Goal: Information Seeking & Learning: Find contact information

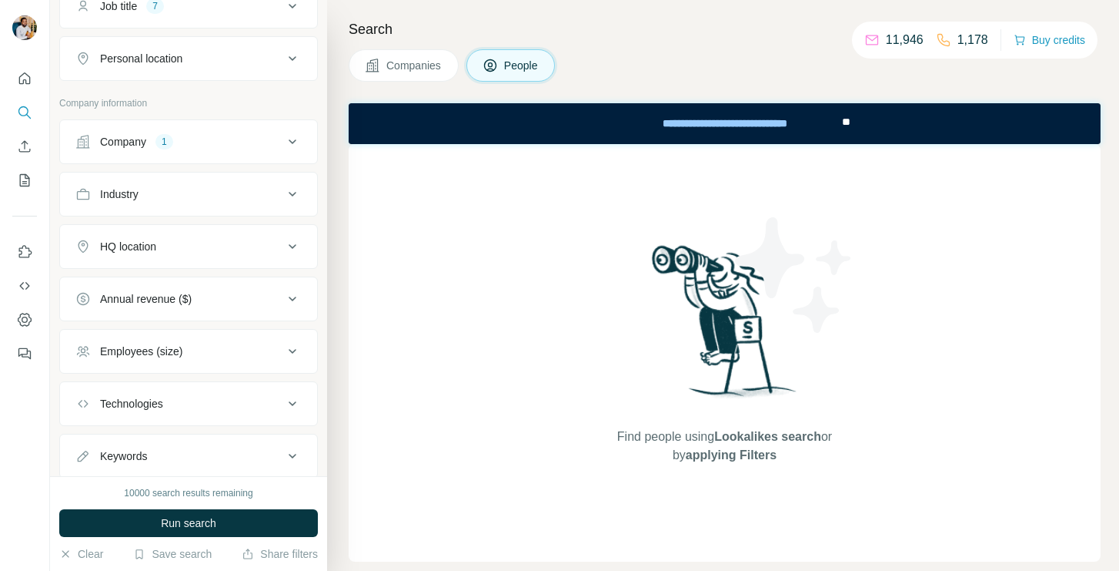
scroll to position [32, 0]
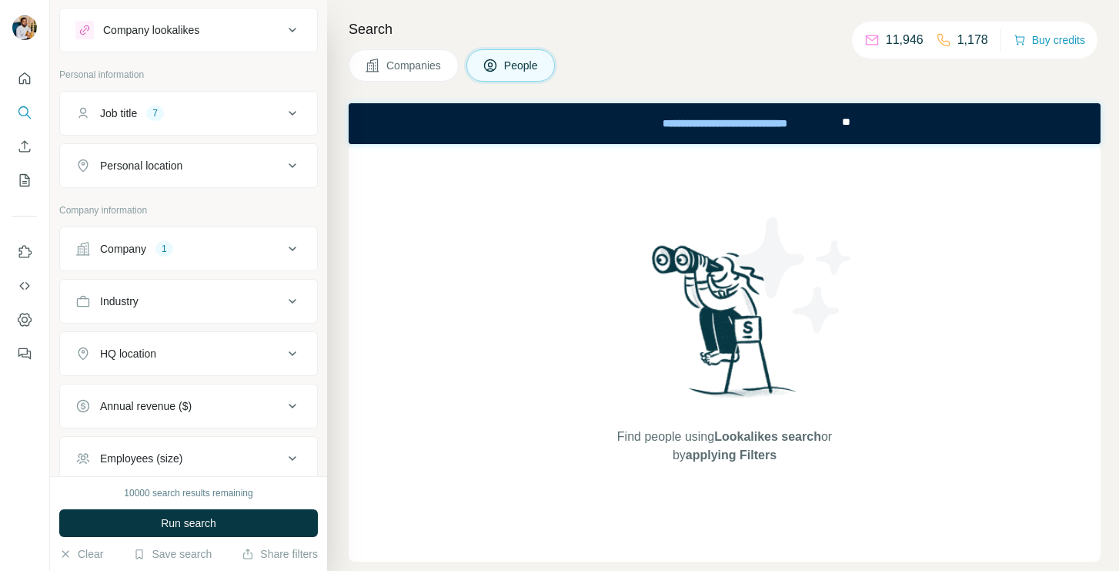
click at [243, 243] on div "Company 1" at bounding box center [179, 248] width 208 height 15
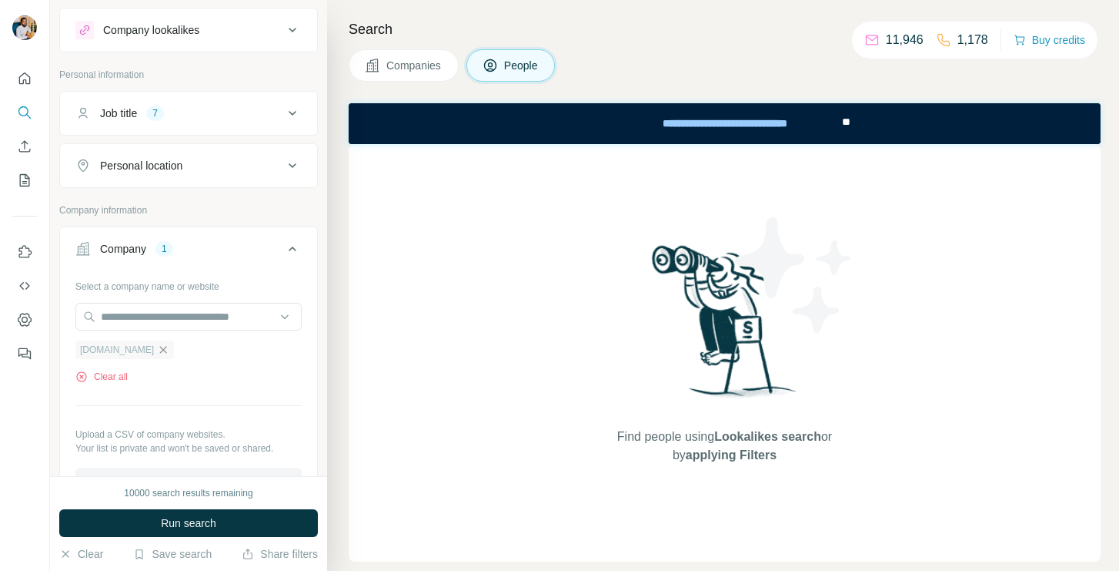
click at [164, 352] on icon "button" at bounding box center [163, 349] width 7 height 7
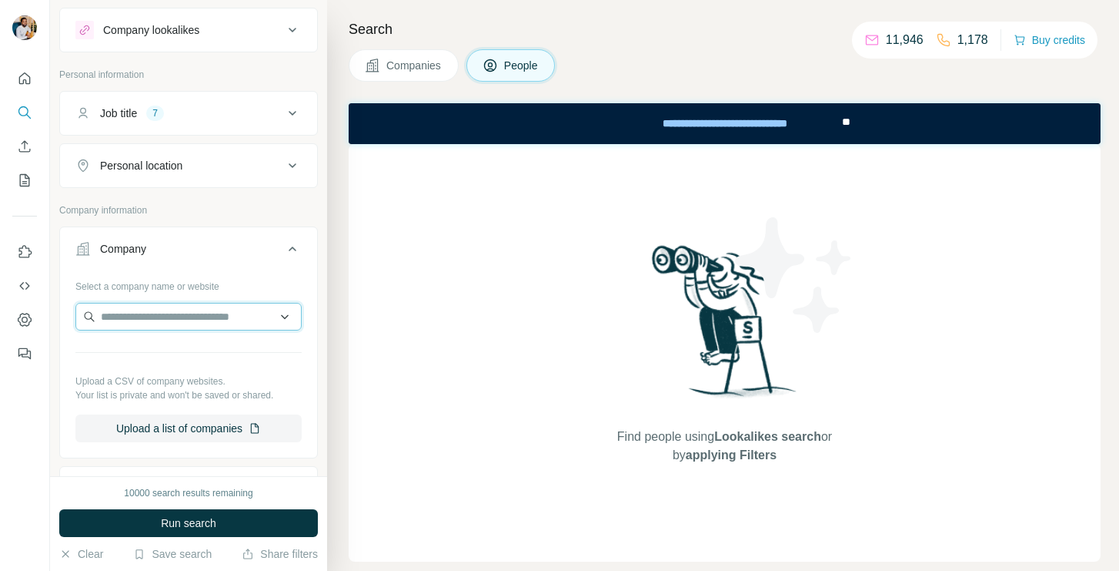
click at [194, 313] on input "text" at bounding box center [188, 317] width 226 height 28
paste input "**********"
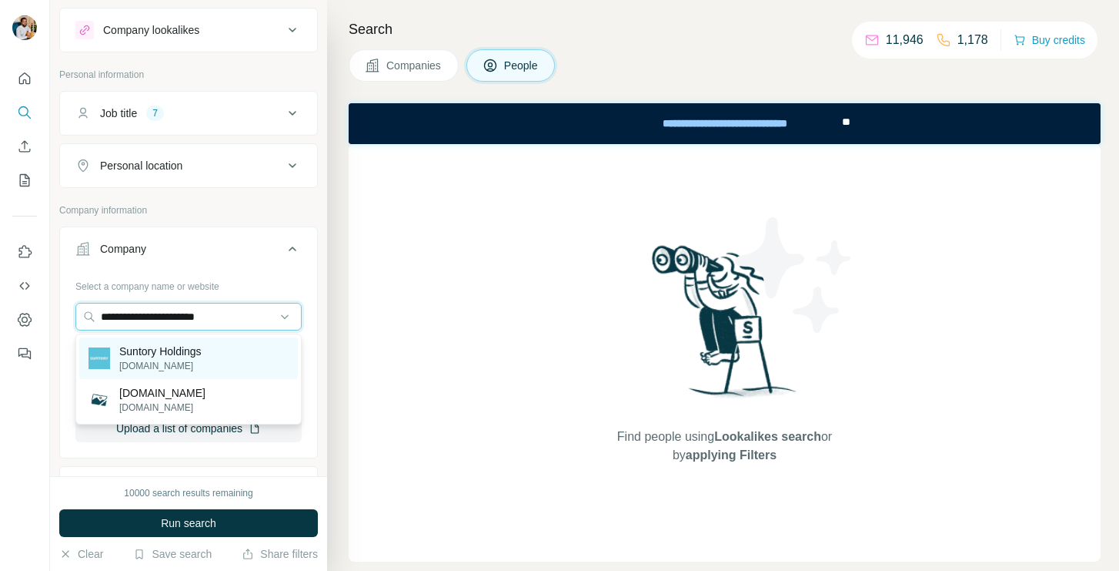
type input "**********"
click at [202, 352] on p "Suntory Holdings" at bounding box center [160, 350] width 82 height 15
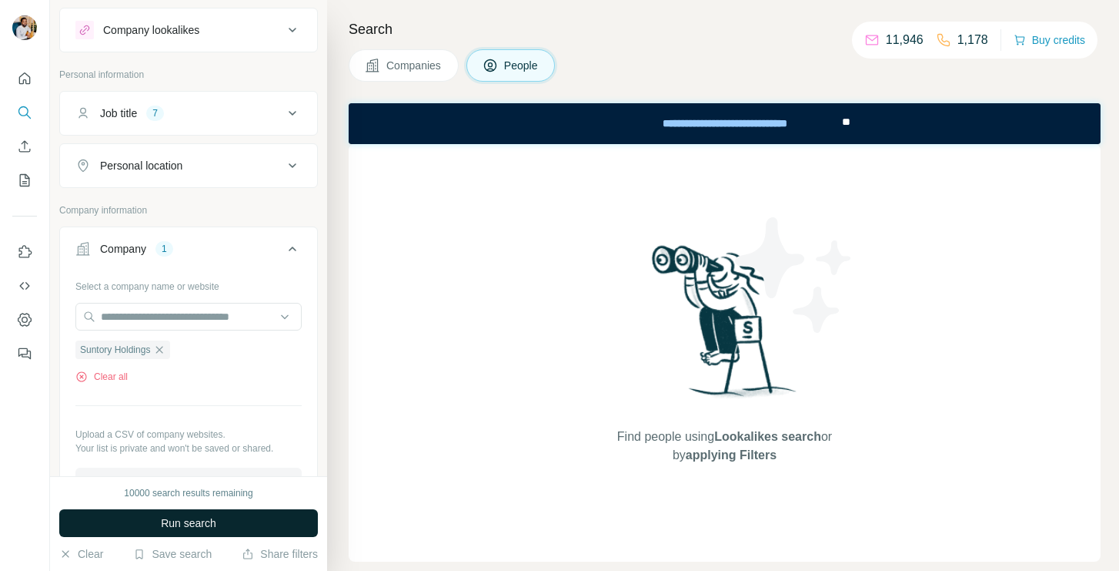
click at [245, 509] on button "Run search" at bounding box center [188, 523] width 259 height 28
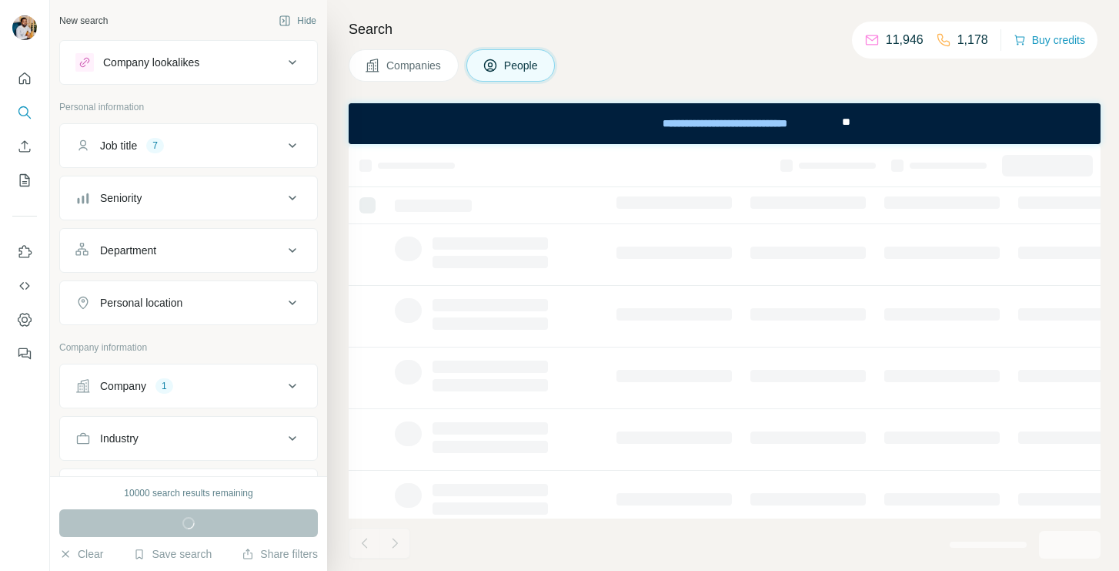
click at [293, 386] on icon at bounding box center [293, 385] width 8 height 5
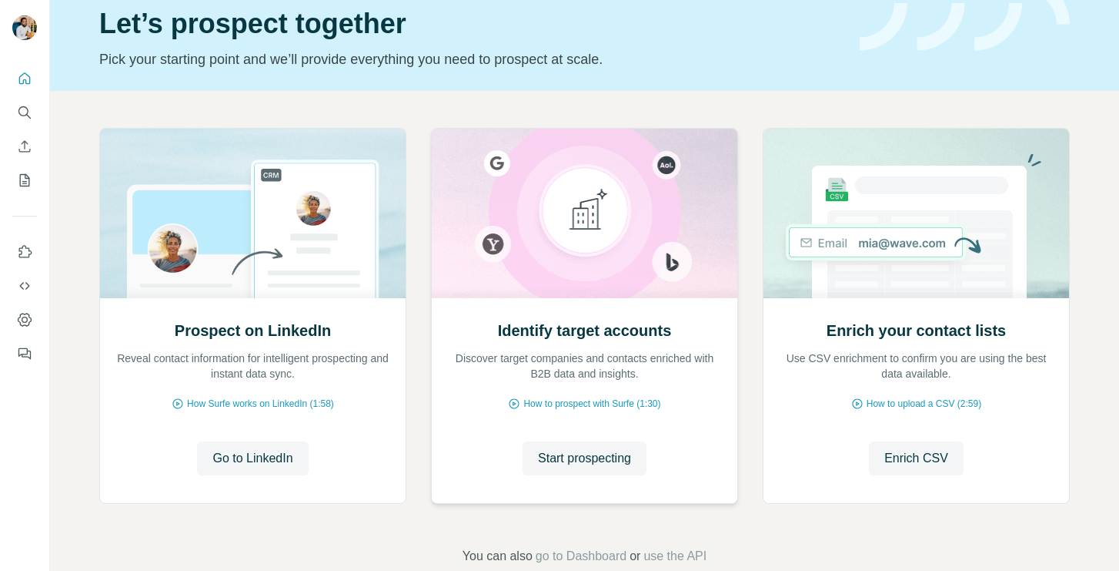
scroll to position [95, 0]
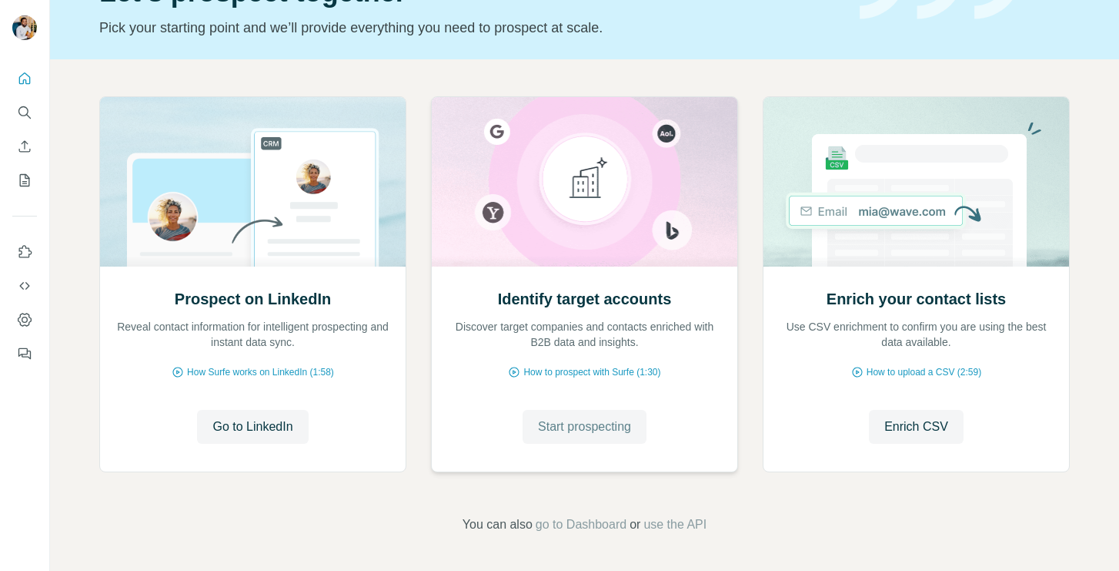
click at [557, 422] on span "Start prospecting" at bounding box center [584, 426] width 93 height 18
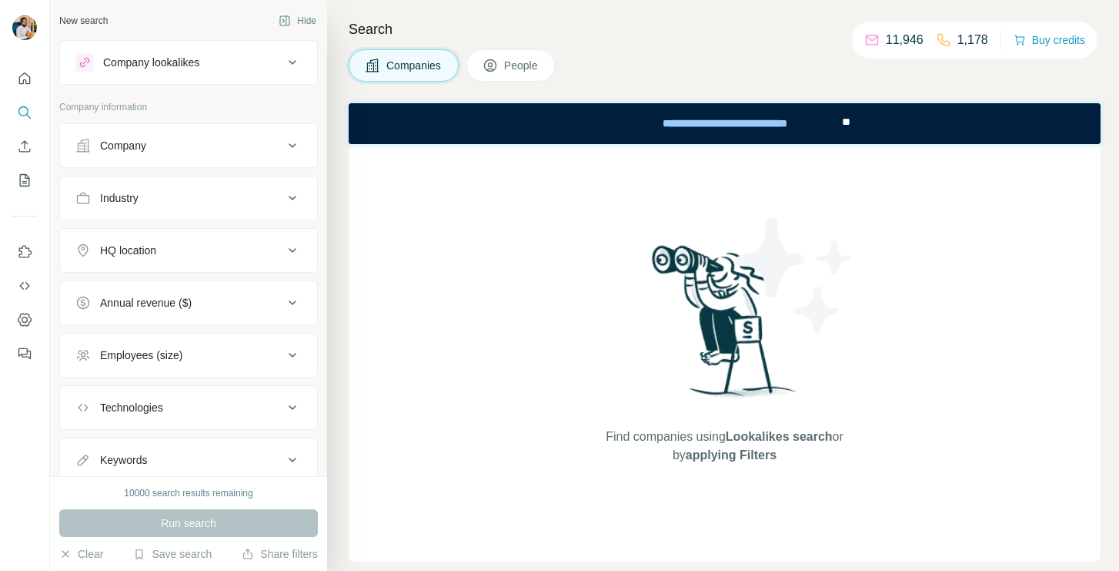
click at [504, 59] on button "People" at bounding box center [511, 65] width 89 height 32
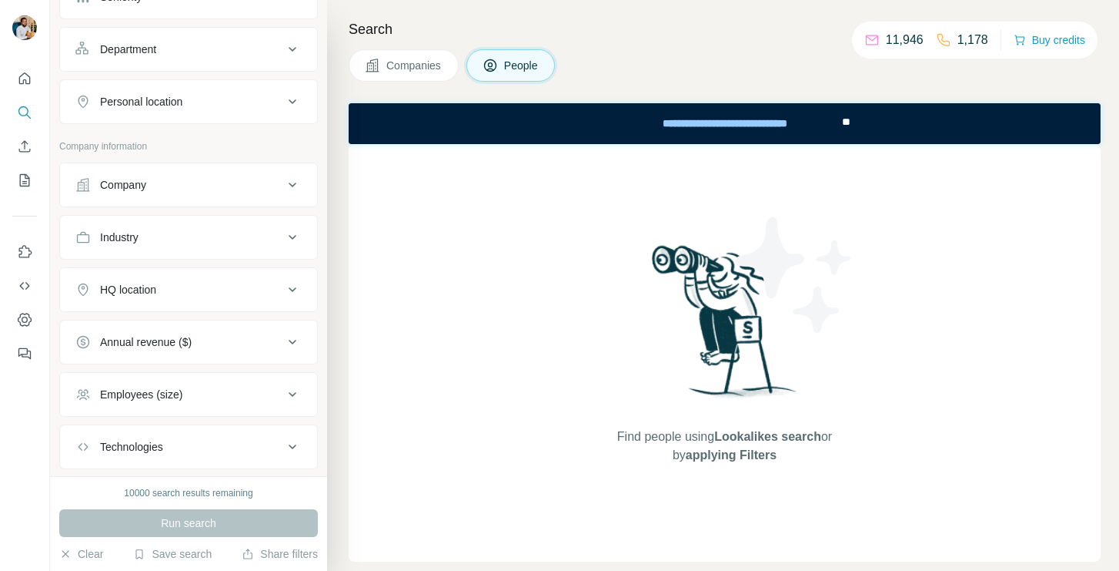
scroll to position [236, 0]
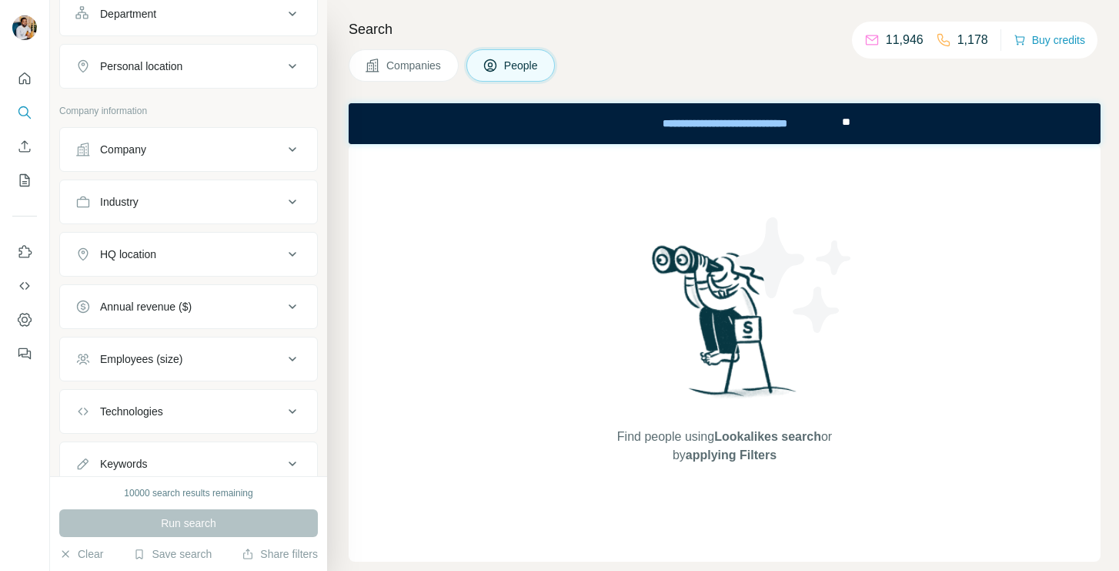
click at [275, 136] on button "Company" at bounding box center [188, 149] width 257 height 37
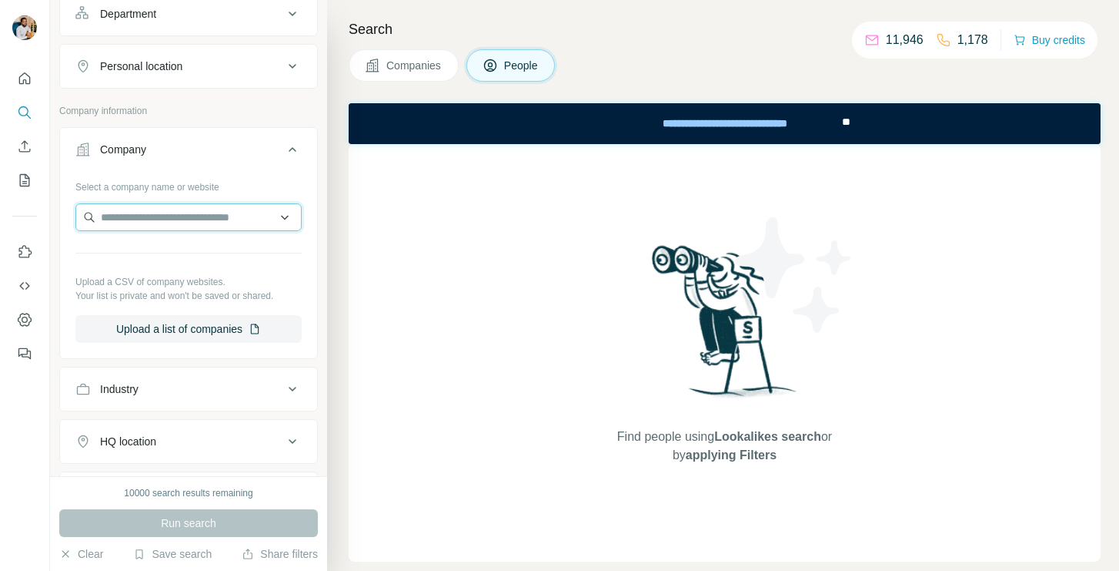
click at [217, 221] on input "text" at bounding box center [188, 217] width 226 height 28
paste input "**********"
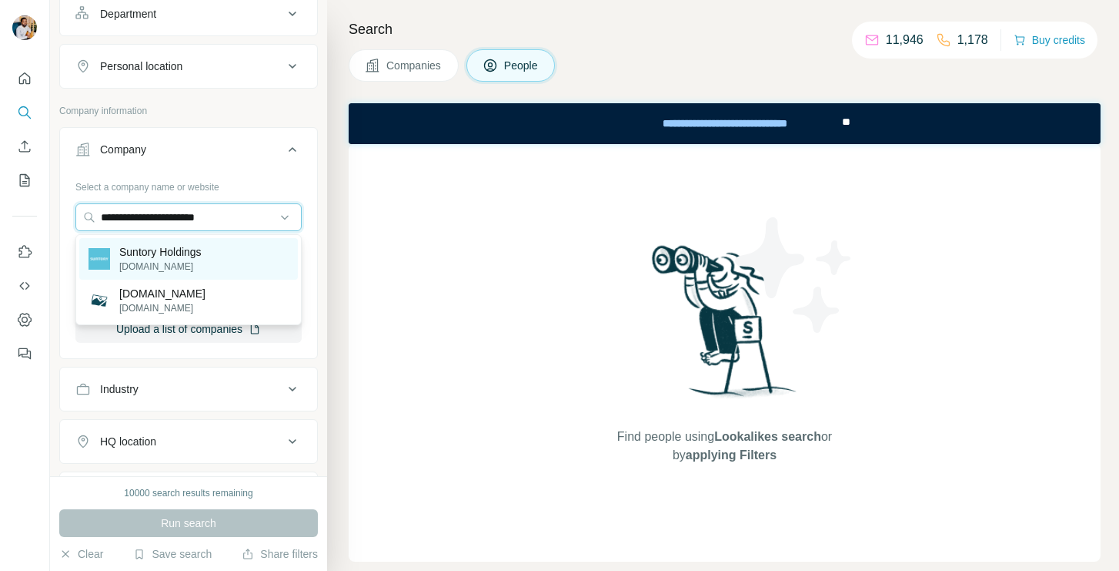
type input "**********"
click at [218, 248] on div "Suntory Holdings [DOMAIN_NAME]" at bounding box center [188, 259] width 219 height 42
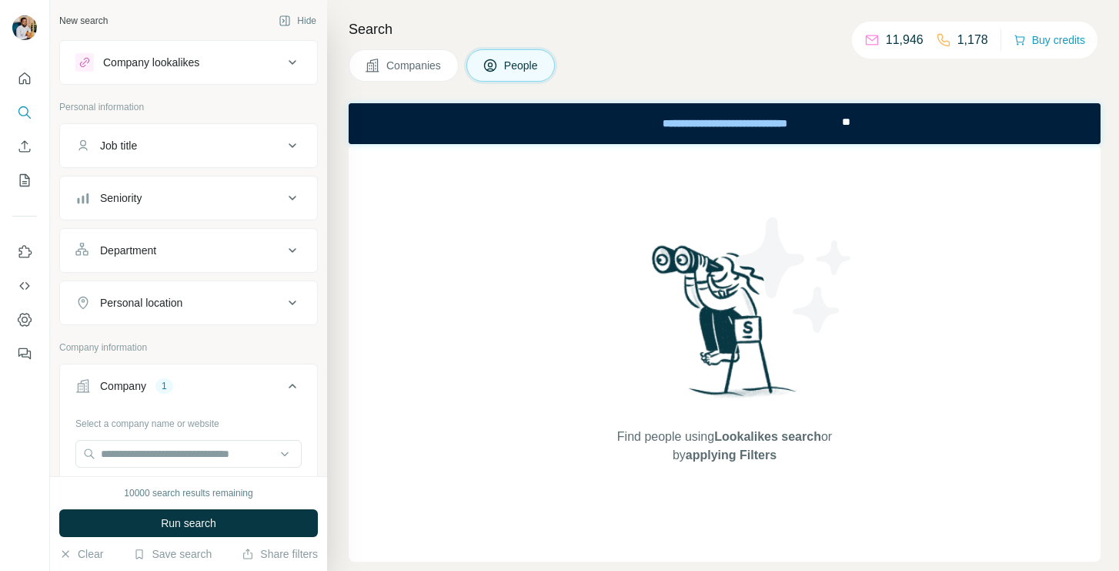
click at [273, 152] on div "Job title" at bounding box center [179, 145] width 208 height 15
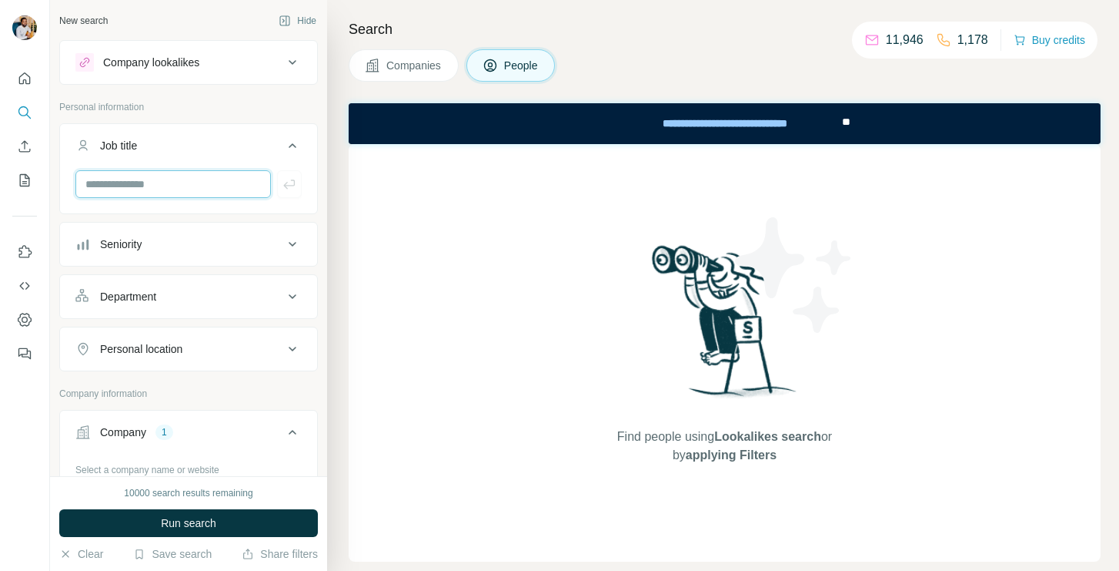
click at [233, 192] on input "text" at bounding box center [173, 184] width 196 height 28
type input "****"
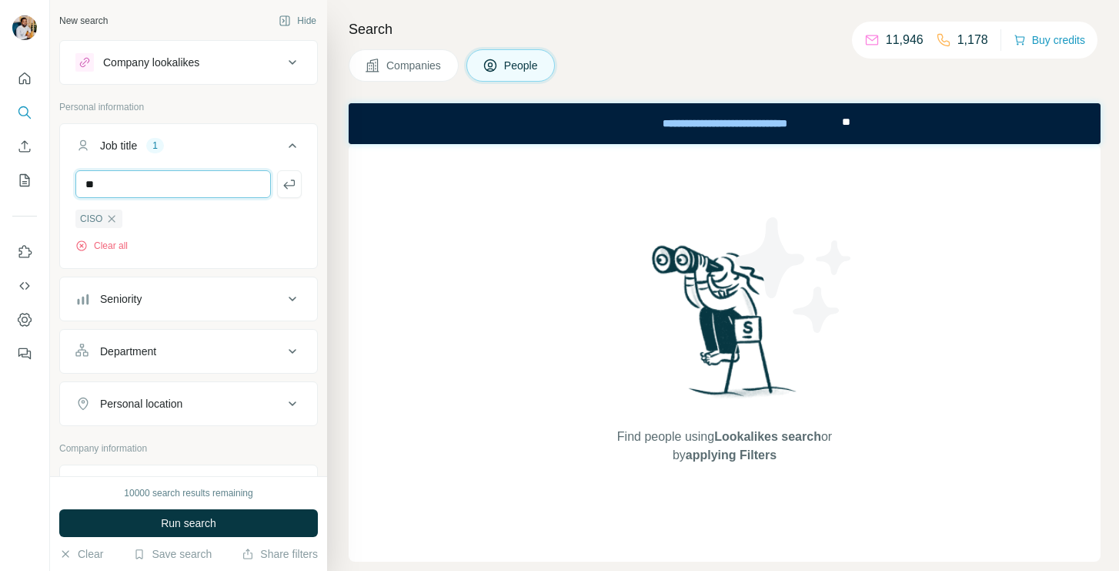
type input "*"
type input "**********"
type input "*****"
type input "****"
type input "**********"
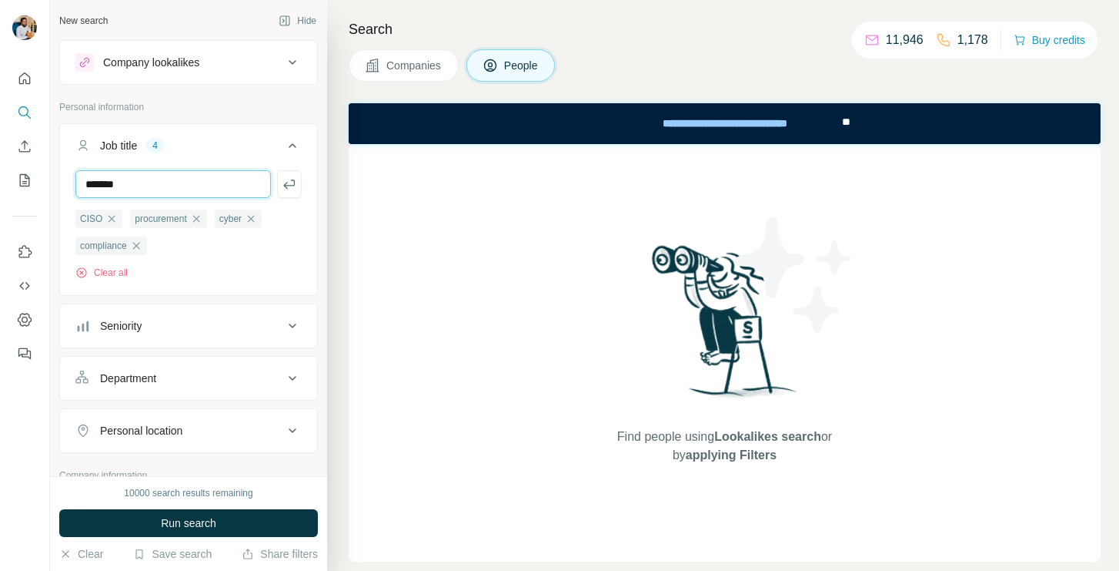
type input "*******"
type input "*"
type input "****"
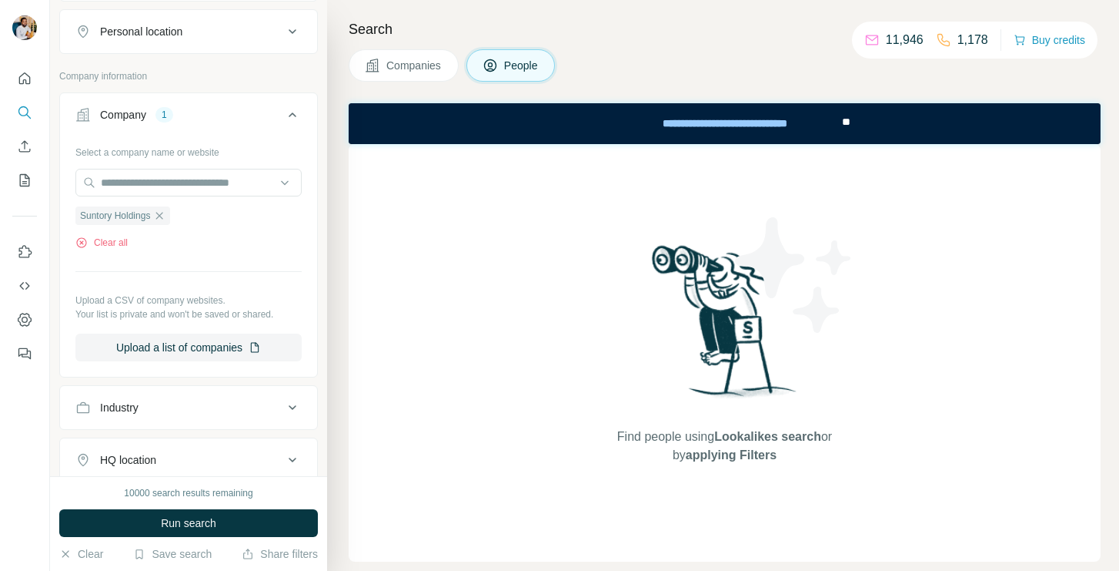
scroll to position [769, 0]
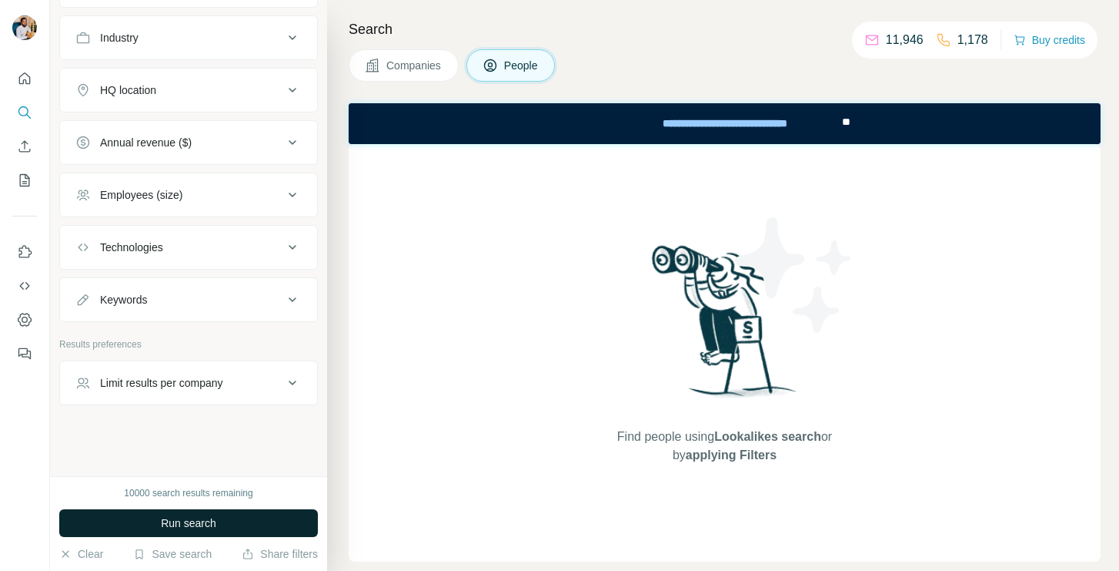
click at [220, 527] on button "Run search" at bounding box center [188, 523] width 259 height 28
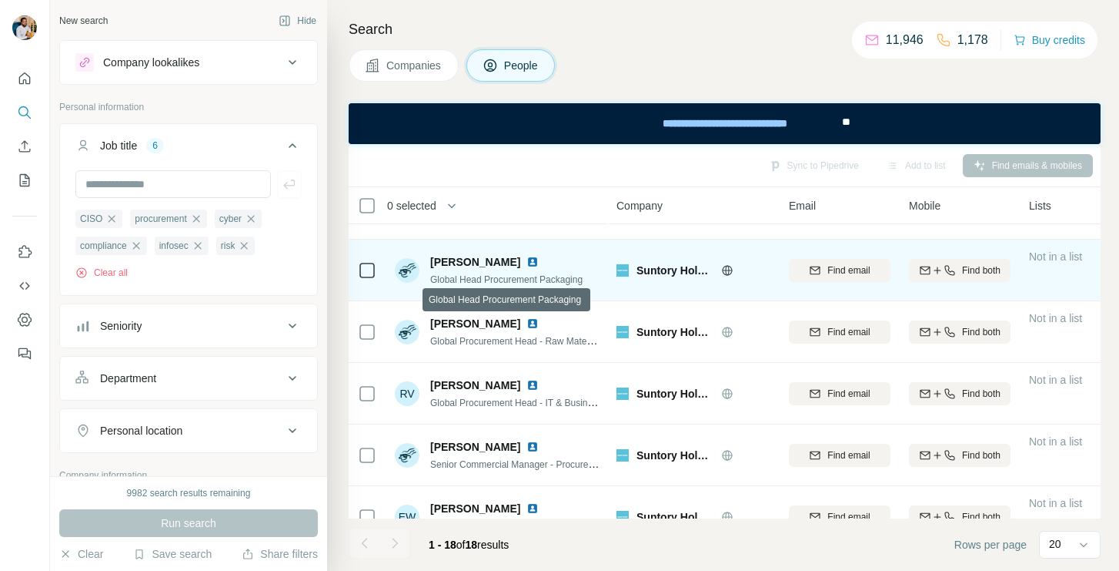
scroll to position [48, 0]
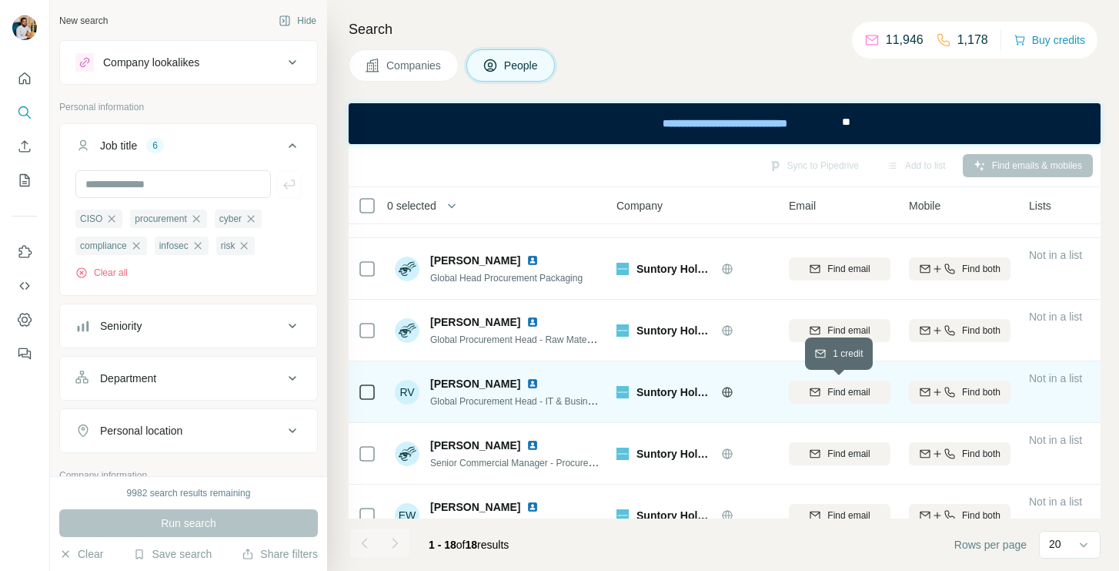
click at [842, 386] on span "Find email" at bounding box center [849, 392] width 42 height 14
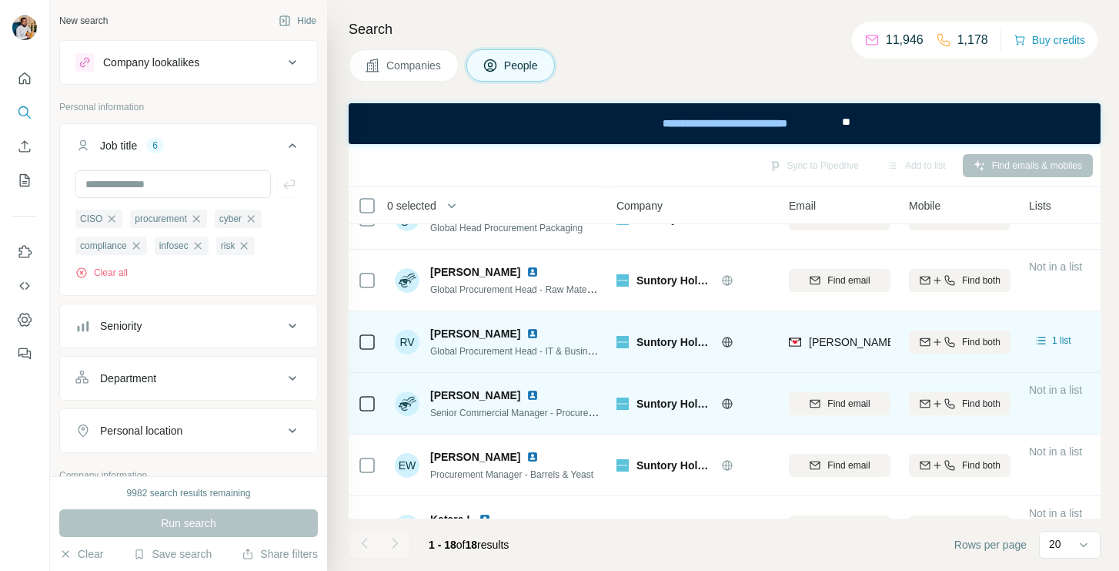
scroll to position [92, 0]
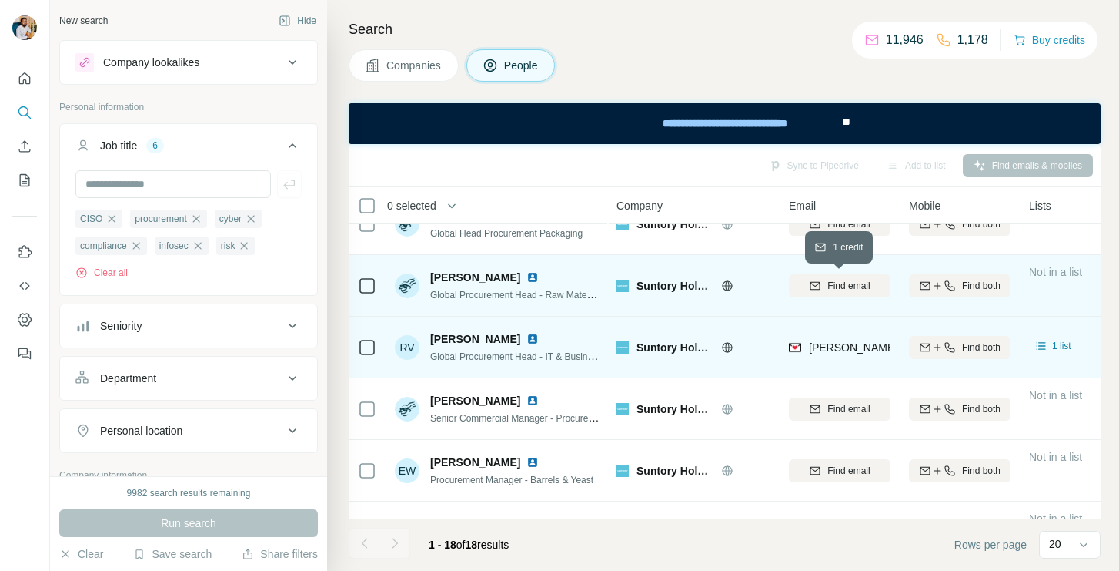
click at [848, 289] on span "Find email" at bounding box center [849, 286] width 42 height 14
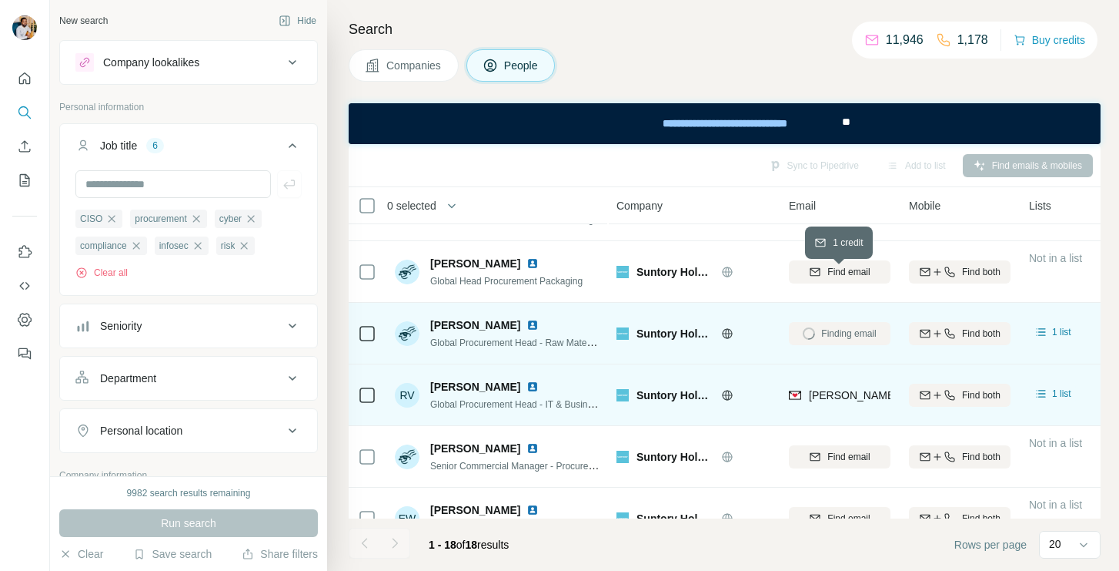
scroll to position [0, 0]
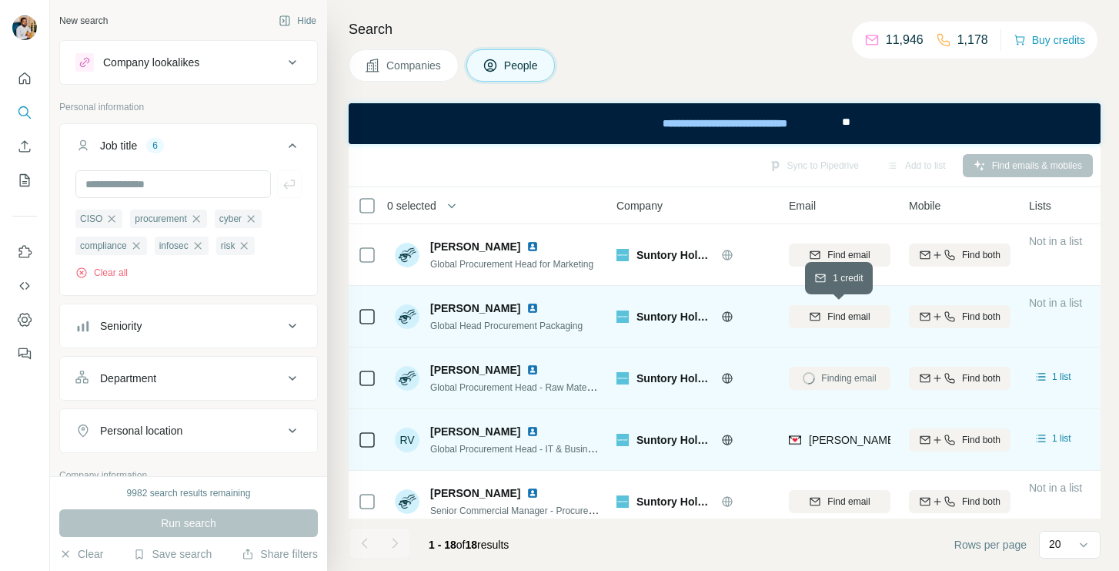
click at [845, 310] on span "Find email" at bounding box center [849, 317] width 42 height 14
click at [468, 310] on span "[PERSON_NAME]" at bounding box center [475, 307] width 90 height 15
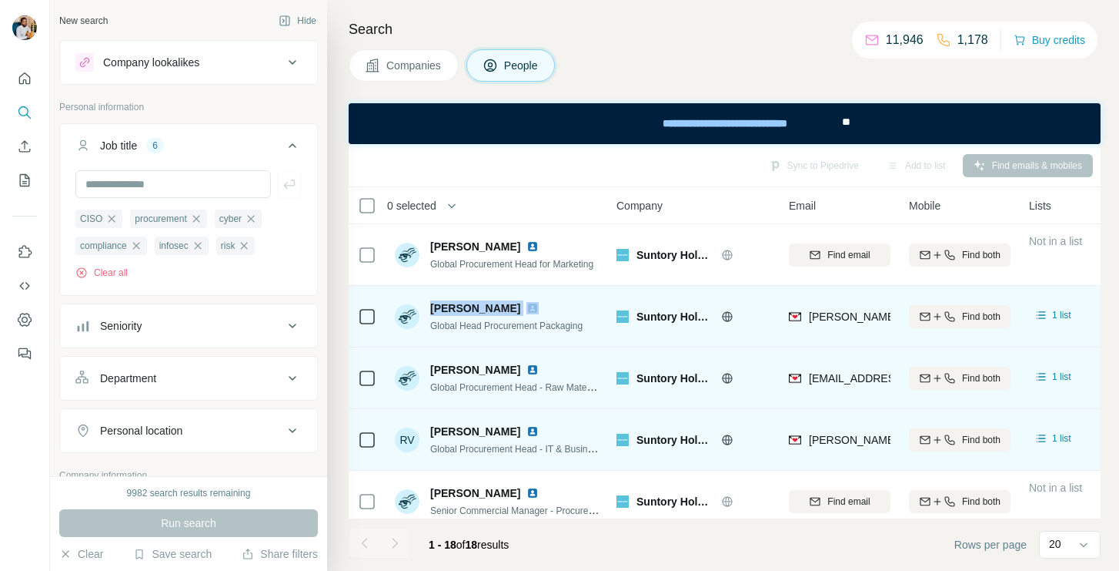
click at [468, 310] on span "[PERSON_NAME]" at bounding box center [475, 307] width 90 height 15
copy span "[PERSON_NAME]"
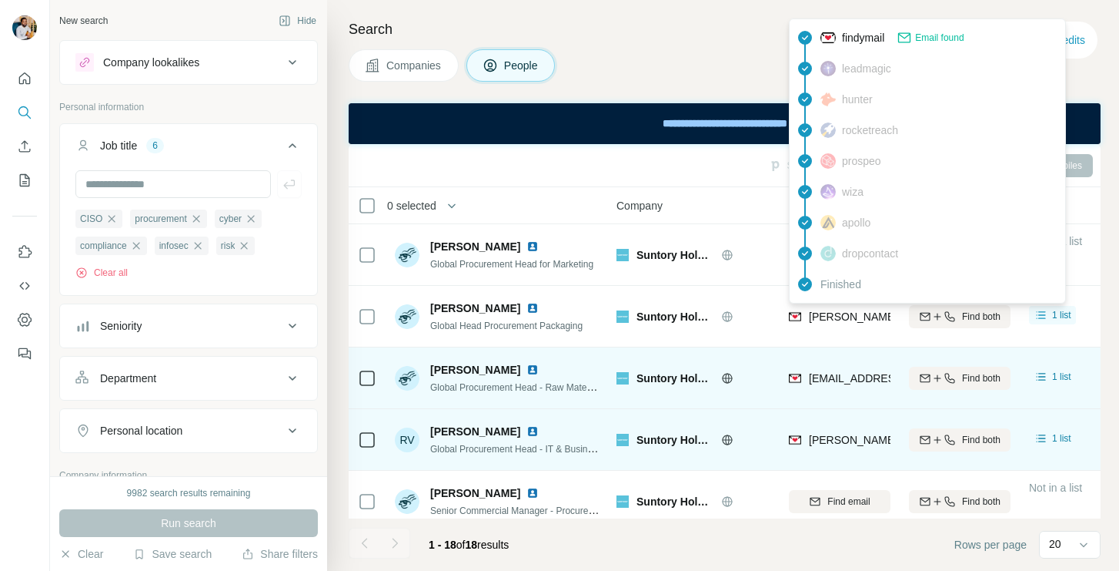
click at [852, 316] on span "[PERSON_NAME][EMAIL_ADDRESS][DOMAIN_NAME]" at bounding box center [944, 316] width 271 height 12
copy tr "[PERSON_NAME][EMAIL_ADDRESS][DOMAIN_NAME]"
click at [565, 327] on span "Global Head Procurement Packaging" at bounding box center [506, 325] width 152 height 11
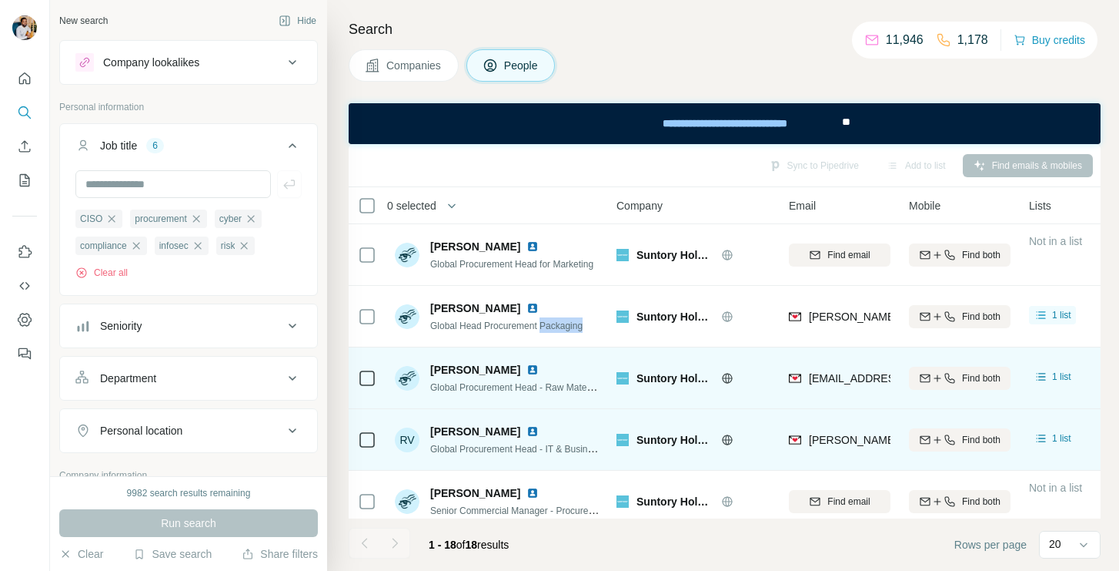
click at [565, 327] on span "Global Head Procurement Packaging" at bounding box center [506, 325] width 152 height 11
copy span "Global Head Procurement Packaging"
click at [527, 309] on img at bounding box center [533, 308] width 12 height 12
click at [478, 370] on span "[PERSON_NAME]" at bounding box center [475, 369] width 90 height 15
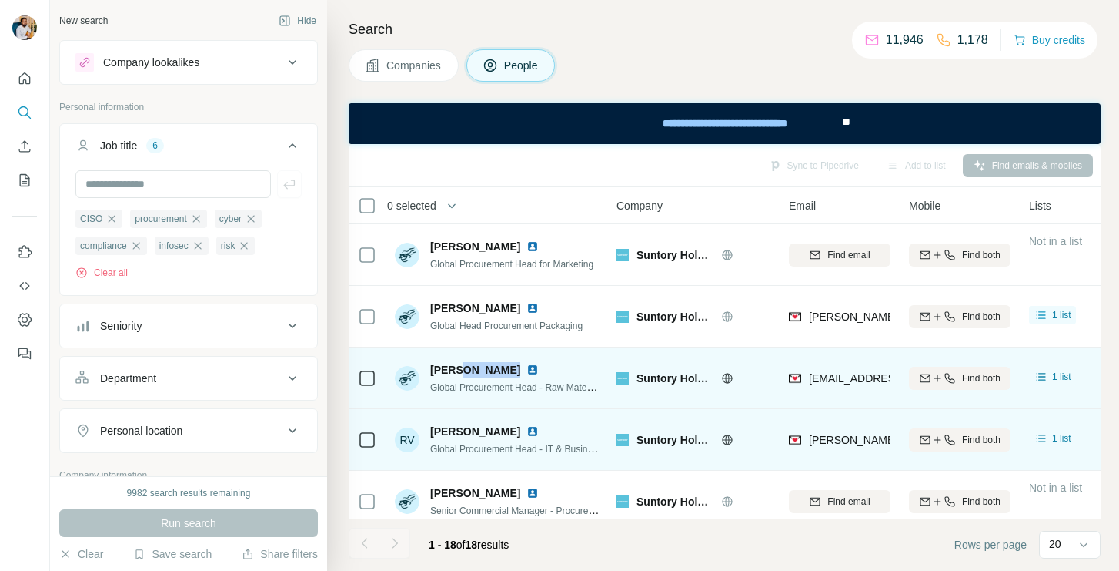
click at [478, 370] on span "[PERSON_NAME]" at bounding box center [475, 369] width 90 height 15
copy span "[PERSON_NAME]"
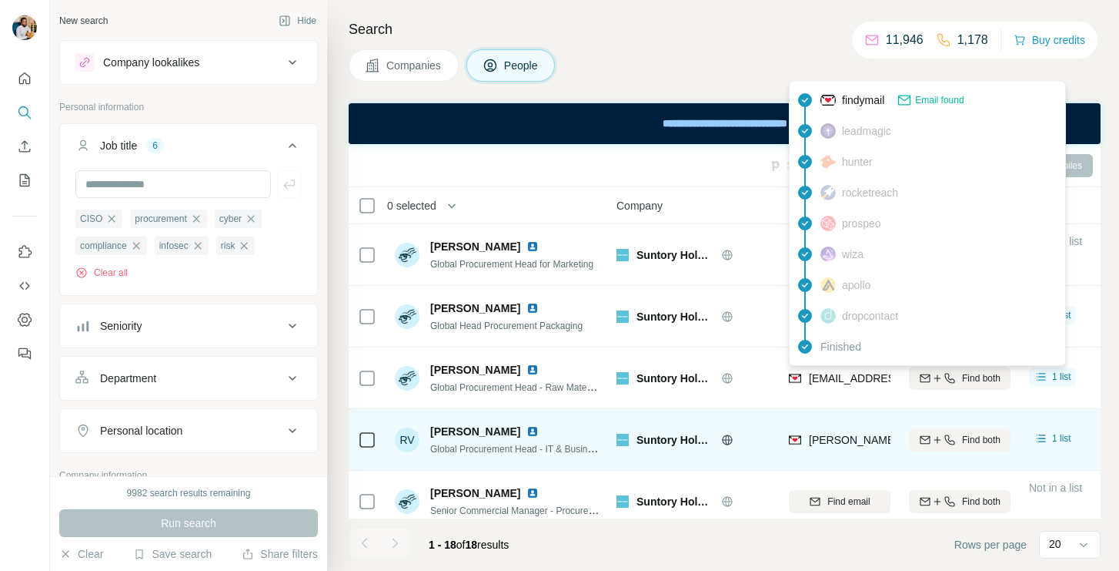
click at [820, 375] on span "[EMAIL_ADDRESS][PERSON_NAME][DOMAIN_NAME]" at bounding box center [944, 378] width 271 height 12
copy tr "[EMAIL_ADDRESS][PERSON_NAME][DOMAIN_NAME]"
click at [535, 388] on span "Global Procurement Head - Raw Materials" at bounding box center [516, 386] width 173 height 12
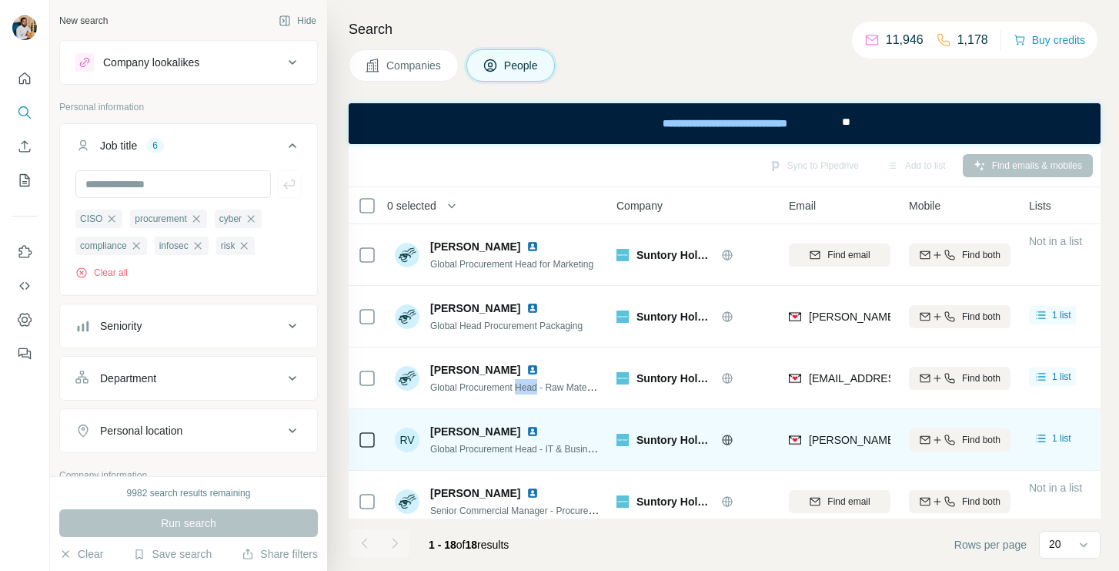
click at [535, 388] on span "Global Procurement Head - Raw Materials" at bounding box center [516, 386] width 173 height 12
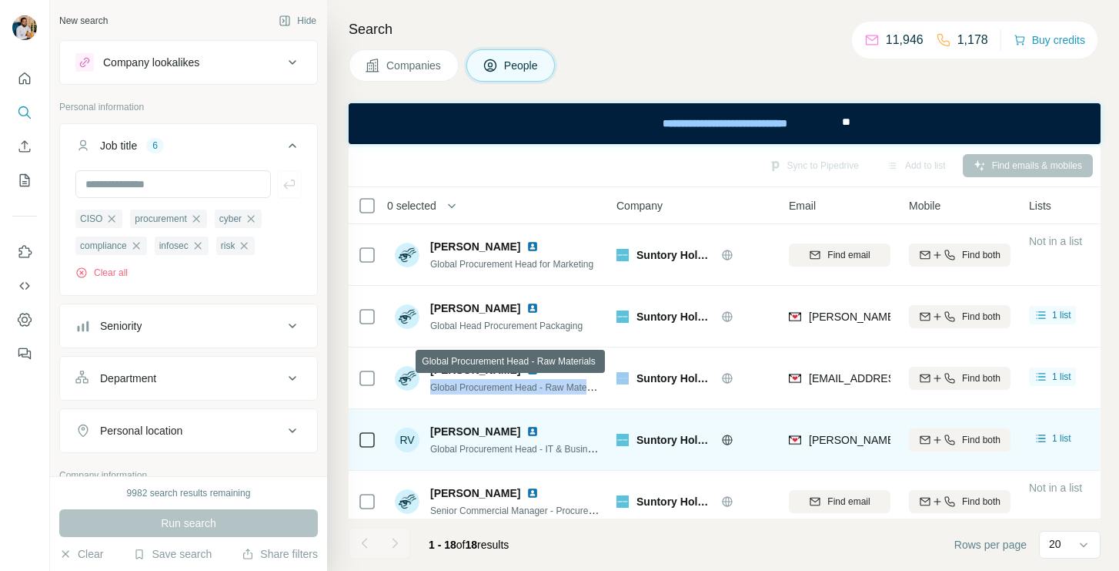
copy span "Global Procurement Head - Raw Materials"
click at [527, 368] on img at bounding box center [533, 369] width 12 height 12
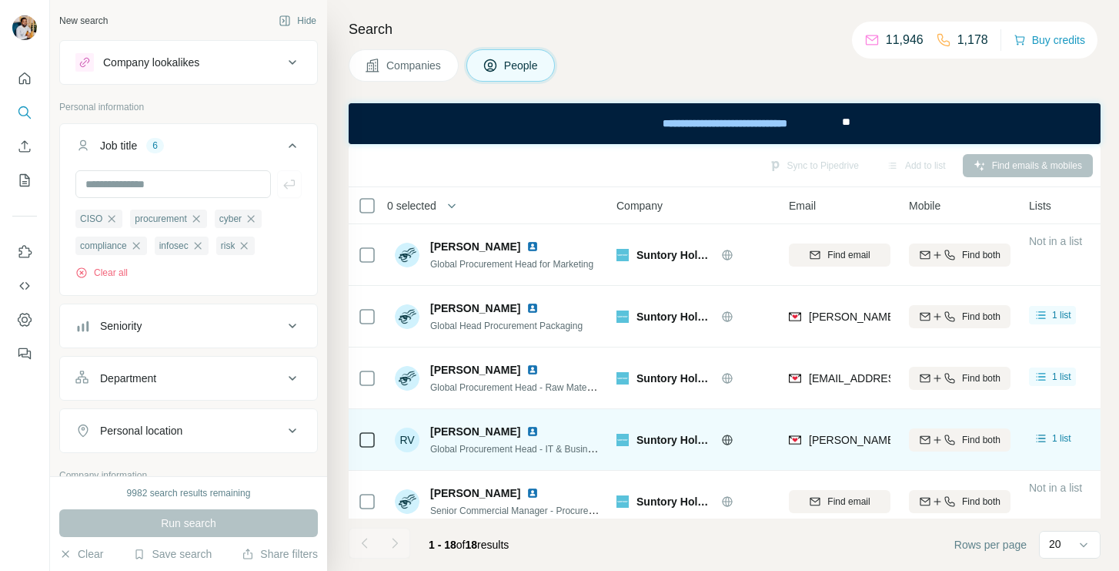
click at [457, 433] on span "[PERSON_NAME]" at bounding box center [475, 430] width 90 height 15
copy span "[PERSON_NAME]"
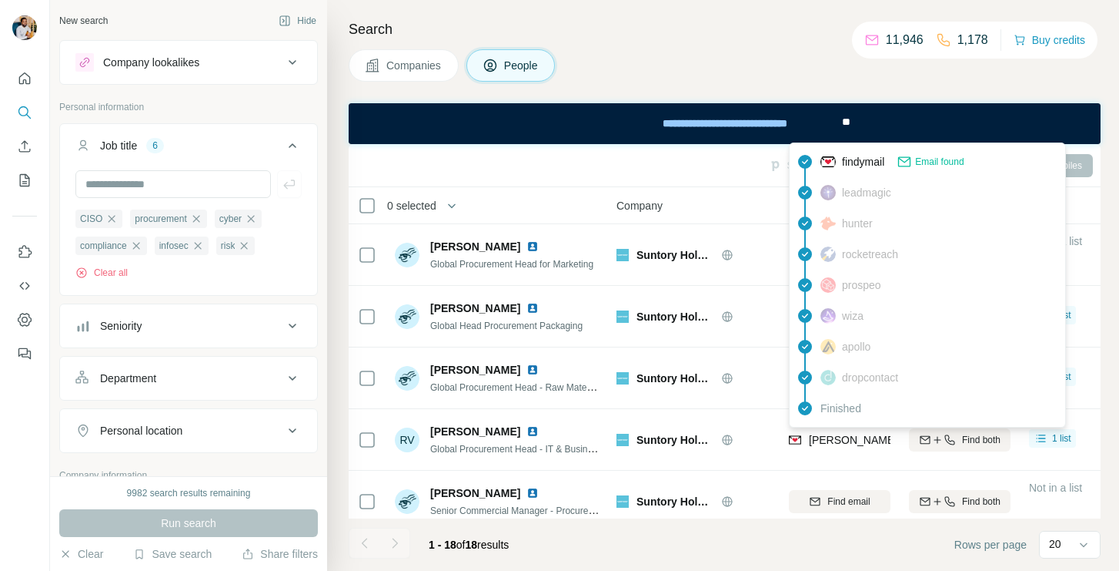
click at [815, 440] on span "[PERSON_NAME][EMAIL_ADDRESS][DOMAIN_NAME]" at bounding box center [944, 439] width 271 height 12
copy tr "[PERSON_NAME][EMAIL_ADDRESS][DOMAIN_NAME]"
click at [545, 443] on span "Global Procurement Head - IT & Business Services" at bounding box center [535, 448] width 210 height 12
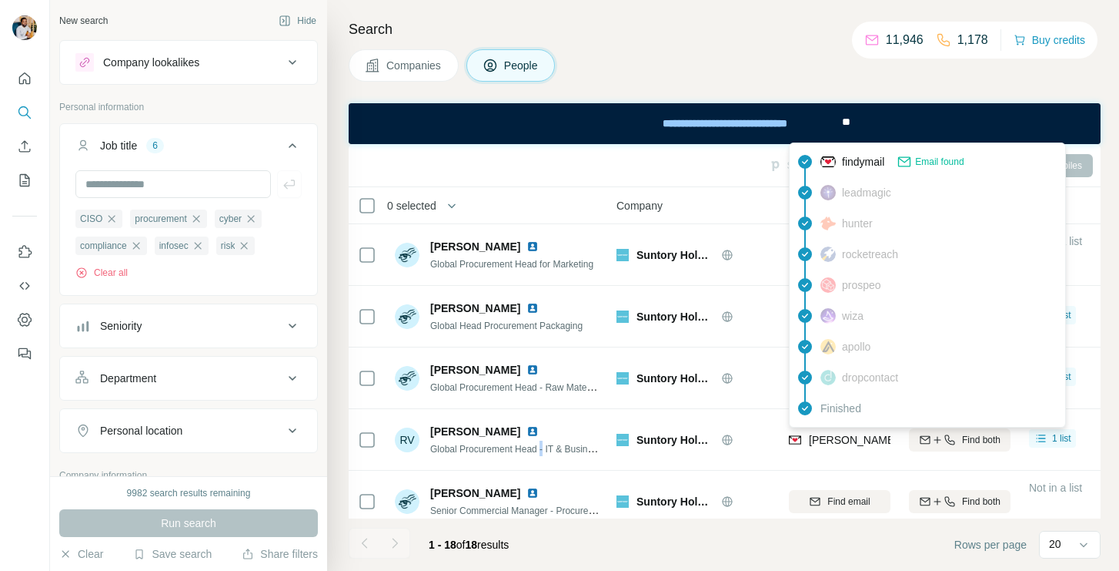
click at [545, 443] on span "Global Procurement Head - IT & Business Services" at bounding box center [535, 448] width 210 height 12
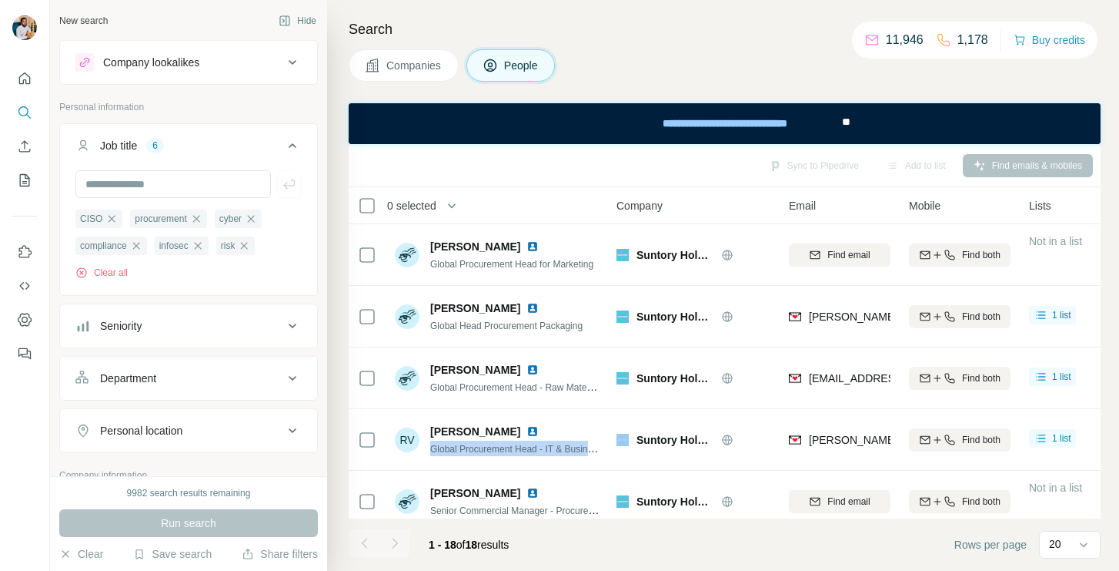
click at [545, 443] on span "Global Procurement Head - IT & Business Services" at bounding box center [535, 448] width 210 height 12
copy span "Global Procurement Head - IT & Business Services"
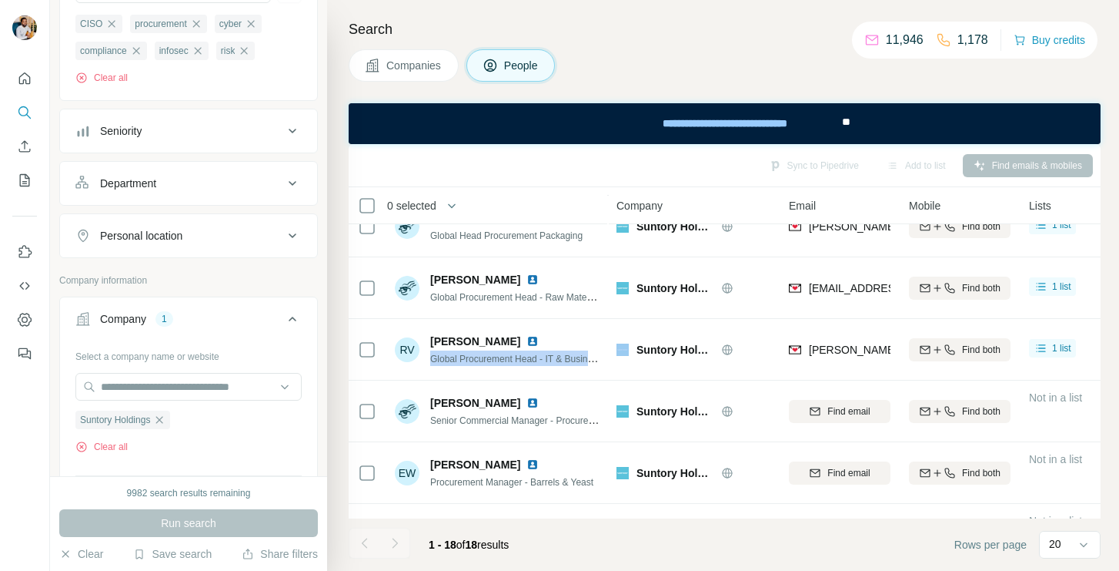
scroll to position [196, 0]
click at [163, 417] on icon "button" at bounding box center [159, 417] width 7 height 7
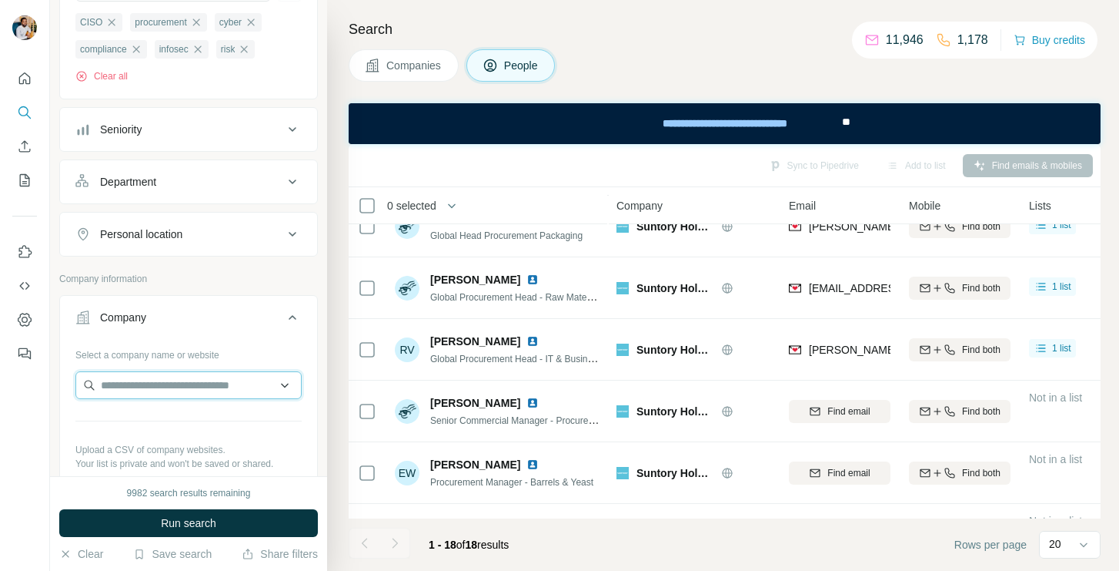
click at [165, 397] on input "text" at bounding box center [188, 385] width 226 height 28
paste input "**********"
drag, startPoint x: 235, startPoint y: 376, endPoint x: 34, endPoint y: 407, distance: 203.2
click at [34, 407] on div "**********" at bounding box center [559, 285] width 1119 height 571
paste input "***"
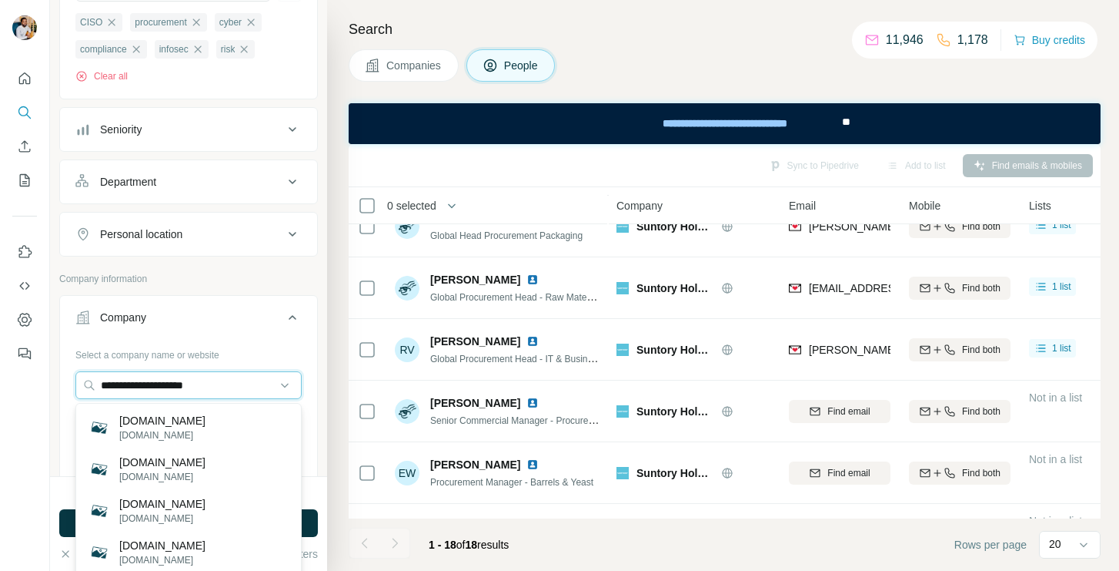
type input "**********"
click at [252, 392] on input "**********" at bounding box center [188, 385] width 226 height 28
paste input "**********"
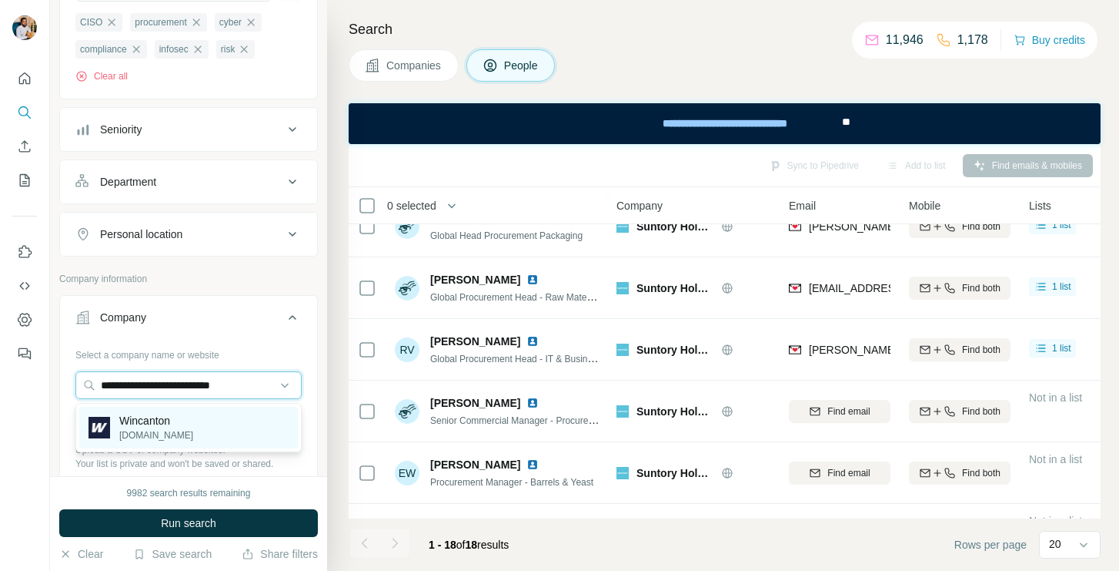
type input "**********"
click at [129, 441] on p "[DOMAIN_NAME]" at bounding box center [156, 435] width 74 height 14
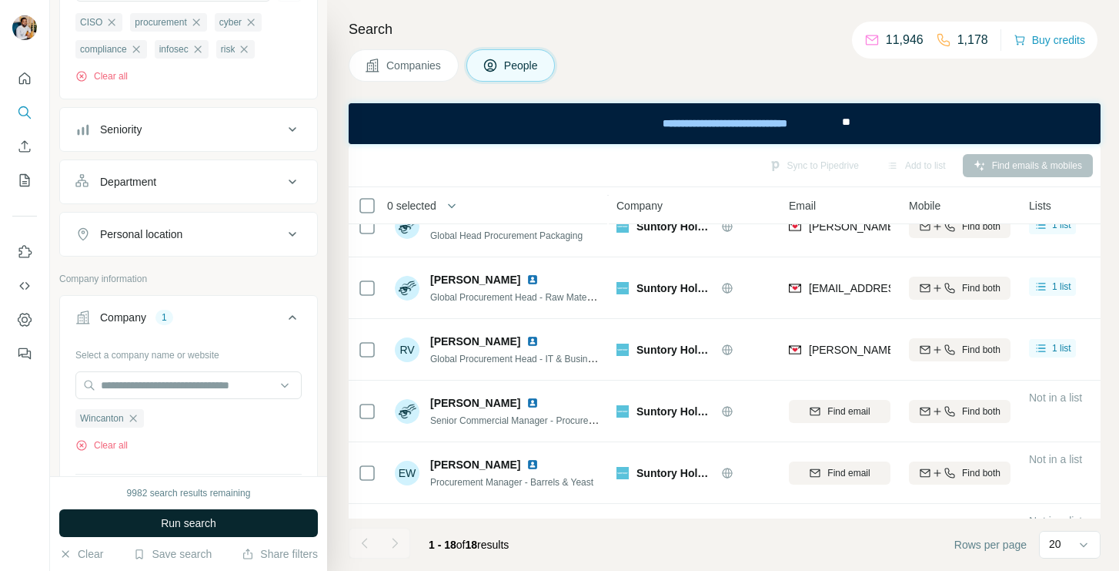
click at [144, 525] on button "Run search" at bounding box center [188, 523] width 259 height 28
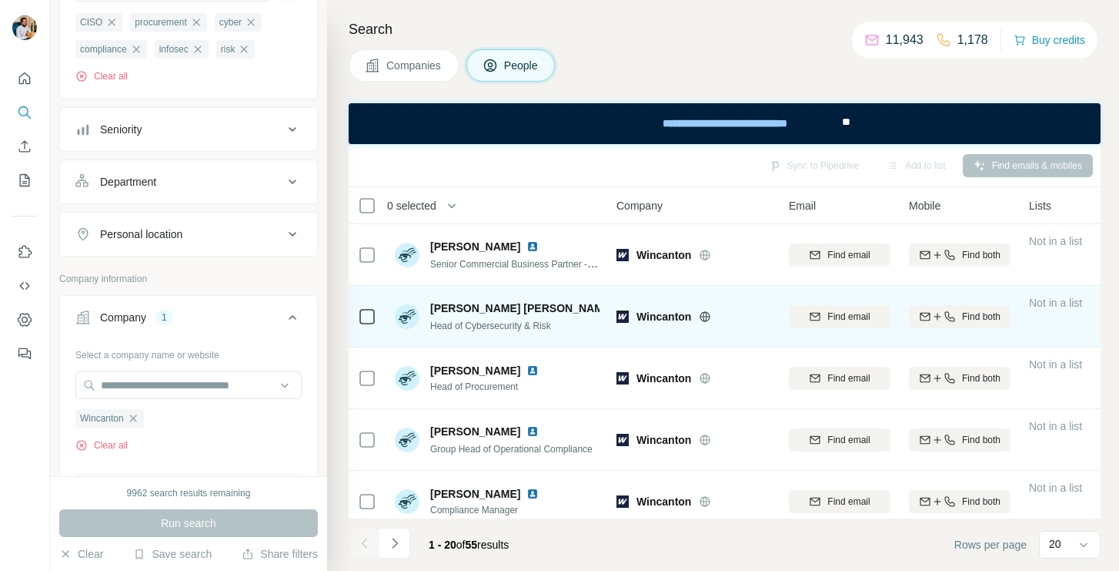
click at [621, 306] on img at bounding box center [627, 308] width 12 height 12
click at [464, 309] on span "[PERSON_NAME] [PERSON_NAME]" at bounding box center [522, 307] width 184 height 15
copy span "[PERSON_NAME] [PERSON_NAME]"
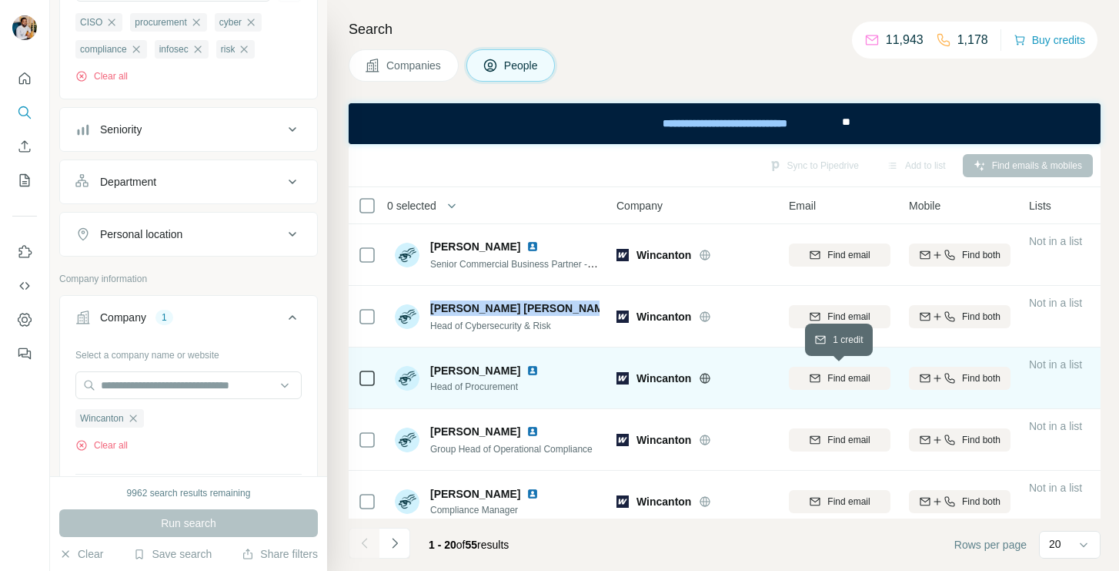
click at [832, 377] on span "Find email" at bounding box center [849, 378] width 42 height 14
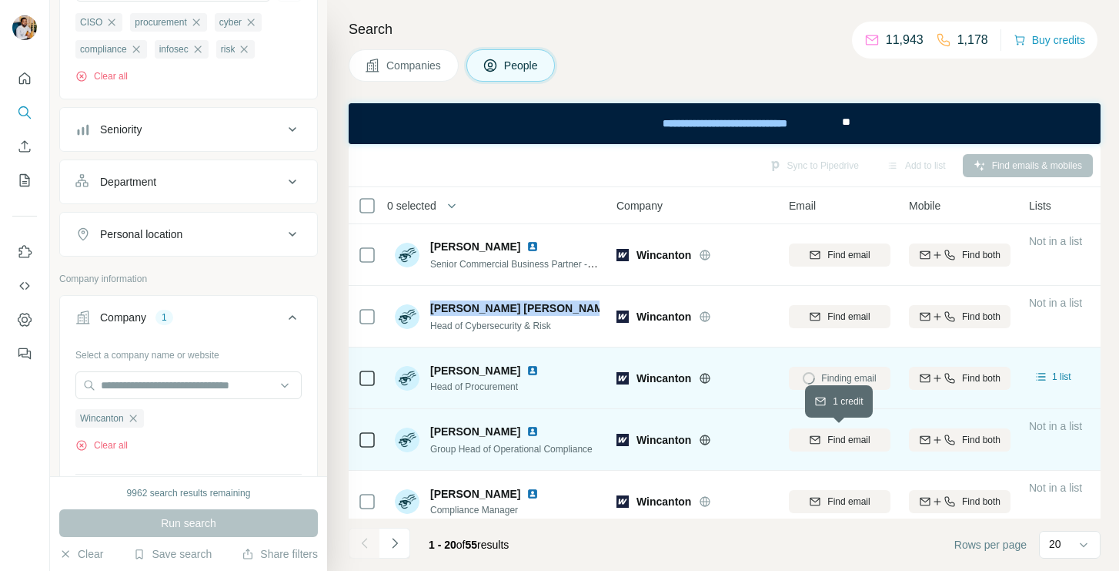
click at [835, 433] on span "Find email" at bounding box center [849, 440] width 42 height 14
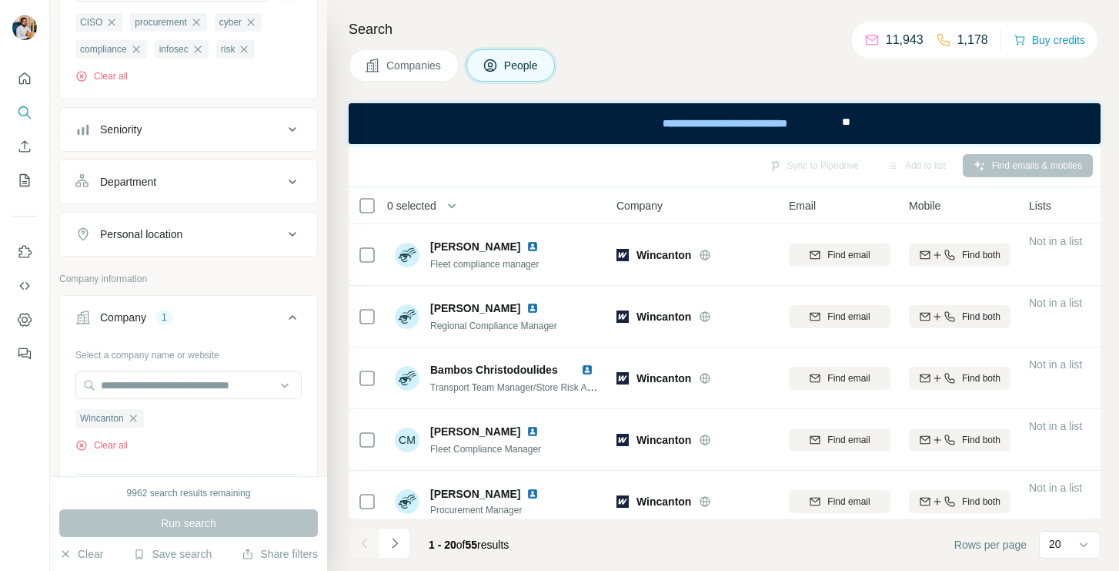
scroll to position [433, 0]
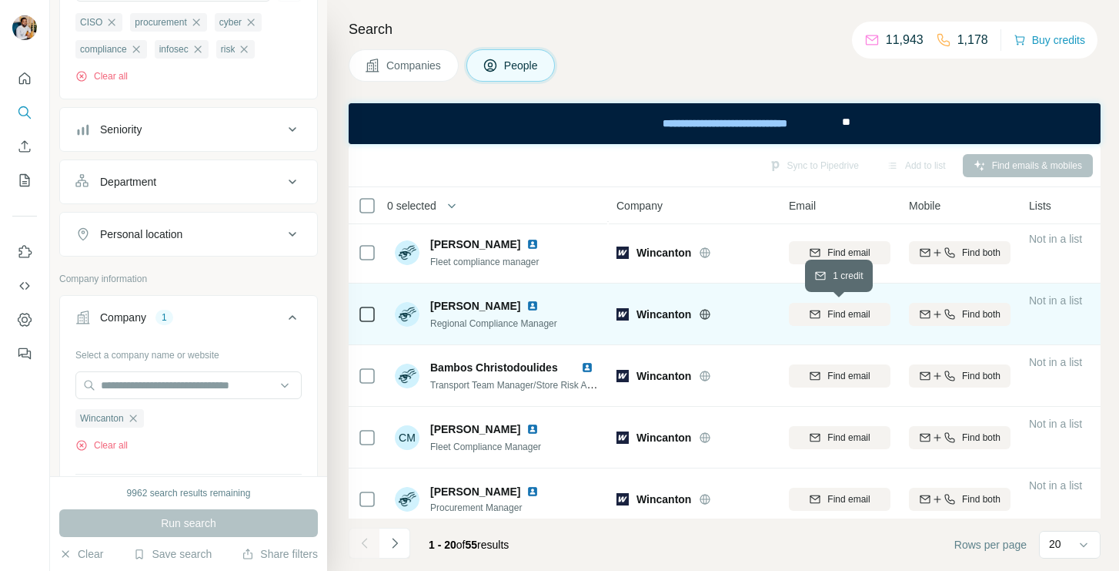
click at [860, 319] on span "Find email" at bounding box center [849, 314] width 42 height 14
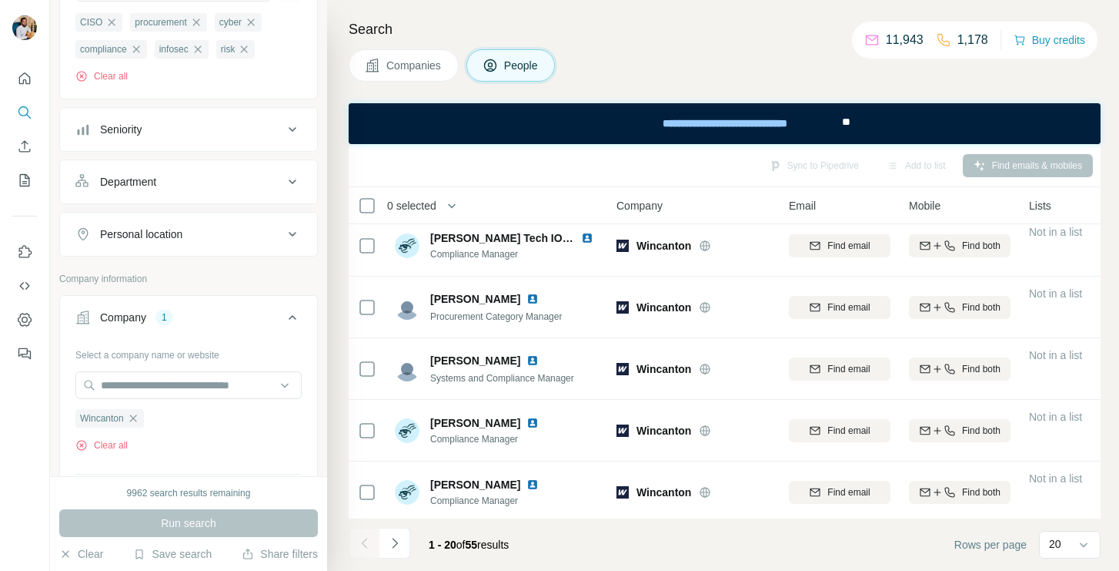
scroll to position [938, 0]
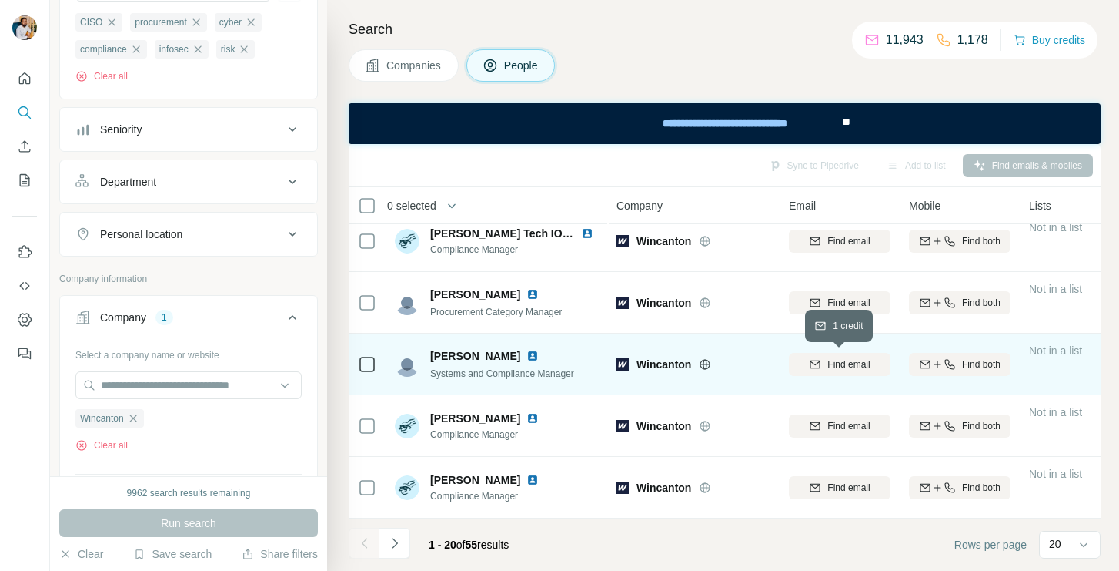
click at [835, 360] on span "Find email" at bounding box center [849, 364] width 42 height 14
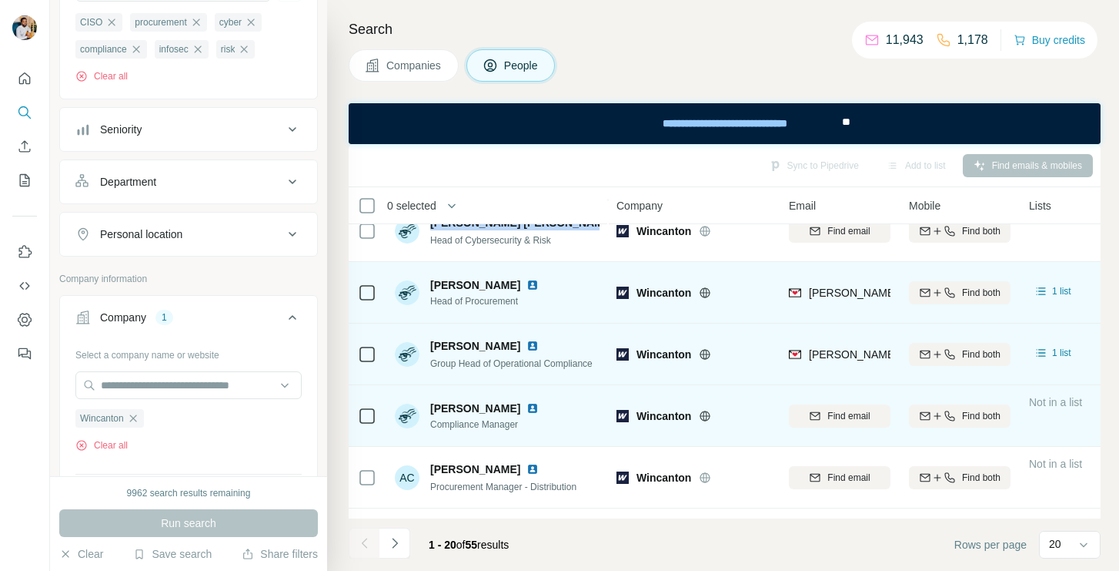
scroll to position [87, 0]
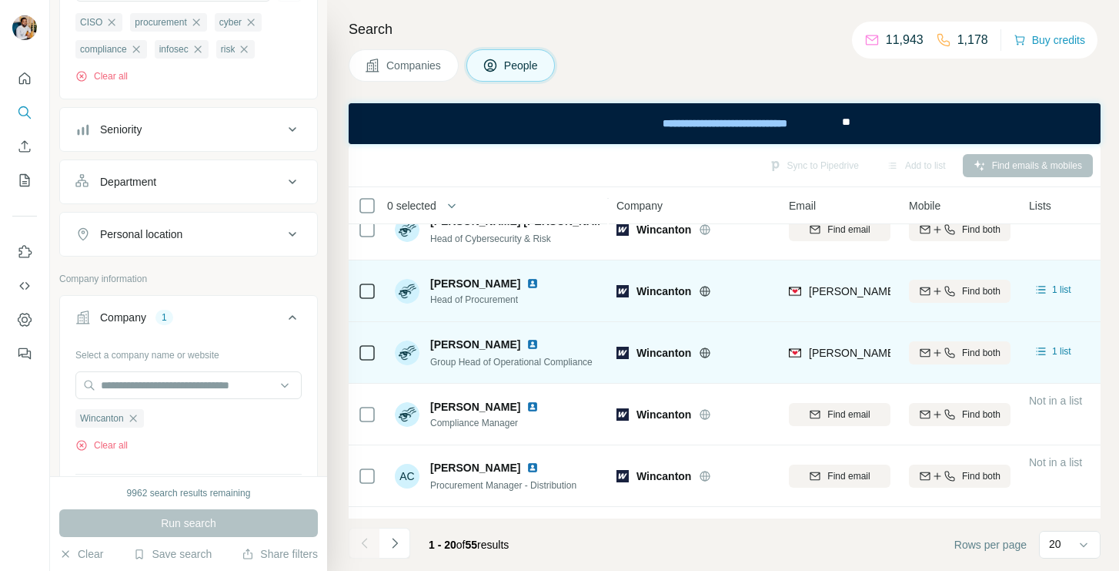
click at [486, 339] on span "[PERSON_NAME]" at bounding box center [475, 343] width 90 height 15
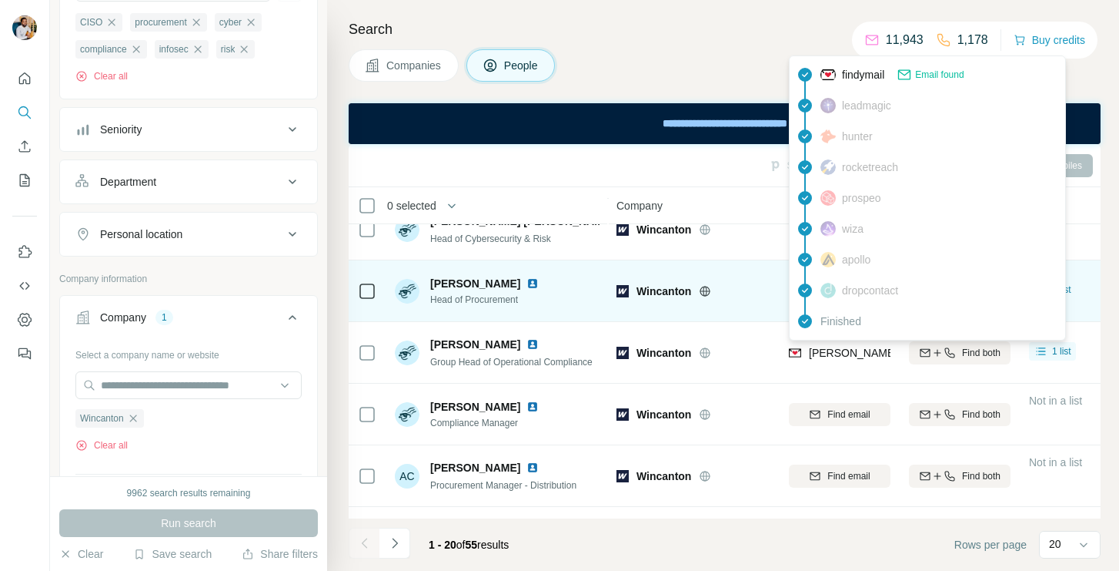
click at [842, 346] on span "[PERSON_NAME][EMAIL_ADDRESS][PERSON_NAME][DOMAIN_NAME]" at bounding box center [989, 352] width 360 height 12
click at [475, 366] on span "Group Head of Operational Compliance" at bounding box center [511, 361] width 162 height 11
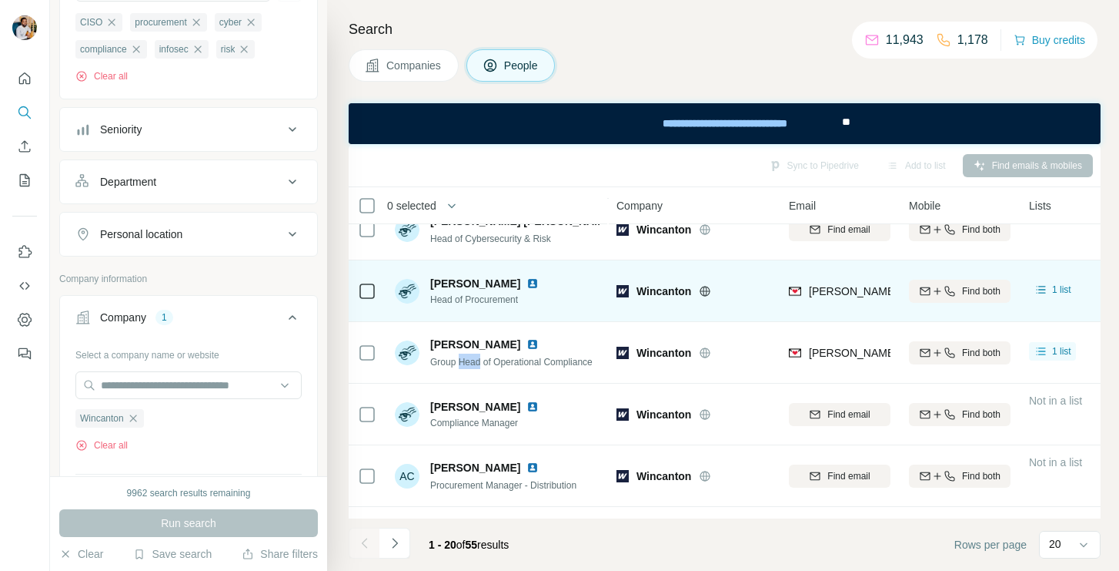
click at [475, 366] on span "Group Head of Operational Compliance" at bounding box center [511, 361] width 162 height 11
click at [491, 279] on span "[PERSON_NAME]" at bounding box center [475, 283] width 90 height 15
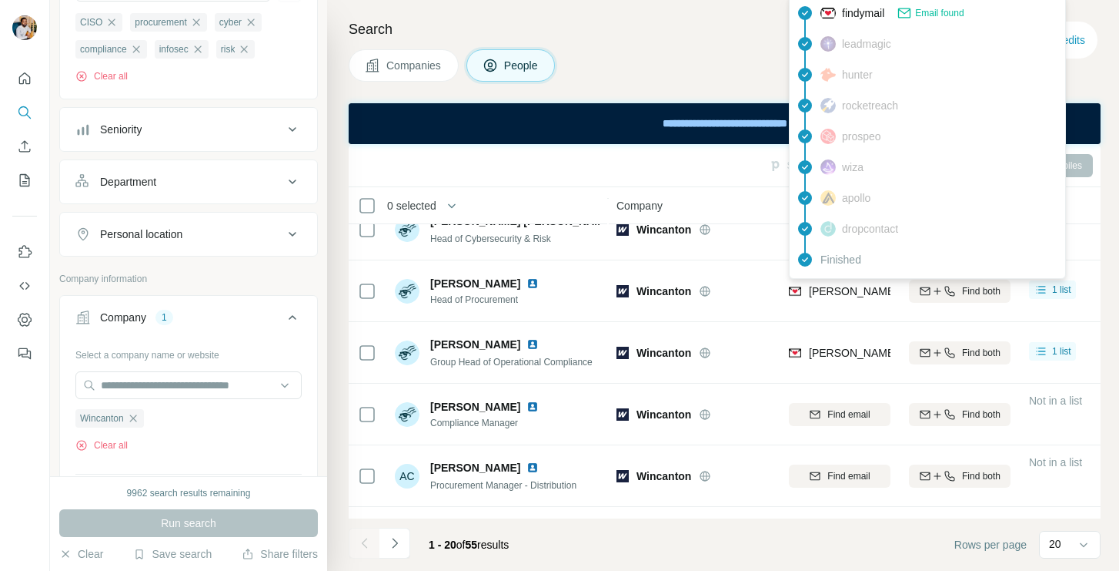
click at [818, 288] on span "[PERSON_NAME][EMAIL_ADDRESS][PERSON_NAME][DOMAIN_NAME]" at bounding box center [989, 291] width 360 height 12
click at [482, 302] on span "Head of Procurement" at bounding box center [487, 300] width 115 height 14
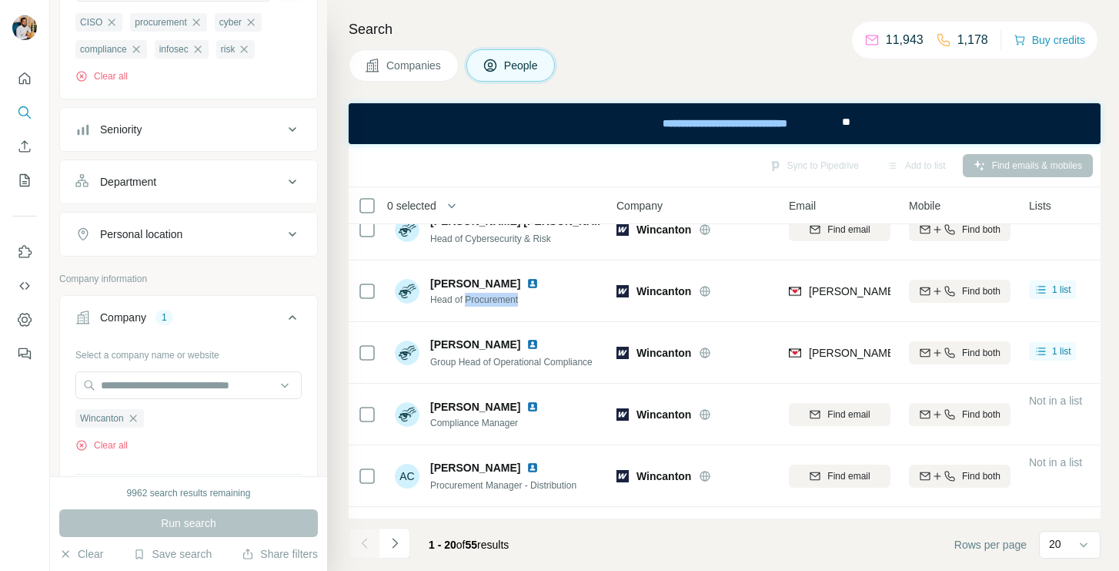
click at [482, 302] on span "Head of Procurement" at bounding box center [487, 300] width 115 height 14
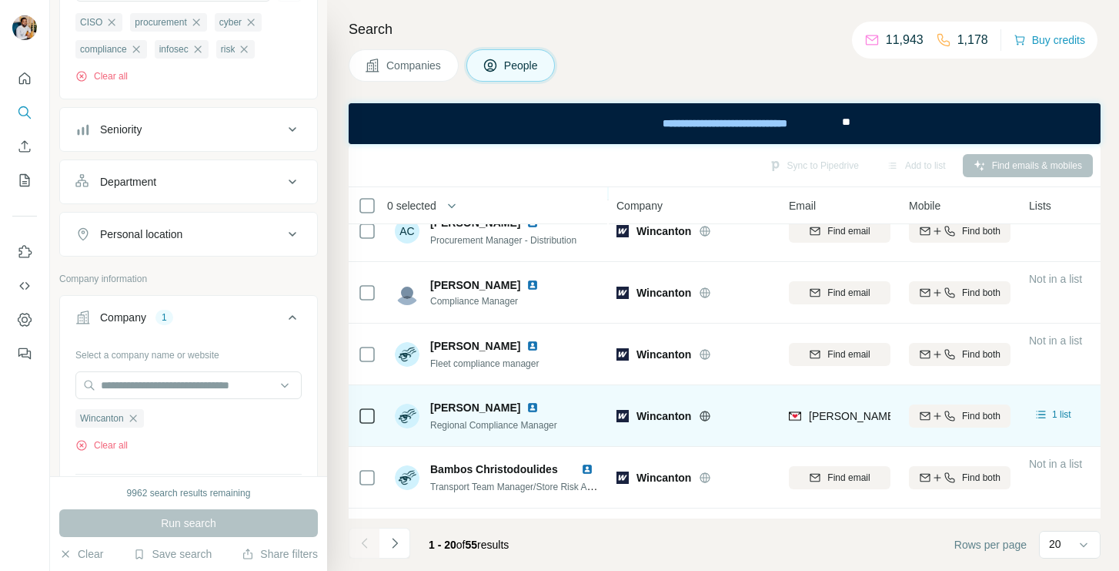
scroll to position [345, 0]
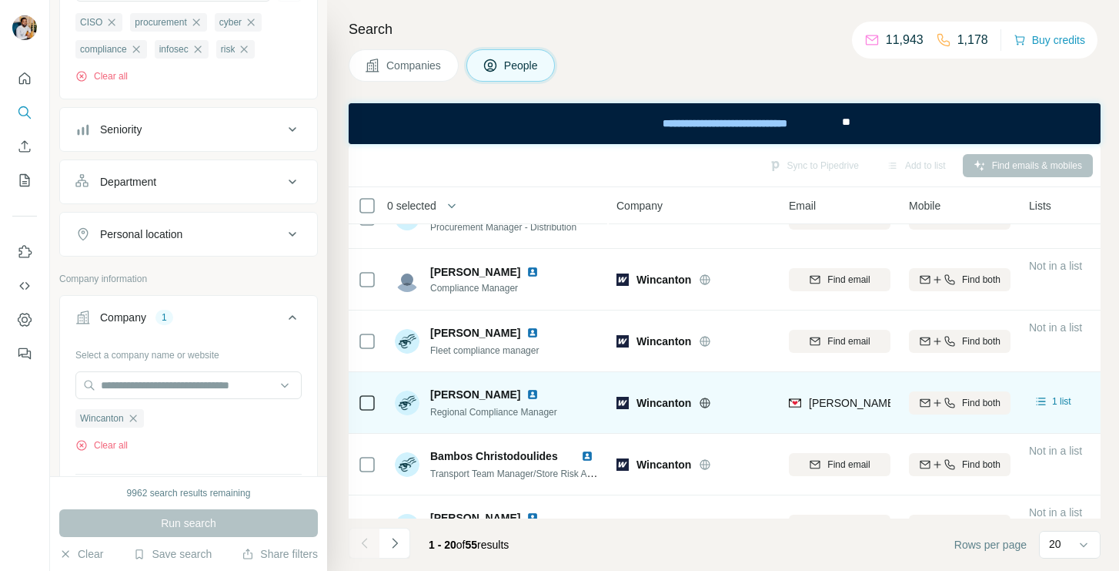
click at [460, 392] on span "[PERSON_NAME]" at bounding box center [475, 393] width 90 height 15
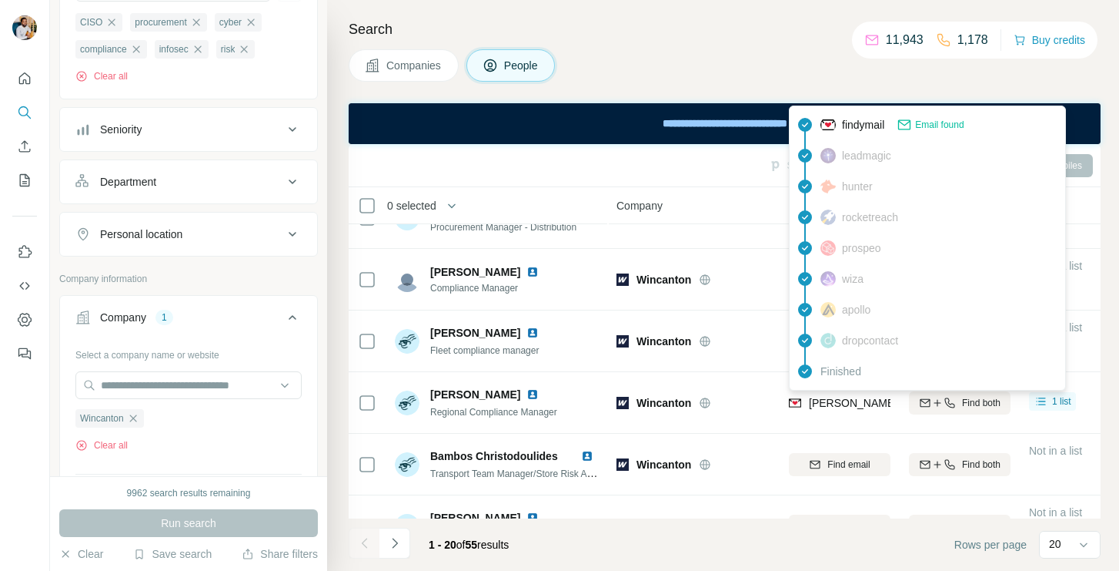
click at [851, 399] on span "[PERSON_NAME][EMAIL_ADDRESS][PERSON_NAME][DOMAIN_NAME]" at bounding box center [989, 403] width 360 height 12
click at [504, 409] on span "Regional Compliance Manager" at bounding box center [493, 412] width 127 height 11
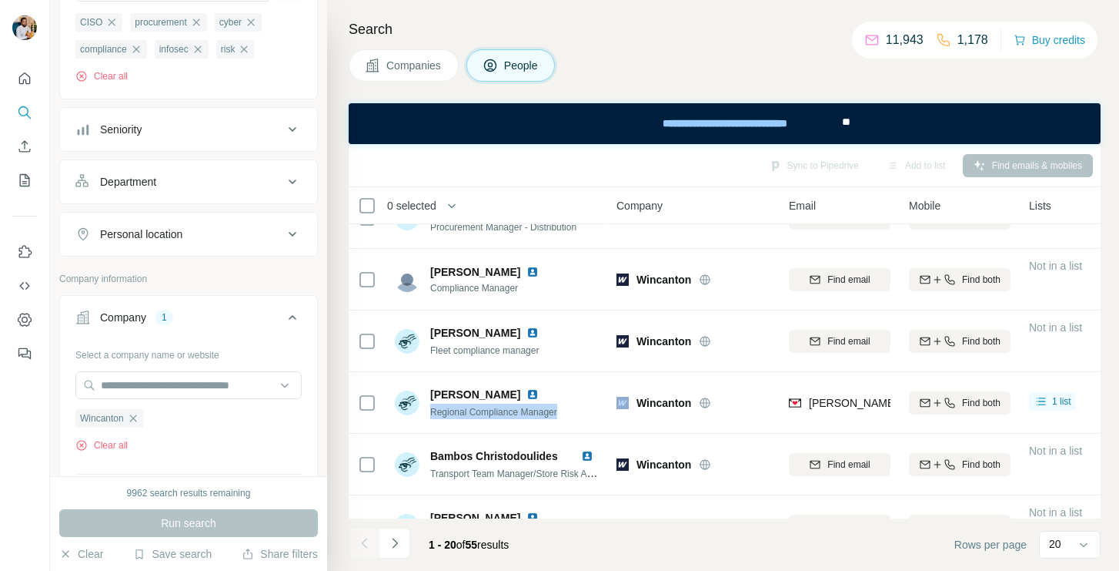
click at [504, 409] on span "Regional Compliance Manager" at bounding box center [493, 412] width 127 height 11
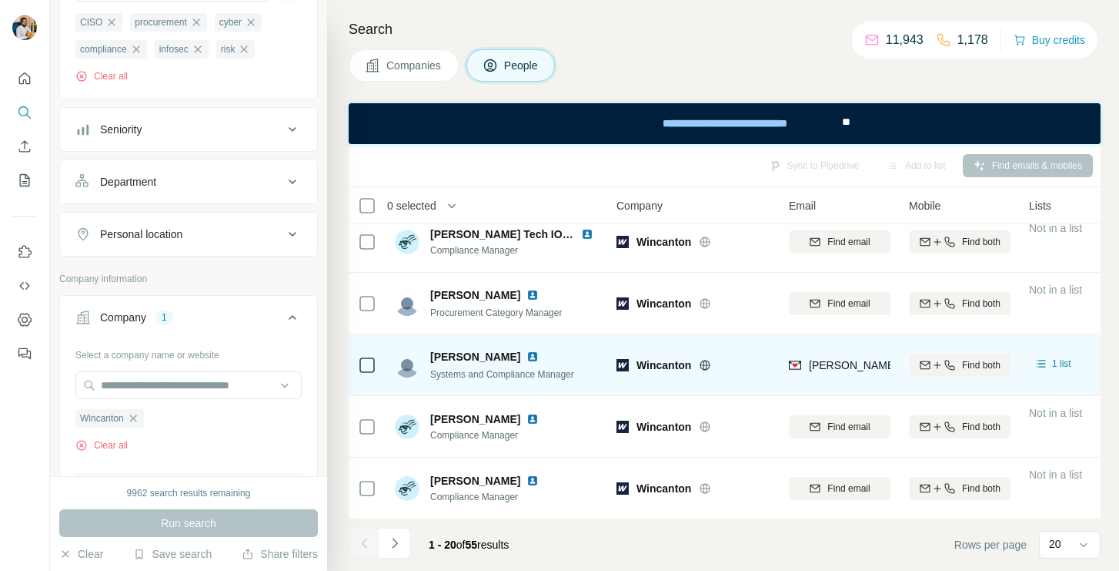
scroll to position [938, 0]
click at [483, 356] on span "[PERSON_NAME]" at bounding box center [475, 355] width 90 height 15
click at [554, 370] on span "Systems and Compliance Manager" at bounding box center [502, 373] width 144 height 11
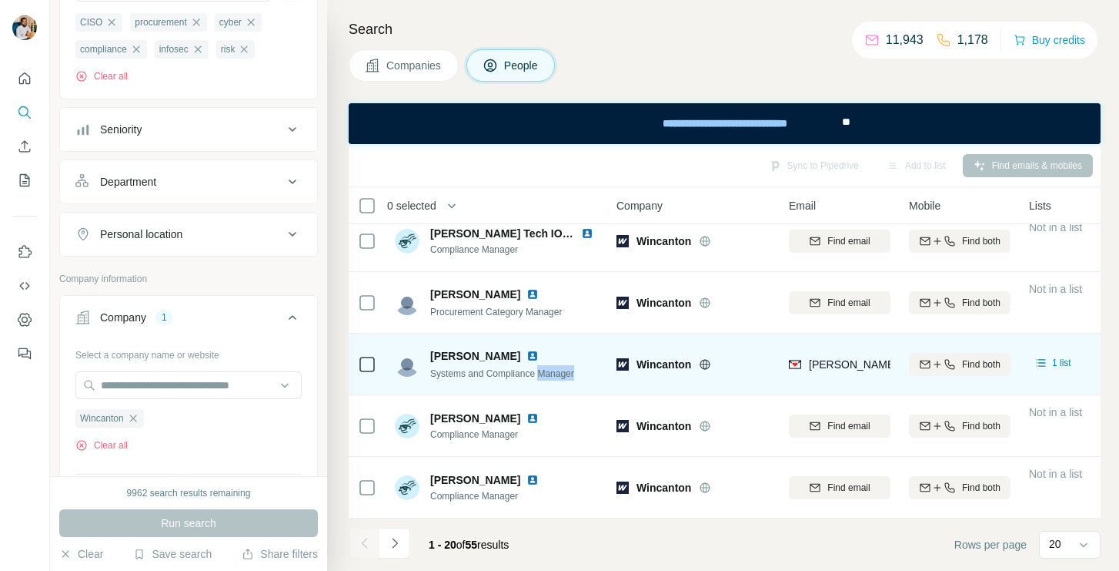
click at [554, 370] on span "Systems and Compliance Manager" at bounding box center [502, 373] width 144 height 11
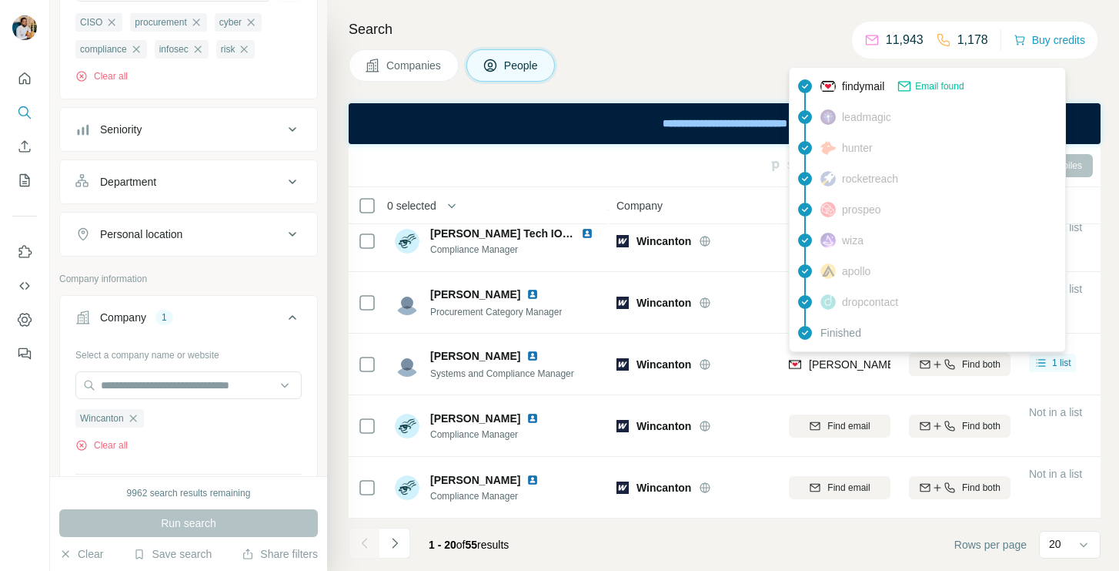
click at [826, 366] on span "[PERSON_NAME][EMAIL_ADDRESS][PERSON_NAME][DOMAIN_NAME]" at bounding box center [989, 364] width 360 height 12
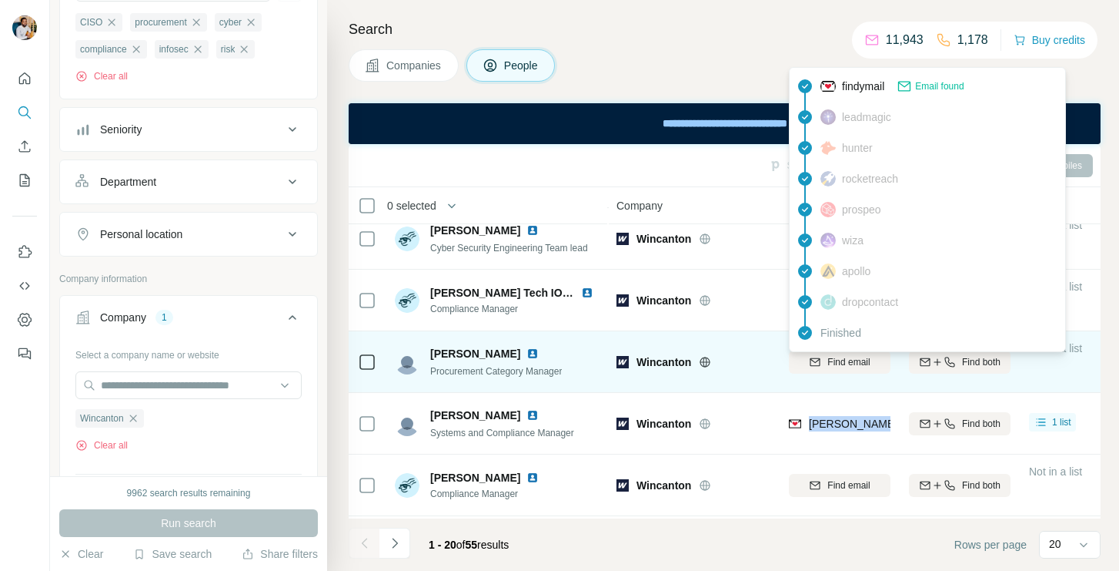
scroll to position [879, 0]
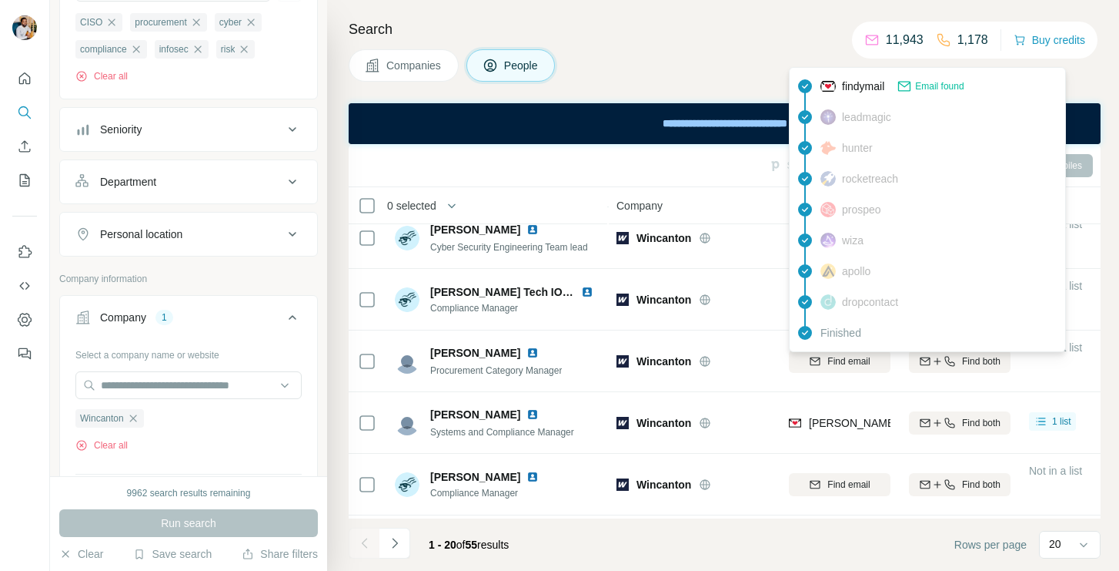
click at [686, 169] on div "Sync to Pipedrive Add to list Find emails & mobiles" at bounding box center [724, 165] width 737 height 27
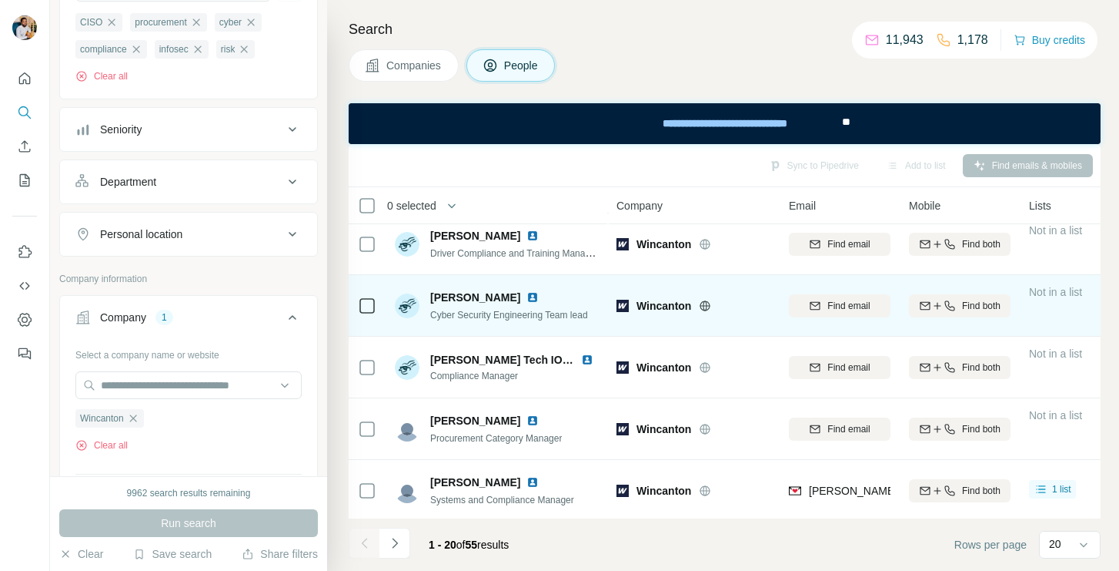
scroll to position [801, 0]
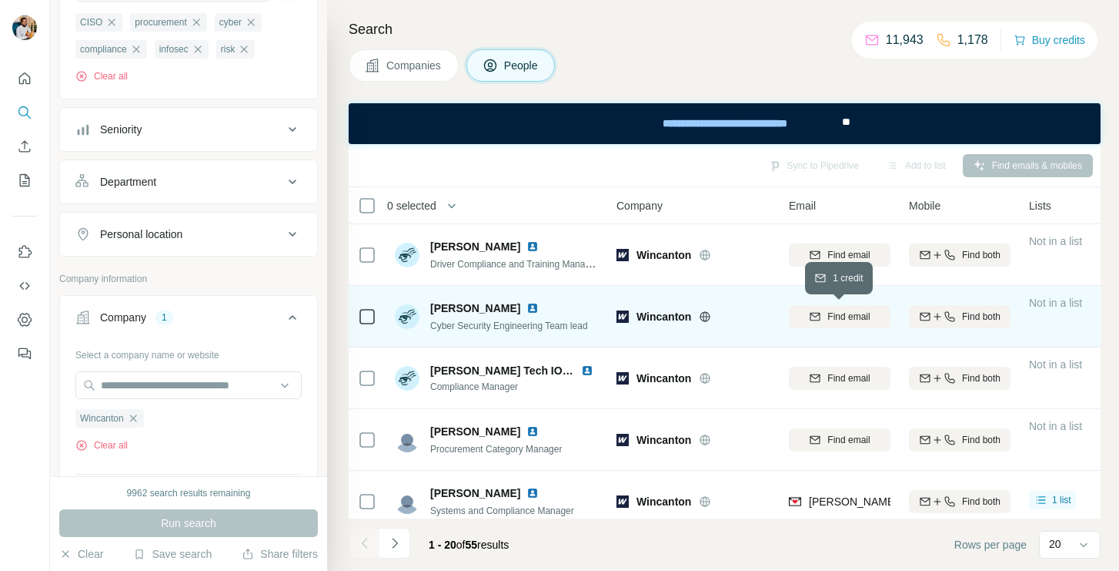
click at [841, 313] on span "Find email" at bounding box center [849, 317] width 42 height 14
click at [440, 309] on span "[PERSON_NAME]" at bounding box center [475, 307] width 90 height 15
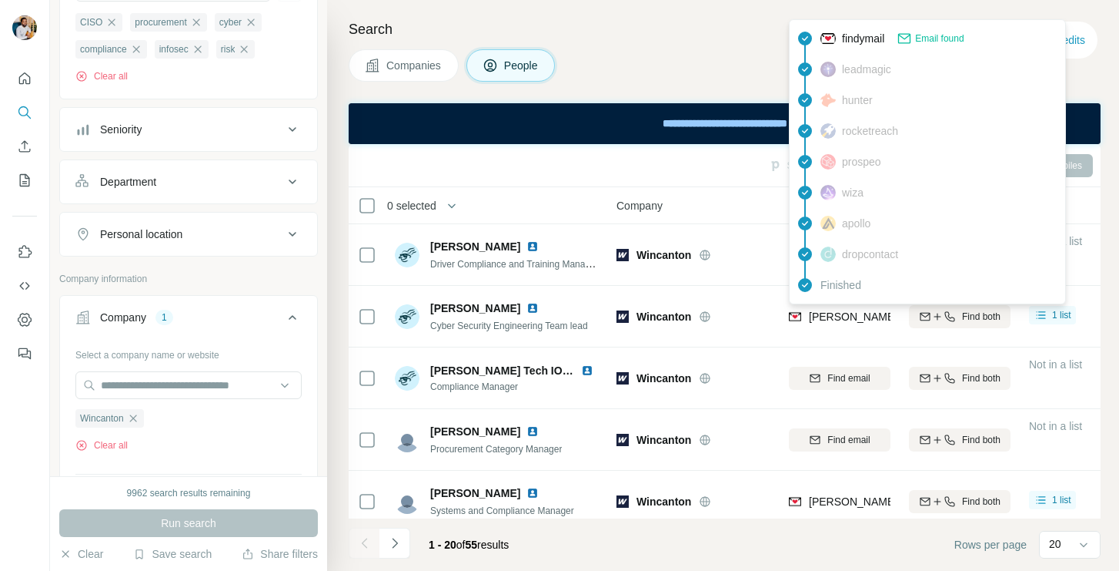
click at [832, 311] on span "[PERSON_NAME][EMAIL_ADDRESS][PERSON_NAME][DOMAIN_NAME]" at bounding box center [989, 316] width 360 height 12
click at [476, 322] on span "Cyber Security Engineering Team lead" at bounding box center [509, 325] width 158 height 11
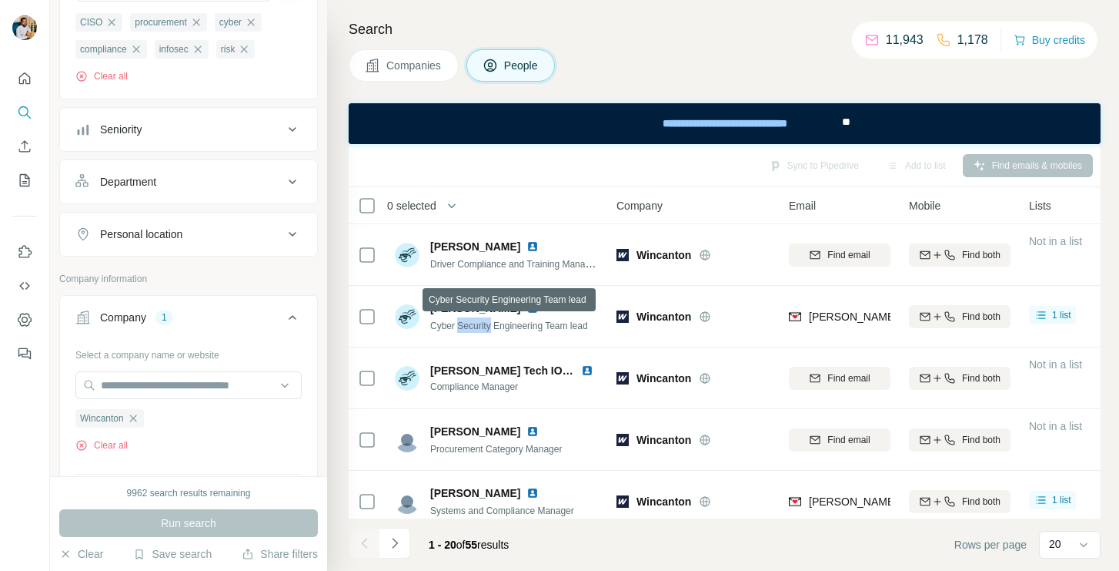
click at [476, 322] on span "Cyber Security Engineering Team lead" at bounding box center [509, 325] width 158 height 11
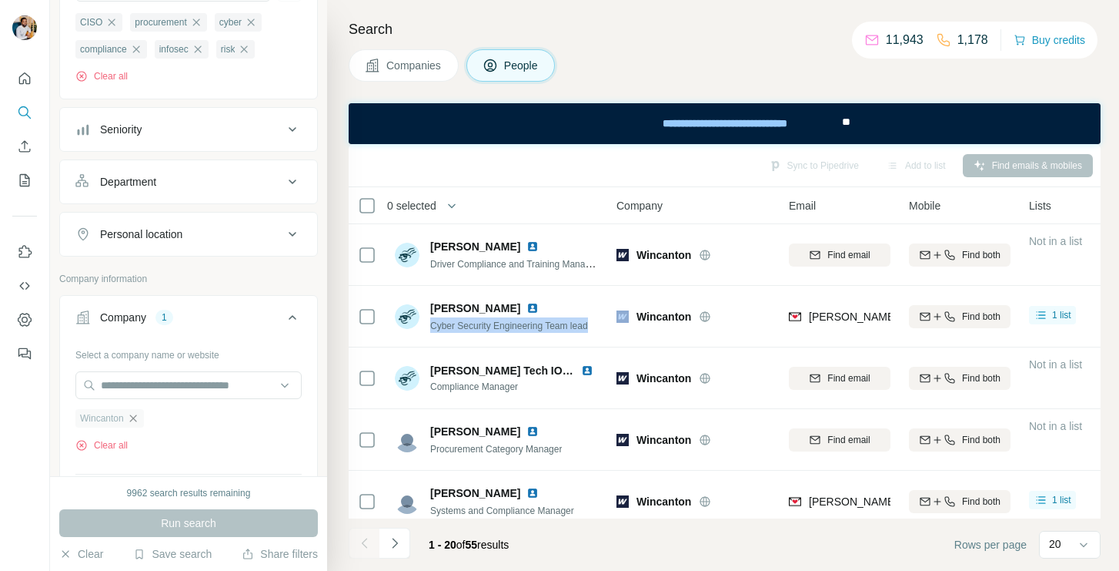
click at [135, 415] on icon "button" at bounding box center [133, 418] width 12 height 12
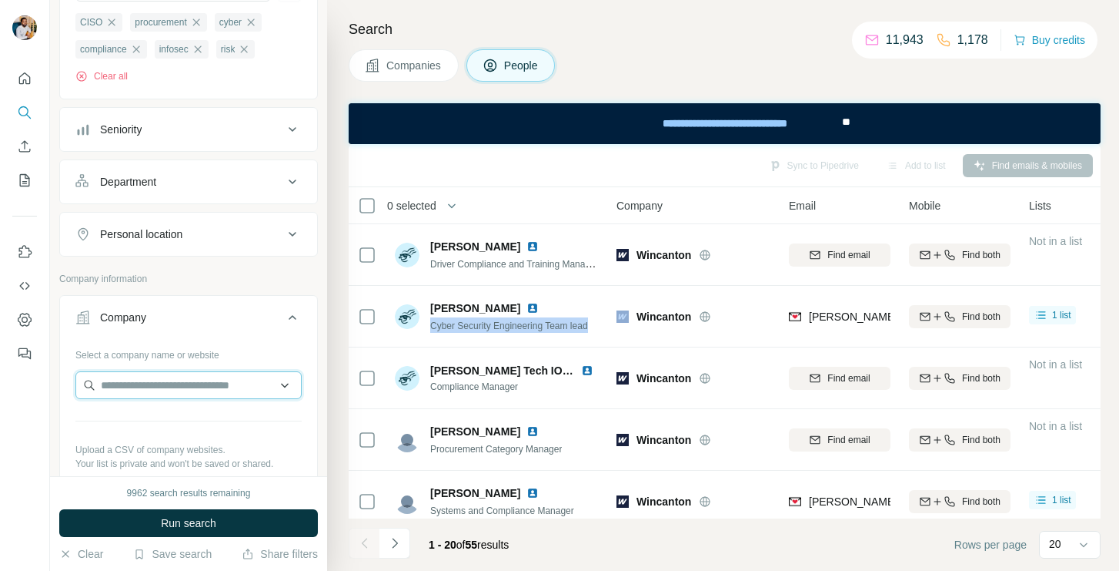
click at [159, 379] on input "text" at bounding box center [188, 385] width 226 height 28
paste input "**********"
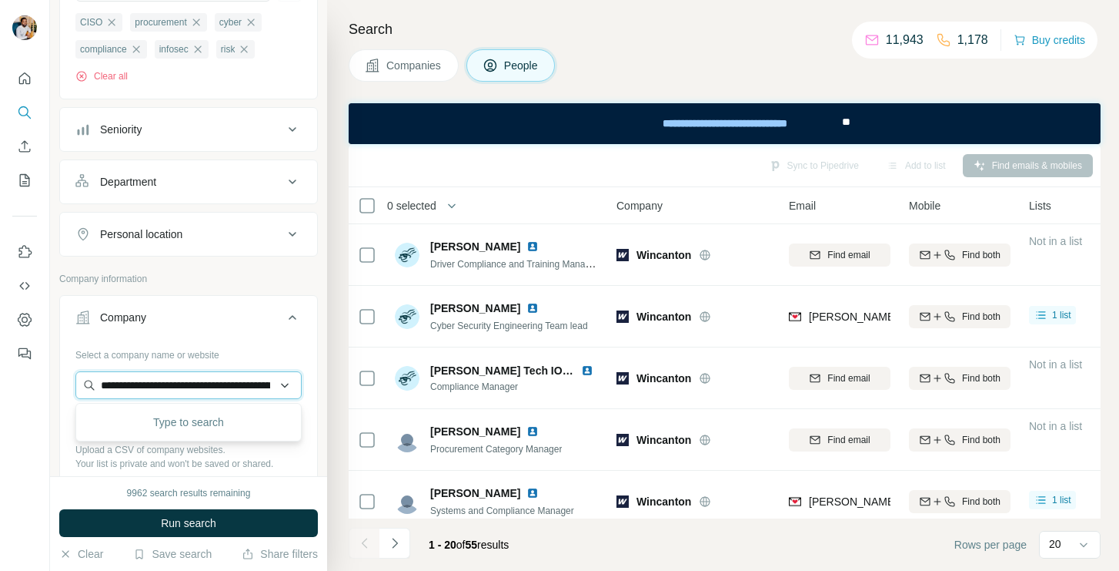
scroll to position [0, 1705]
type input "**********"
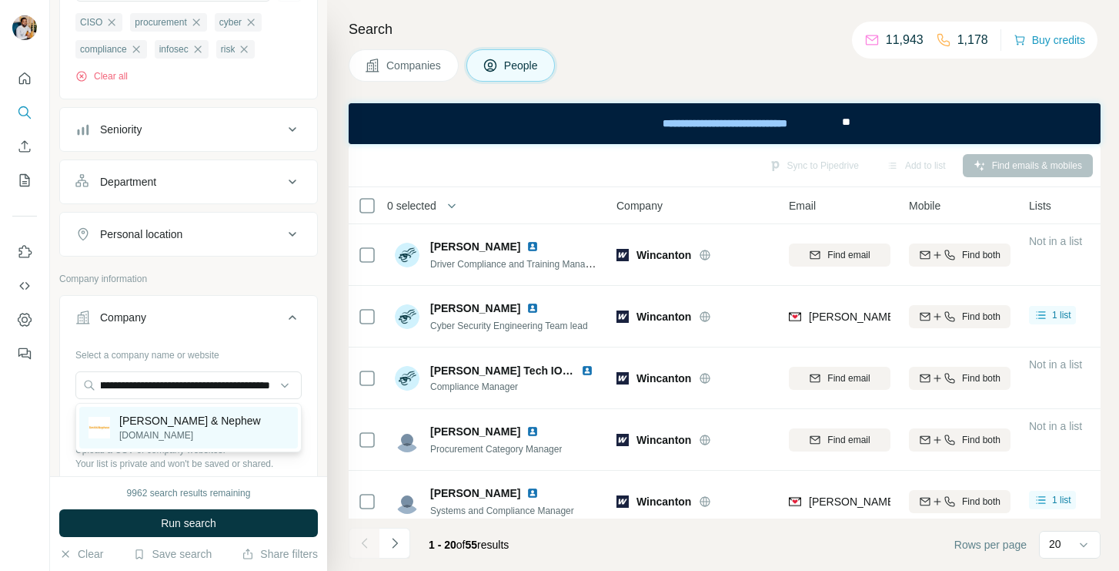
click at [165, 413] on p "[PERSON_NAME] & Nephew" at bounding box center [190, 420] width 142 height 15
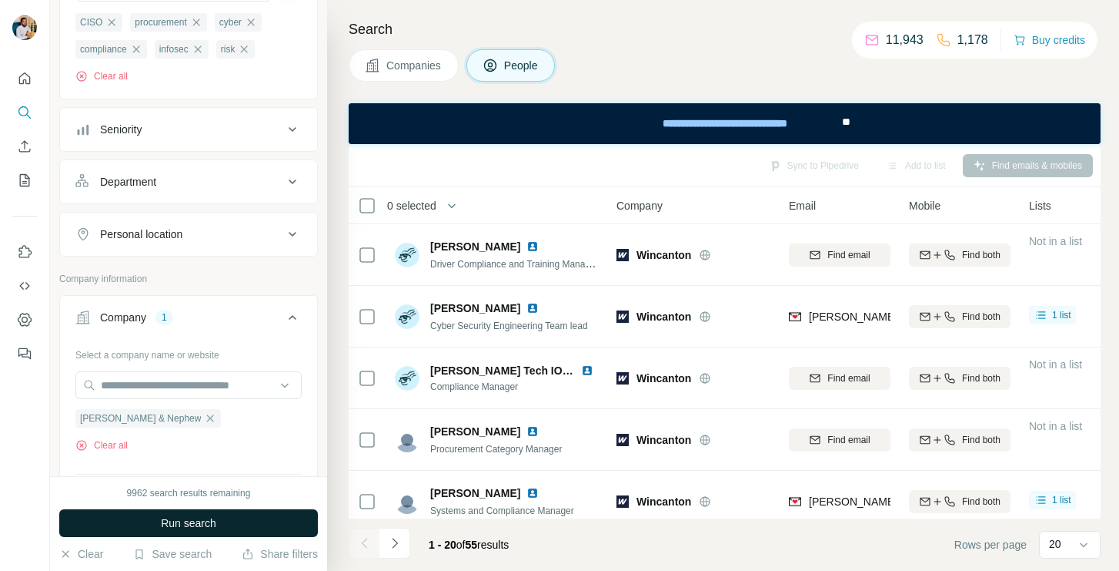
click at [169, 515] on span "Run search" at bounding box center [188, 522] width 55 height 15
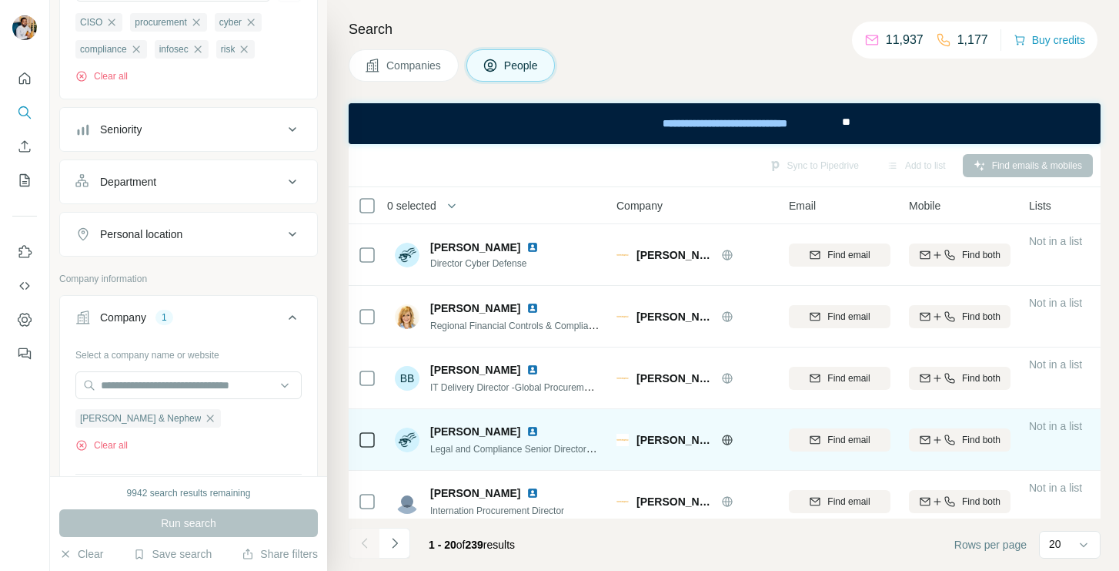
scroll to position [801, 0]
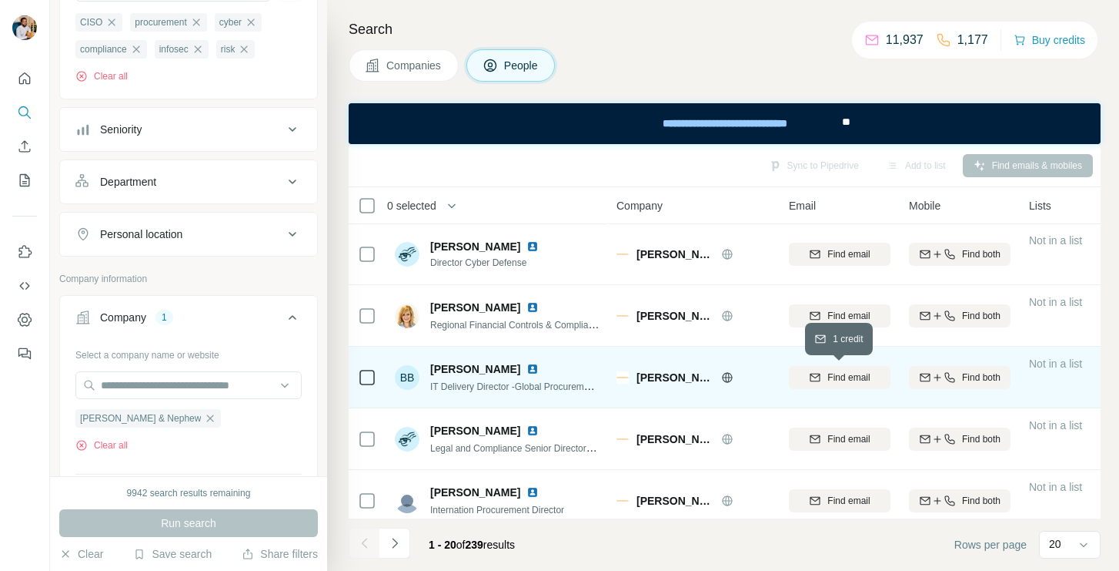
click at [818, 382] on icon "button" at bounding box center [815, 377] width 12 height 12
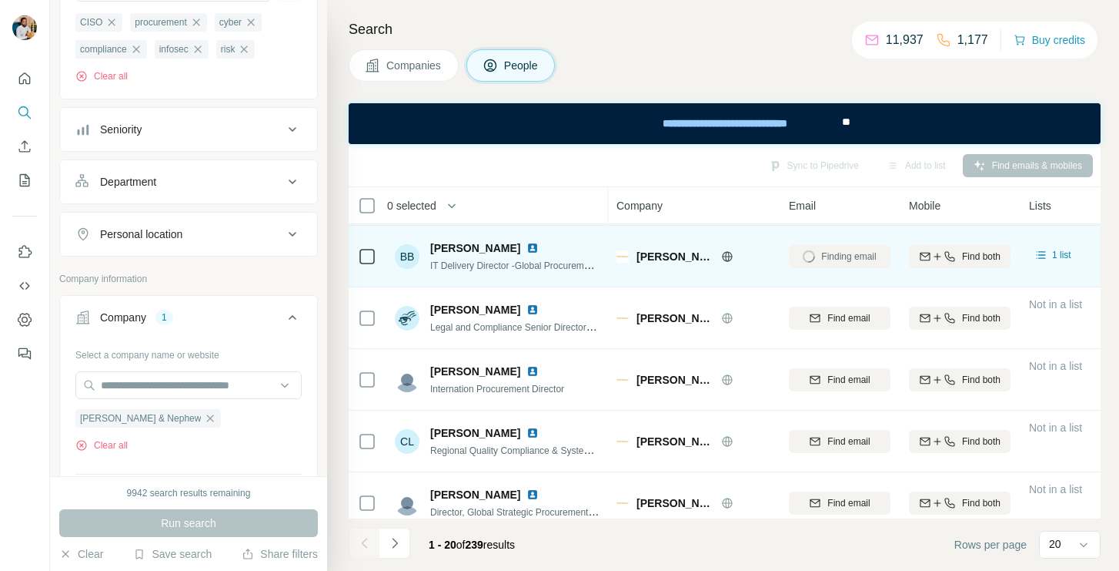
scroll to position [938, 0]
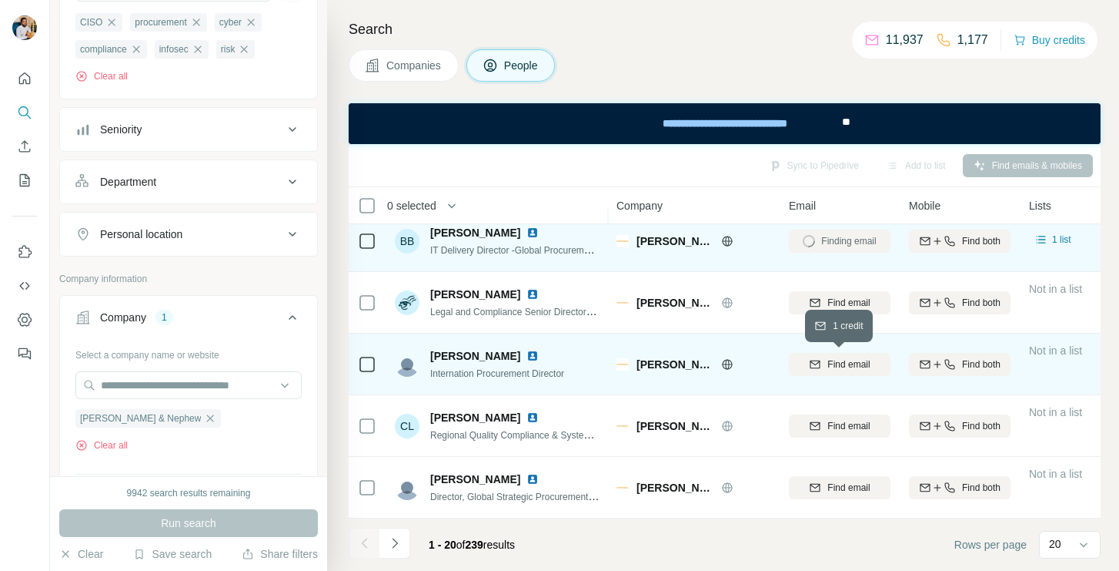
click at [812, 363] on icon "button" at bounding box center [815, 364] width 12 height 12
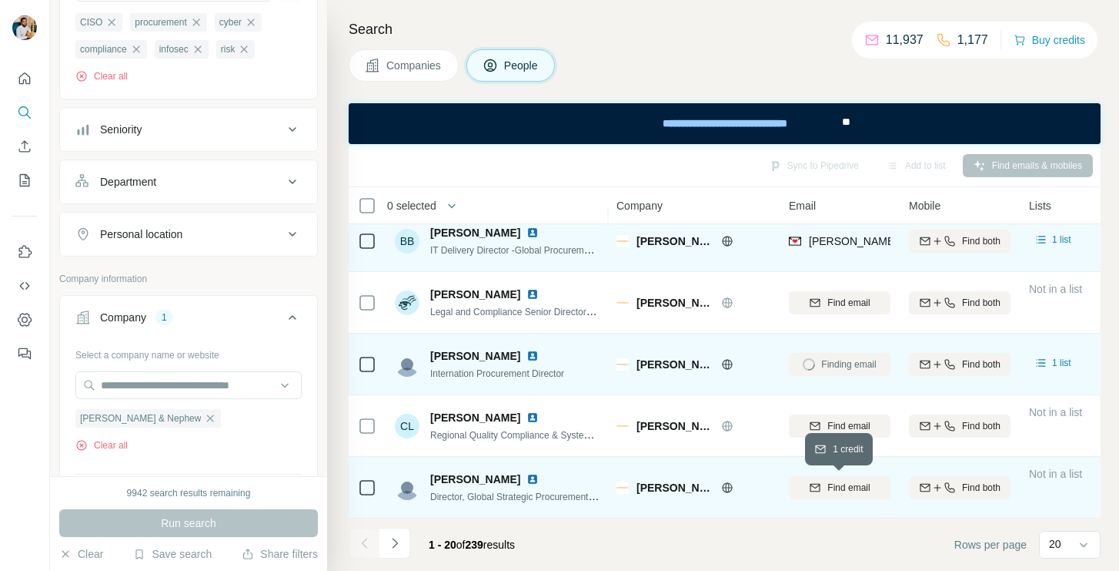
click at [823, 488] on div "Find email" at bounding box center [840, 487] width 102 height 14
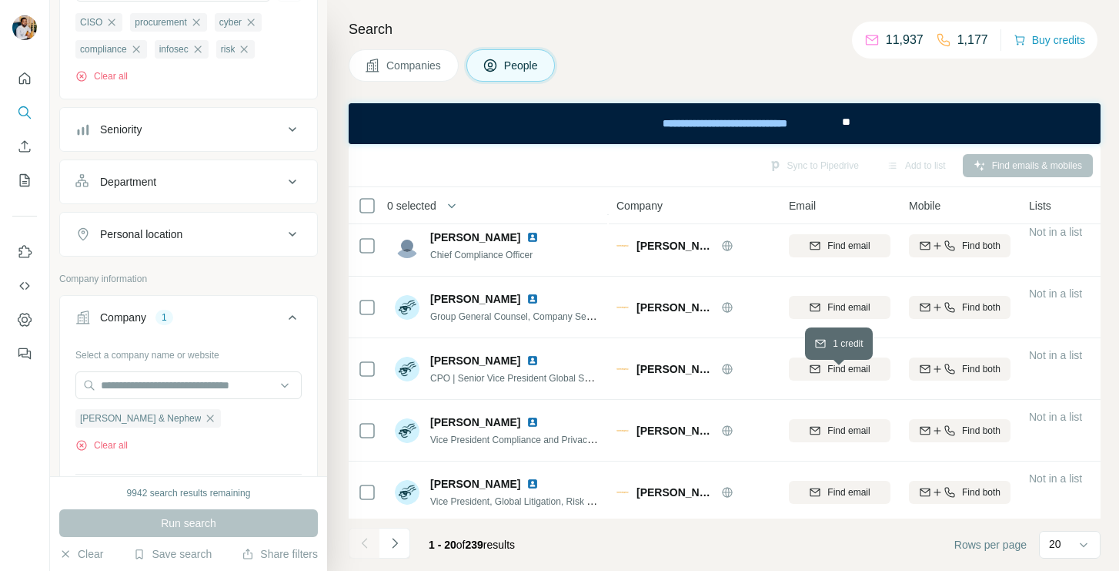
scroll to position [0, 0]
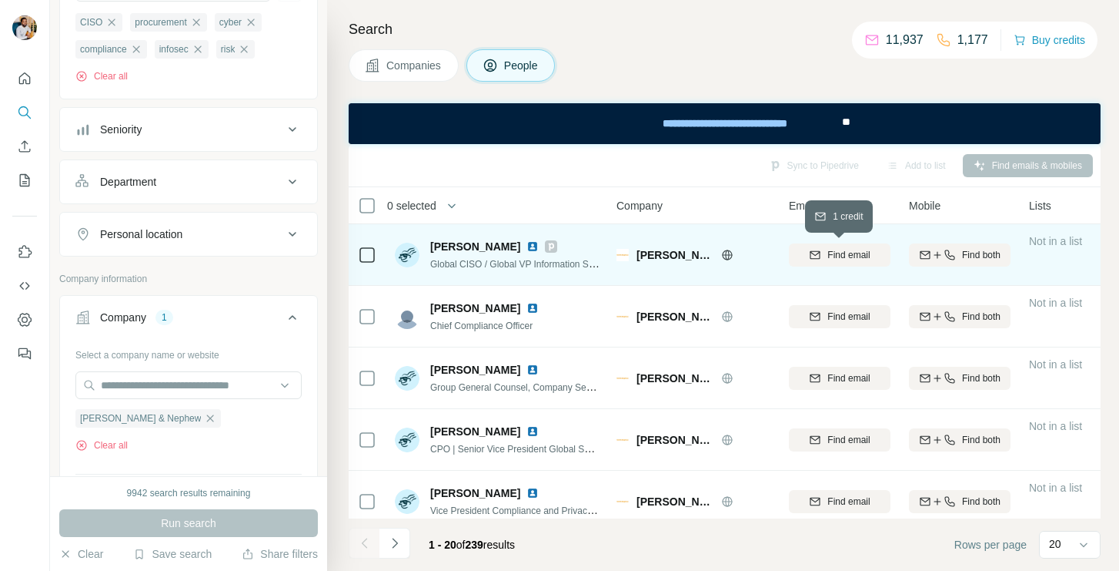
click at [839, 256] on span "Find email" at bounding box center [849, 255] width 42 height 14
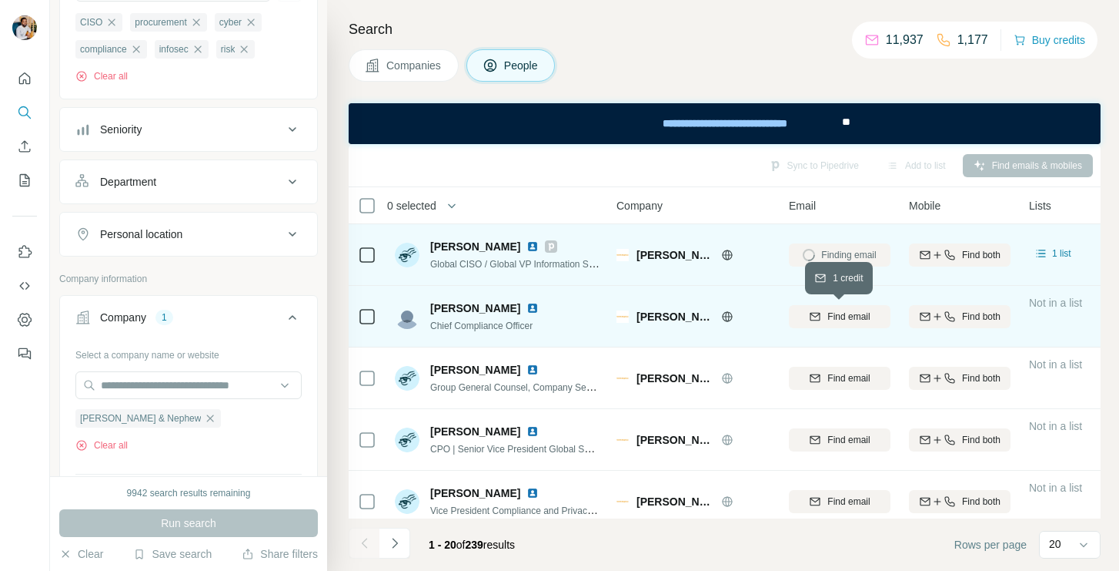
click at [828, 310] on span "Find email" at bounding box center [849, 317] width 42 height 14
click at [454, 248] on span "[PERSON_NAME]" at bounding box center [475, 246] width 90 height 15
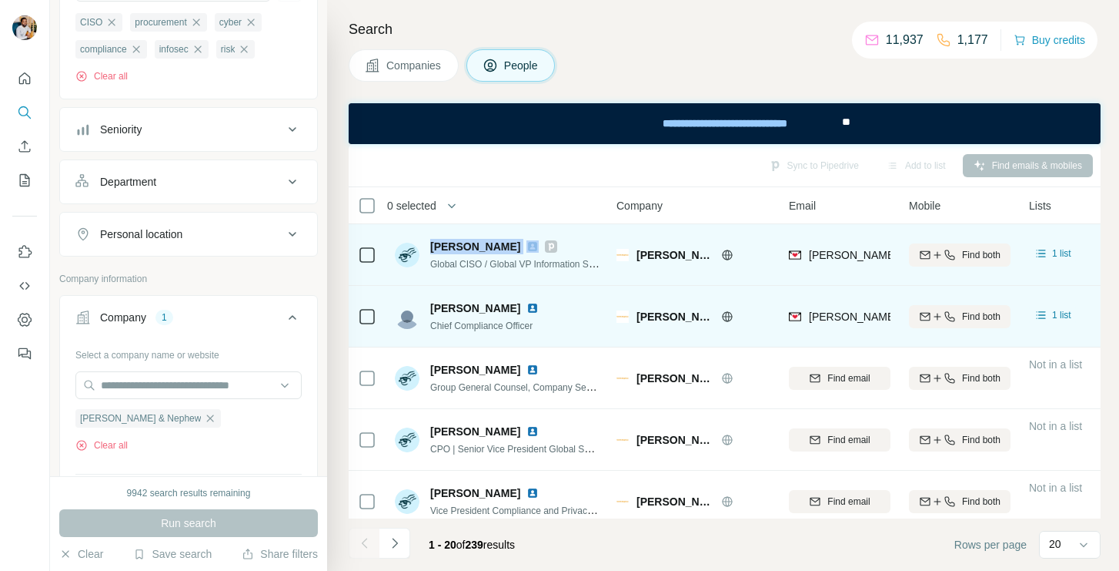
click at [454, 248] on span "[PERSON_NAME]" at bounding box center [475, 246] width 90 height 15
click at [507, 266] on span "Global CISO / Global VP Information Security" at bounding box center [523, 263] width 186 height 12
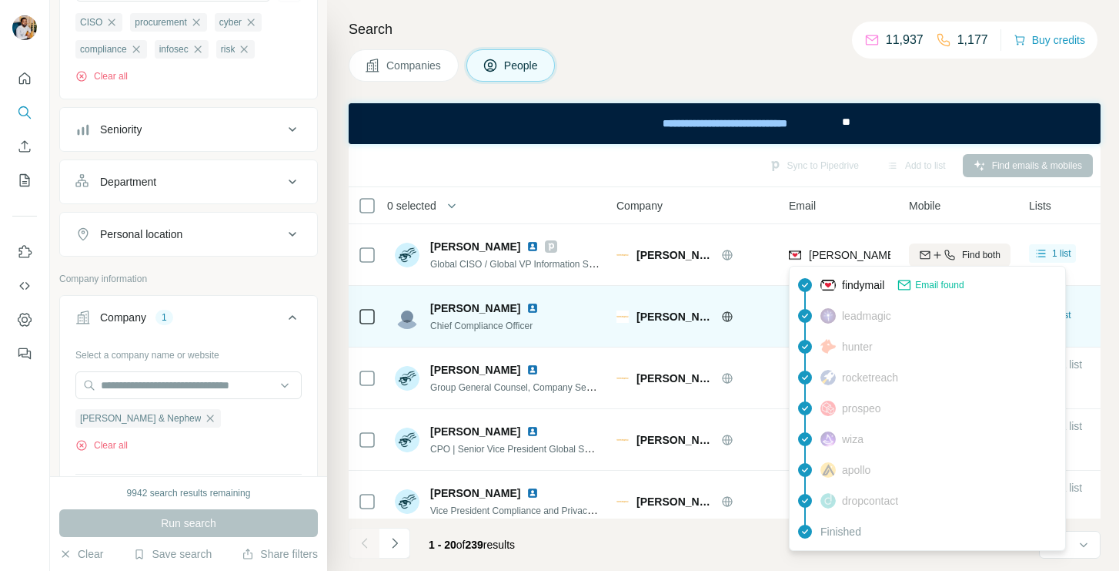
click at [837, 251] on span "[PERSON_NAME][EMAIL_ADDRESS][PERSON_NAME][DOMAIN_NAME]" at bounding box center [989, 255] width 360 height 12
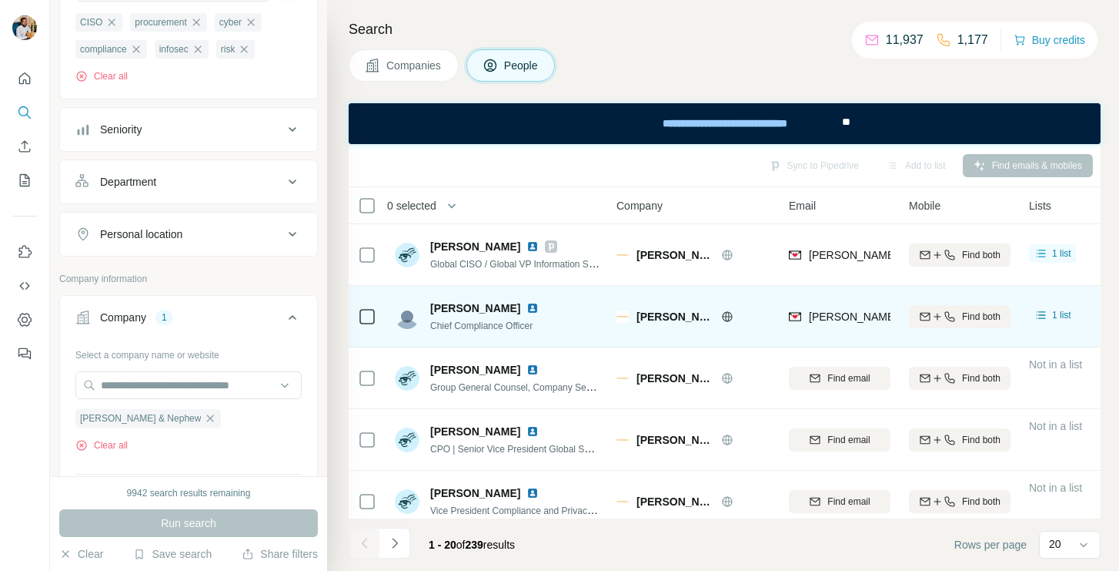
click at [647, 294] on td "[PERSON_NAME] & Nephew" at bounding box center [693, 317] width 172 height 62
click at [477, 307] on span "[PERSON_NAME]" at bounding box center [475, 307] width 90 height 15
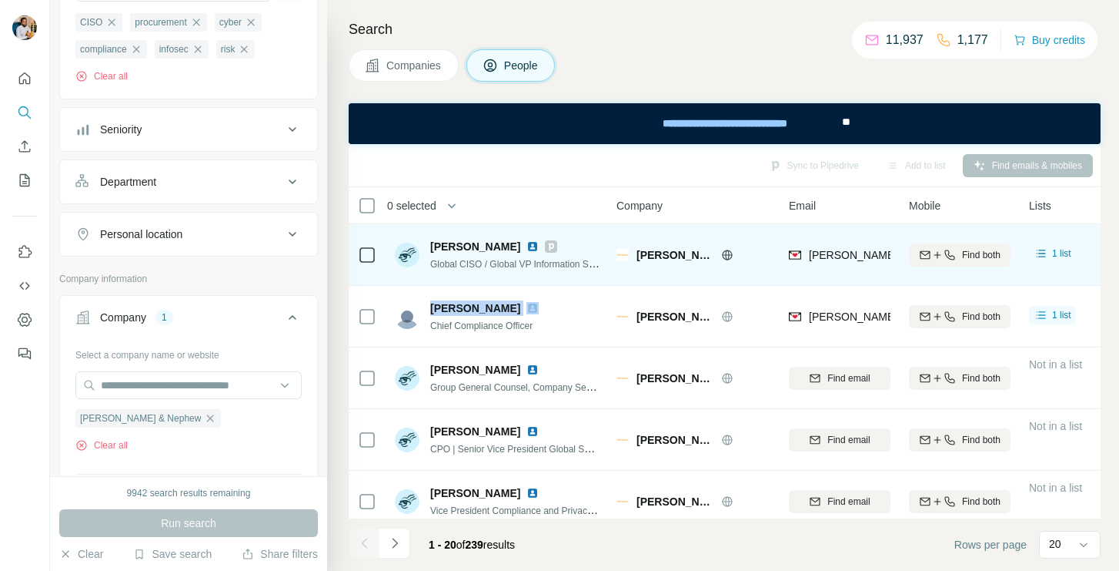
click at [527, 249] on img at bounding box center [533, 246] width 12 height 12
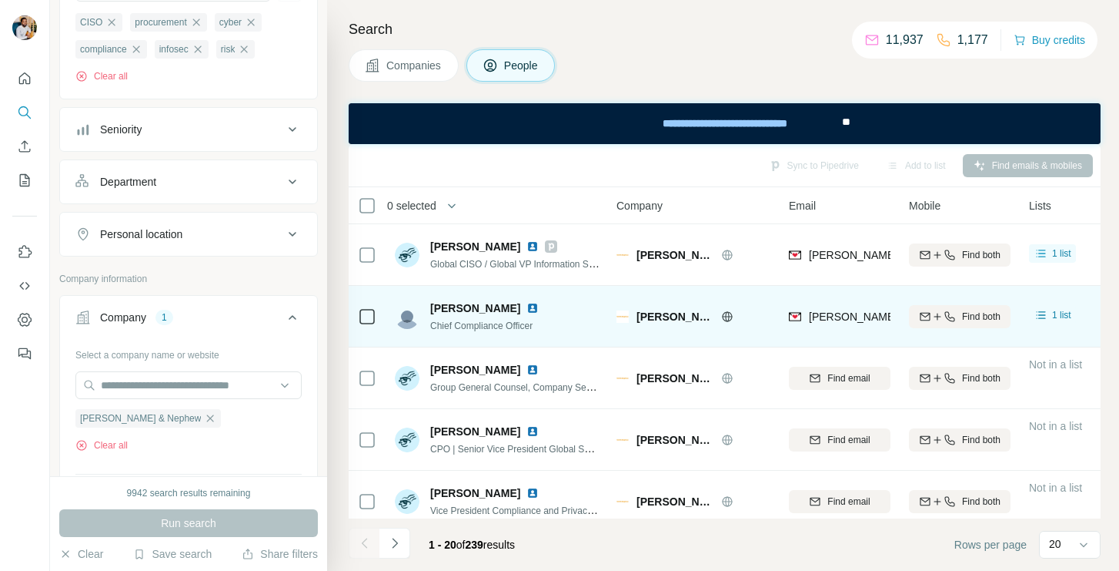
click at [504, 326] on span "Chief Compliance Officer" at bounding box center [481, 325] width 102 height 11
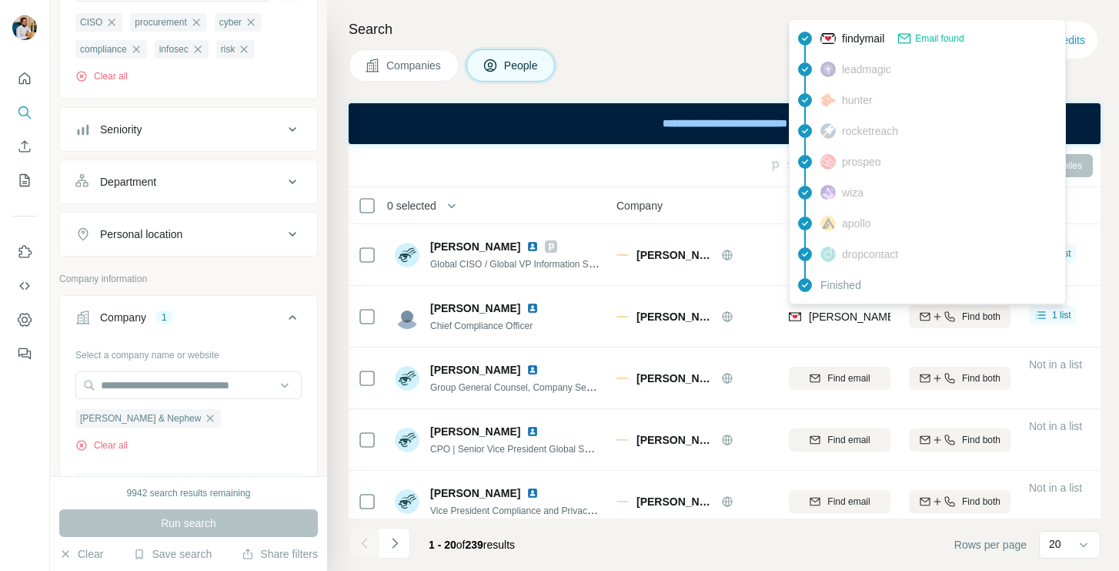
click at [827, 317] on span "[PERSON_NAME][EMAIL_ADDRESS][PERSON_NAME][PERSON_NAME][DOMAIN_NAME]" at bounding box center [1033, 316] width 449 height 12
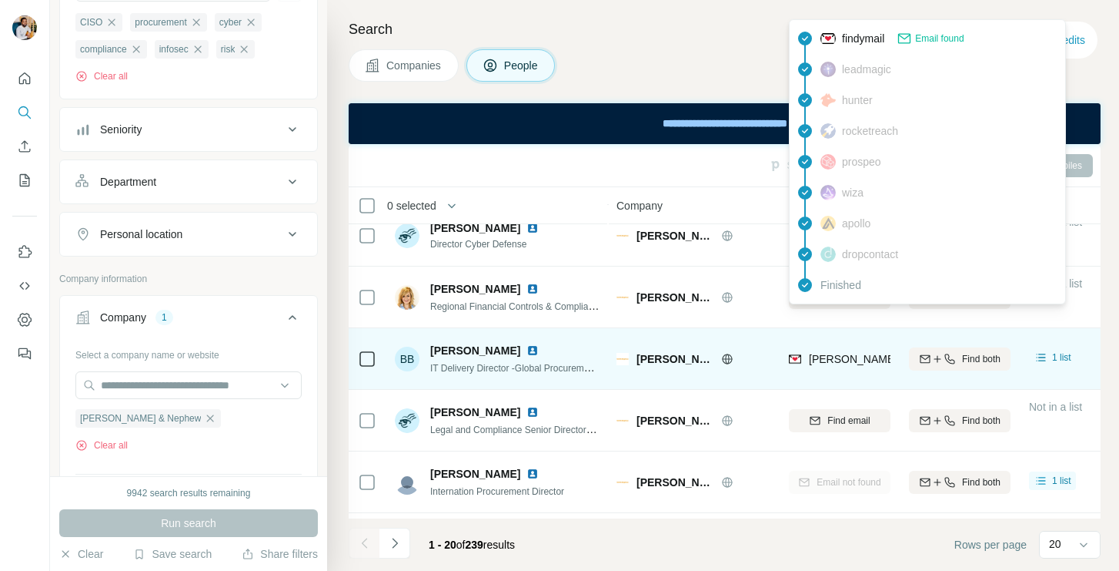
scroll to position [791, 0]
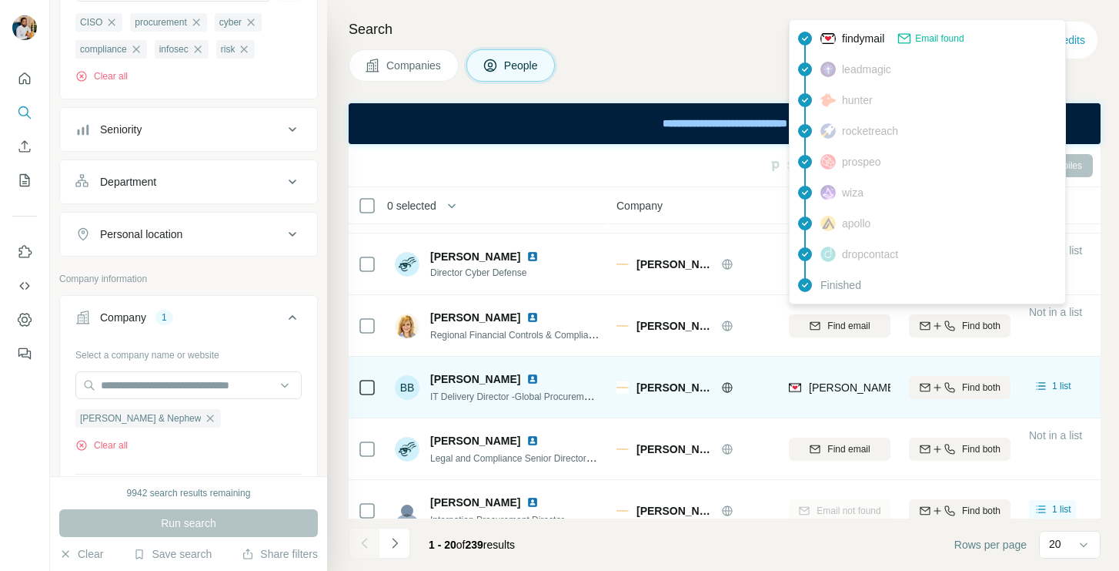
click at [513, 379] on span "[PERSON_NAME]" at bounding box center [475, 378] width 90 height 15
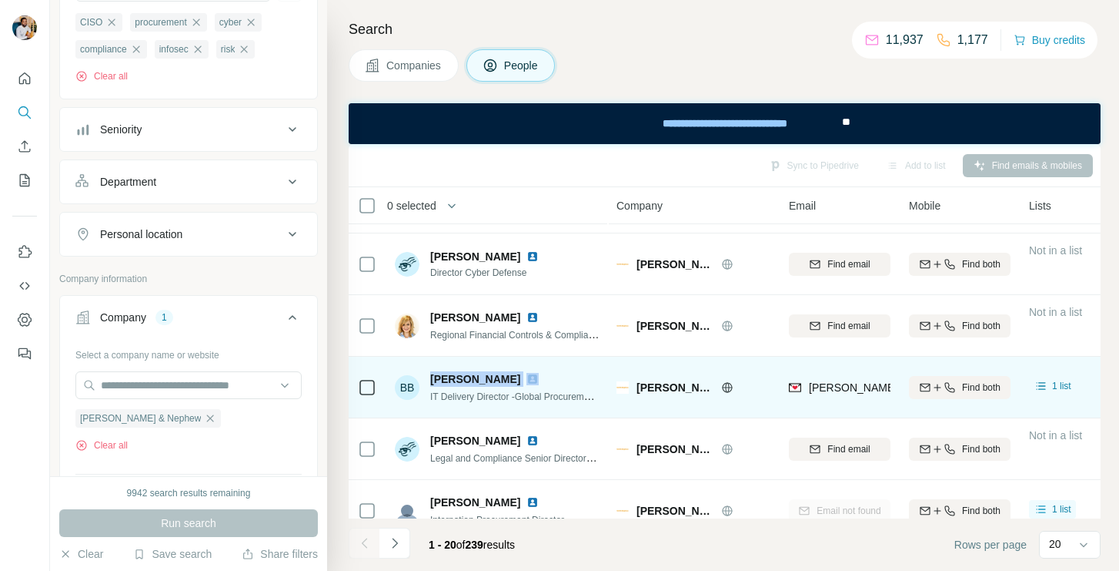
click at [513, 379] on span "[PERSON_NAME]" at bounding box center [475, 378] width 90 height 15
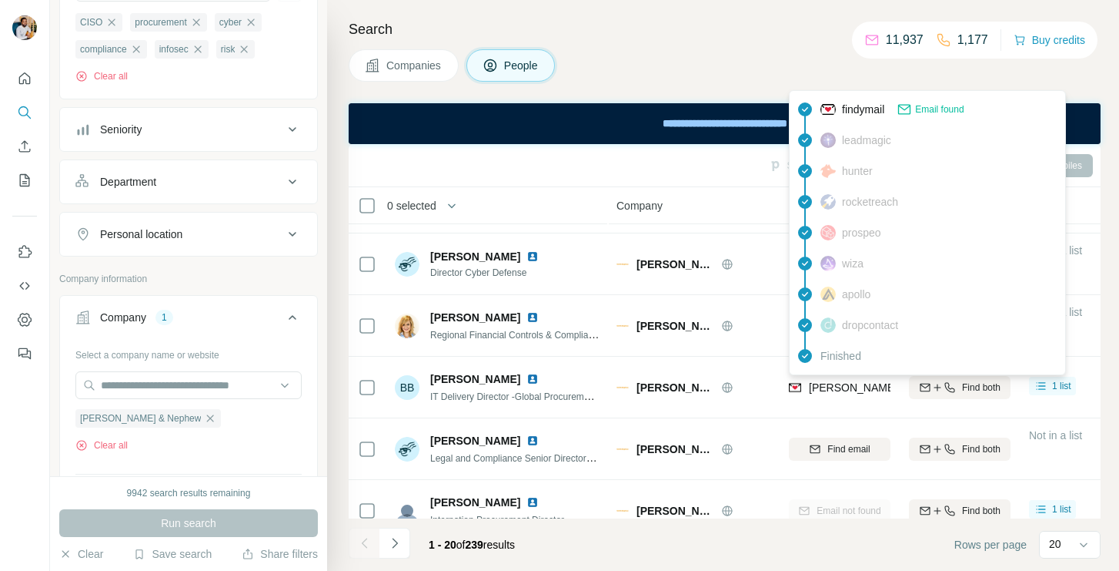
click at [839, 390] on span "[PERSON_NAME][EMAIL_ADDRESS][PERSON_NAME][PERSON_NAME][DOMAIN_NAME]" at bounding box center [1033, 387] width 449 height 12
click at [538, 396] on span "IT Delivery Director -Global Procurement at [PERSON_NAME] & Nephew" at bounding box center [580, 396] width 301 height 12
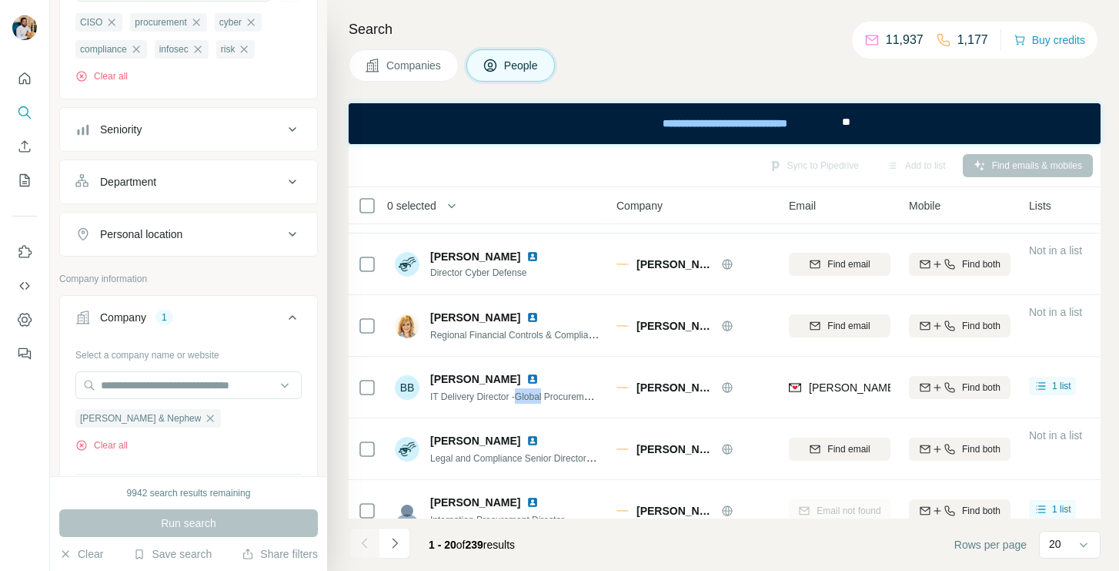
click at [538, 396] on span "IT Delivery Director -Global Procurement at [PERSON_NAME] & Nephew" at bounding box center [580, 396] width 301 height 12
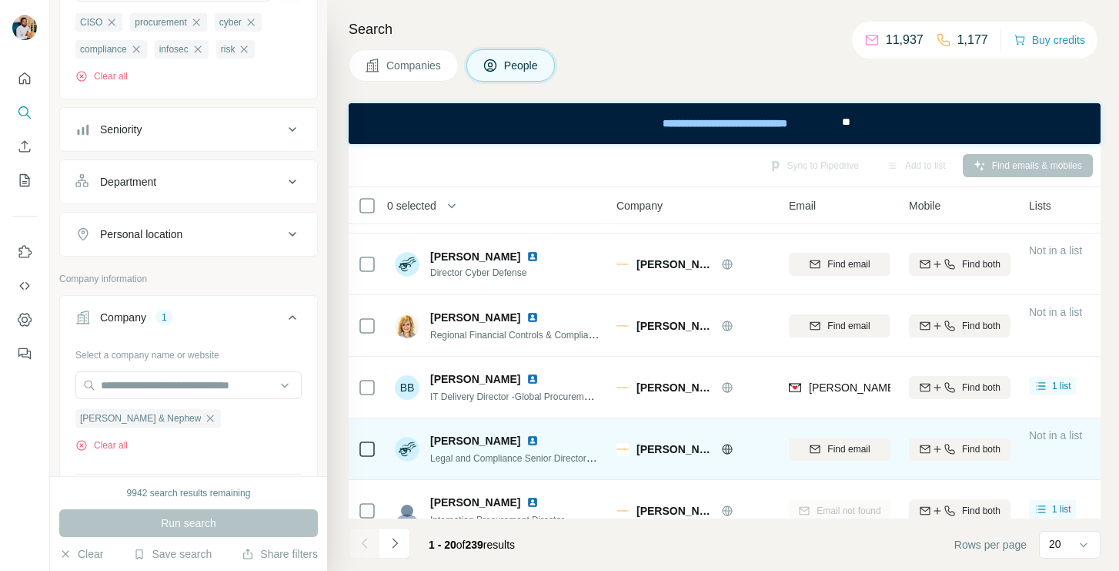
click at [504, 439] on span "[PERSON_NAME]" at bounding box center [475, 440] width 90 height 15
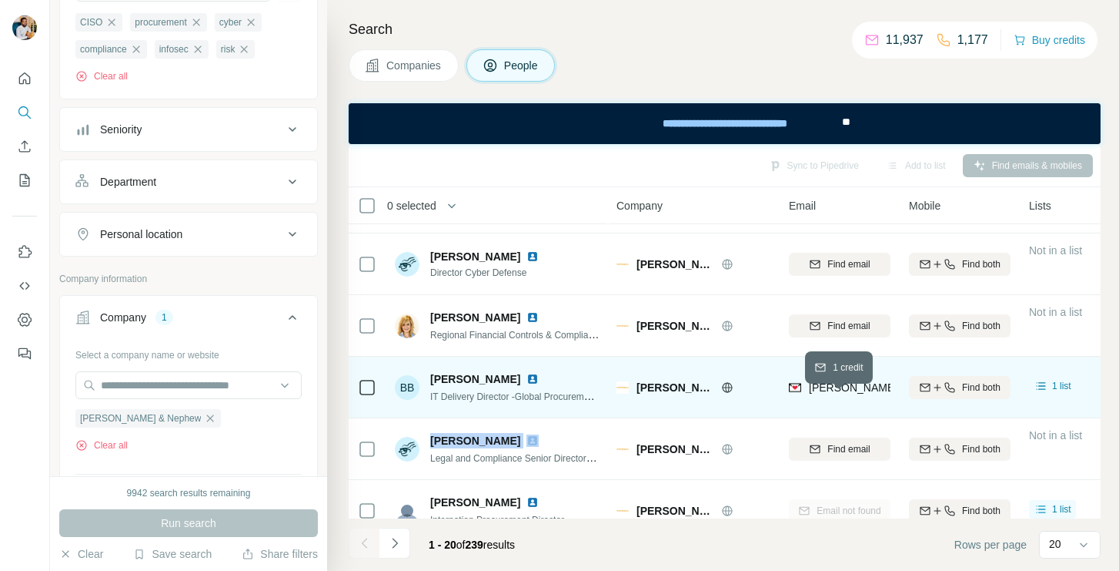
scroll to position [938, 0]
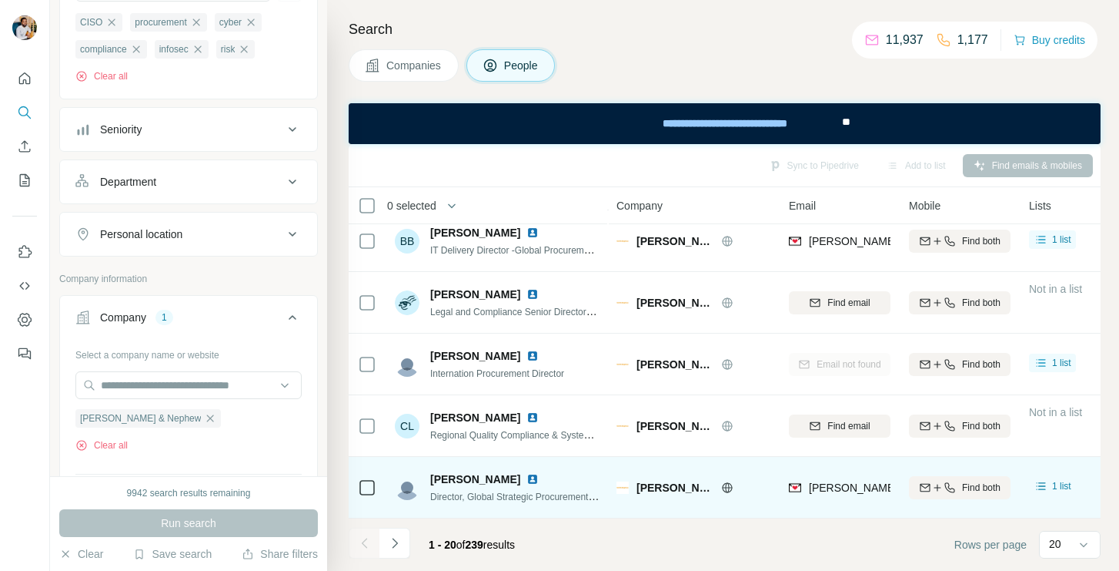
click at [463, 477] on span "[PERSON_NAME]" at bounding box center [475, 478] width 90 height 15
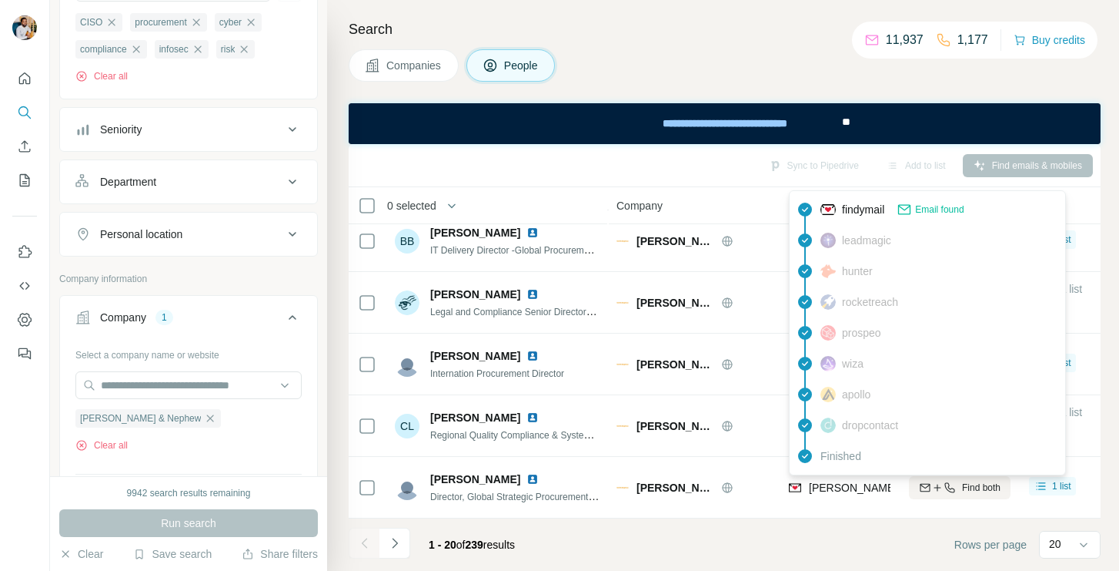
click at [826, 482] on span "[PERSON_NAME][EMAIL_ADDRESS][PERSON_NAME][PERSON_NAME][DOMAIN_NAME]" at bounding box center [1033, 487] width 449 height 12
click at [470, 493] on span "Director, Global Strategic Procurement / Advanced Wound Management Business Par…" at bounding box center [613, 496] width 367 height 12
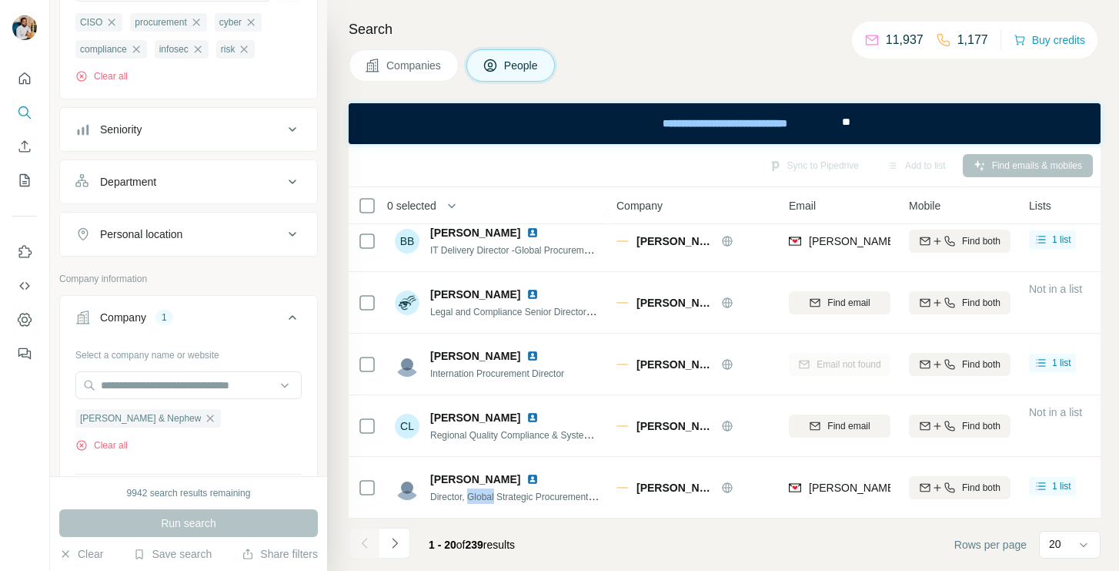
click at [470, 493] on span "Director, Global Strategic Procurement / Advanced Wound Management Business Par…" at bounding box center [613, 496] width 367 height 12
click at [204, 420] on icon "button" at bounding box center [210, 418] width 12 height 12
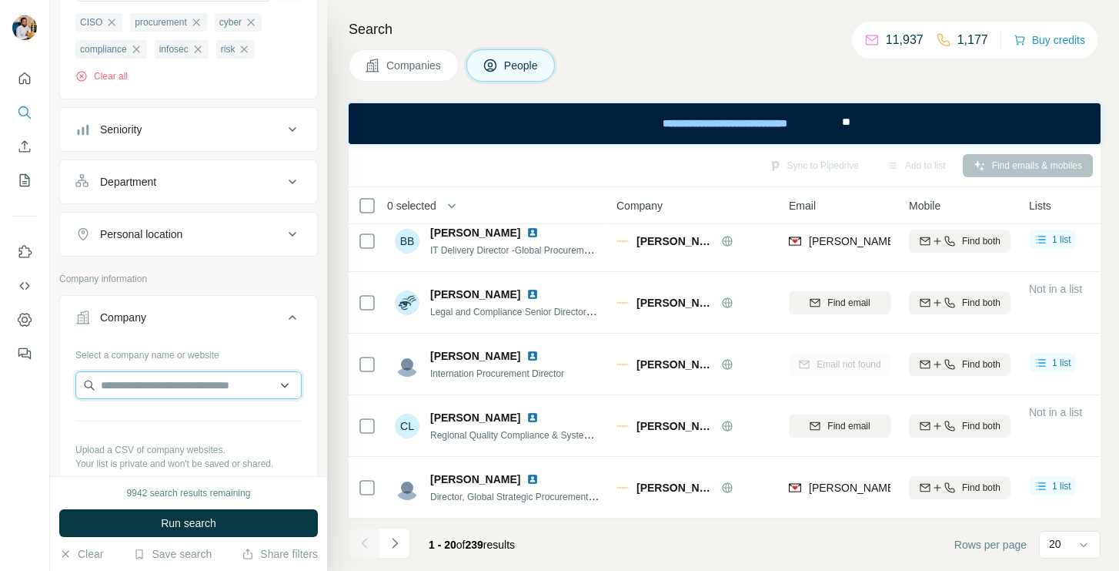
click at [159, 396] on input "text" at bounding box center [188, 385] width 226 height 28
paste input "**********"
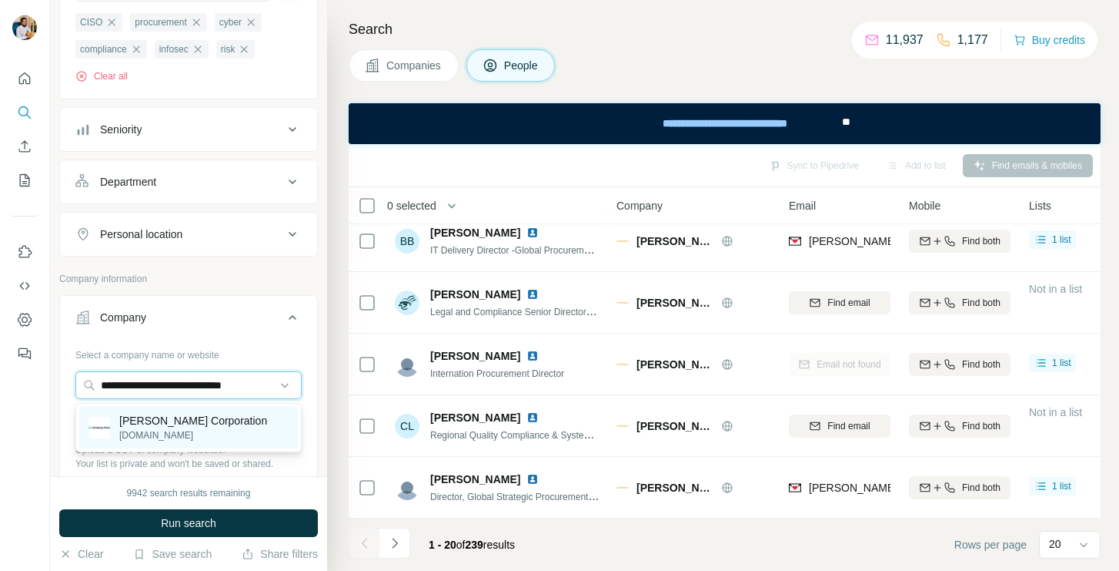
type input "**********"
click at [176, 417] on p "[PERSON_NAME] Corporation" at bounding box center [193, 420] width 148 height 15
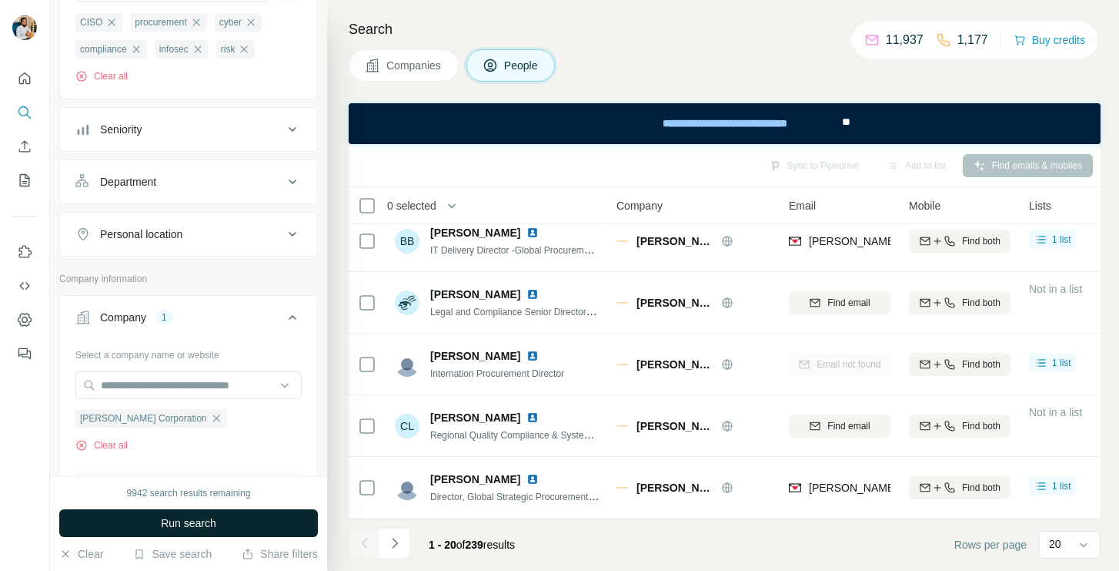
click at [182, 517] on span "Run search" at bounding box center [188, 522] width 55 height 15
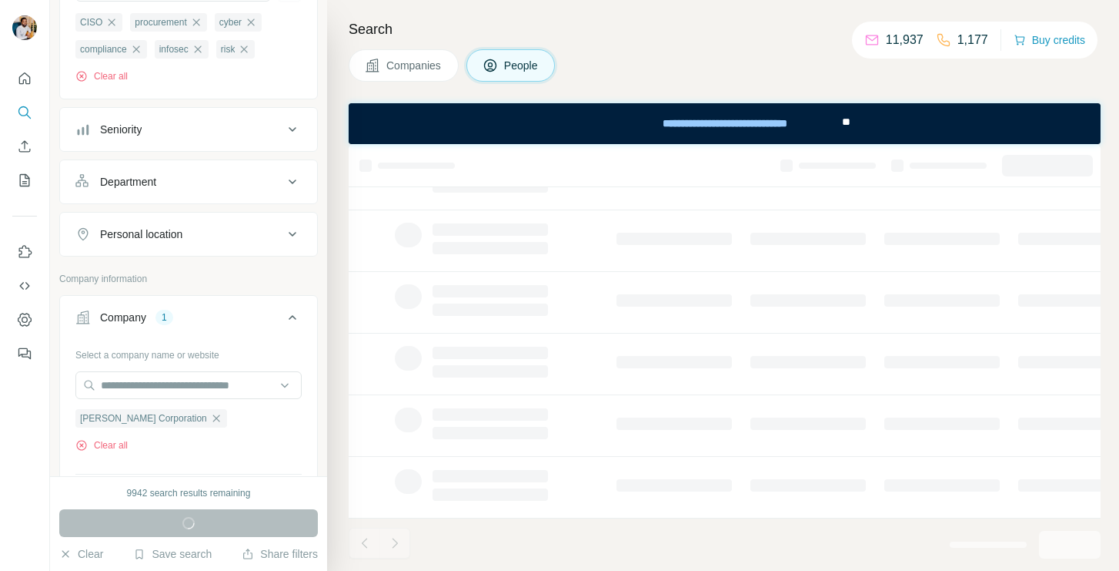
scroll to position [322, 0]
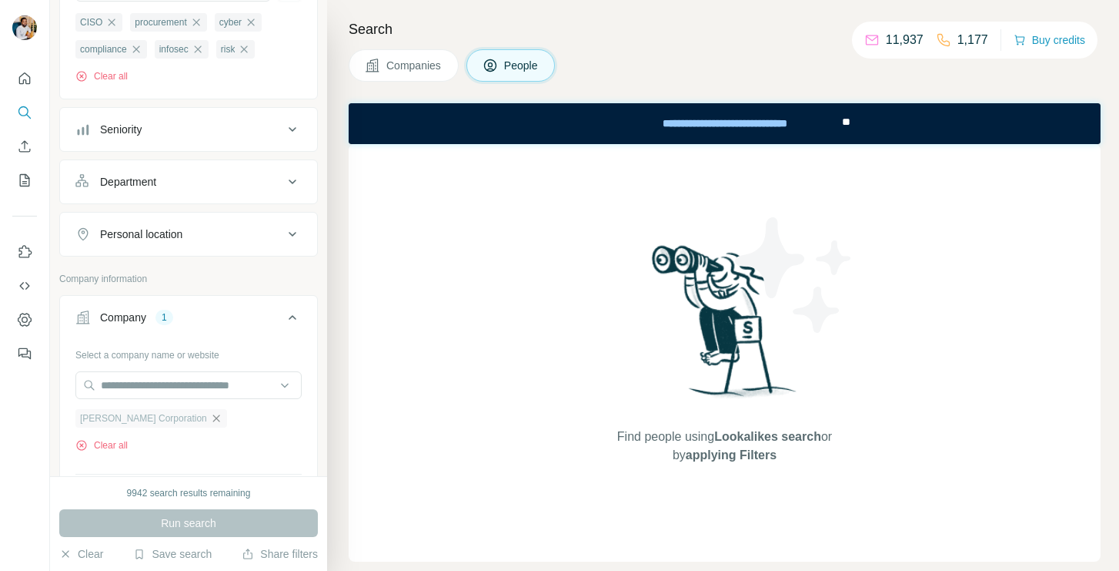
click at [211, 417] on icon "button" at bounding box center [216, 418] width 12 height 12
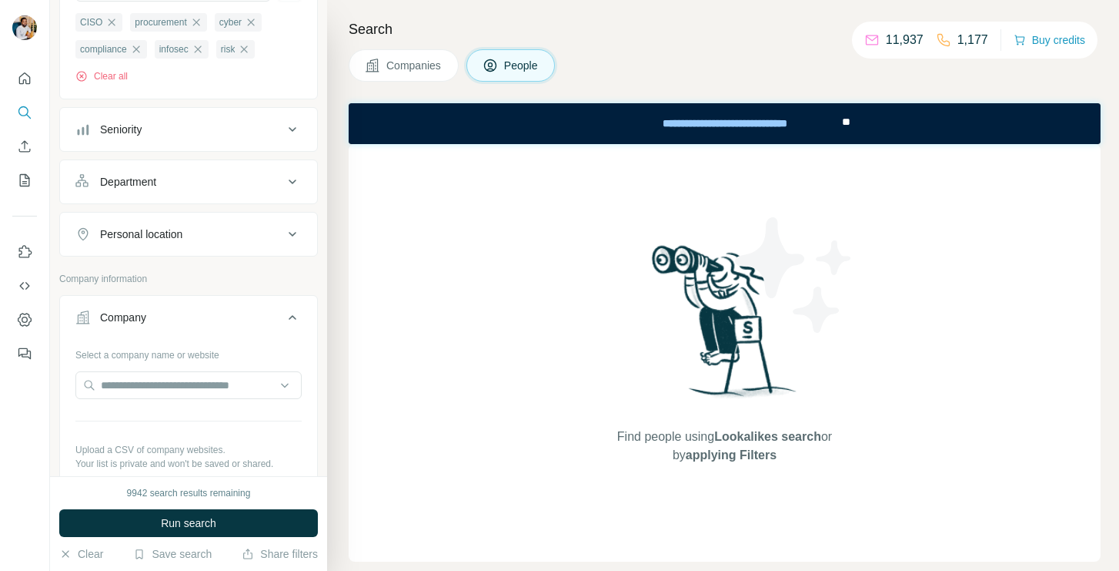
click at [198, 400] on div at bounding box center [188, 386] width 226 height 31
click at [192, 391] on input "text" at bounding box center [188, 385] width 226 height 28
paste input "**********"
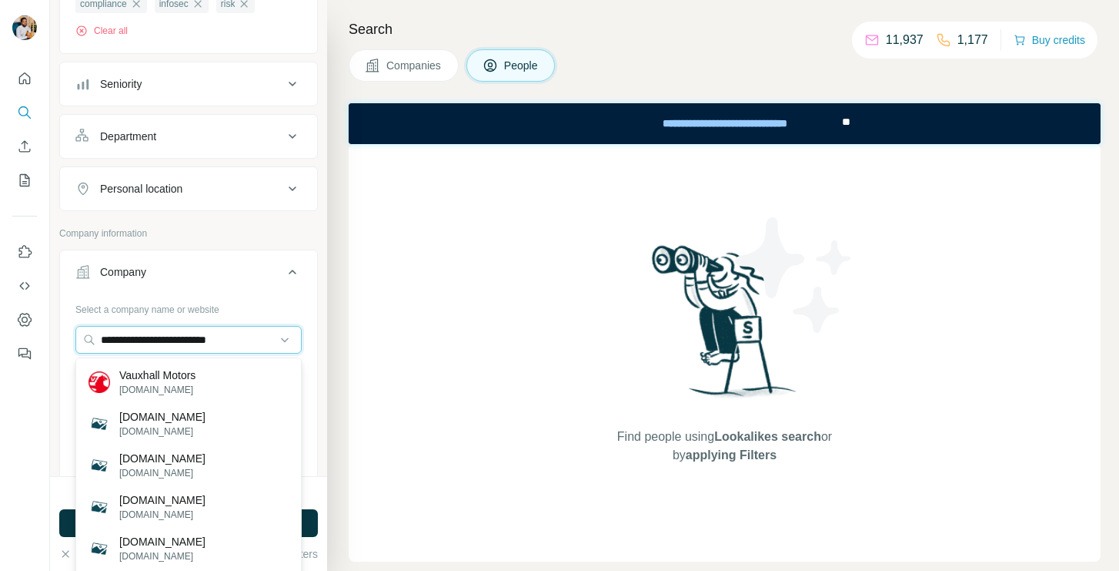
scroll to position [251, 0]
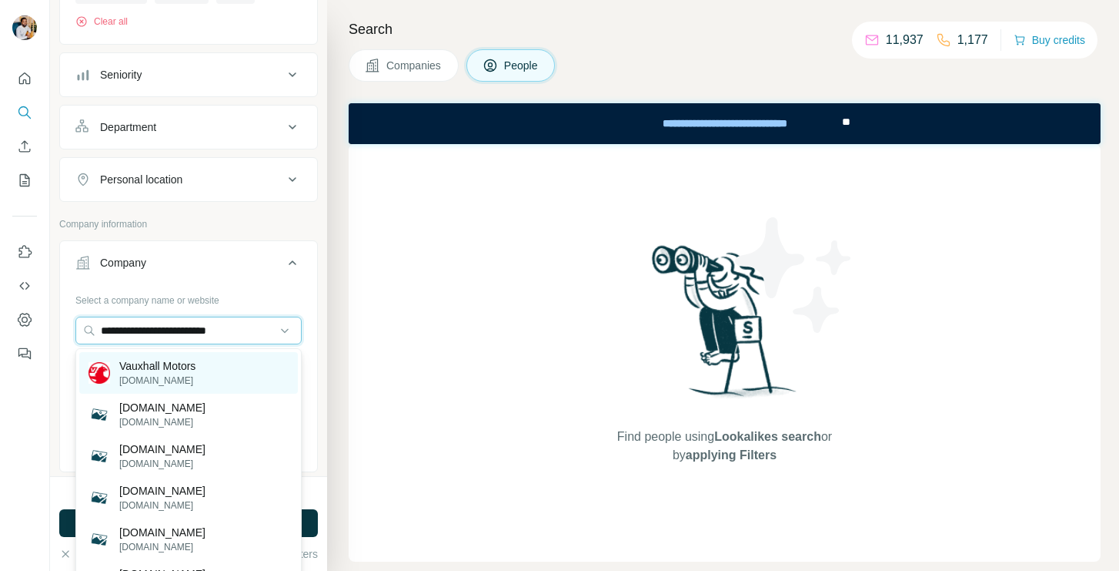
type input "**********"
click at [226, 368] on div "Vauxhall Motors [DOMAIN_NAME]" at bounding box center [188, 373] width 219 height 42
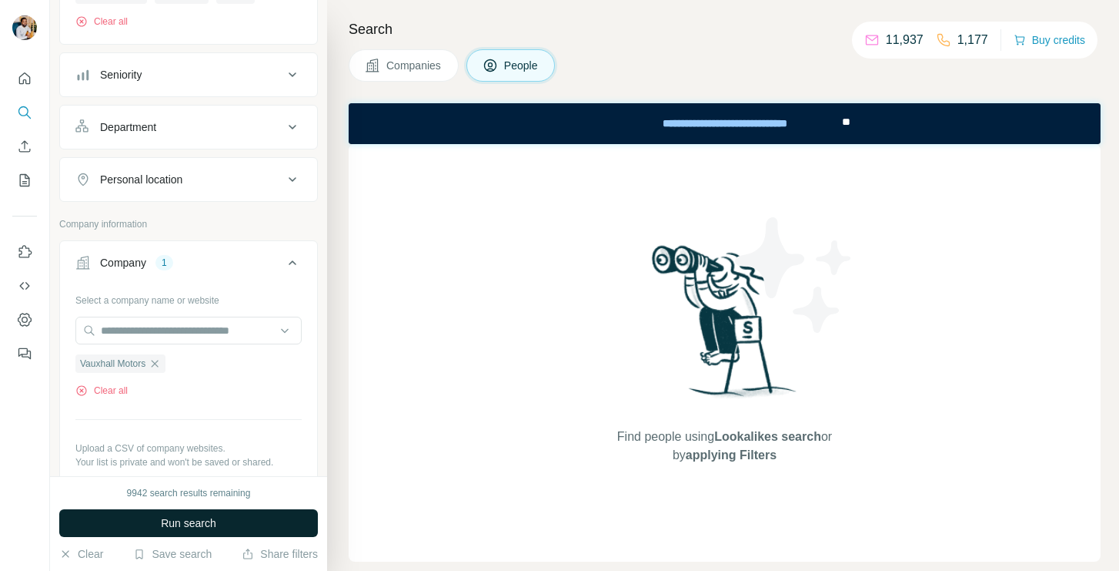
click at [158, 517] on button "Run search" at bounding box center [188, 523] width 259 height 28
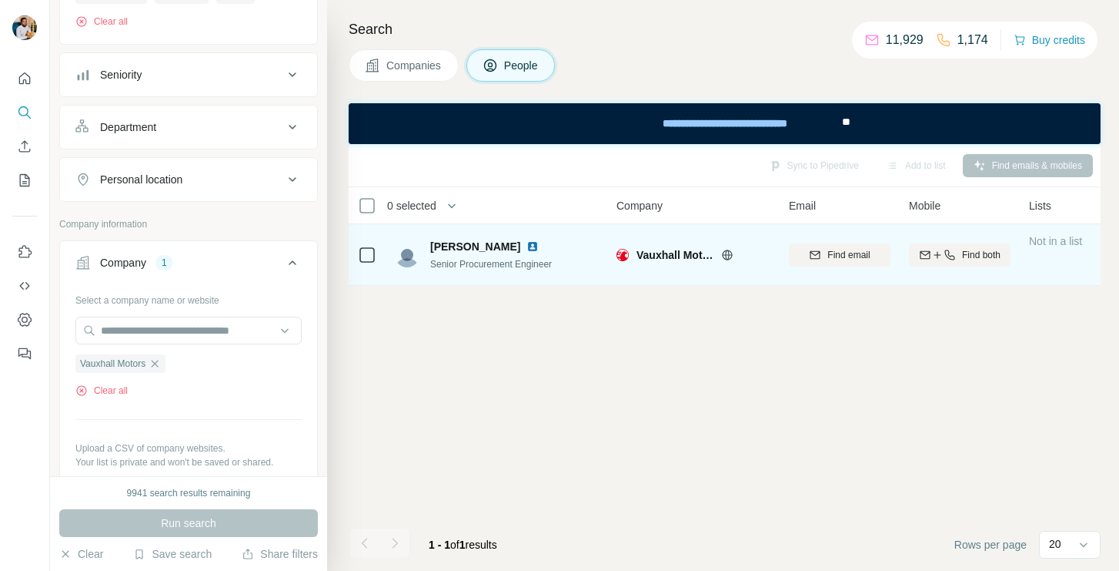
click at [529, 243] on img at bounding box center [533, 246] width 12 height 12
click at [809, 256] on icon "button" at bounding box center [815, 255] width 12 height 12
click at [457, 244] on span "[PERSON_NAME]" at bounding box center [475, 246] width 90 height 15
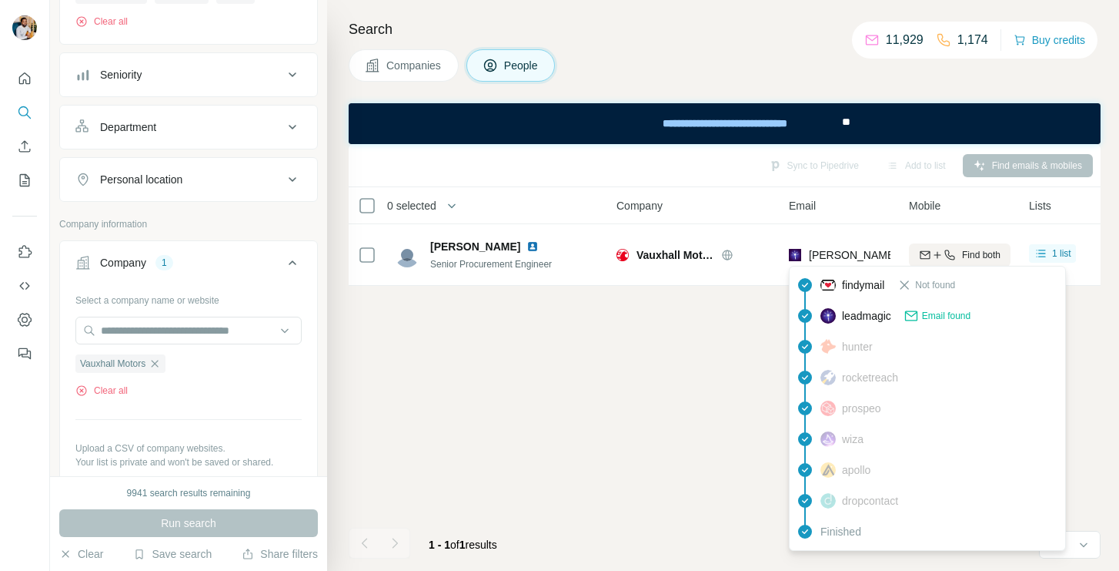
click at [826, 253] on span "[PERSON_NAME][EMAIL_ADDRESS][PERSON_NAME][DOMAIN_NAME]" at bounding box center [989, 255] width 360 height 12
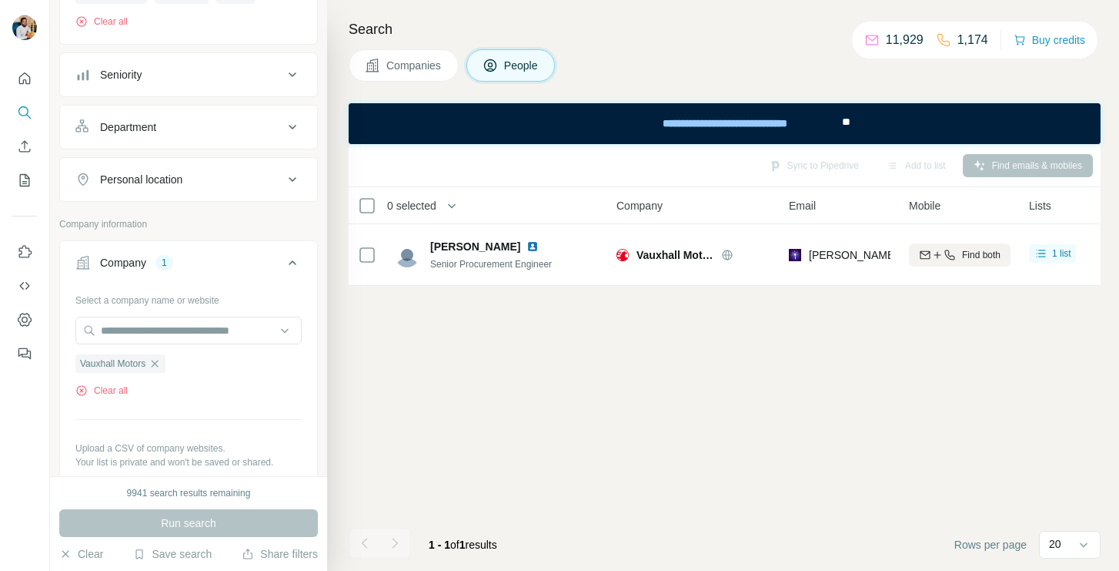
click at [516, 269] on span "Senior Procurement Engineer" at bounding box center [491, 264] width 122 height 11
click at [158, 363] on icon "button" at bounding box center [155, 363] width 7 height 7
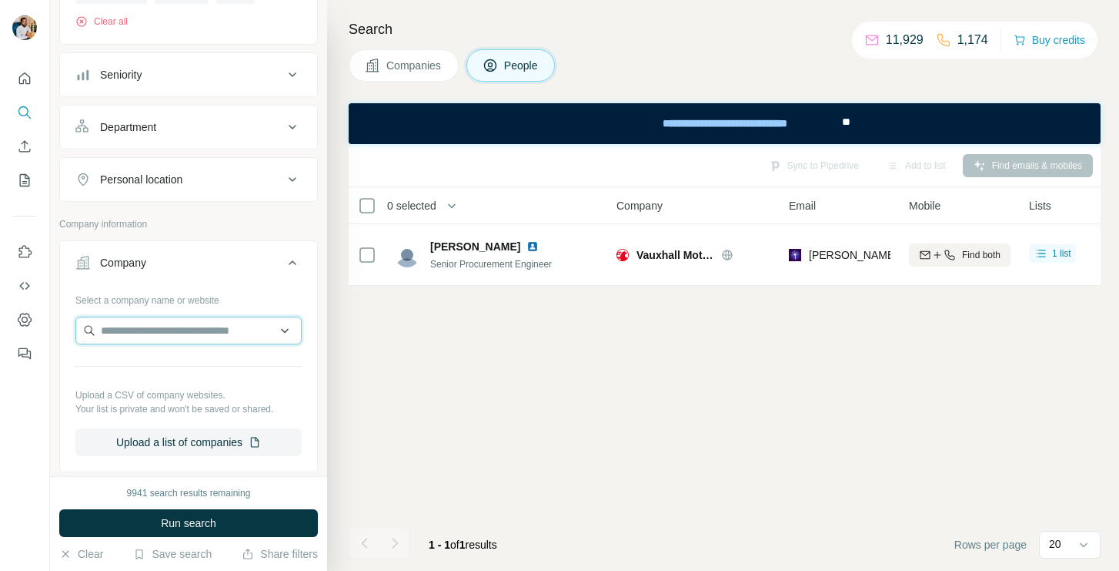
click at [162, 343] on input "text" at bounding box center [188, 330] width 226 height 28
paste input "**********"
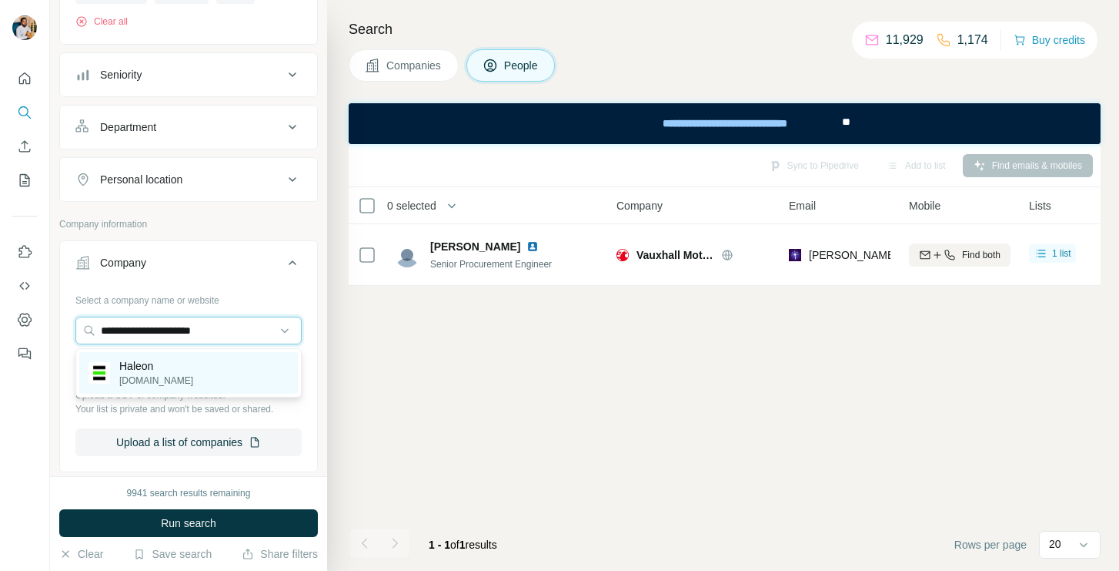
type input "**********"
click at [162, 356] on div "Haleon [DOMAIN_NAME]" at bounding box center [188, 373] width 219 height 42
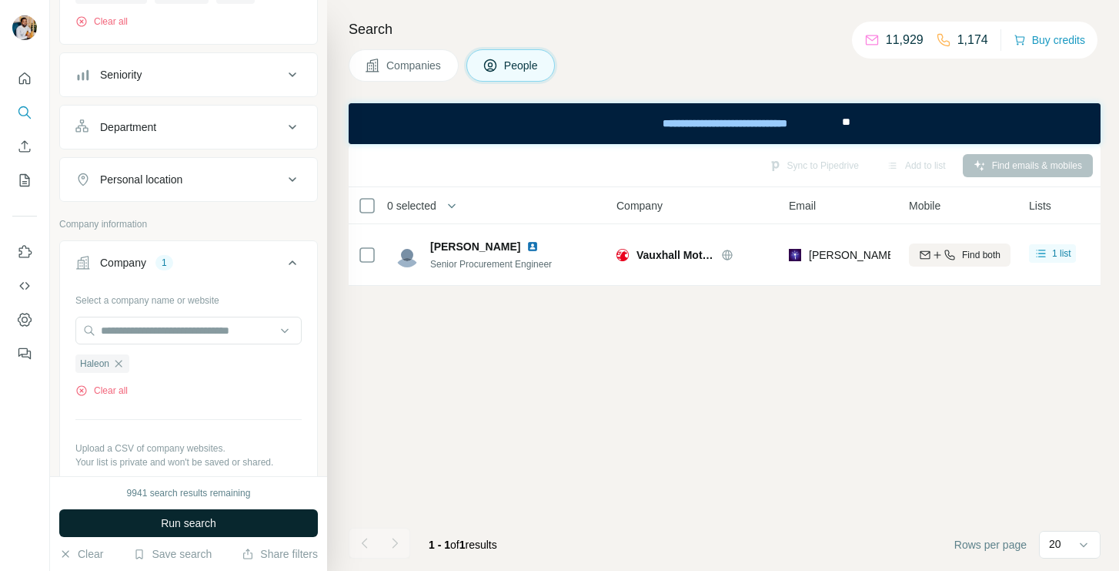
click at [144, 518] on button "Run search" at bounding box center [188, 523] width 259 height 28
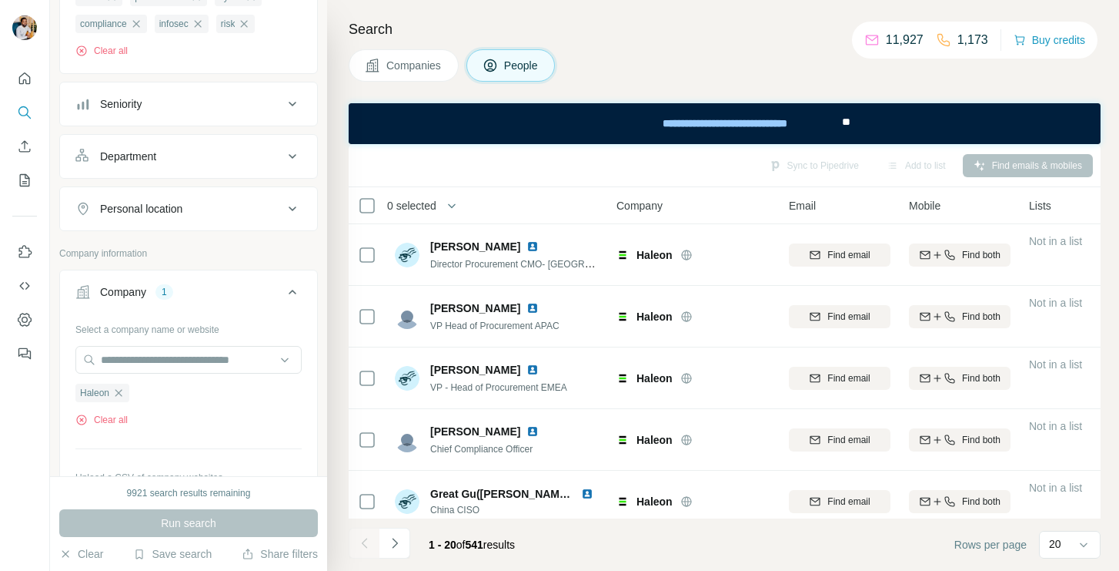
scroll to position [223, 0]
click at [209, 216] on button "Personal location" at bounding box center [188, 207] width 257 height 37
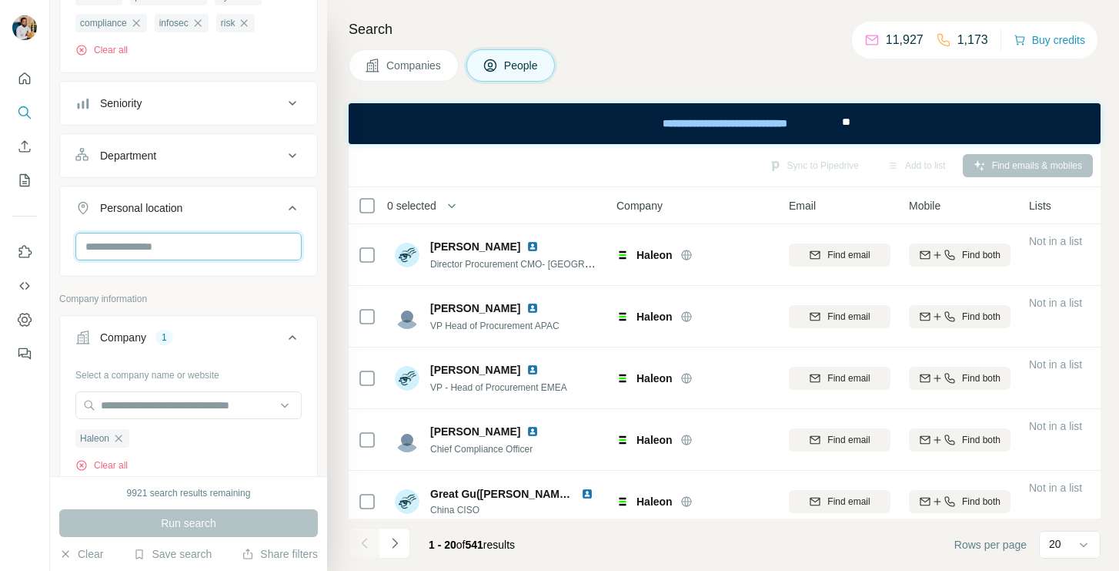
click at [198, 246] on input "text" at bounding box center [188, 247] width 226 height 28
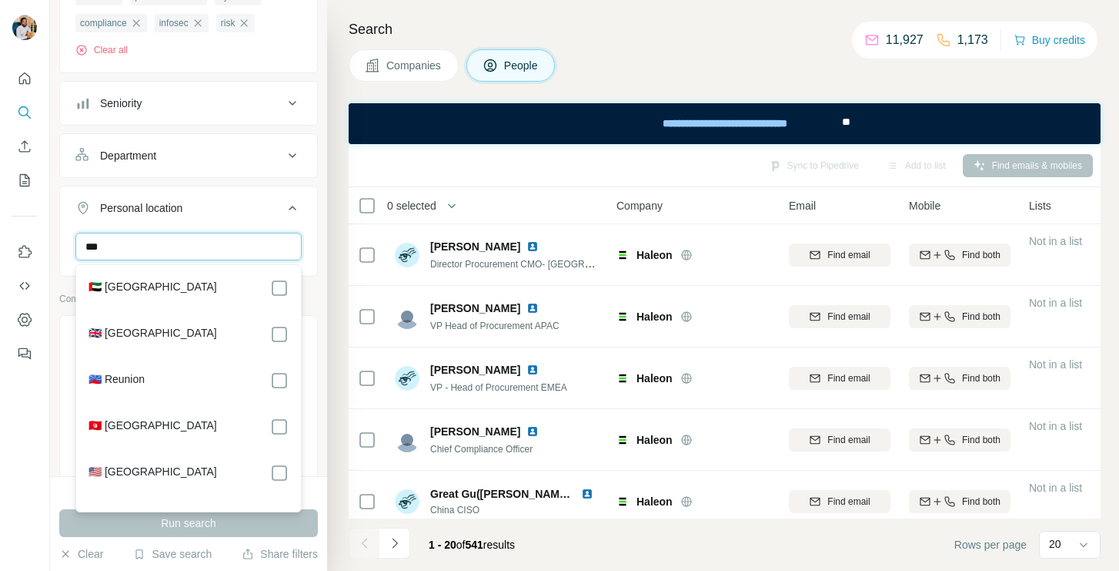
type input "***"
click at [205, 330] on div "🇬🇧 [GEOGRAPHIC_DATA]" at bounding box center [189, 334] width 200 height 18
click at [287, 335] on icon at bounding box center [279, 334] width 18 height 18
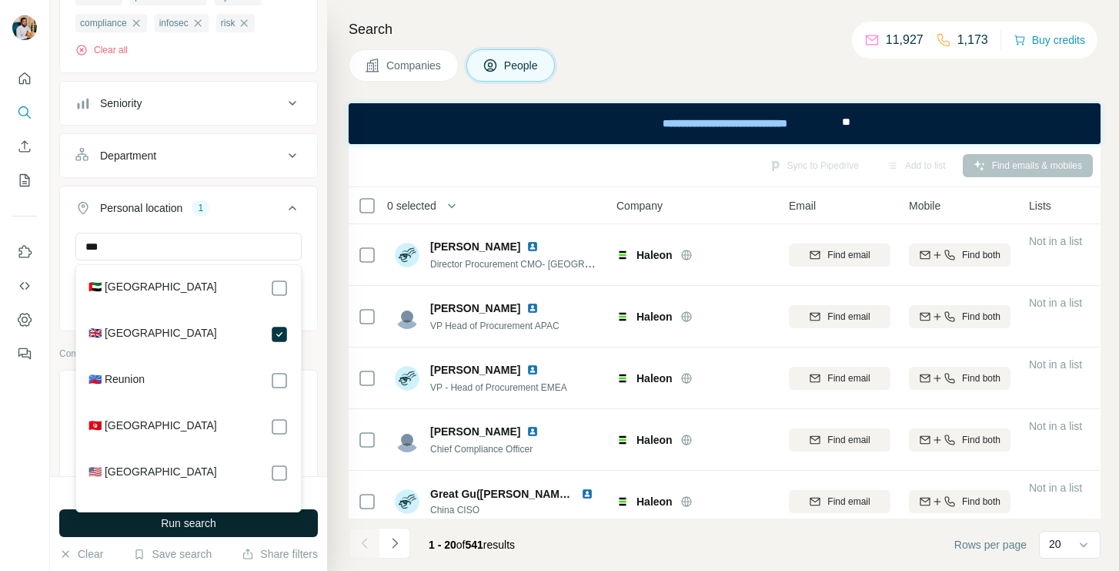
click at [226, 528] on button "Run search" at bounding box center [188, 523] width 259 height 28
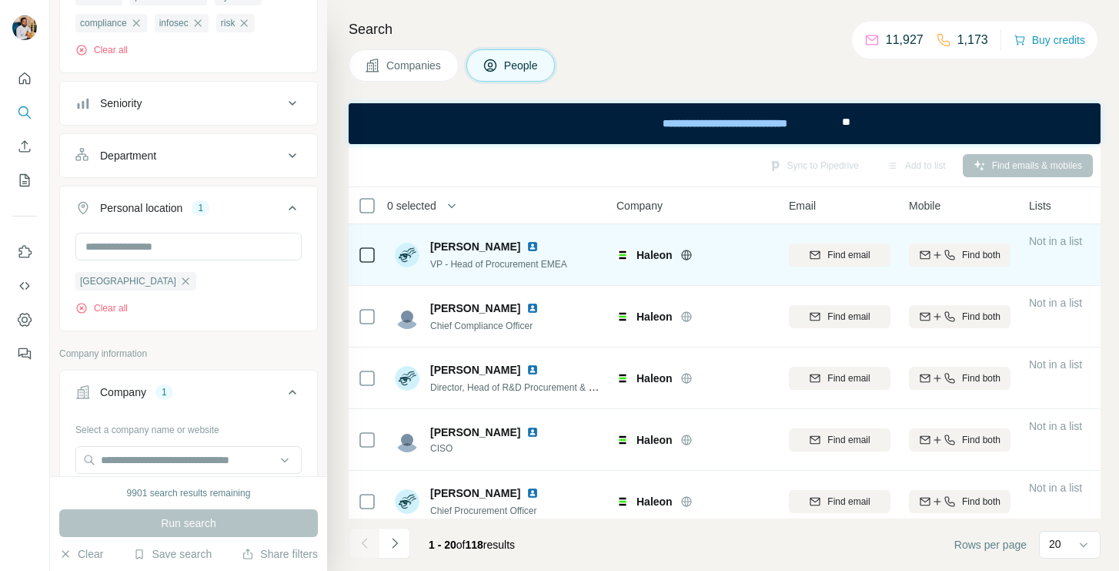
click at [486, 245] on span "[PERSON_NAME]" at bounding box center [475, 246] width 90 height 15
click at [511, 266] on span "VP - Head of Procurement EMEA" at bounding box center [498, 264] width 137 height 11
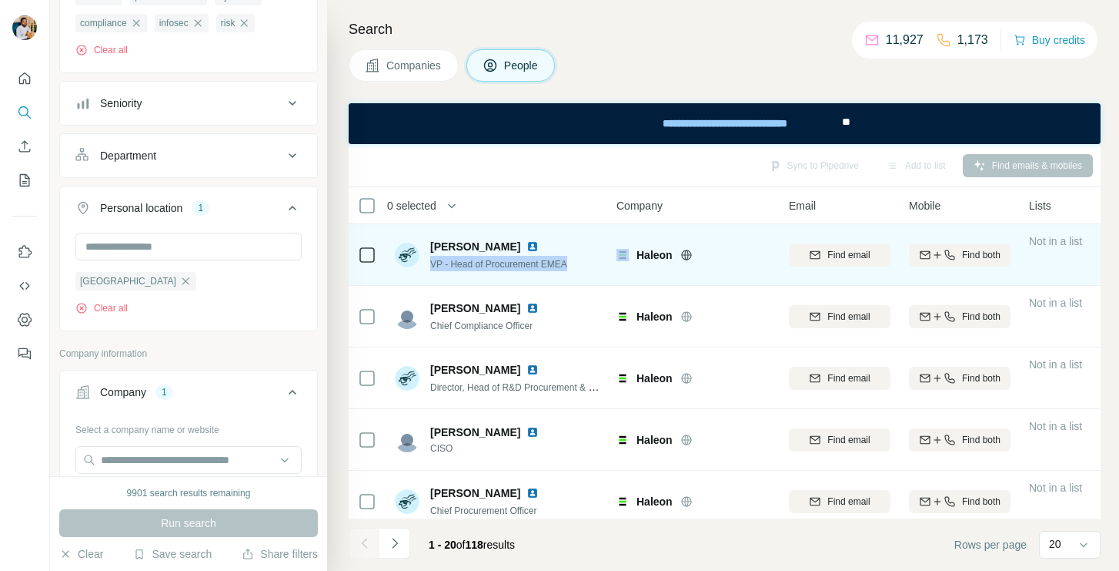
click at [511, 266] on span "VP - Head of Procurement EMEA" at bounding box center [498, 264] width 137 height 11
click at [809, 251] on icon "button" at bounding box center [815, 255] width 12 height 12
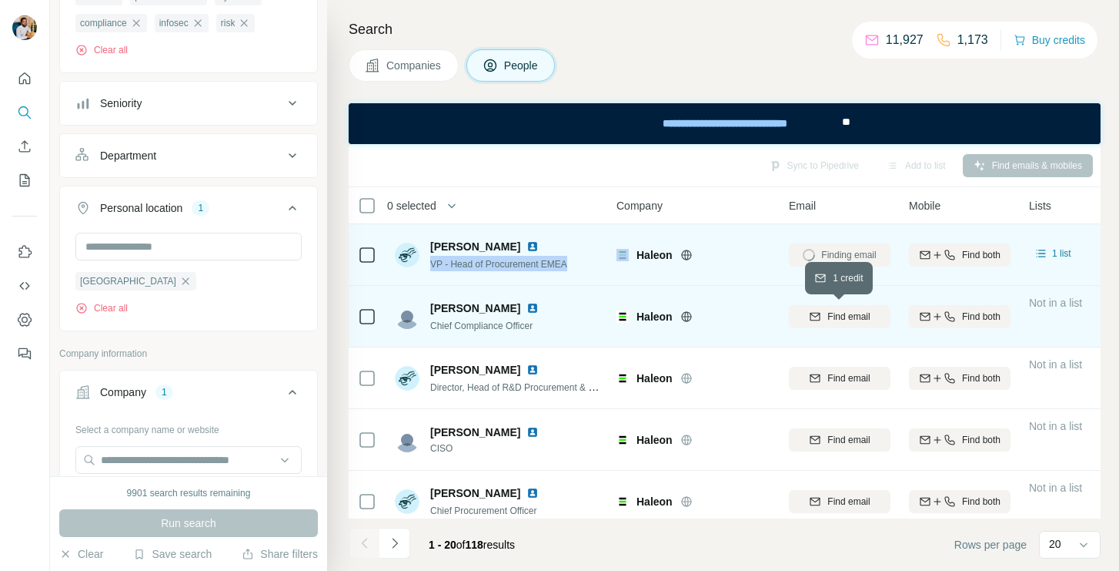
click at [852, 312] on span "Find email" at bounding box center [849, 317] width 42 height 14
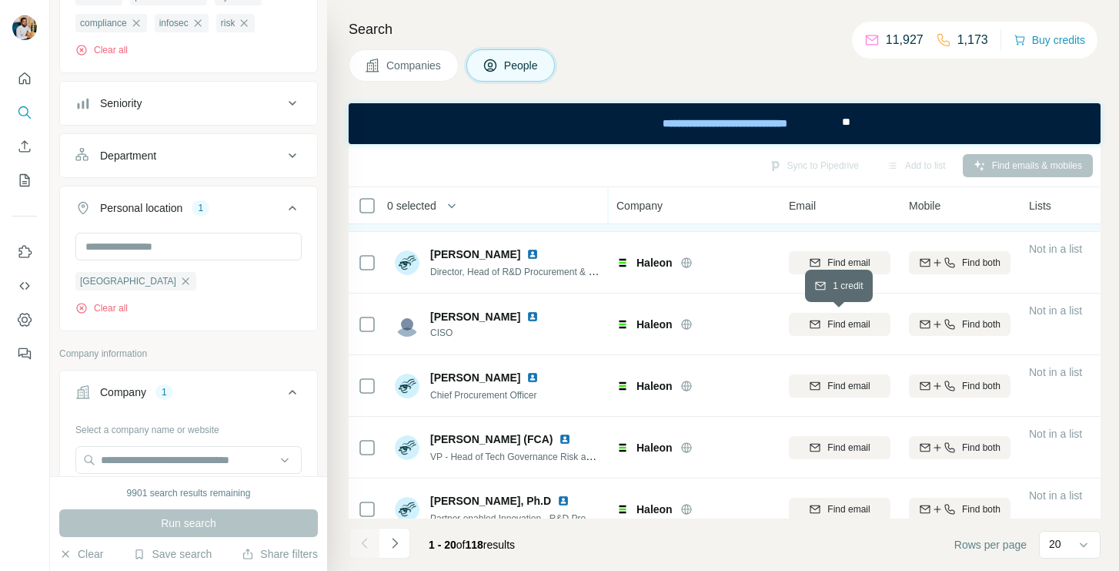
scroll to position [127, 0]
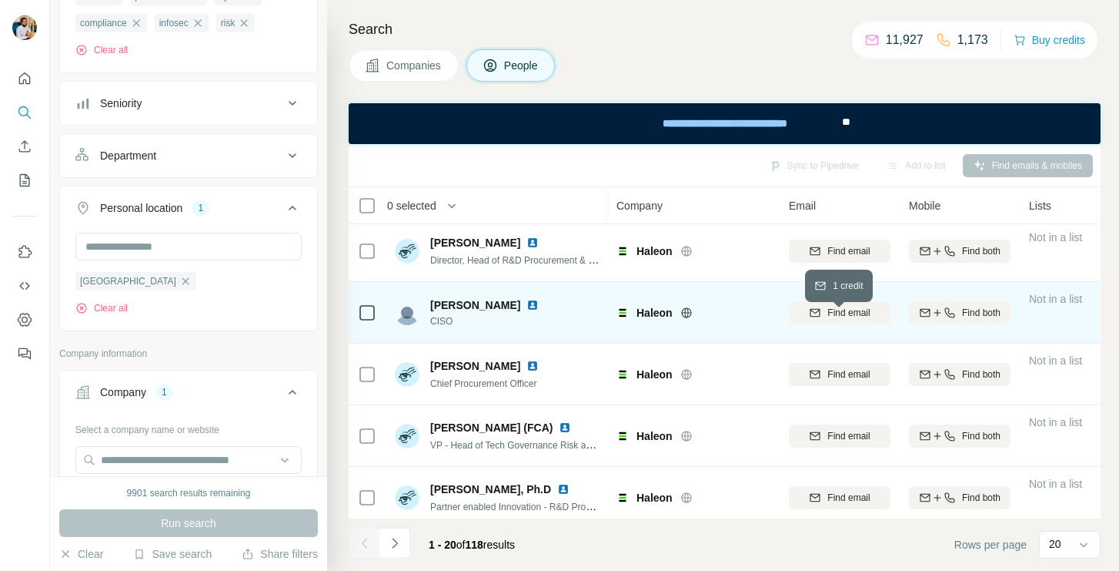
click at [852, 310] on span "Find email" at bounding box center [849, 313] width 42 height 14
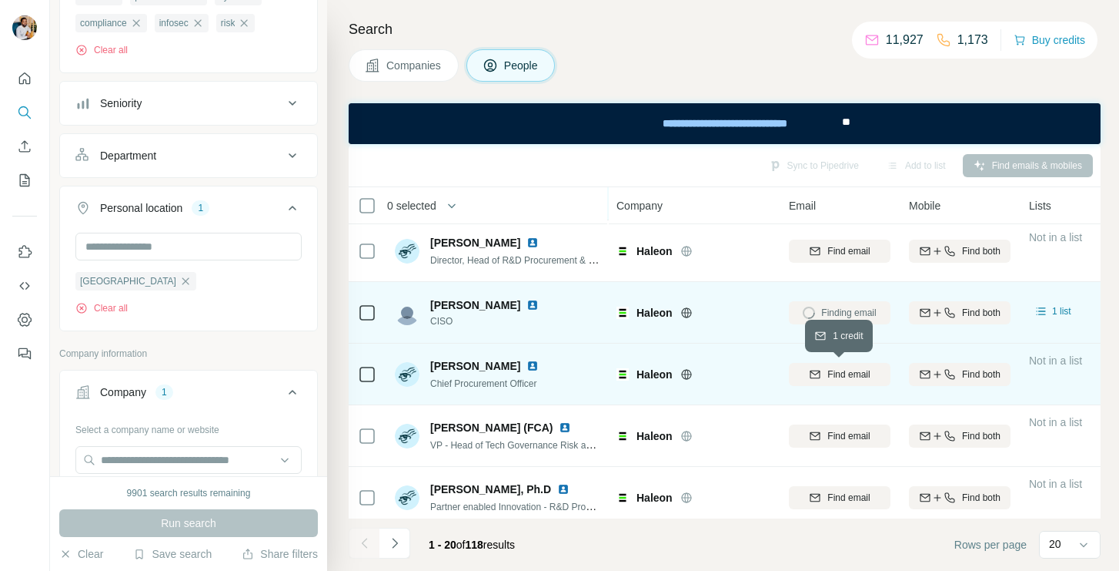
click at [838, 377] on span "Find email" at bounding box center [849, 374] width 42 height 14
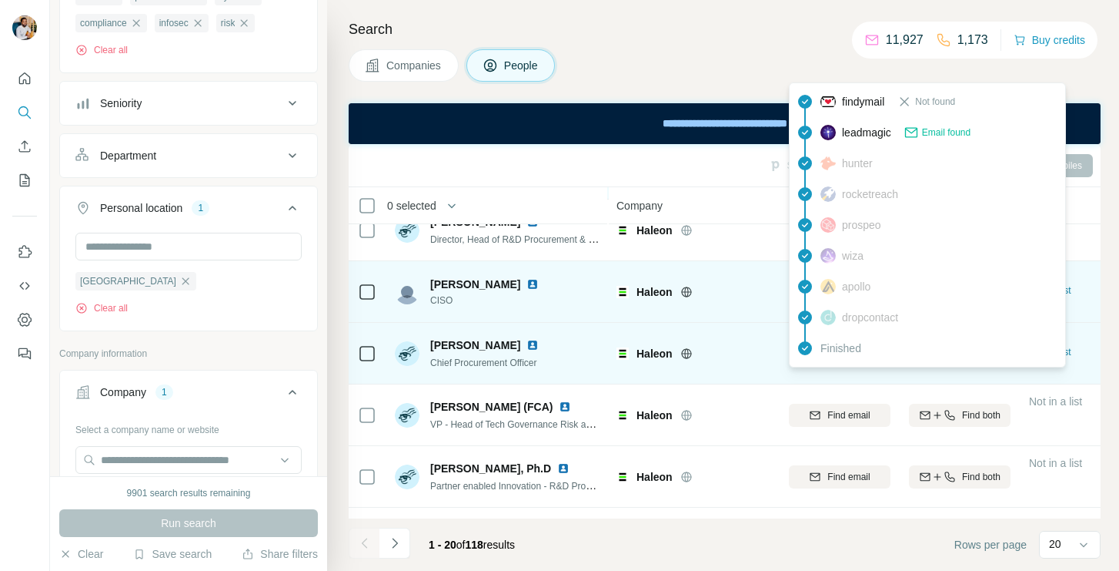
scroll to position [0, 0]
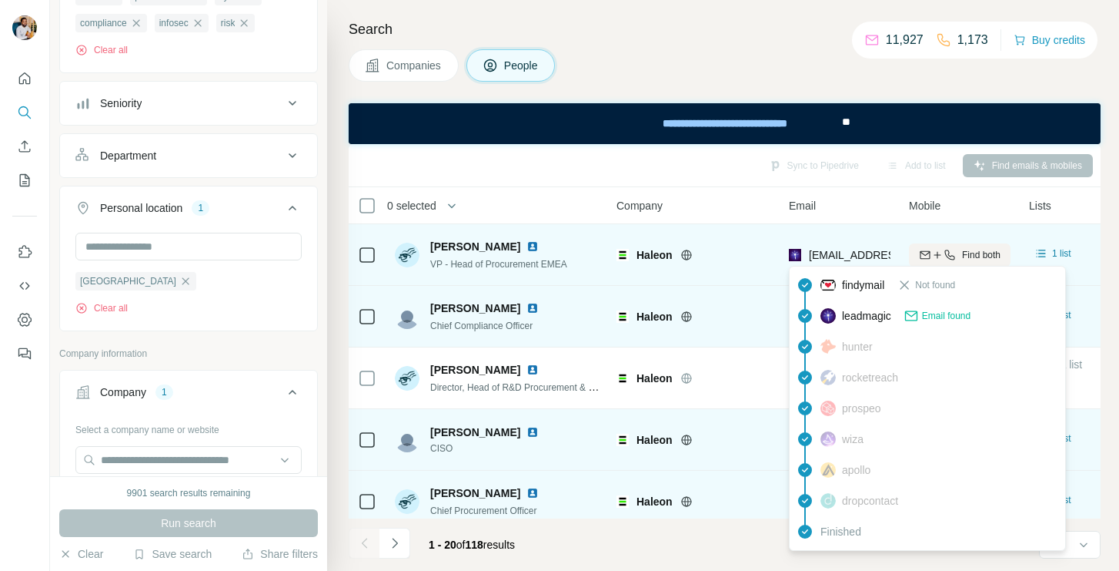
click at [827, 256] on span "[EMAIL_ADDRESS][DOMAIN_NAME]" at bounding box center [900, 255] width 182 height 12
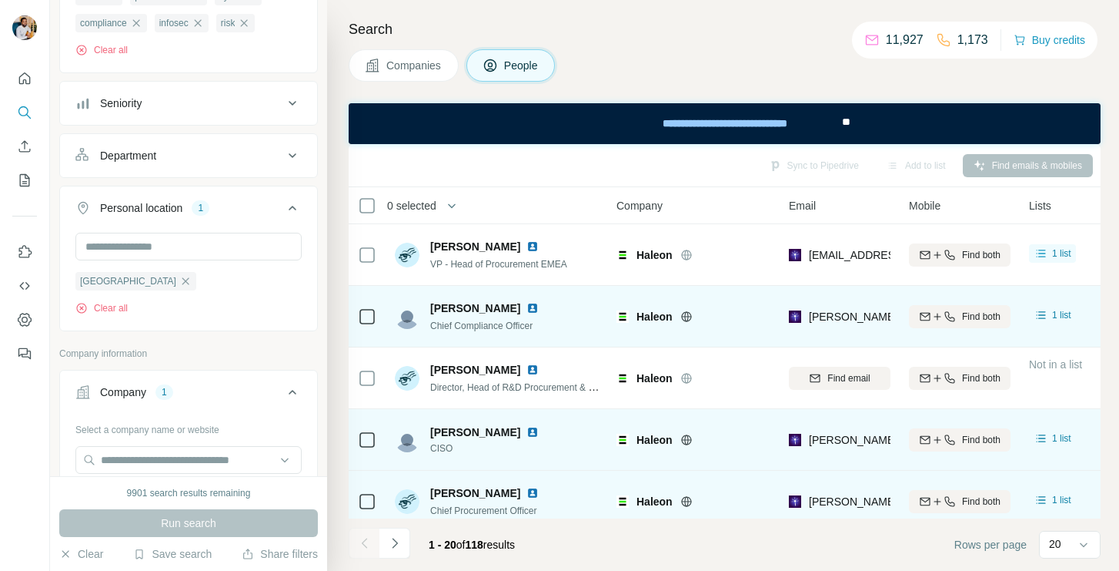
click at [504, 308] on span "[PERSON_NAME]" at bounding box center [475, 307] width 90 height 15
click at [505, 330] on span "Chief Compliance Officer" at bounding box center [481, 325] width 102 height 11
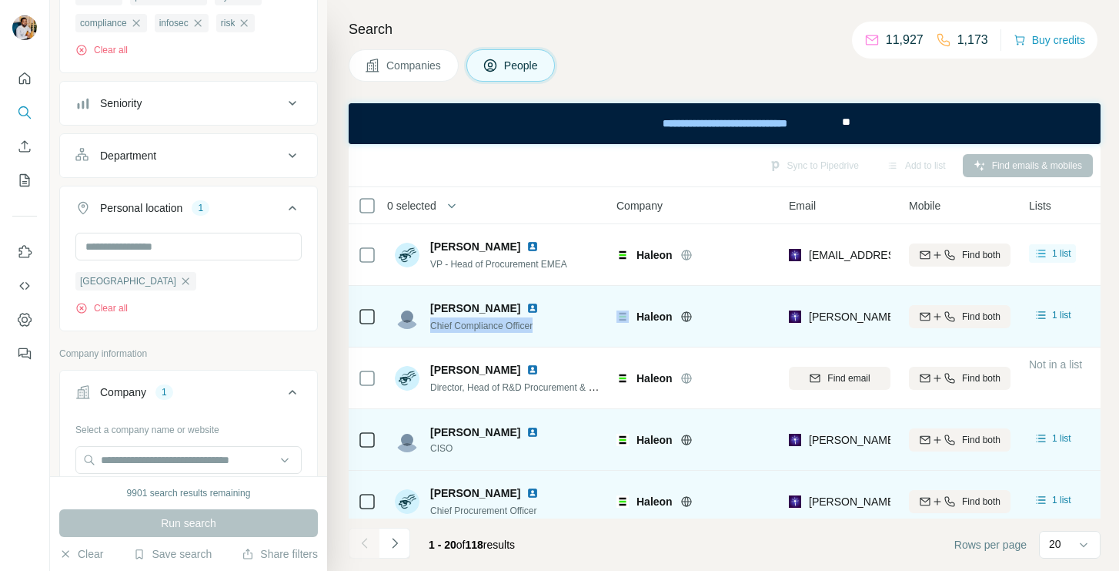
click at [505, 330] on span "Chief Compliance Officer" at bounding box center [481, 325] width 102 height 11
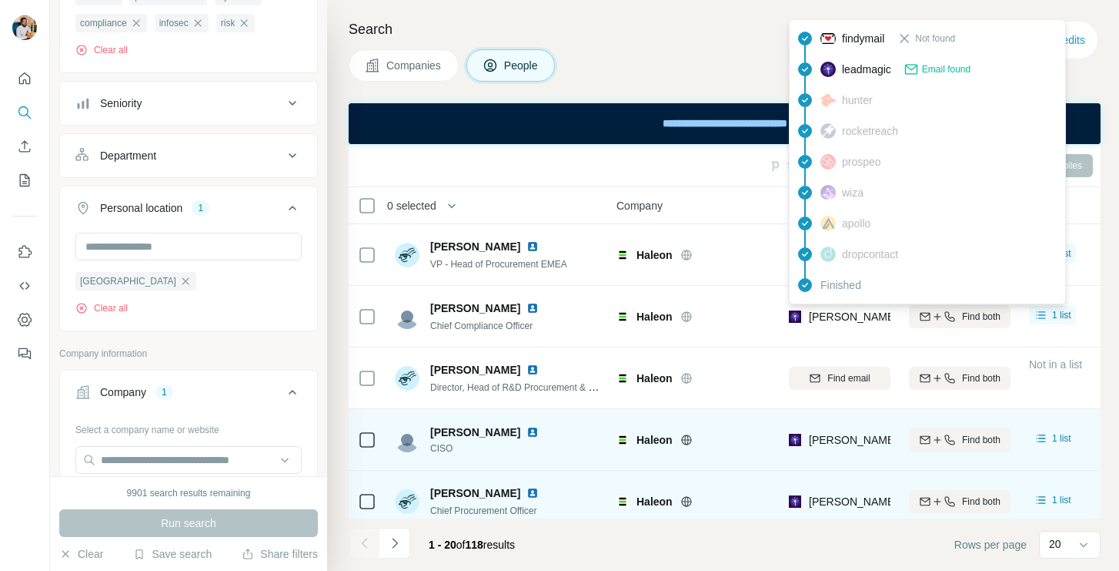
click at [822, 313] on span "[PERSON_NAME][EMAIL_ADDRESS][DOMAIN_NAME]" at bounding box center [944, 316] width 271 height 12
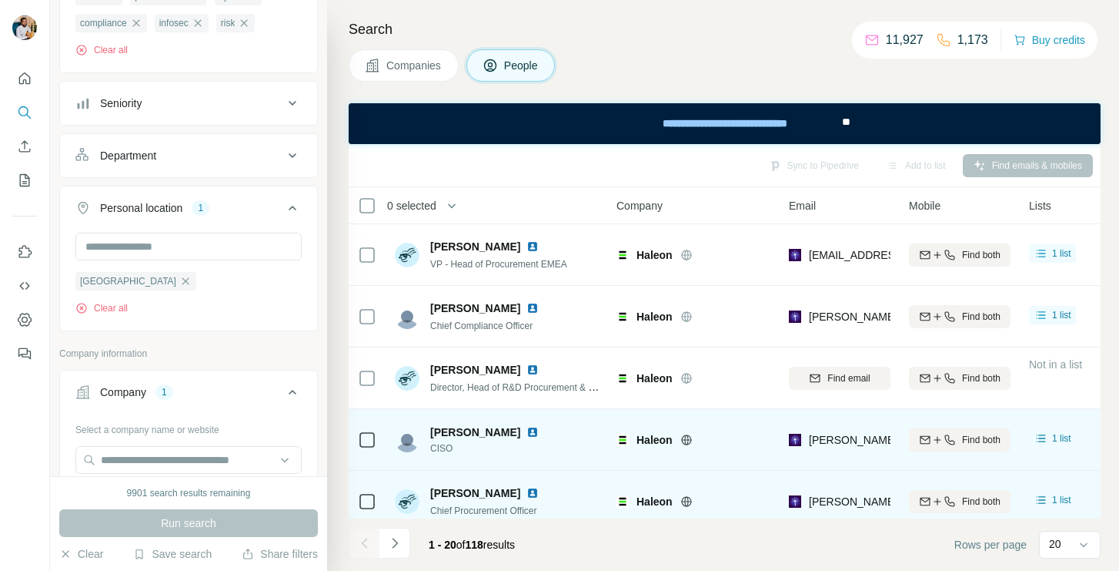
click at [461, 427] on span "[PERSON_NAME]" at bounding box center [475, 431] width 90 height 15
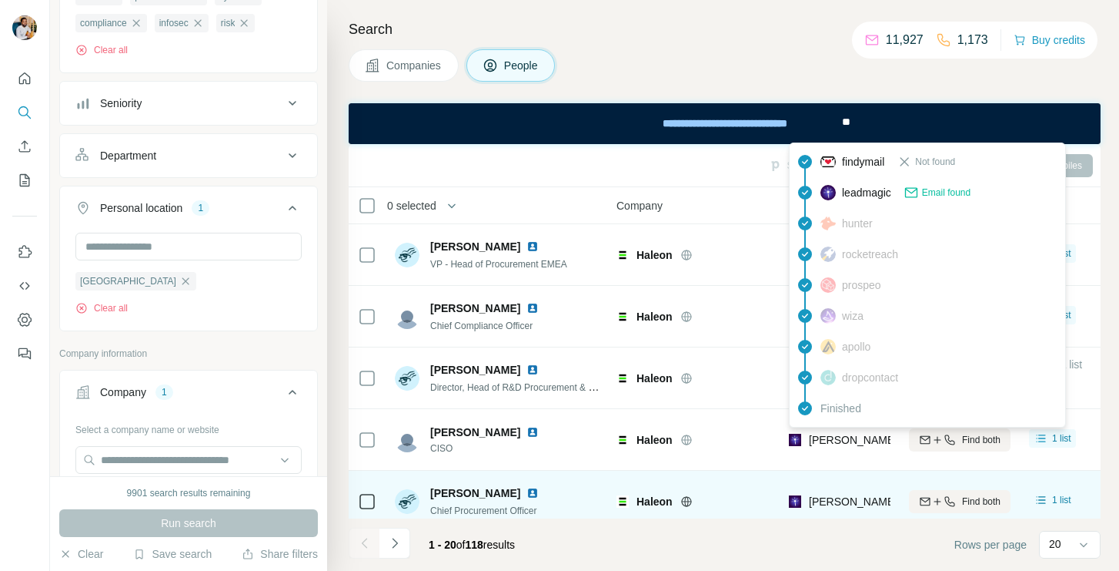
click at [834, 443] on span "[PERSON_NAME][EMAIL_ADDRESS][PERSON_NAME][DOMAIN_NAME]" at bounding box center [989, 439] width 360 height 12
click at [449, 445] on span "CISO" at bounding box center [487, 448] width 115 height 14
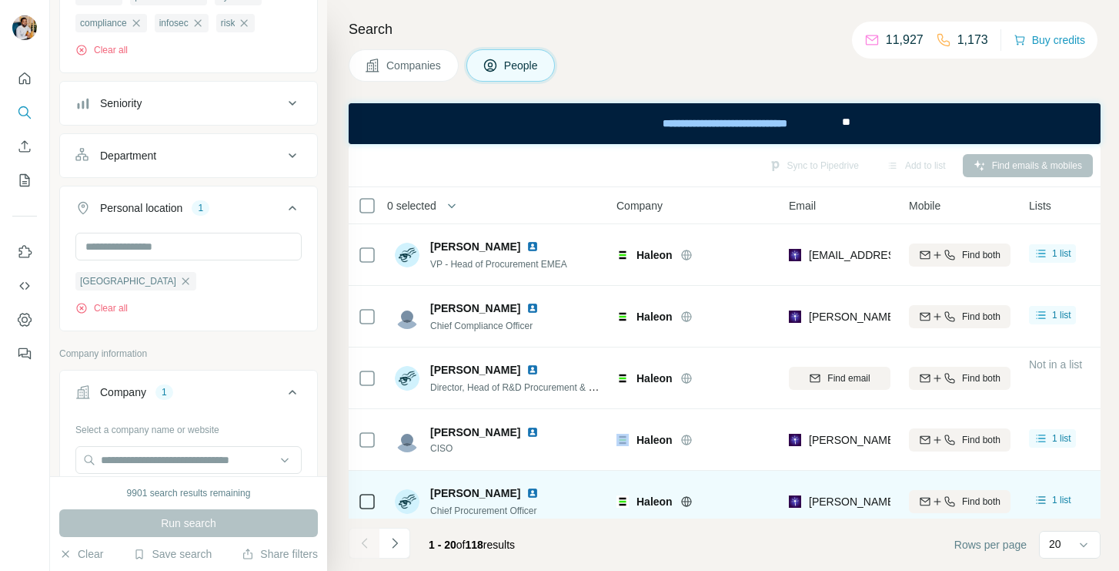
click at [449, 445] on span "CISO" at bounding box center [487, 448] width 115 height 14
click at [435, 451] on span "CISO" at bounding box center [487, 448] width 115 height 14
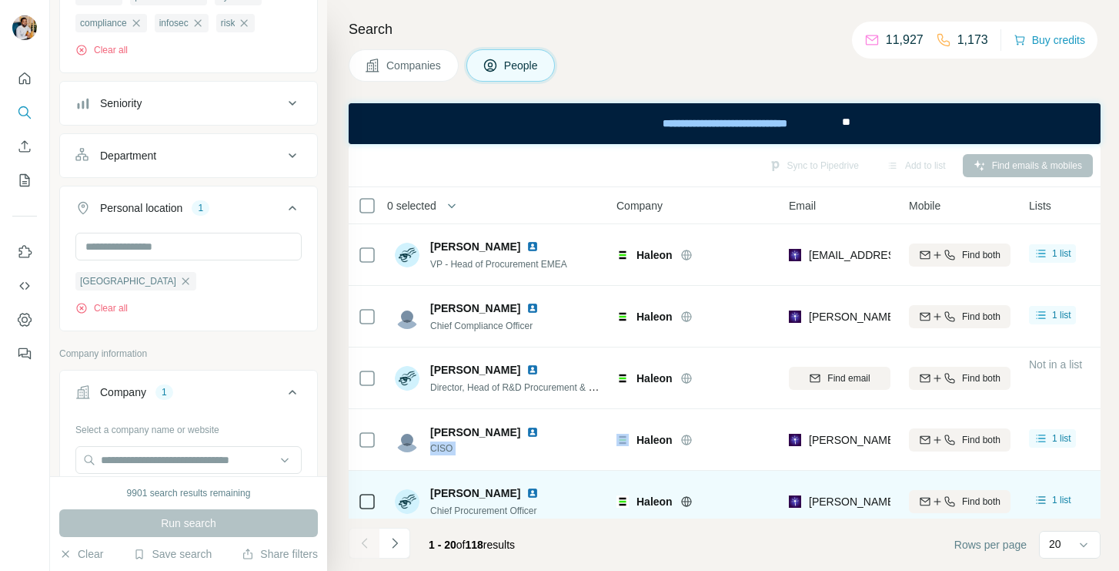
click at [435, 451] on span "CISO" at bounding box center [487, 448] width 115 height 14
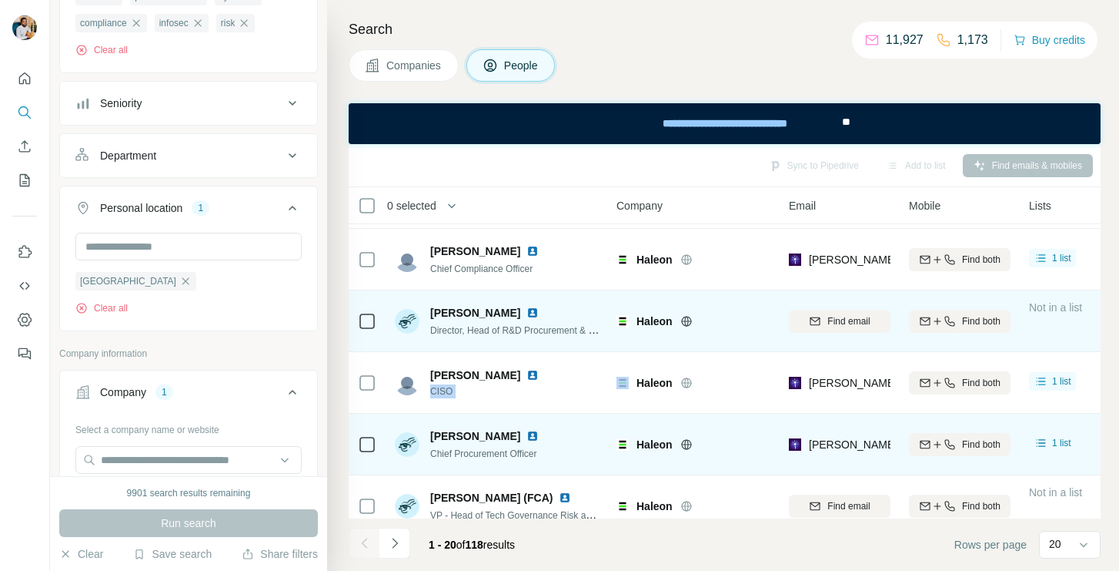
scroll to position [65, 0]
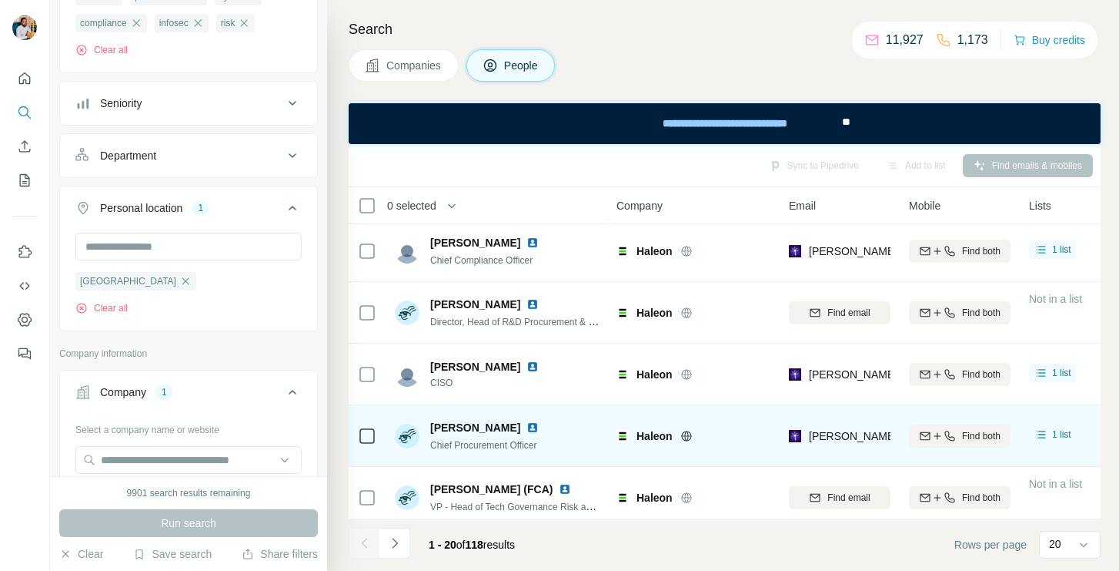
click at [464, 424] on span "[PERSON_NAME]" at bounding box center [475, 427] width 90 height 15
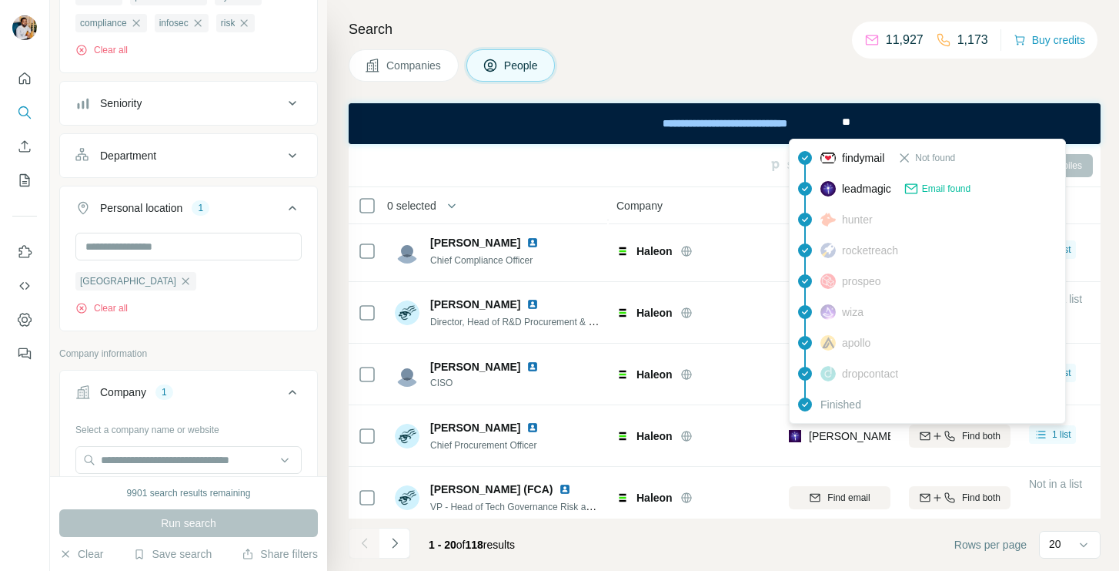
click at [835, 433] on span "[PERSON_NAME][EMAIL_ADDRESS][PERSON_NAME][DOMAIN_NAME]" at bounding box center [989, 436] width 360 height 12
click at [506, 440] on span "Chief Procurement Officer" at bounding box center [483, 445] width 107 height 11
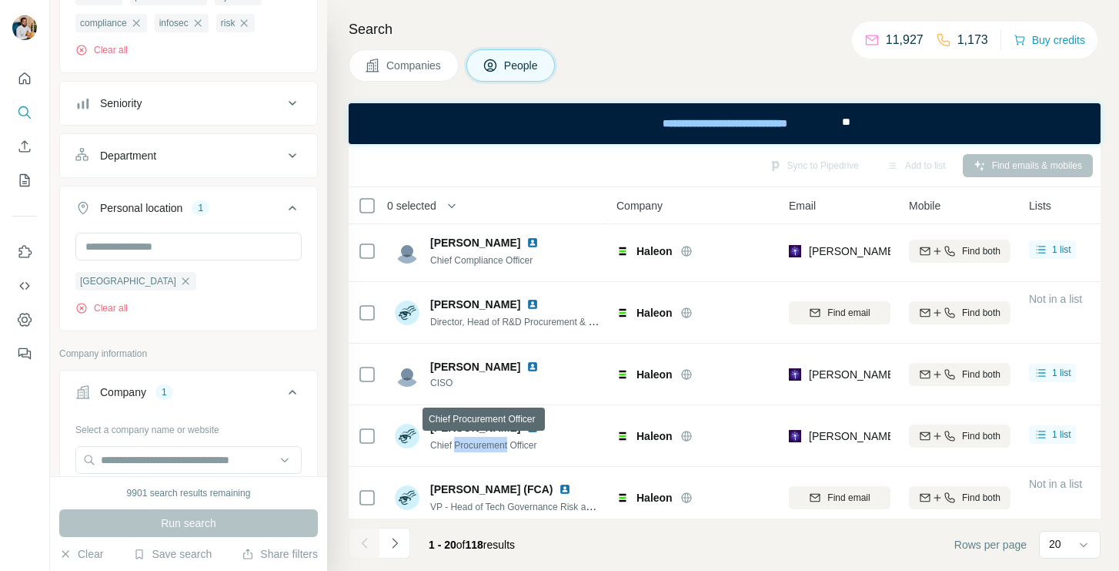
click at [506, 440] on span "Chief Procurement Officer" at bounding box center [483, 445] width 107 height 11
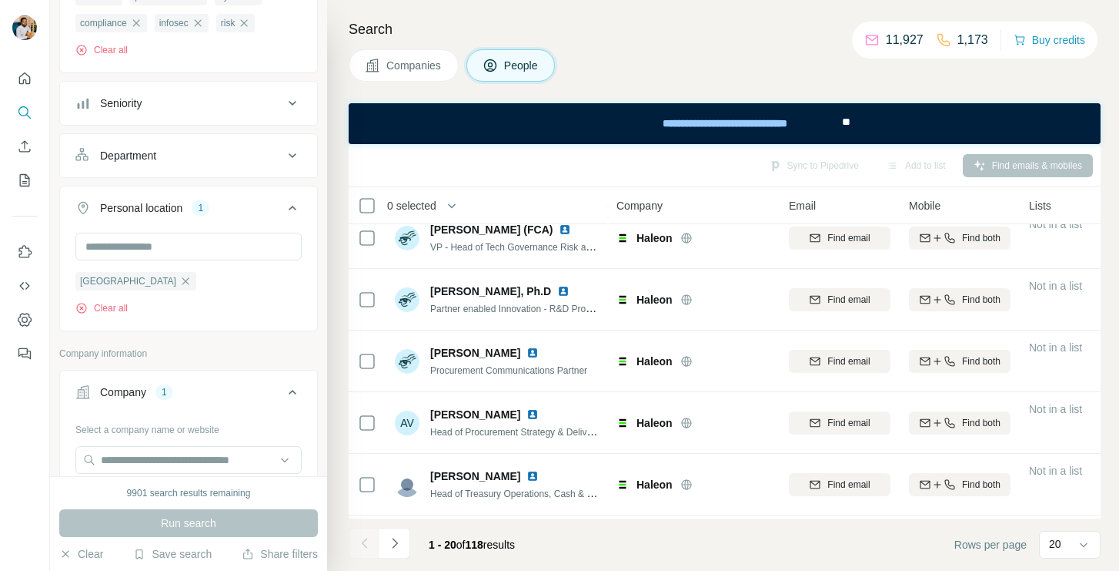
scroll to position [326, 0]
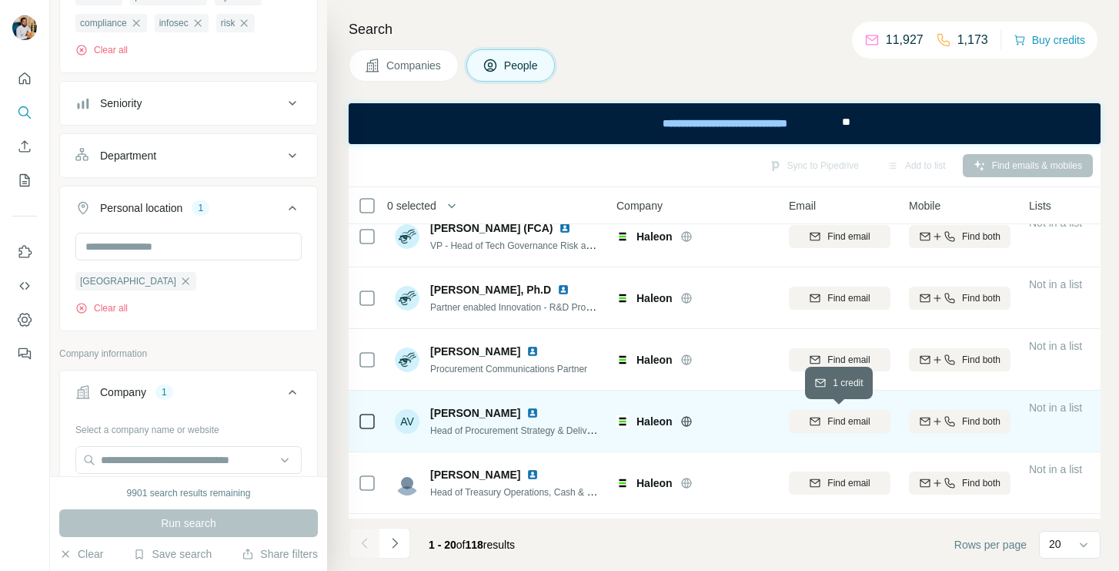
click at [825, 422] on div "Find email" at bounding box center [840, 421] width 102 height 14
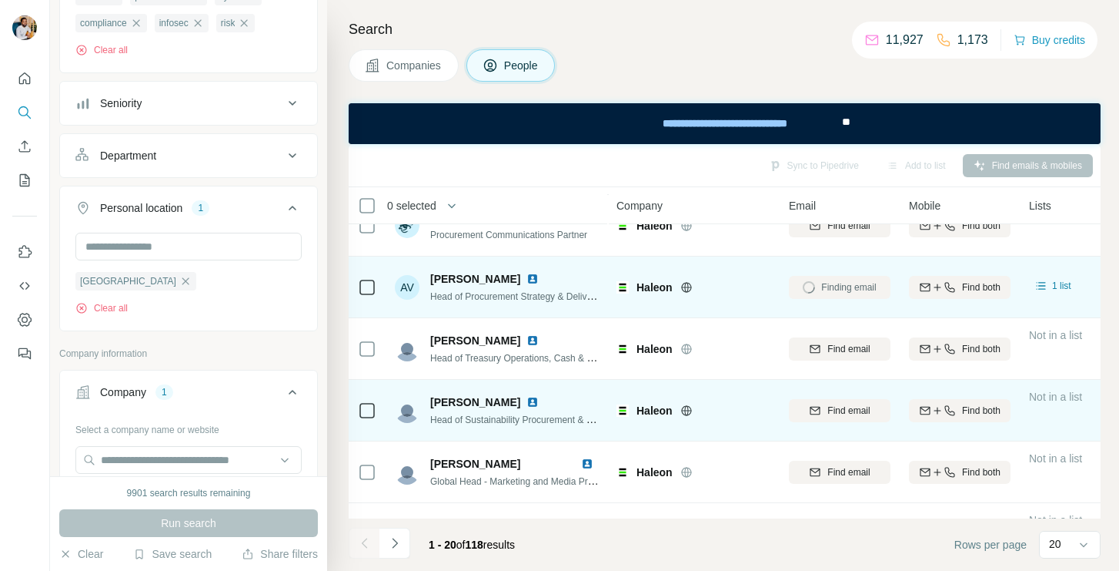
scroll to position [452, 0]
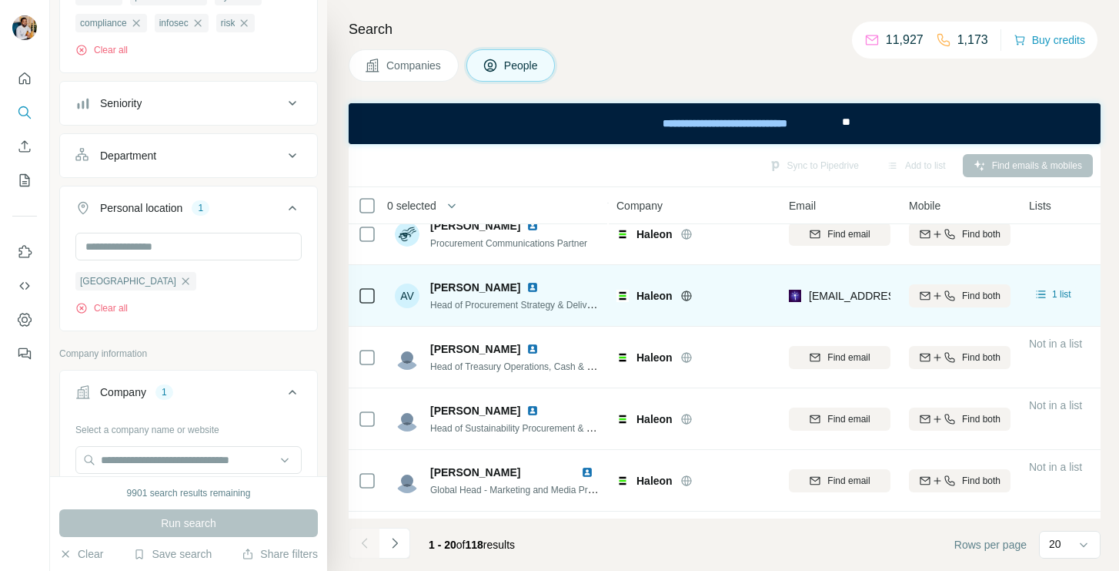
click at [471, 287] on span "[PERSON_NAME]" at bounding box center [475, 286] width 90 height 15
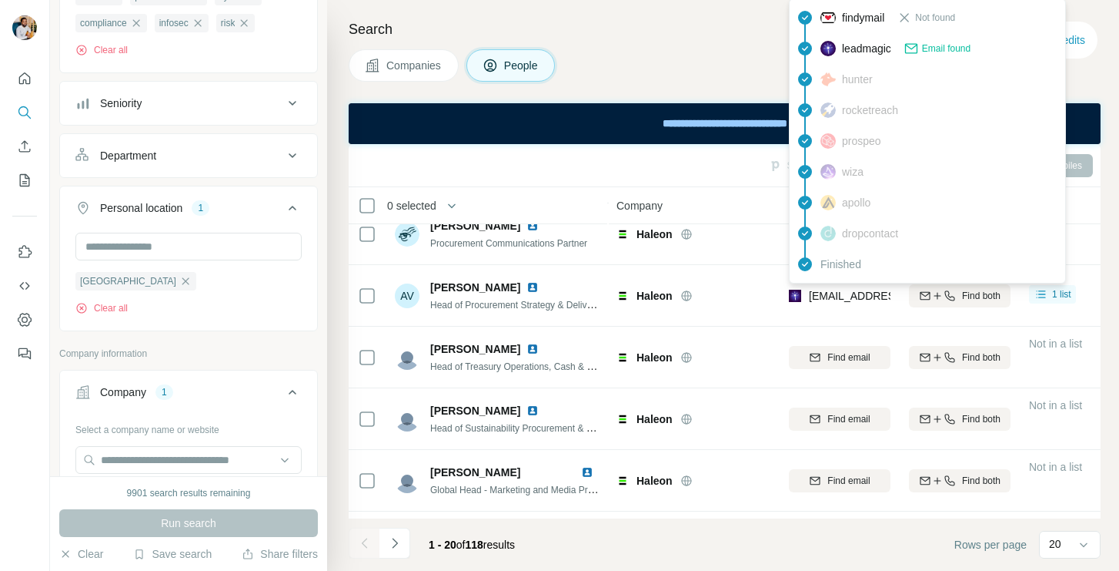
click at [848, 294] on span "[EMAIL_ADDRESS][DOMAIN_NAME]" at bounding box center [900, 295] width 182 height 12
click at [500, 300] on span "Head of Procurement Strategy & Delivery" at bounding box center [514, 304] width 169 height 12
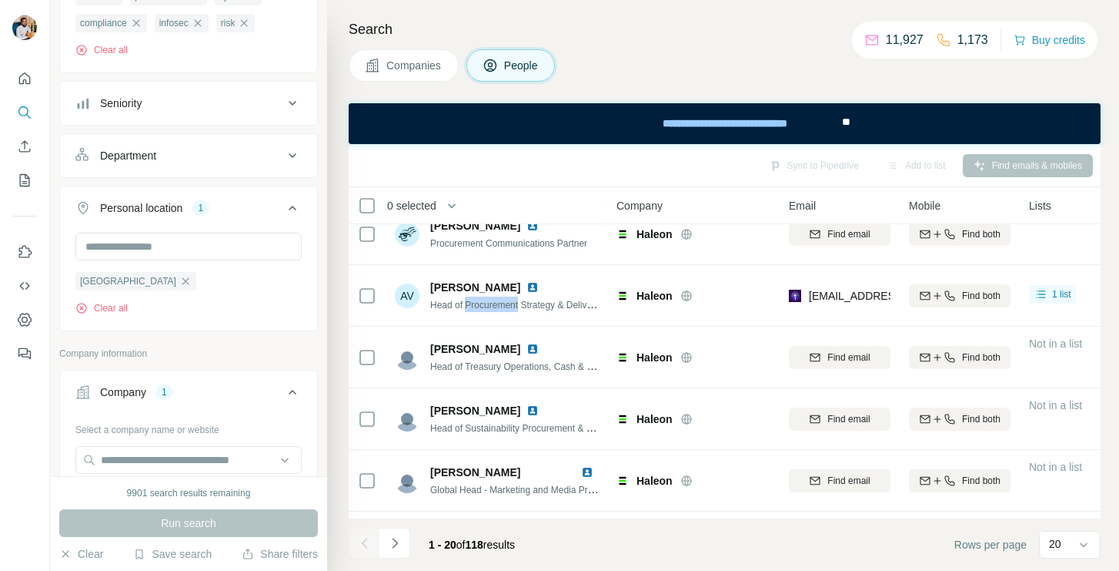
click at [500, 300] on span "Head of Procurement Strategy & Delivery" at bounding box center [514, 304] width 169 height 12
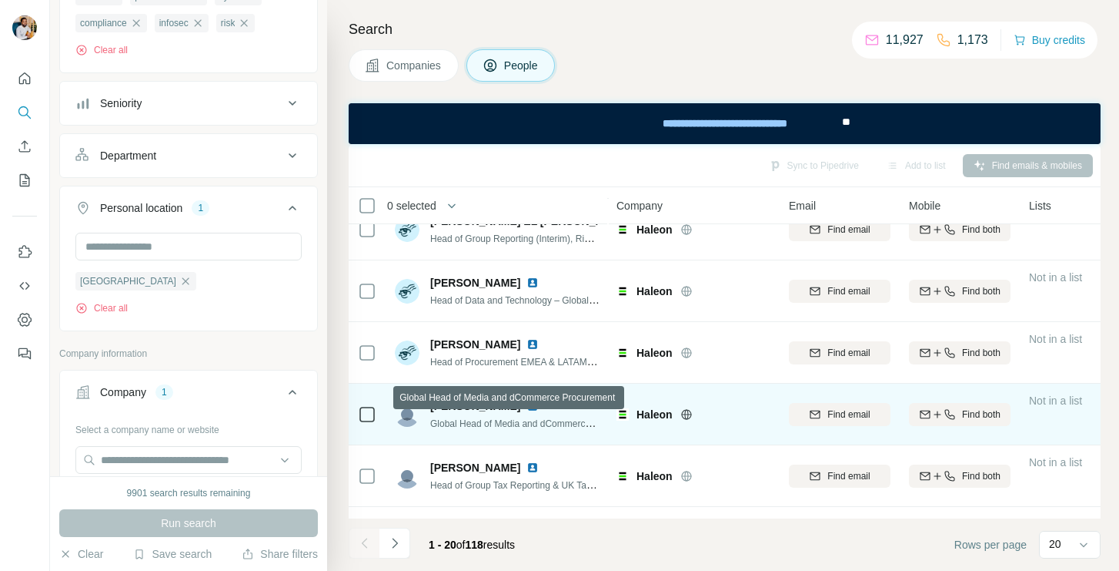
scroll to position [938, 0]
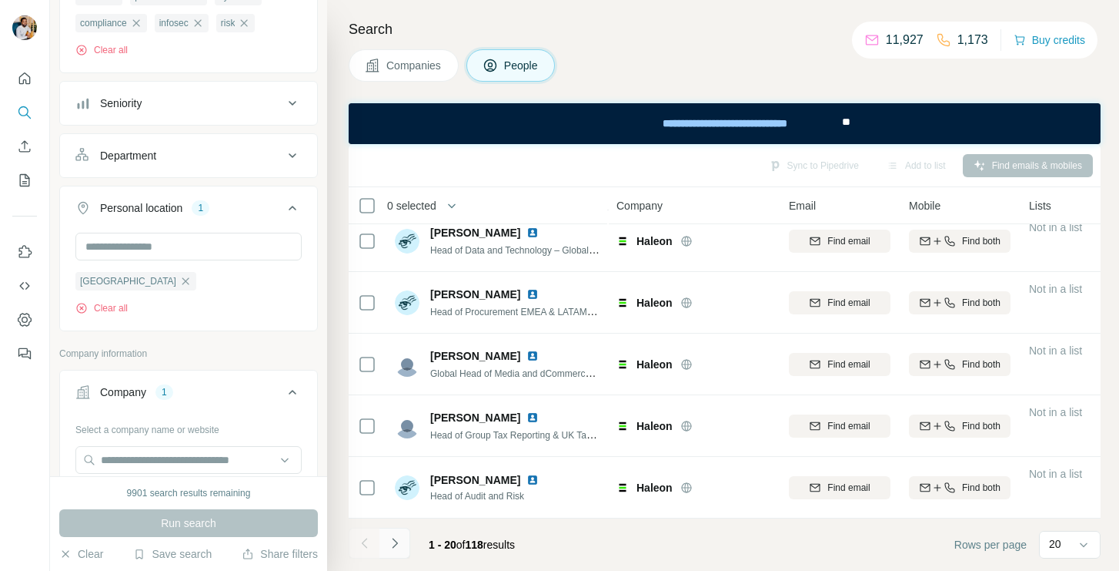
click at [391, 539] on icon "Navigate to next page" at bounding box center [394, 542] width 15 height 15
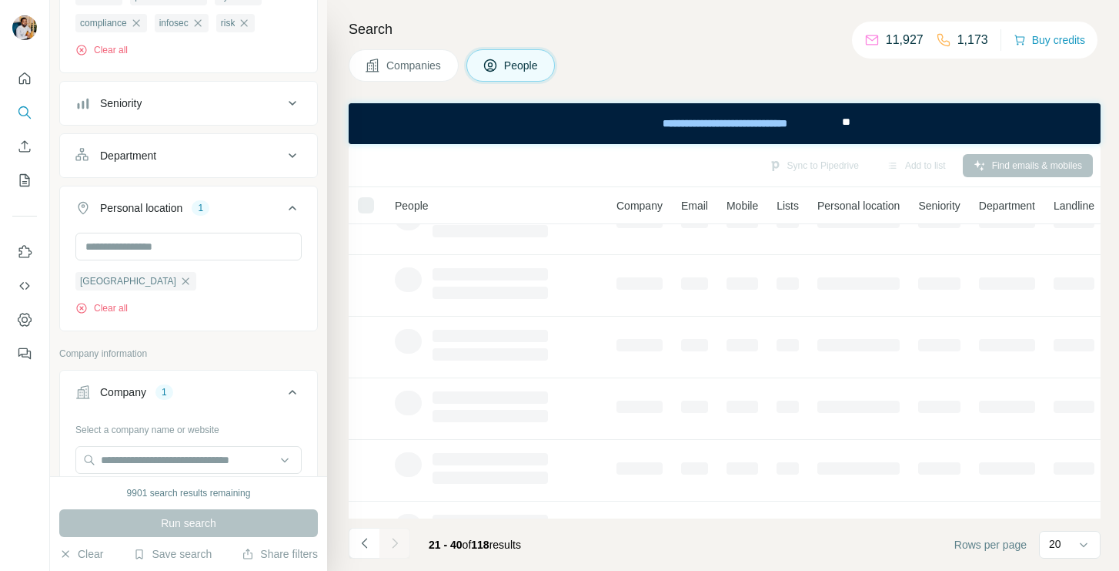
scroll to position [0, 0]
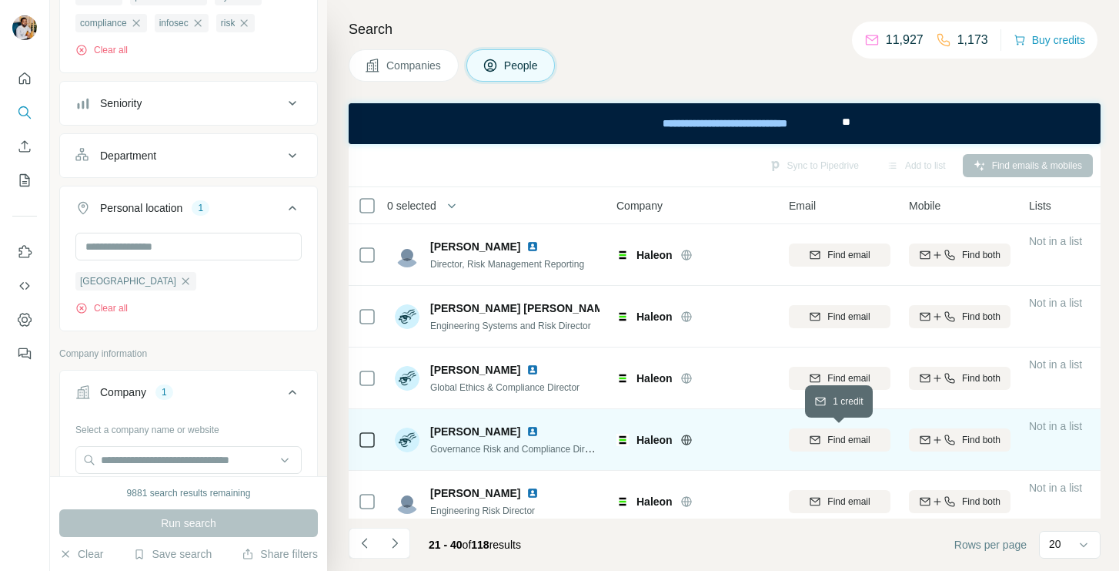
click at [834, 440] on span "Find email" at bounding box center [849, 440] width 42 height 14
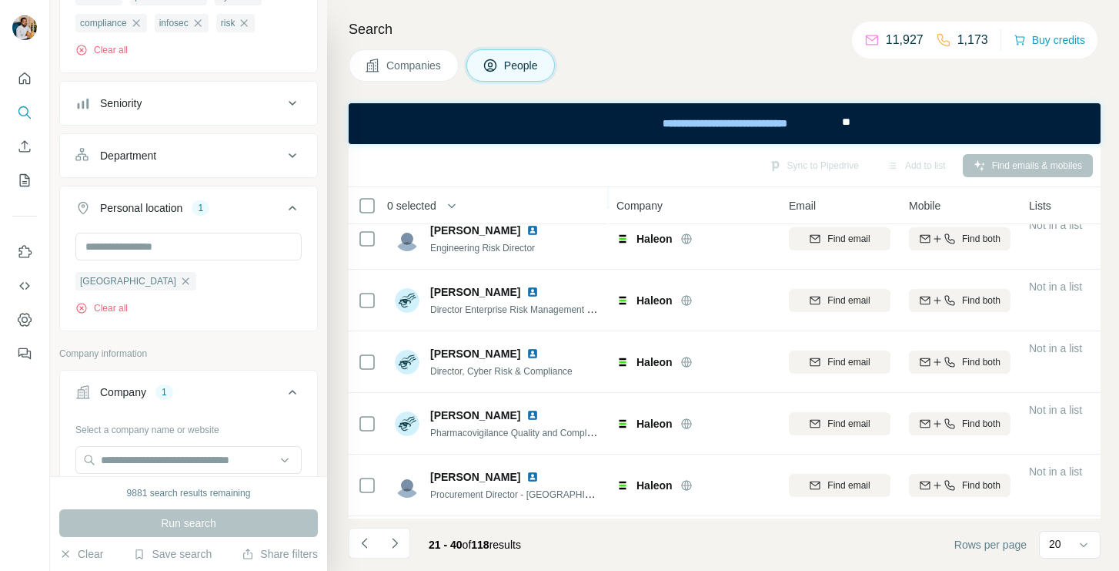
scroll to position [265, 0]
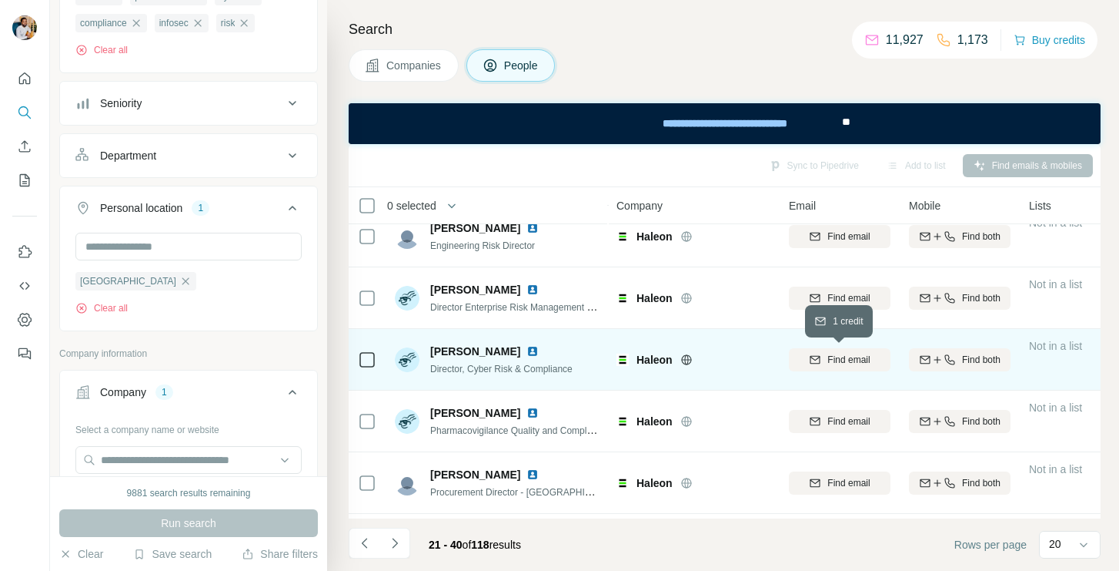
click at [819, 358] on icon "button" at bounding box center [815, 359] width 12 height 12
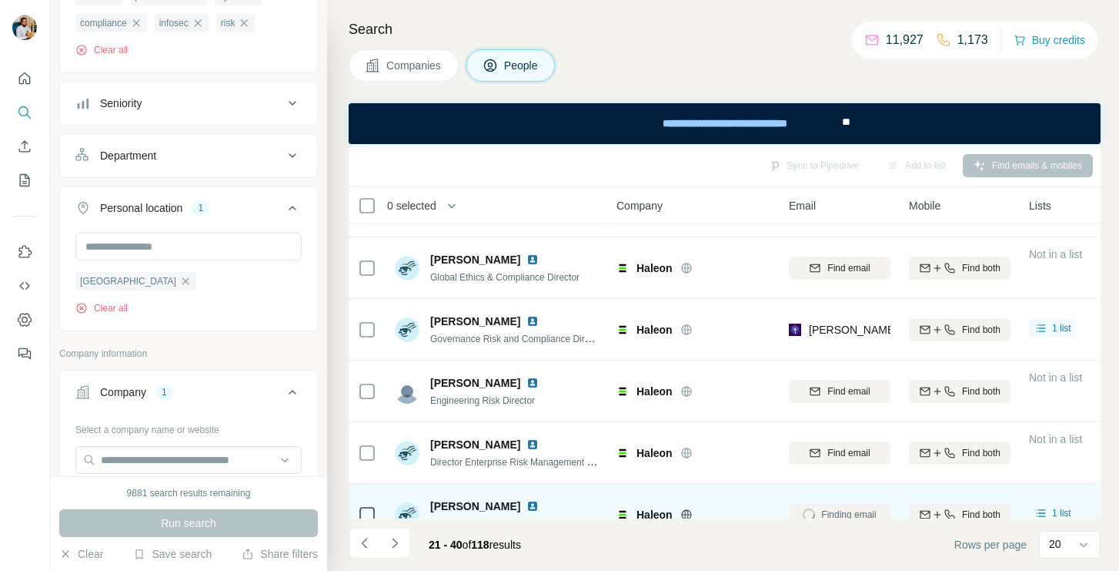
scroll to position [108, 0]
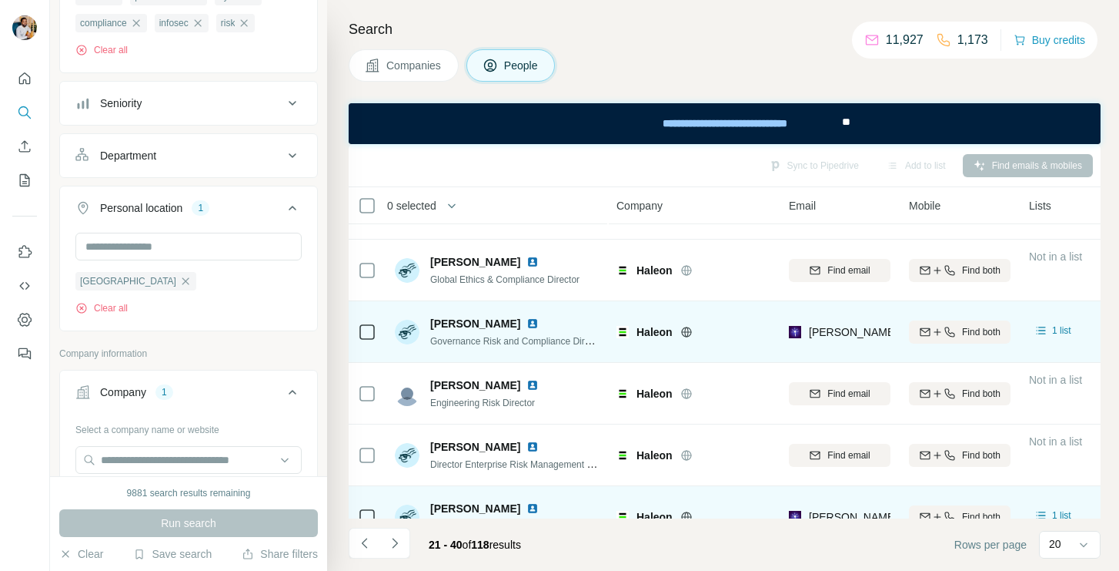
click at [455, 316] on span "[PERSON_NAME]" at bounding box center [475, 323] width 90 height 15
click at [450, 319] on span "[PERSON_NAME]" at bounding box center [475, 323] width 90 height 15
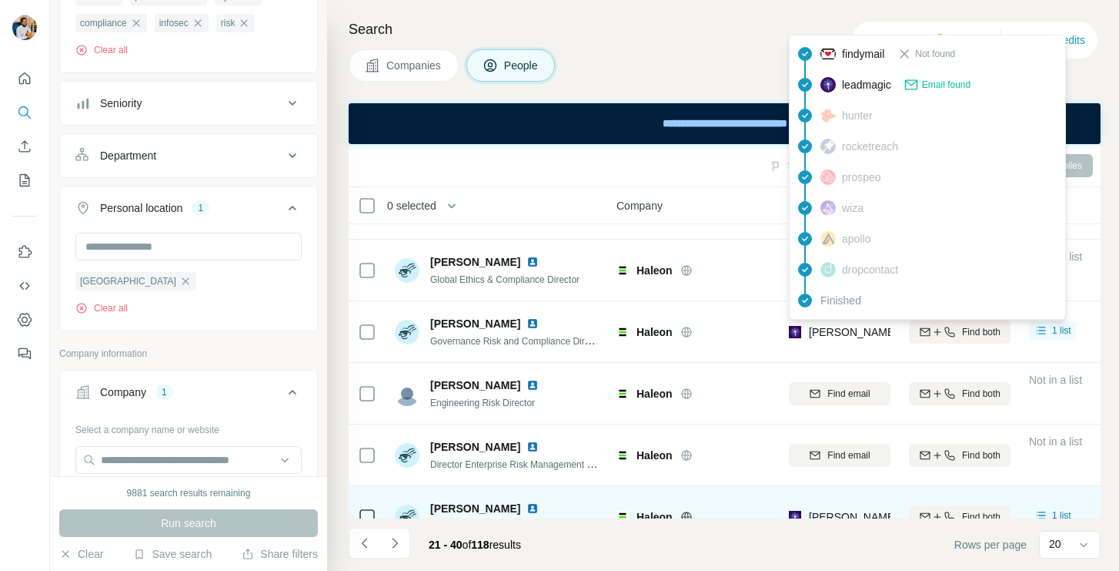
click at [825, 324] on div "[PERSON_NAME][EMAIL_ADDRESS][PERSON_NAME][DOMAIN_NAME]" at bounding box center [989, 331] width 360 height 15
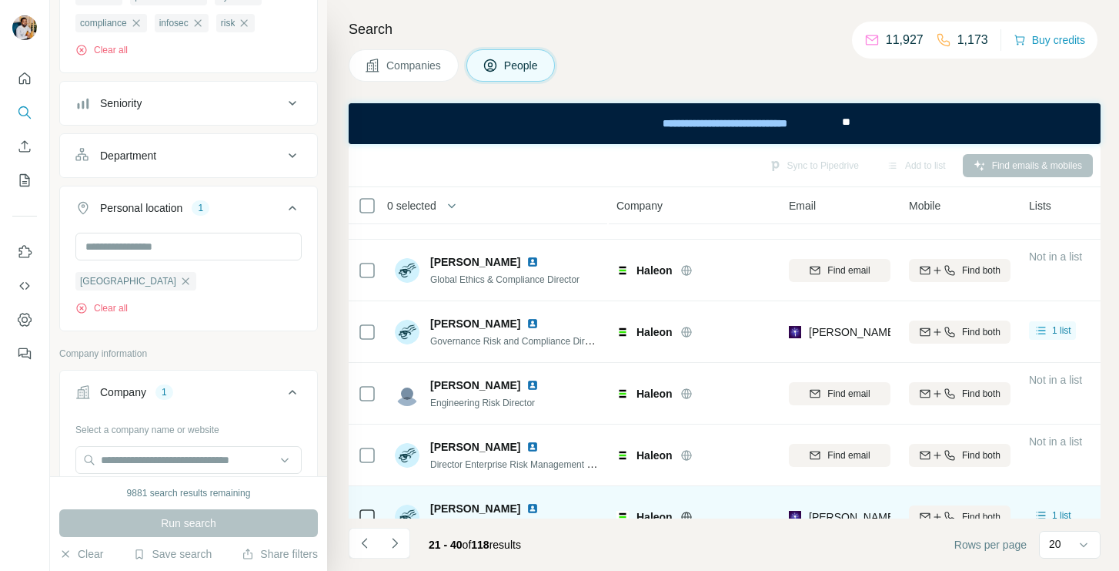
click at [561, 336] on span "Governance Risk and Compliance Director" at bounding box center [517, 340] width 175 height 12
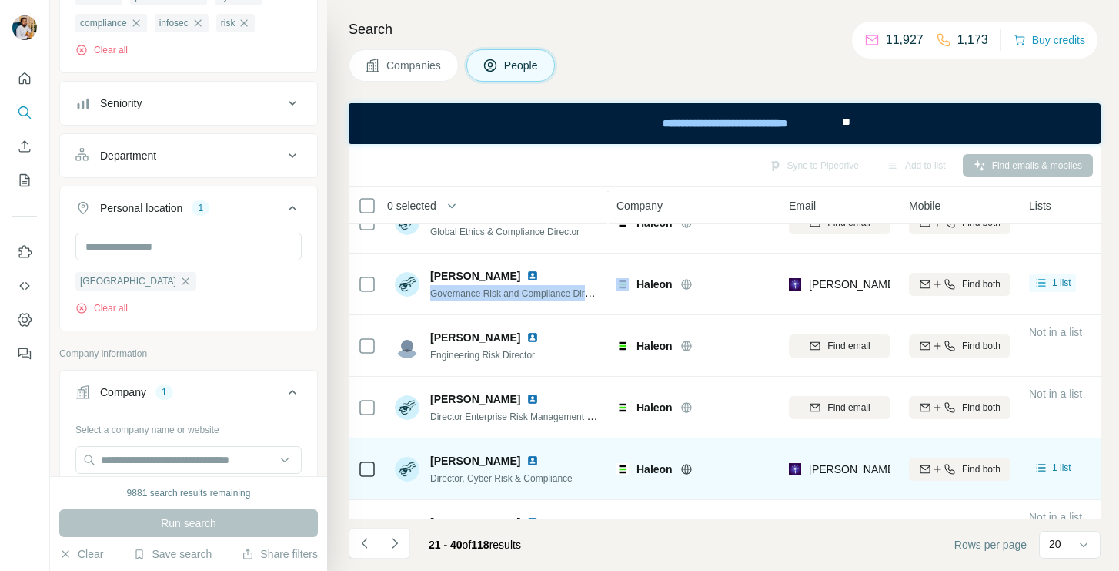
scroll to position [184, 0]
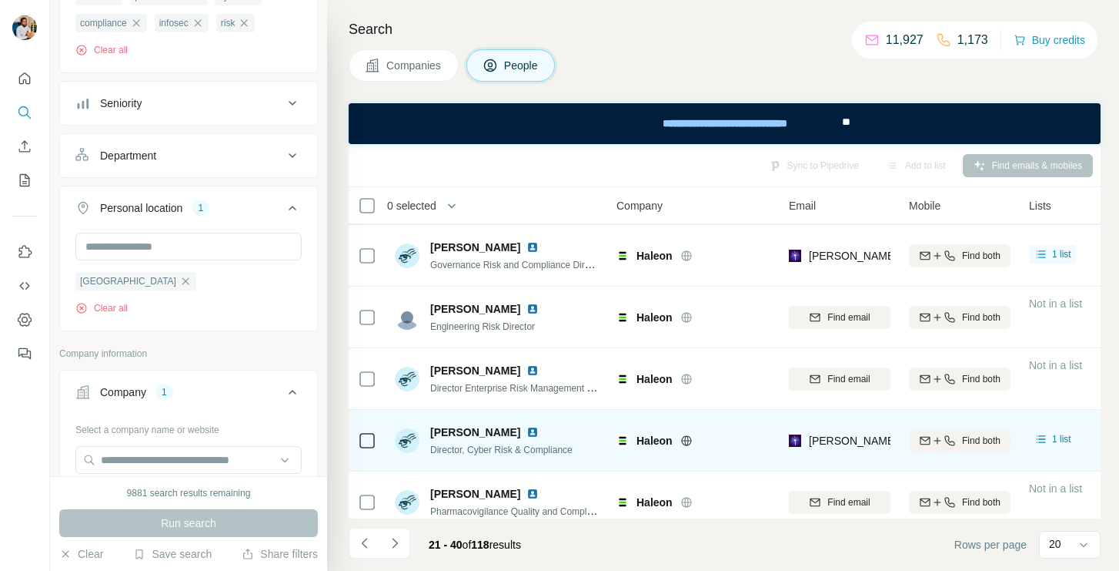
click at [456, 431] on span "[PERSON_NAME]" at bounding box center [475, 431] width 90 height 15
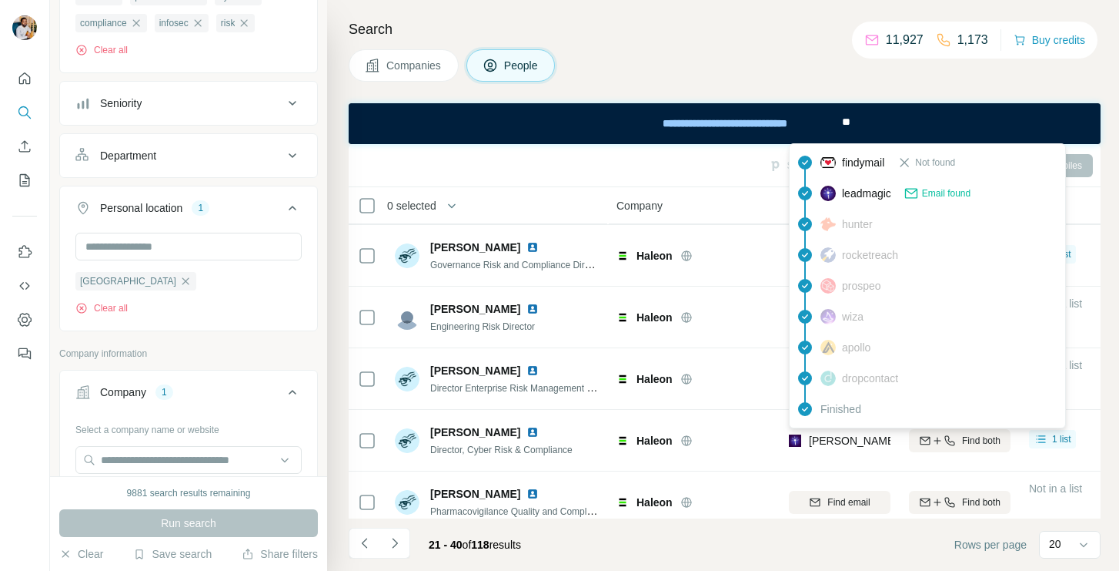
click at [814, 441] on span "[PERSON_NAME][EMAIL_ADDRESS][PERSON_NAME][DOMAIN_NAME]" at bounding box center [989, 440] width 360 height 12
click at [550, 451] on span "Director, Cyber Risk & Compliance" at bounding box center [501, 449] width 142 height 11
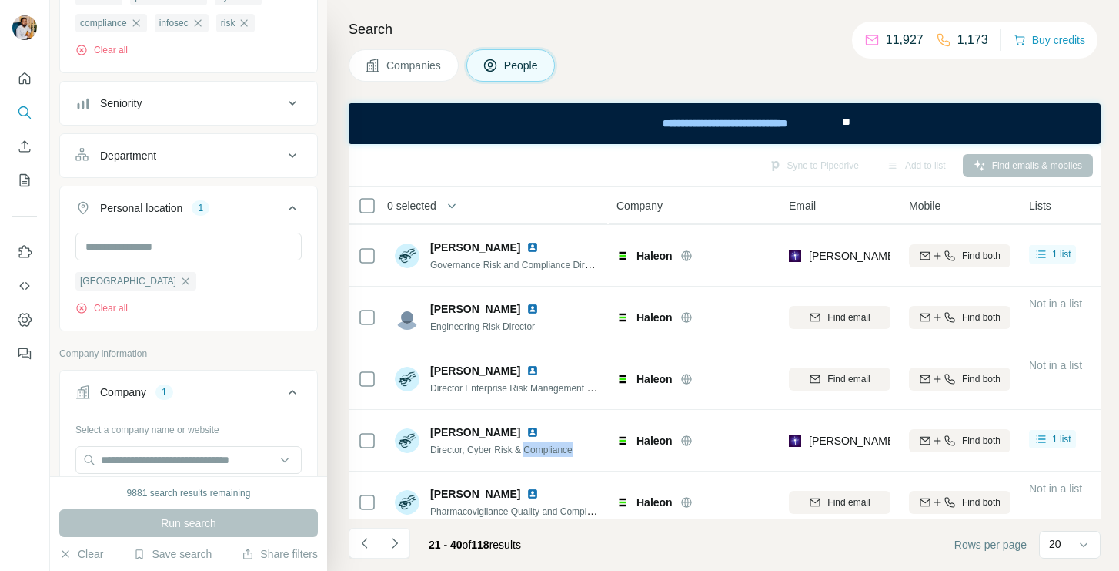
click at [550, 451] on span "Director, Cyber Risk & Compliance" at bounding box center [501, 449] width 142 height 11
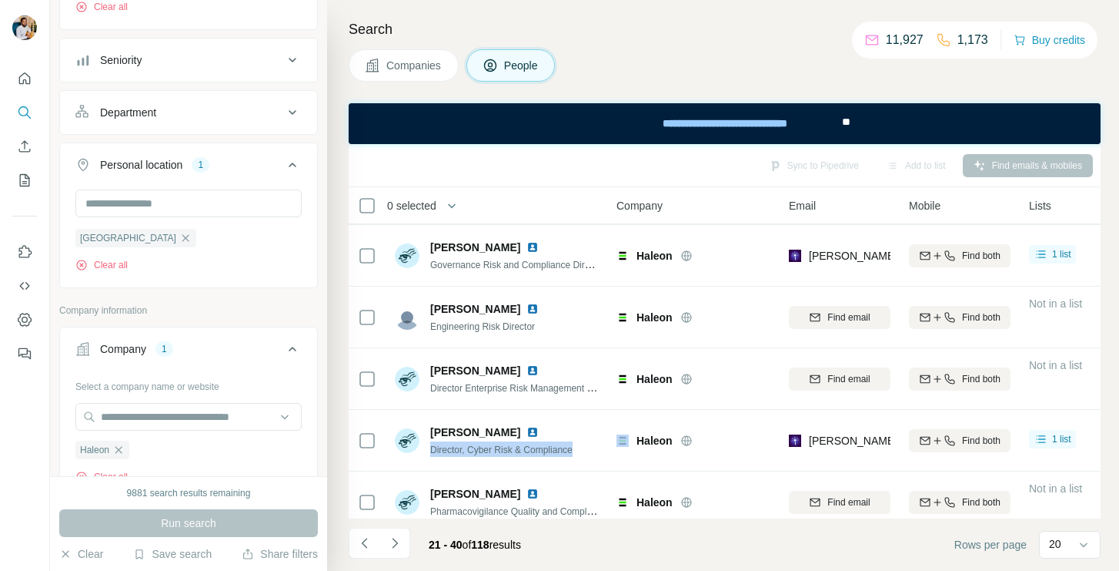
scroll to position [275, 0]
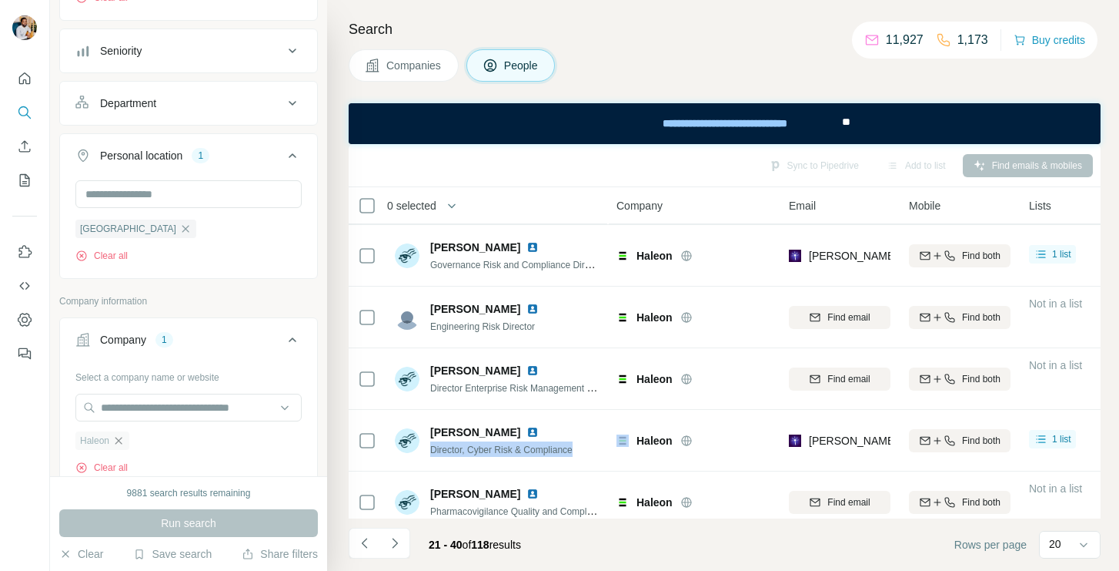
click at [122, 440] on icon "button" at bounding box center [118, 440] width 7 height 7
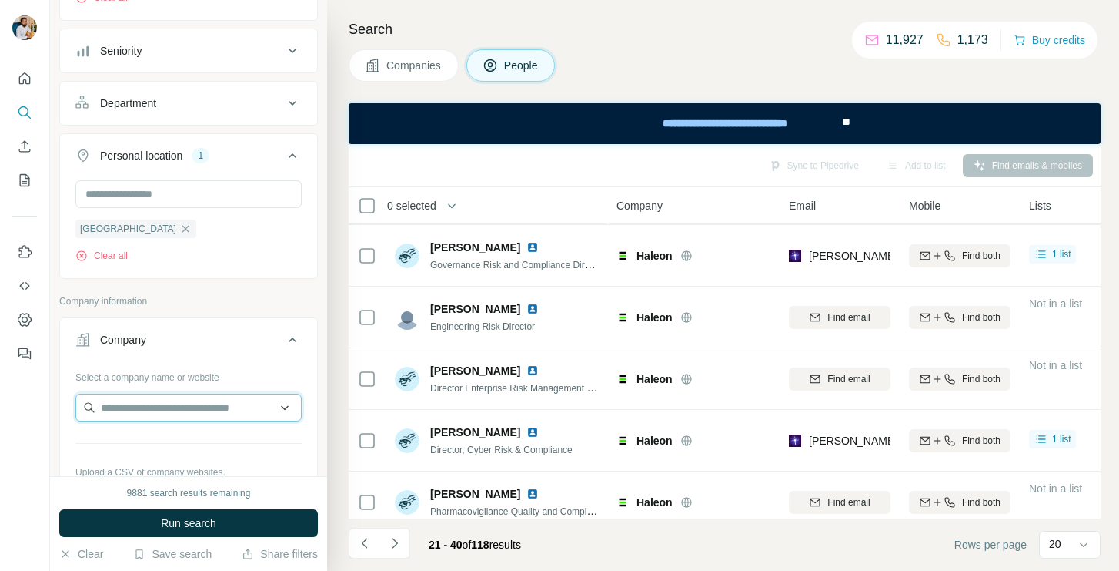
click at [122, 416] on input "text" at bounding box center [188, 407] width 226 height 28
paste input "**********"
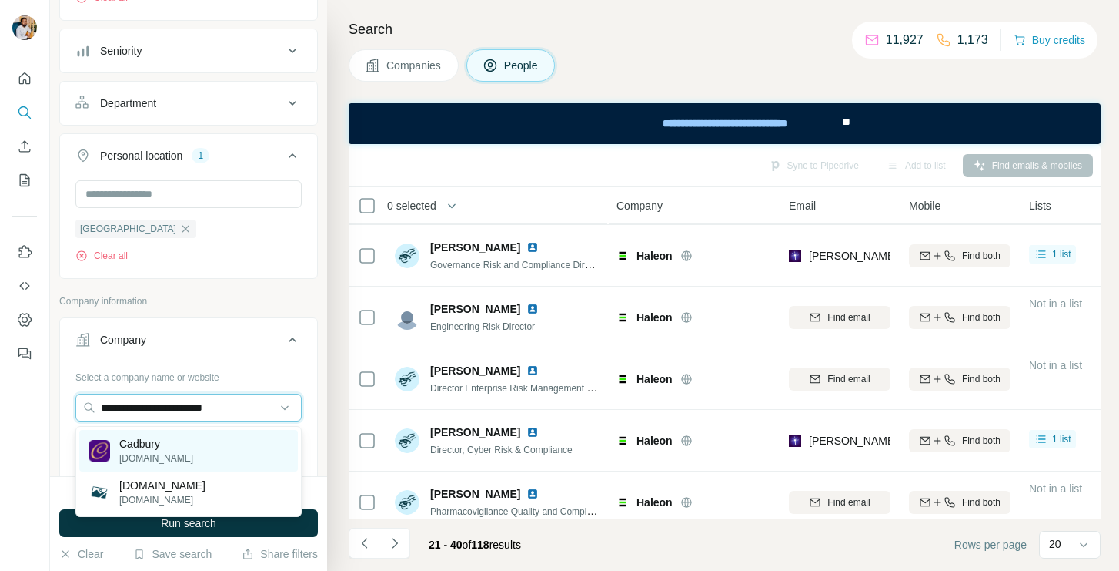
type input "**********"
click at [152, 443] on p "Cadbury" at bounding box center [156, 443] width 74 height 15
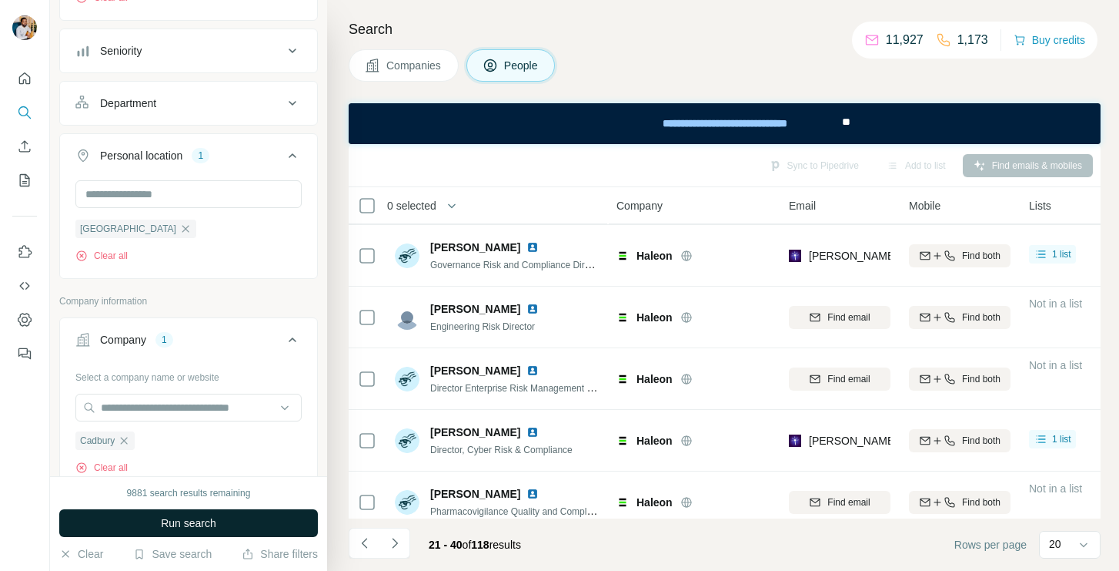
click at [171, 530] on button "Run search" at bounding box center [188, 523] width 259 height 28
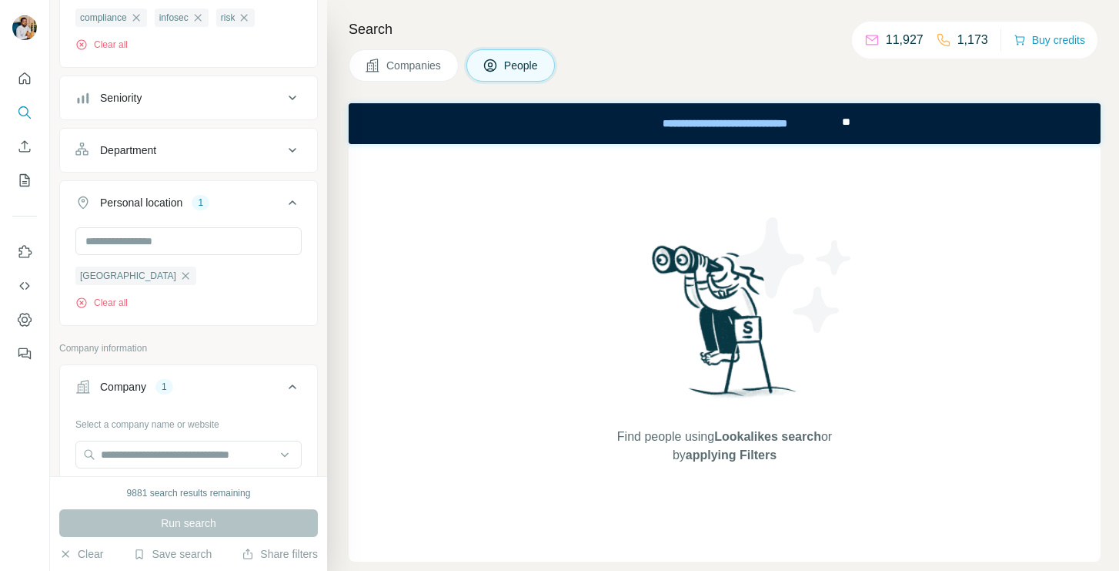
scroll to position [198, 0]
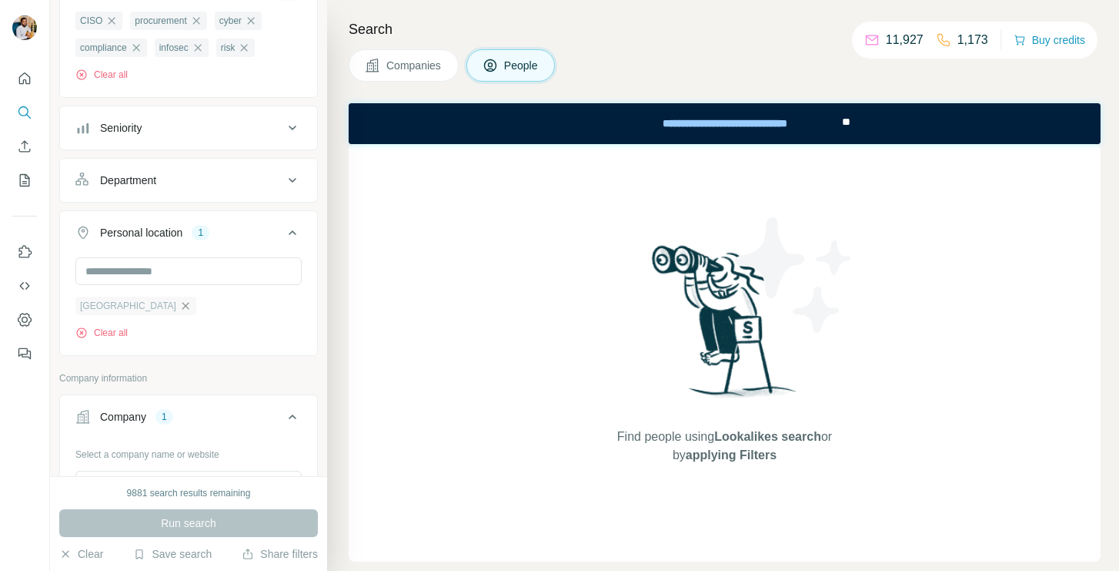
click at [179, 310] on icon "button" at bounding box center [185, 305] width 12 height 12
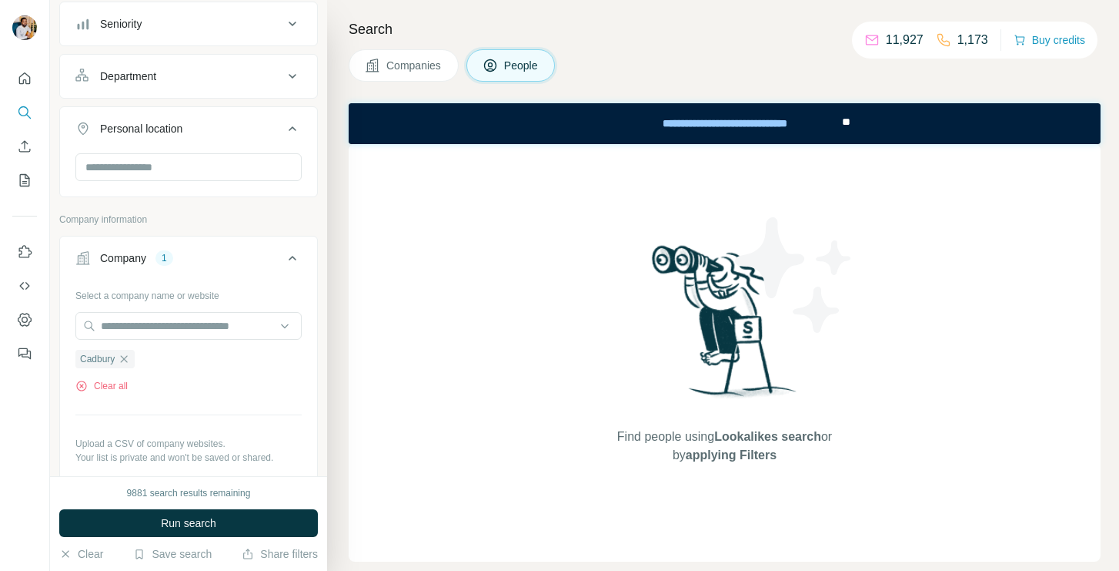
scroll to position [313, 0]
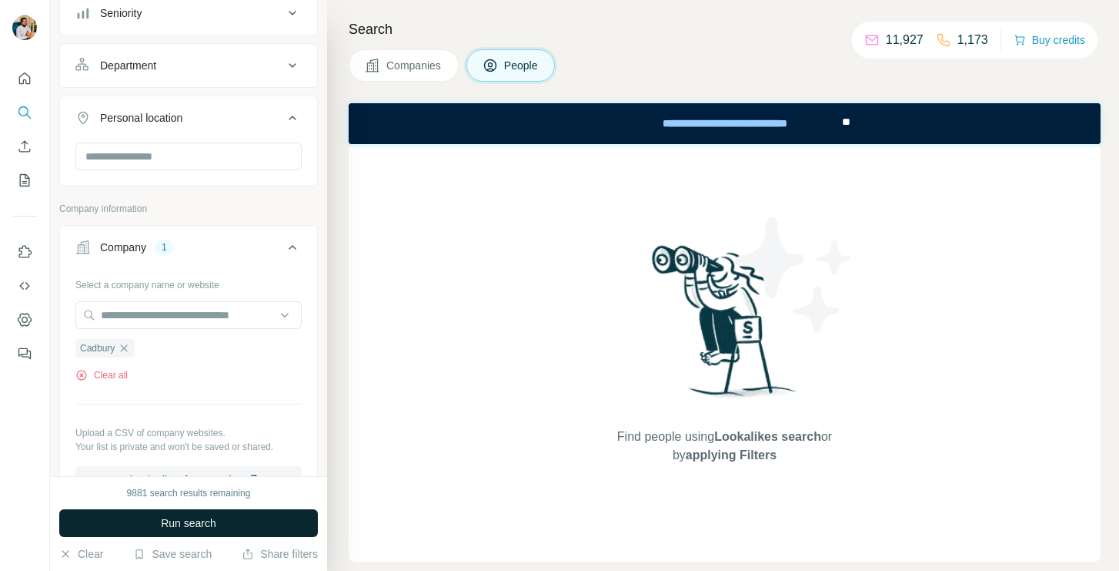
click at [159, 531] on button "Run search" at bounding box center [188, 523] width 259 height 28
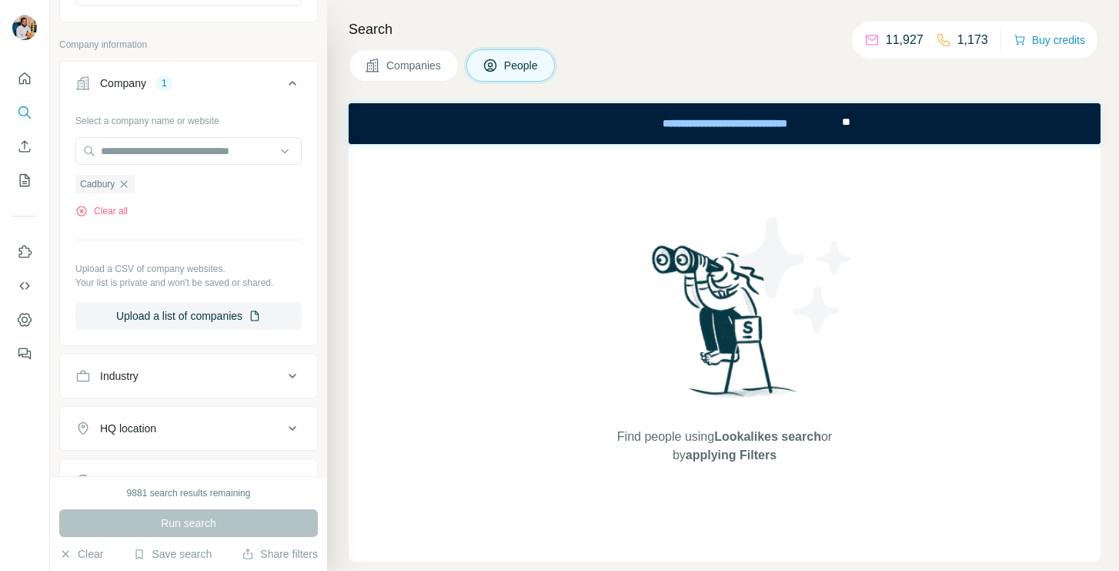
scroll to position [482, 0]
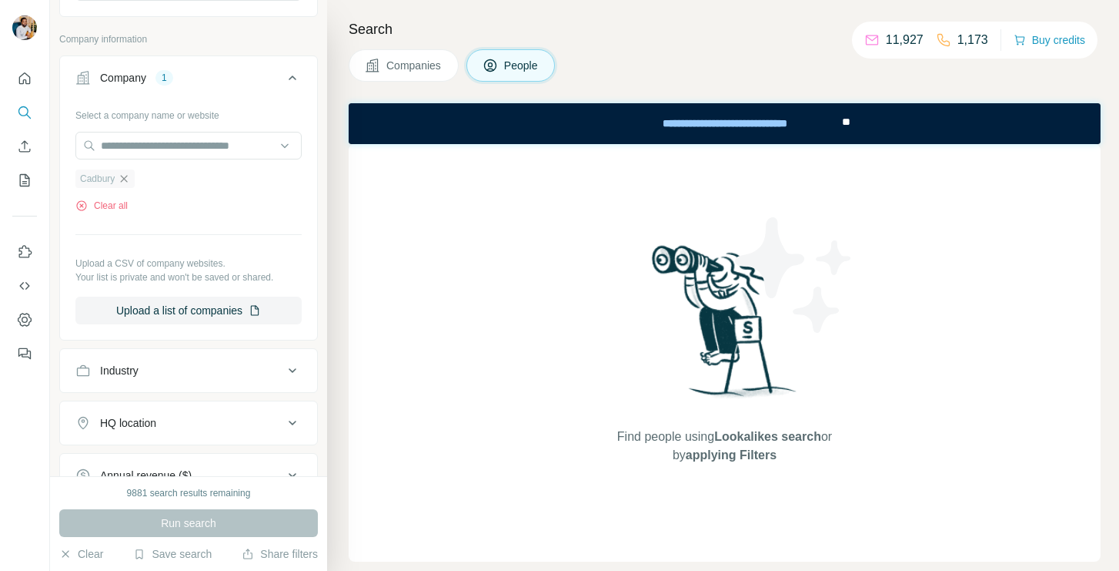
click at [129, 182] on icon "button" at bounding box center [124, 178] width 12 height 12
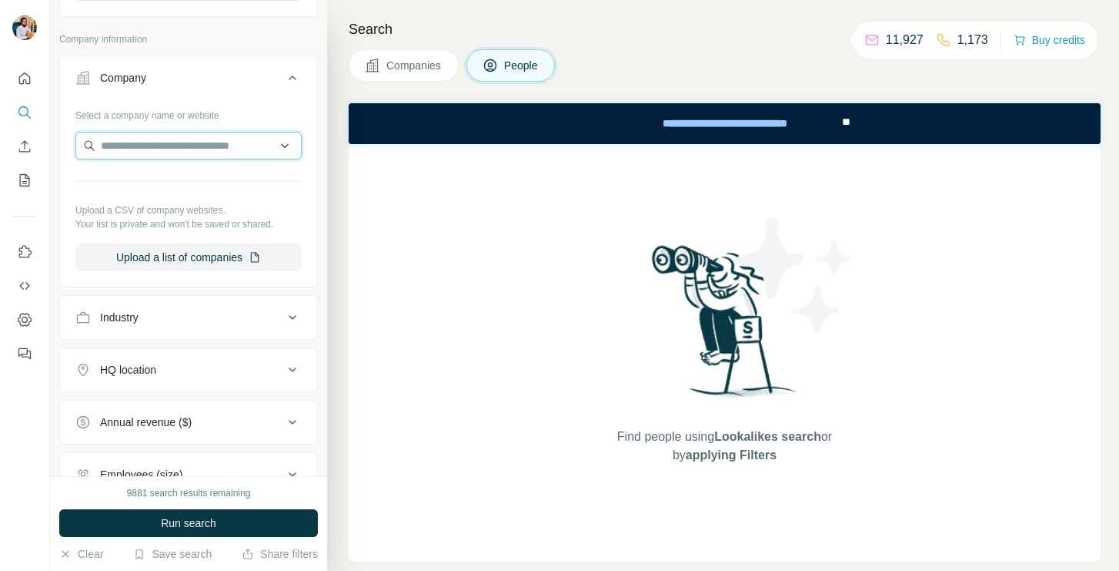
click at [154, 159] on input "text" at bounding box center [188, 146] width 226 height 28
paste input "**********"
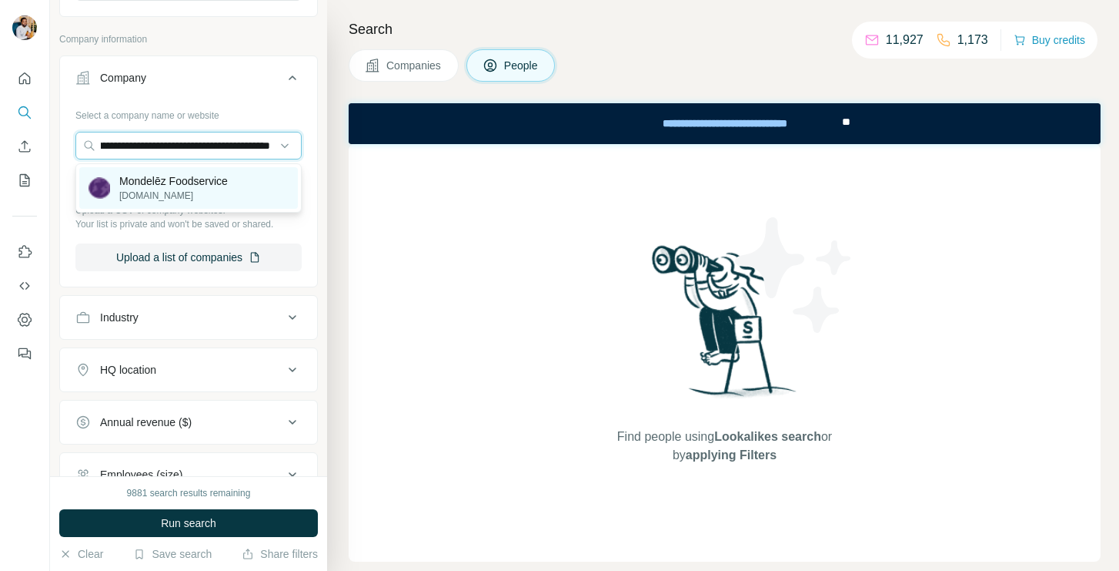
type input "**********"
click at [156, 195] on p "[DOMAIN_NAME]" at bounding box center [173, 196] width 109 height 14
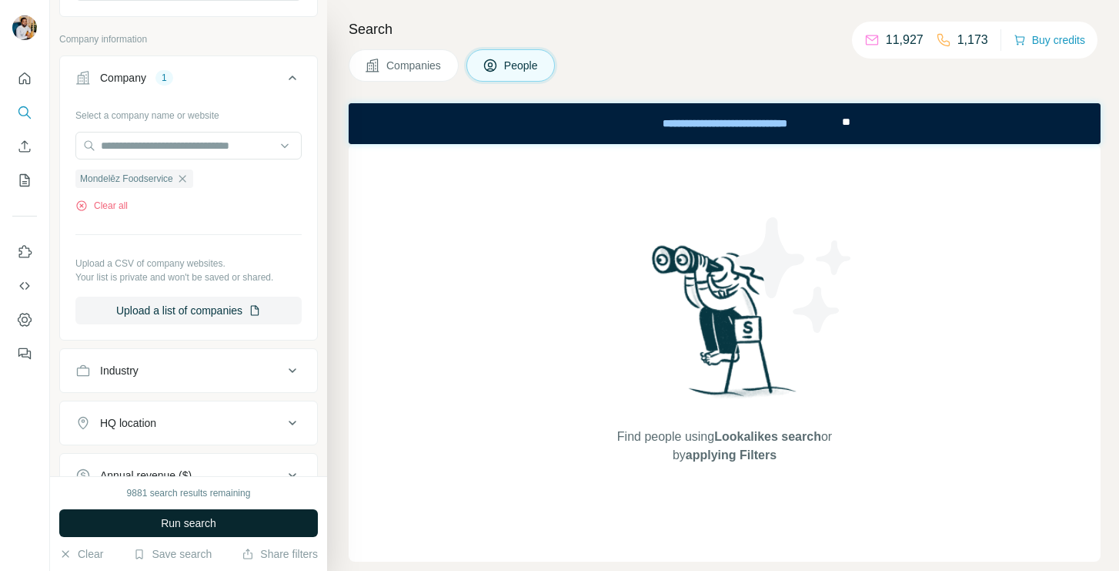
click at [158, 512] on button "Run search" at bounding box center [188, 523] width 259 height 28
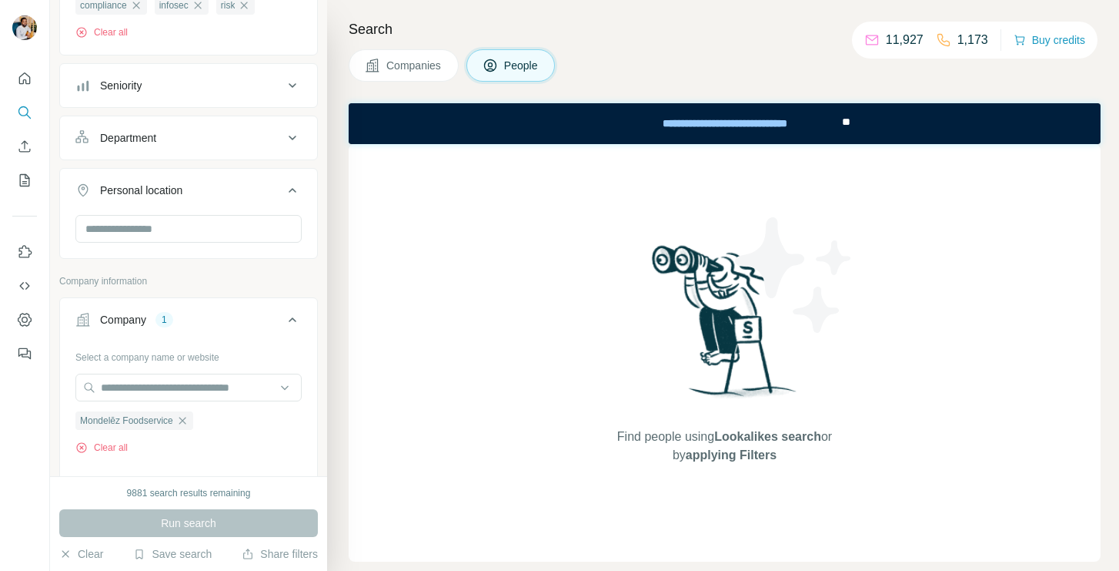
scroll to position [221, 0]
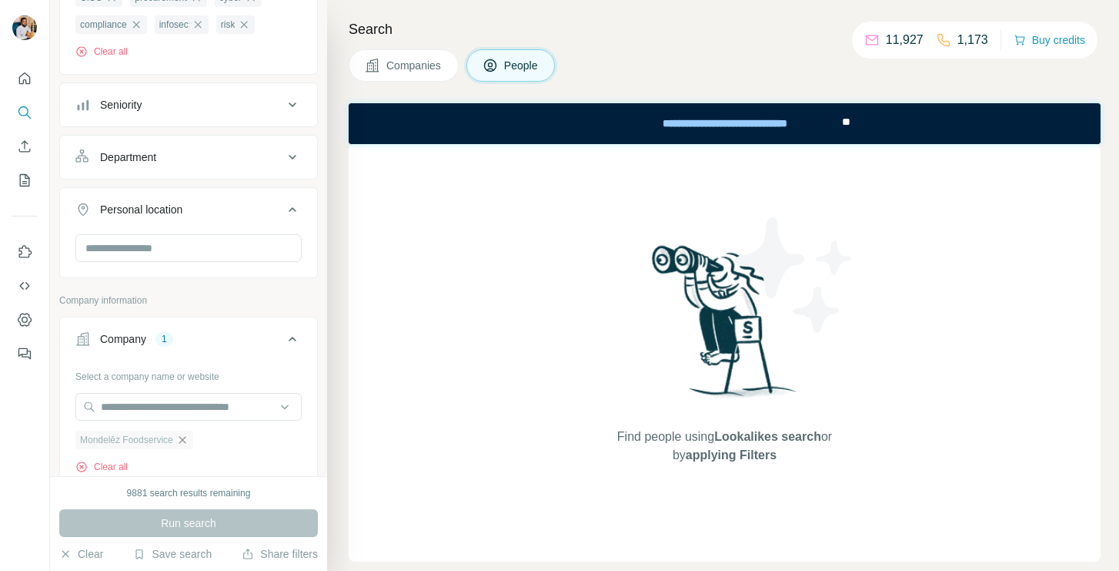
click at [186, 441] on icon "button" at bounding box center [182, 439] width 12 height 12
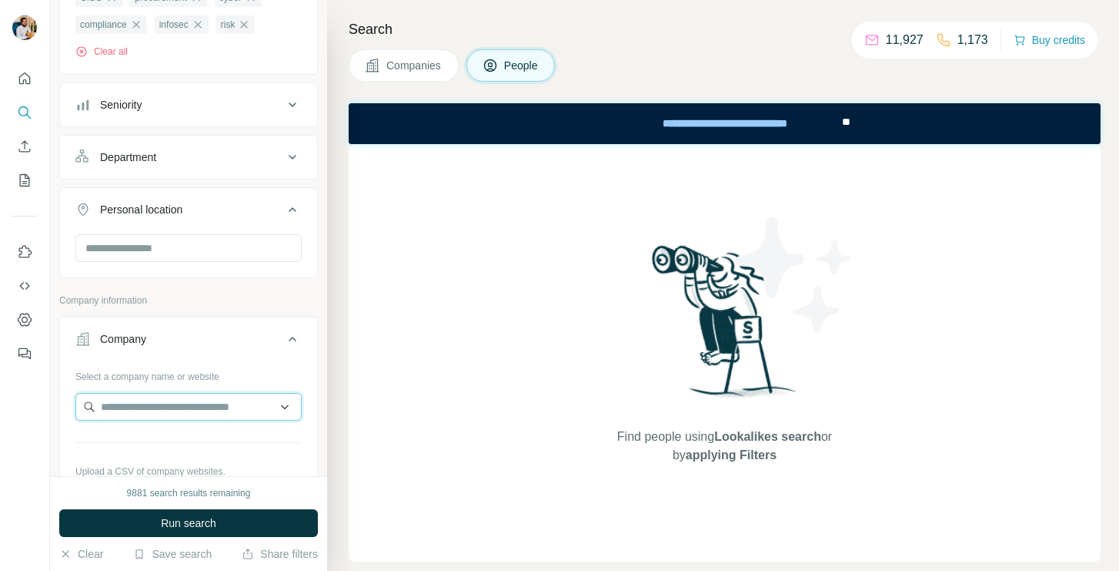
click at [172, 413] on input "text" at bounding box center [188, 407] width 226 height 28
paste input "**********"
type input "**********"
click at [509, 259] on div "Find people using Lookalikes search or by applying Filters" at bounding box center [725, 352] width 752 height 417
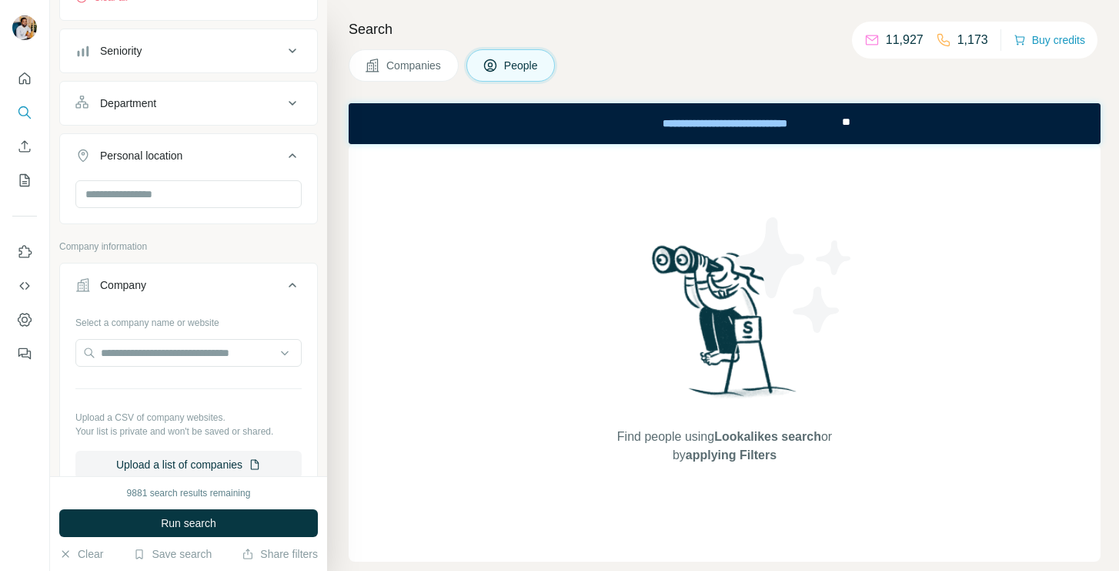
scroll to position [277, 0]
click at [179, 361] on input "text" at bounding box center [188, 350] width 226 height 28
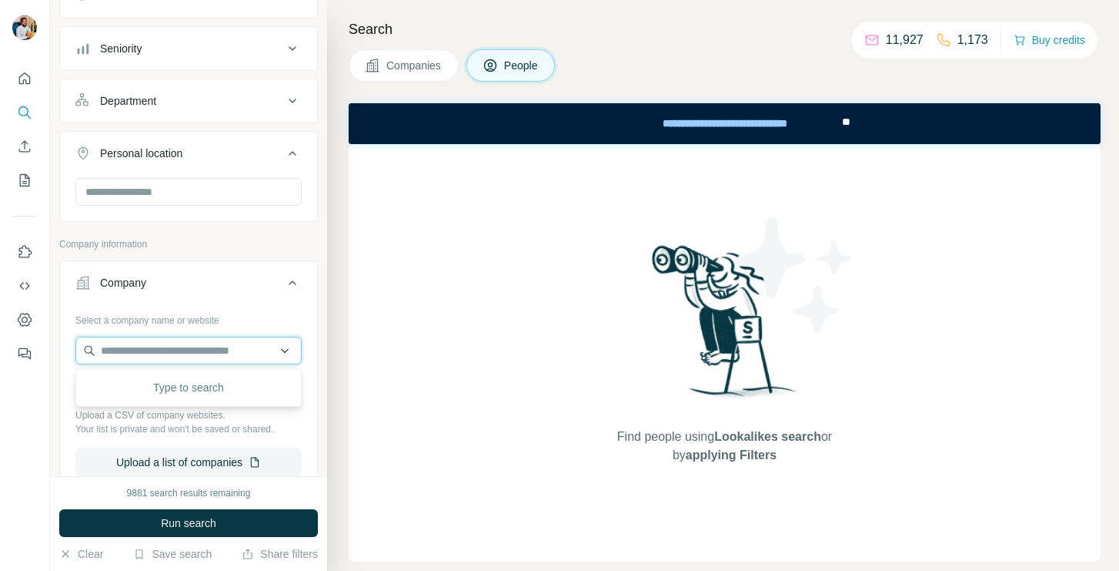
paste input "**********"
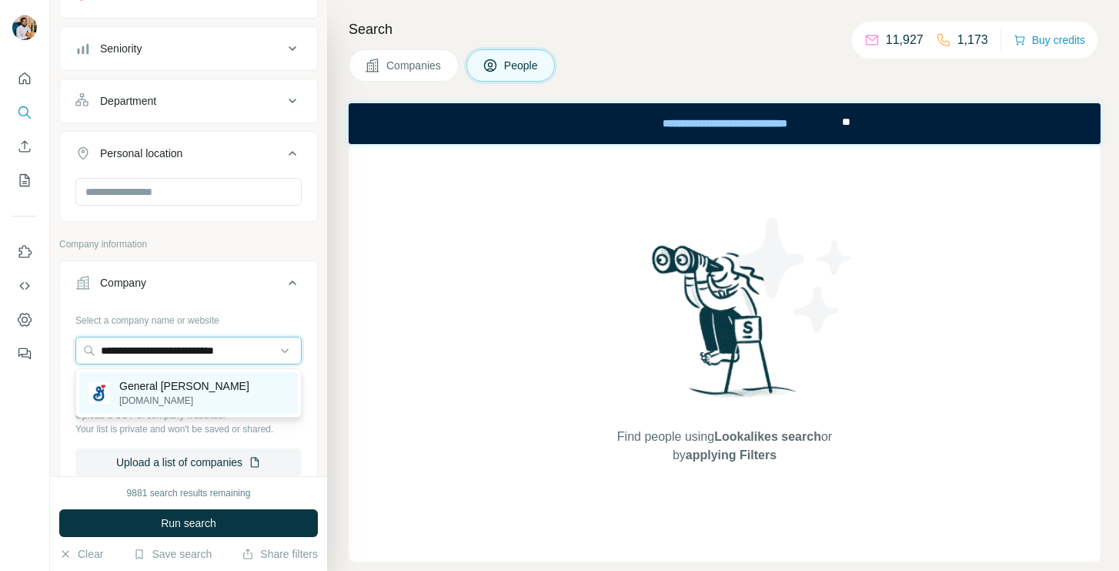
type input "**********"
click at [149, 398] on p "[DOMAIN_NAME]" at bounding box center [184, 400] width 130 height 14
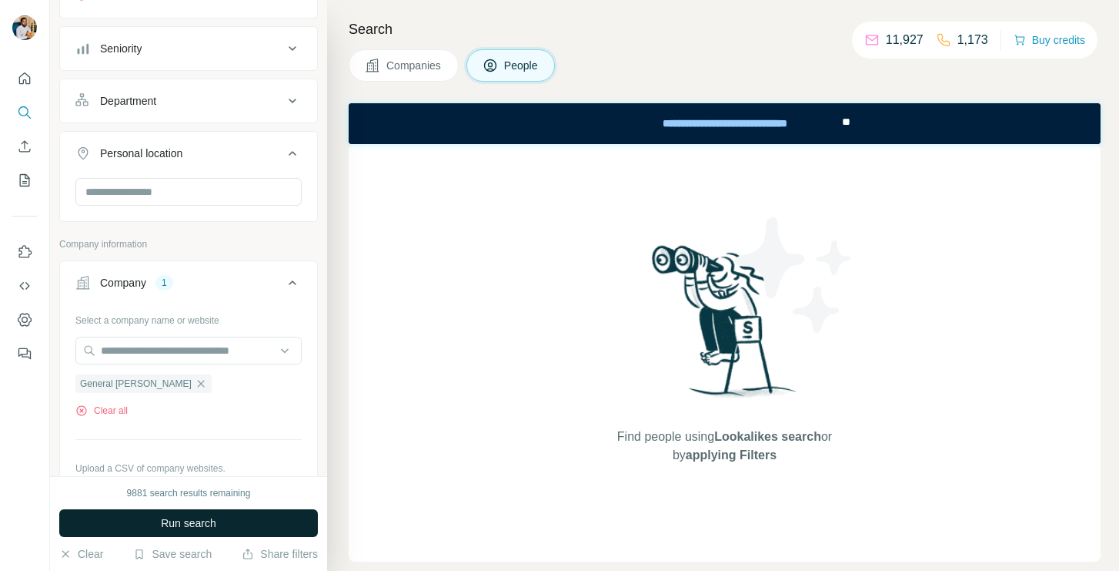
click at [152, 516] on button "Run search" at bounding box center [188, 523] width 259 height 28
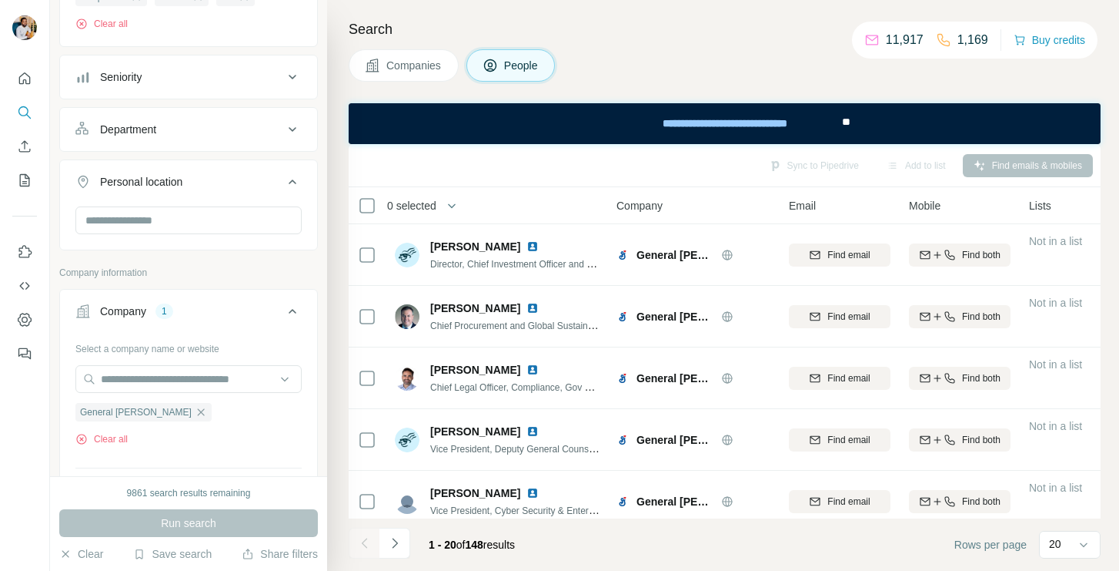
scroll to position [225, 0]
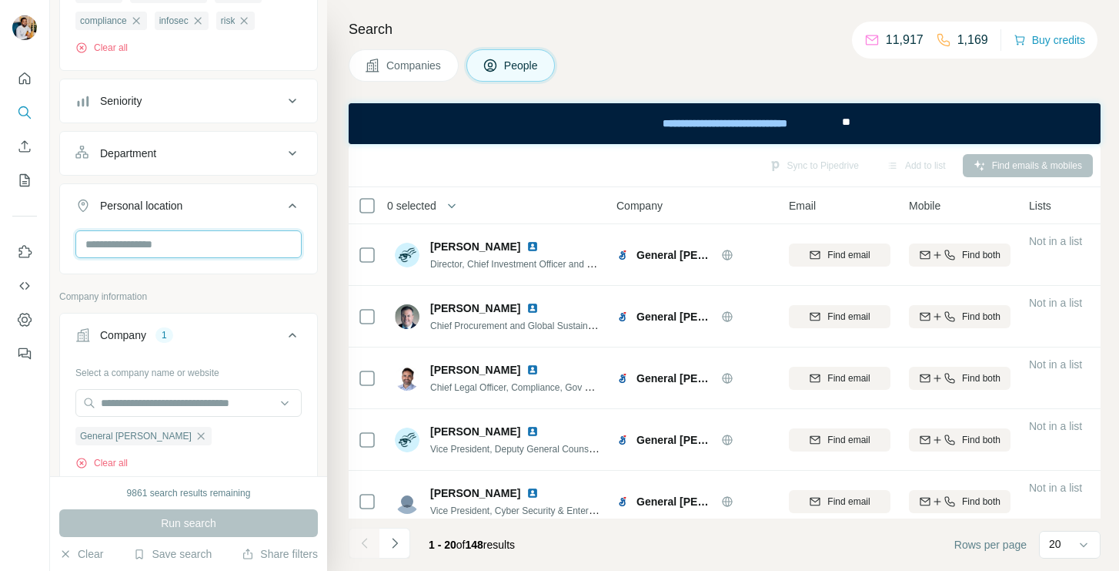
click at [195, 247] on input "text" at bounding box center [188, 244] width 226 height 28
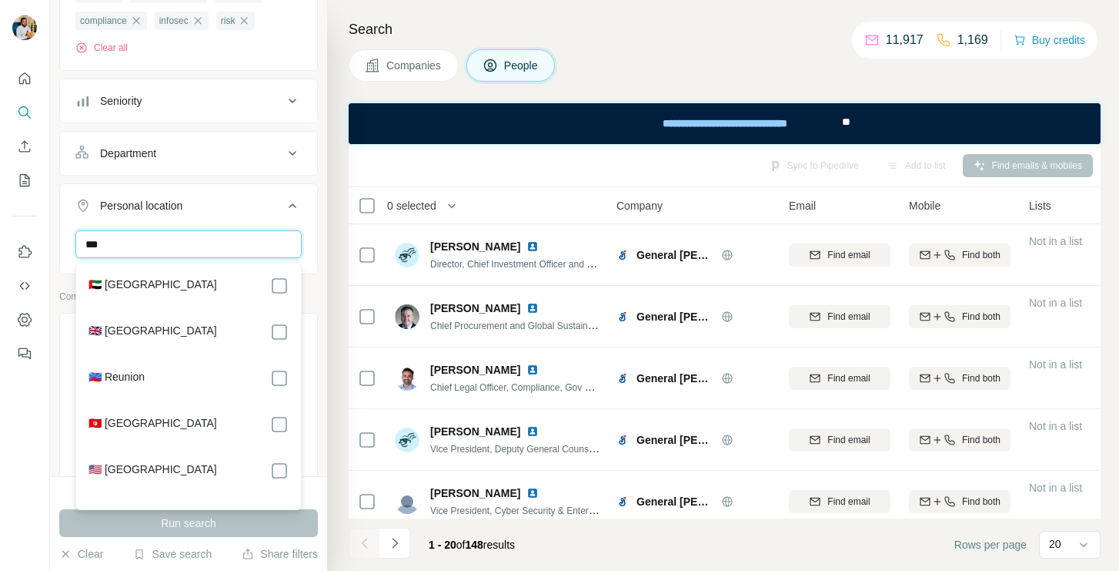
type input "***"
click at [147, 312] on div "🇦🇪 [GEOGRAPHIC_DATA] 🇬🇧 [GEOGRAPHIC_DATA] 🇷🇪 Reunion 🇹🇳 [GEOGRAPHIC_DATA] 🇺🇸 [G…" at bounding box center [188, 386] width 219 height 240
click at [147, 321] on div "🇦🇪 [GEOGRAPHIC_DATA] 🇬🇧 [GEOGRAPHIC_DATA] 🇷🇪 Reunion 🇹🇳 [GEOGRAPHIC_DATA] 🇺🇸 [G…" at bounding box center [188, 386] width 219 height 240
click at [146, 337] on label "🇬🇧 [GEOGRAPHIC_DATA]" at bounding box center [153, 332] width 129 height 18
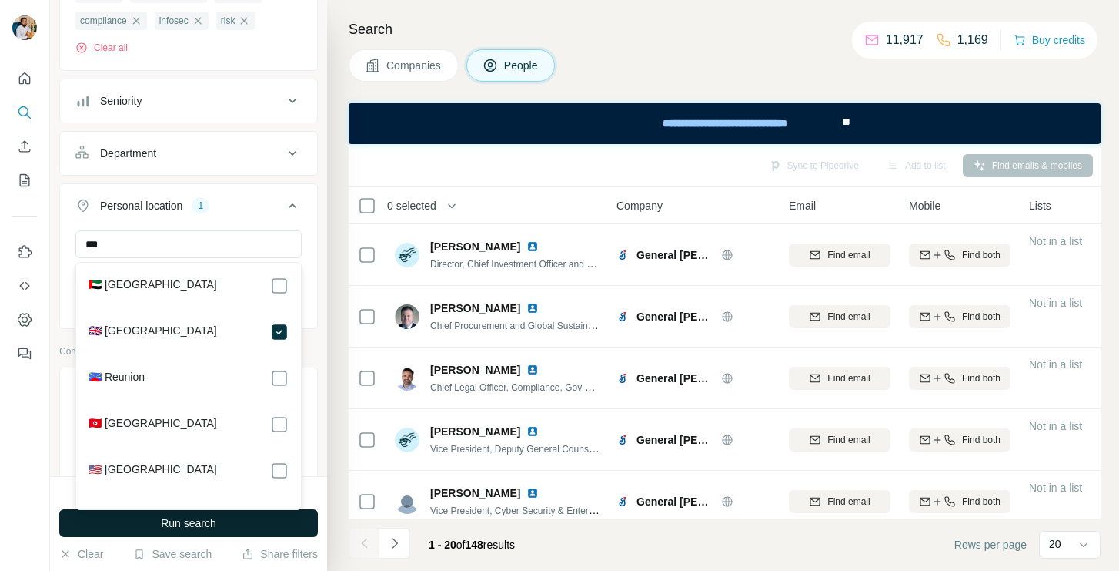
click at [164, 525] on span "Run search" at bounding box center [188, 522] width 55 height 15
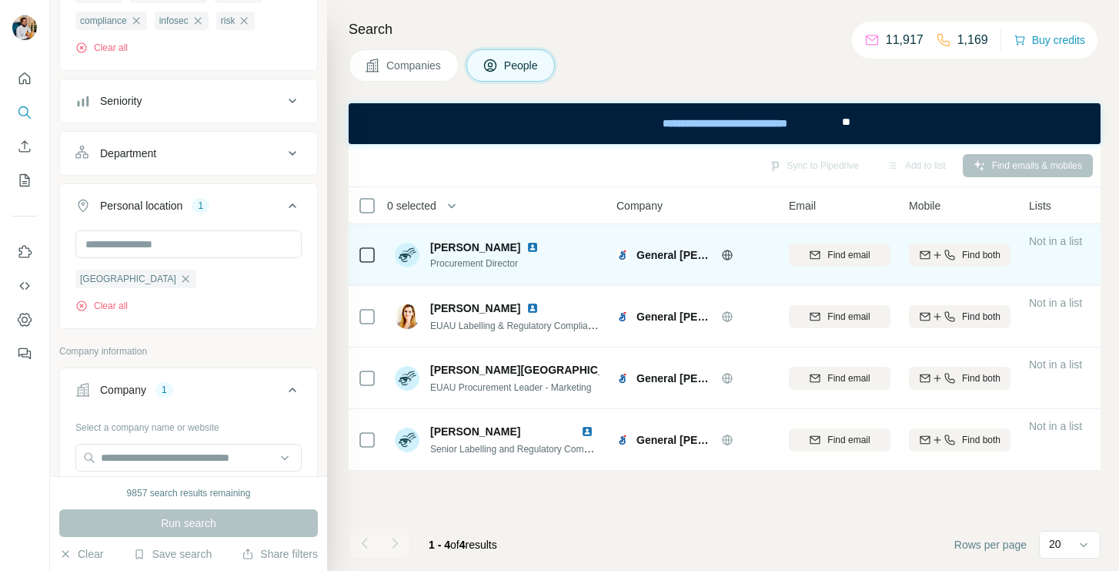
click at [500, 245] on span "[PERSON_NAME]" at bounding box center [475, 246] width 90 height 15
click at [667, 256] on span "General [PERSON_NAME]" at bounding box center [675, 254] width 77 height 15
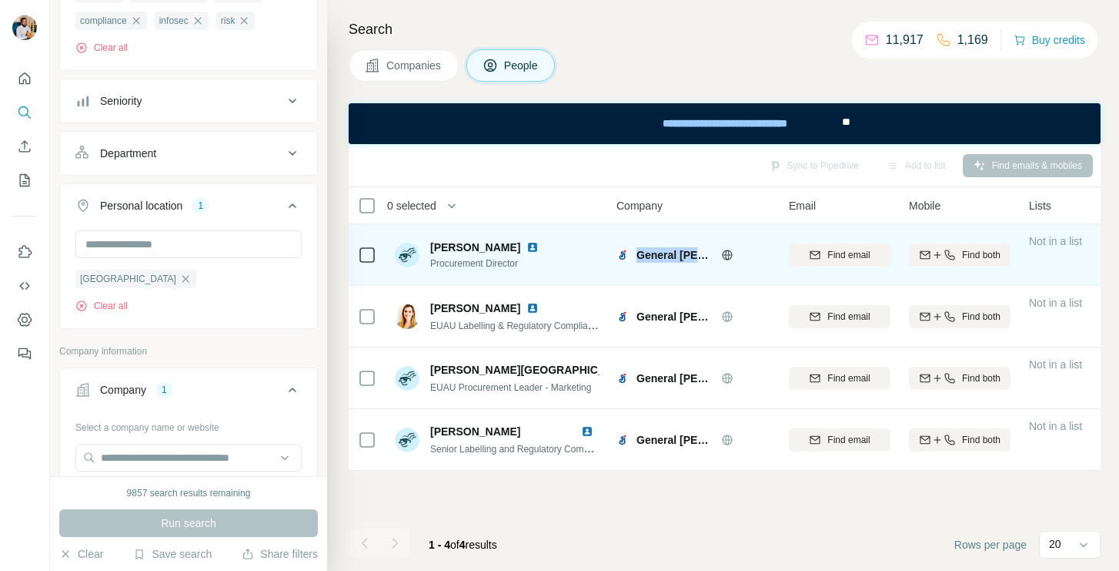
click at [667, 256] on span "General [PERSON_NAME]" at bounding box center [675, 254] width 77 height 15
click at [819, 252] on icon "button" at bounding box center [815, 255] width 12 height 12
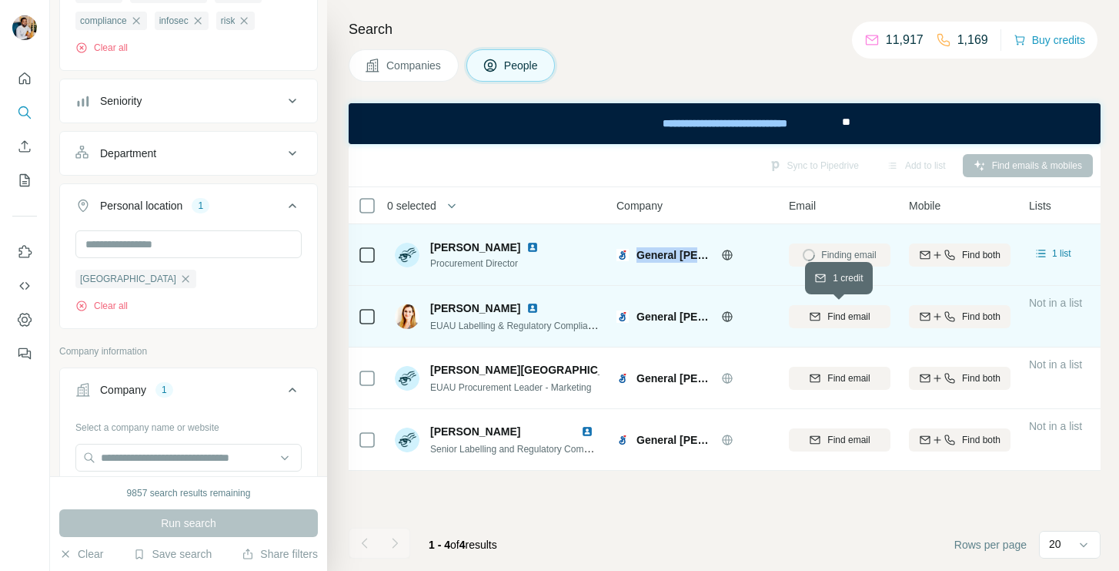
click at [835, 319] on span "Find email" at bounding box center [849, 317] width 42 height 14
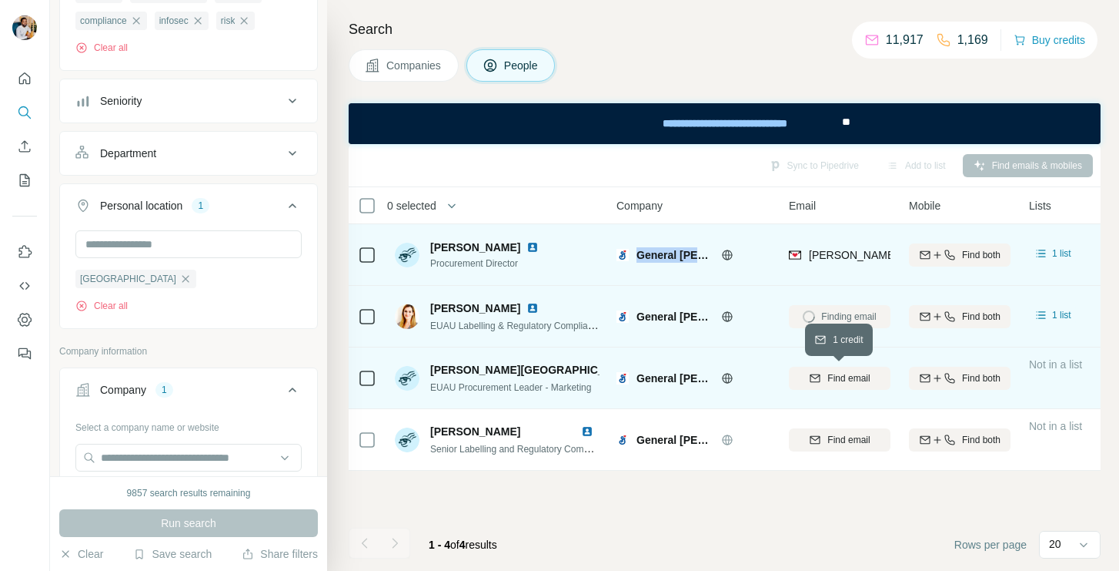
click at [824, 372] on div "Find email" at bounding box center [840, 378] width 102 height 14
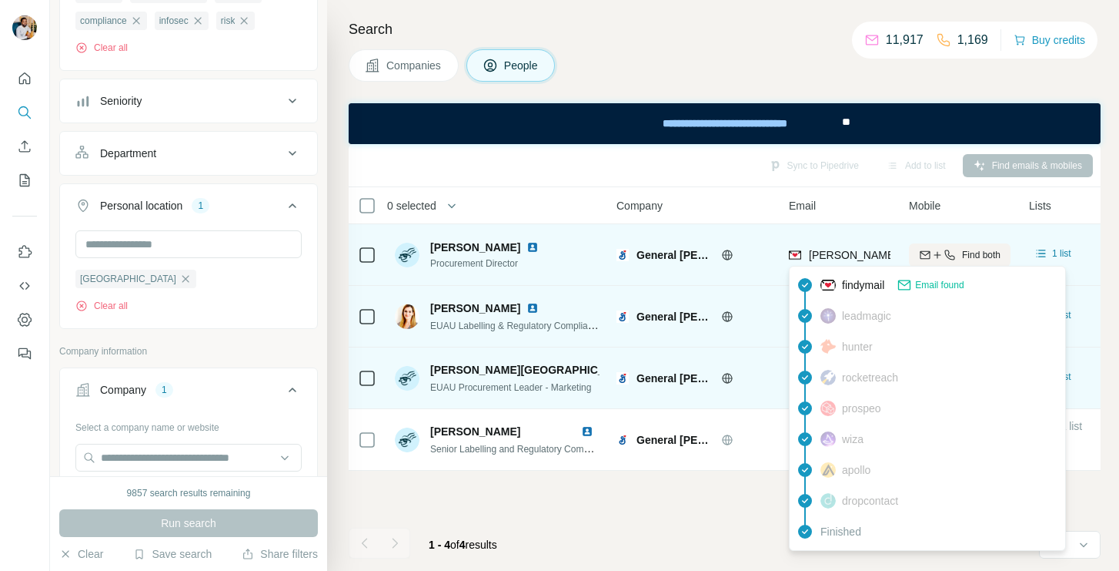
click at [826, 257] on span "[PERSON_NAME][EMAIL_ADDRESS][PERSON_NAME][DOMAIN_NAME]" at bounding box center [989, 255] width 360 height 12
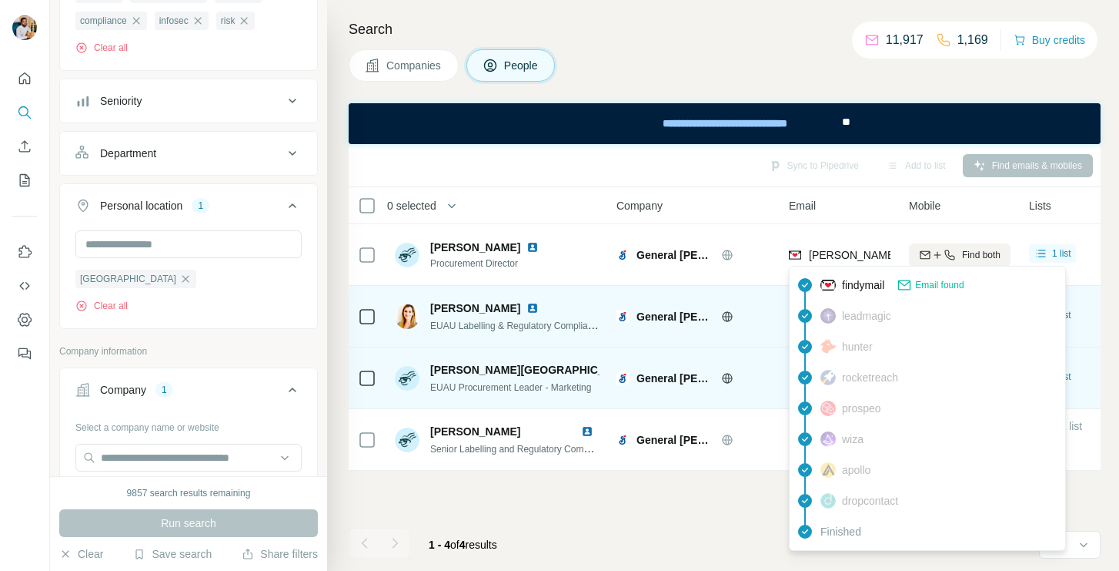
click at [598, 481] on div "Sync to Pipedrive Add to list Find emails & mobiles 0 selected People Company E…" at bounding box center [725, 357] width 752 height 427
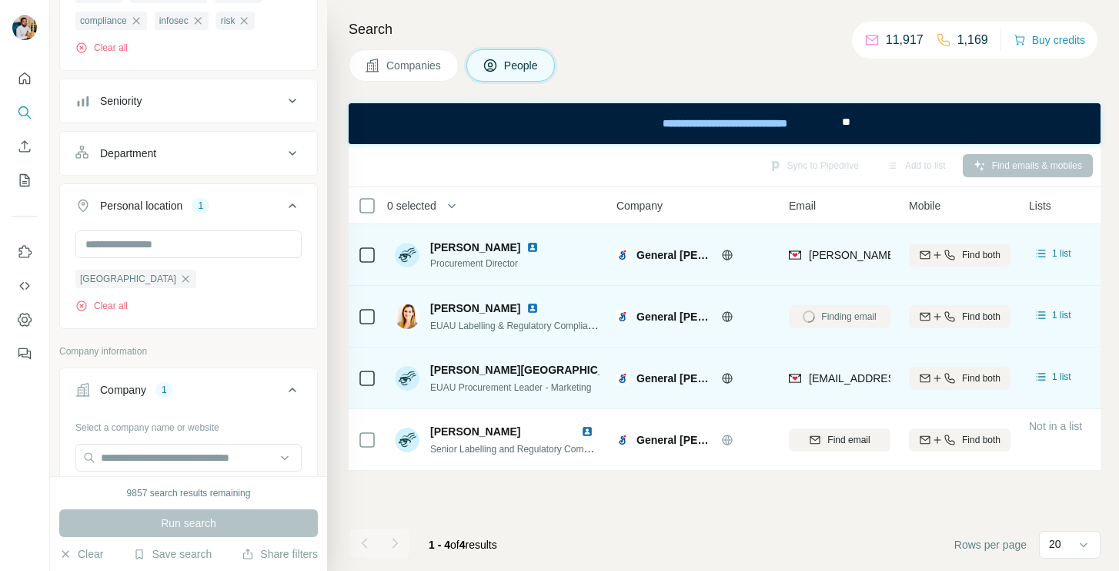
click at [490, 266] on span "Procurement Director" at bounding box center [487, 263] width 115 height 14
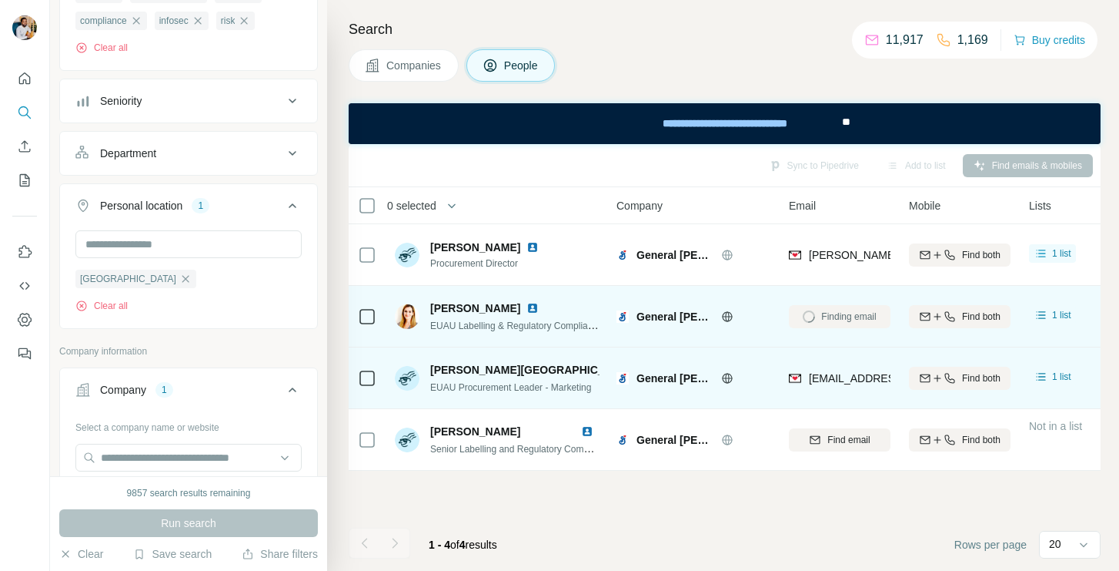
click at [514, 370] on span "[PERSON_NAME][GEOGRAPHIC_DATA]" at bounding box center [533, 369] width 206 height 15
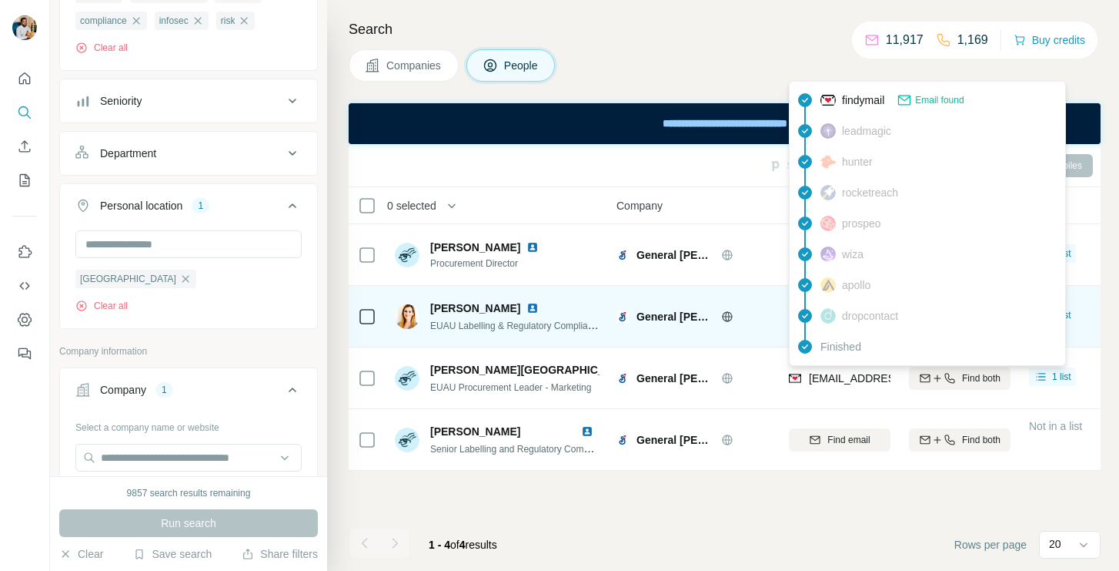
click at [850, 378] on span "[EMAIL_ADDRESS][DOMAIN_NAME]" at bounding box center [900, 378] width 182 height 12
click at [506, 383] on span "EUAU Procurement Leader - Marketing" at bounding box center [510, 387] width 161 height 11
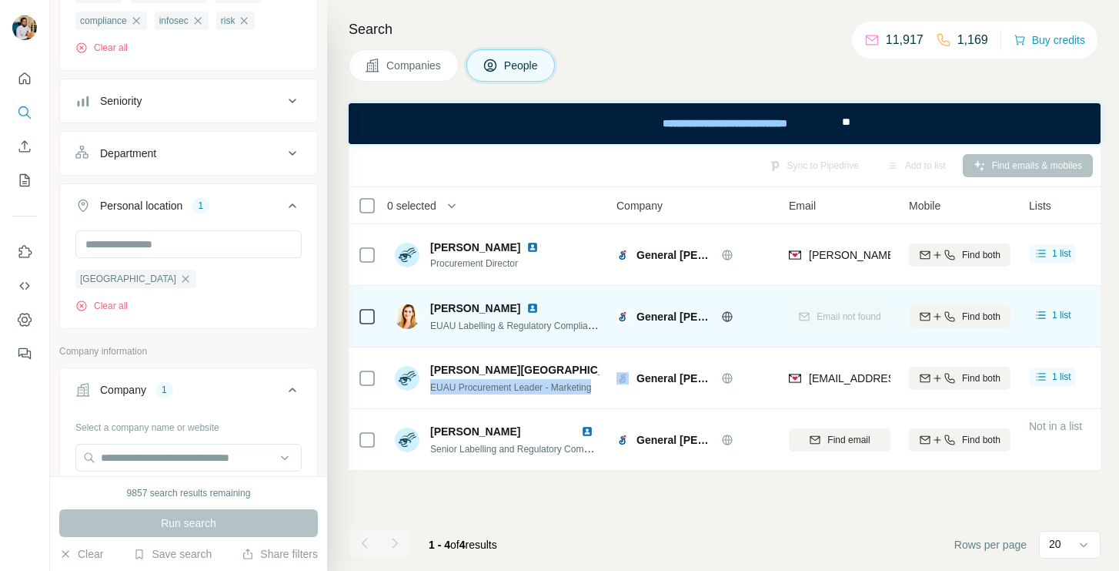
click at [506, 383] on span "EUAU Procurement Leader - Marketing" at bounding box center [510, 387] width 161 height 11
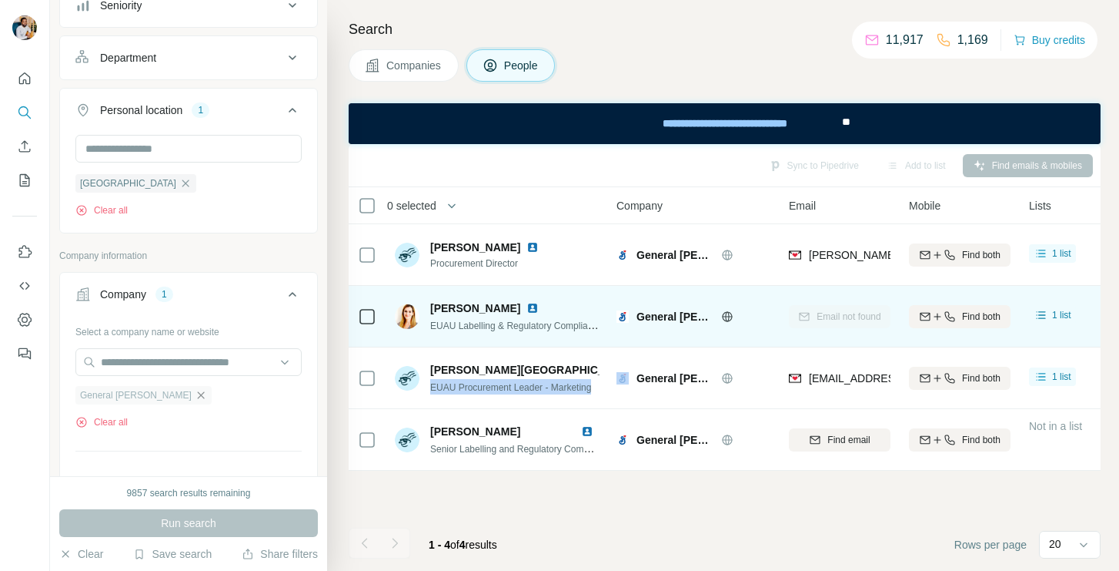
click at [195, 396] on icon "button" at bounding box center [201, 395] width 12 height 12
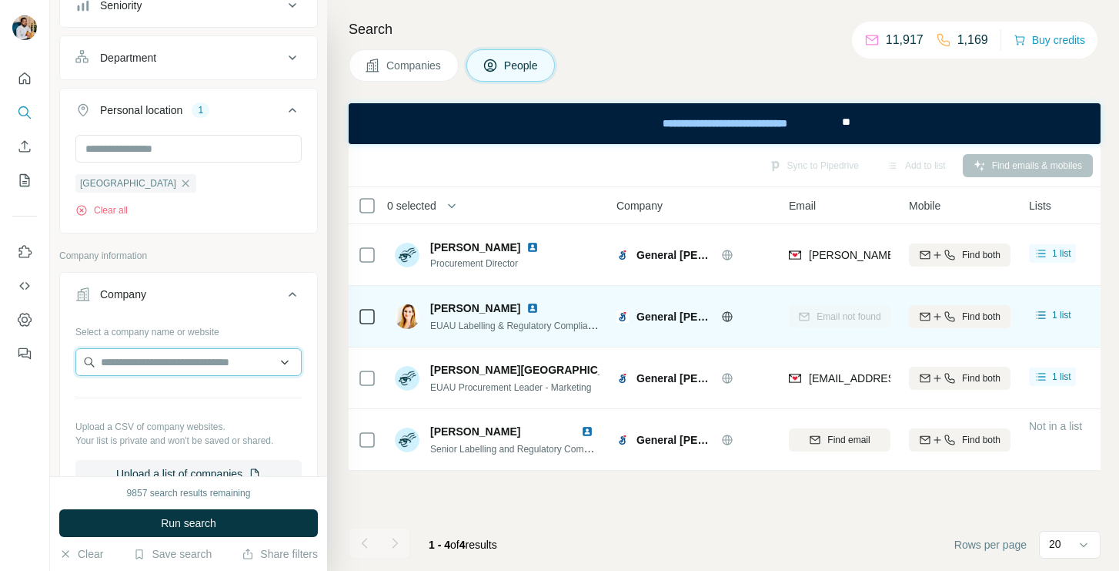
click at [160, 351] on input "text" at bounding box center [188, 362] width 226 height 28
paste input "**********"
type input "**********"
click at [179, 183] on icon "button" at bounding box center [185, 183] width 12 height 12
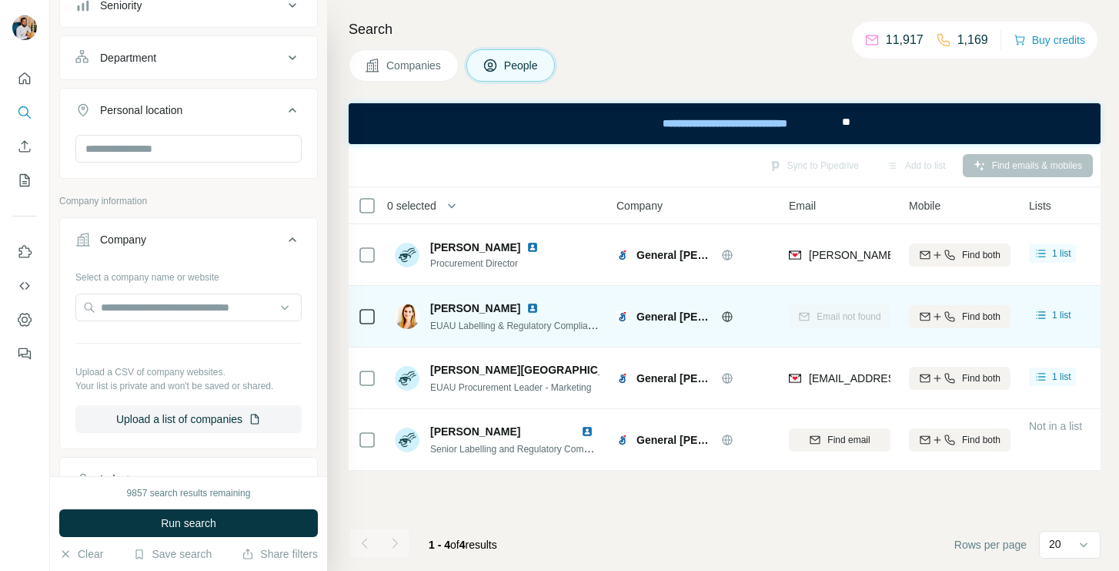
scroll to position [347, 0]
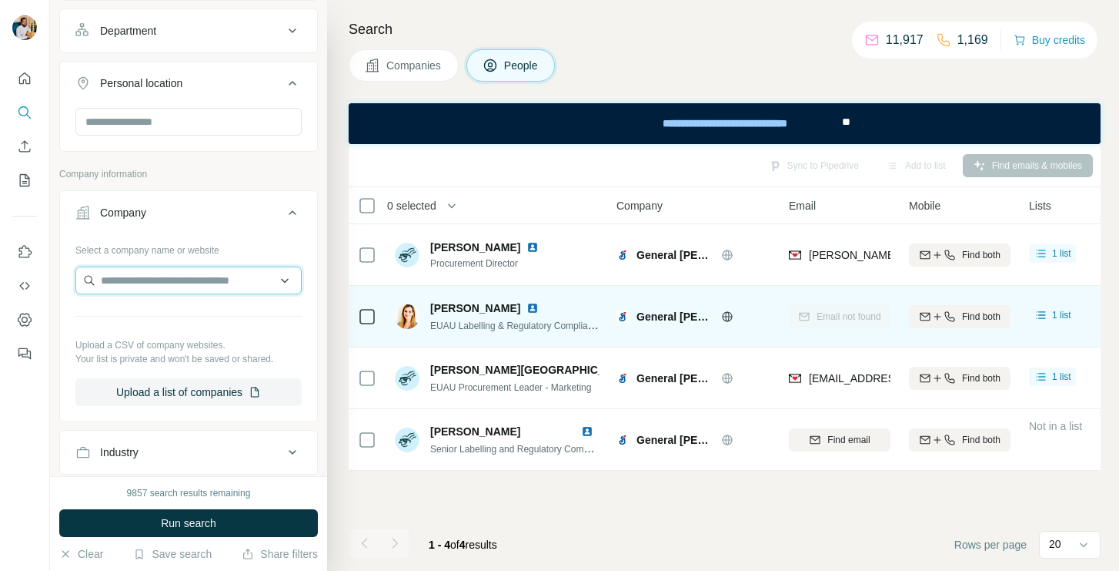
click at [194, 280] on input "text" at bounding box center [188, 280] width 226 height 28
paste input "**********"
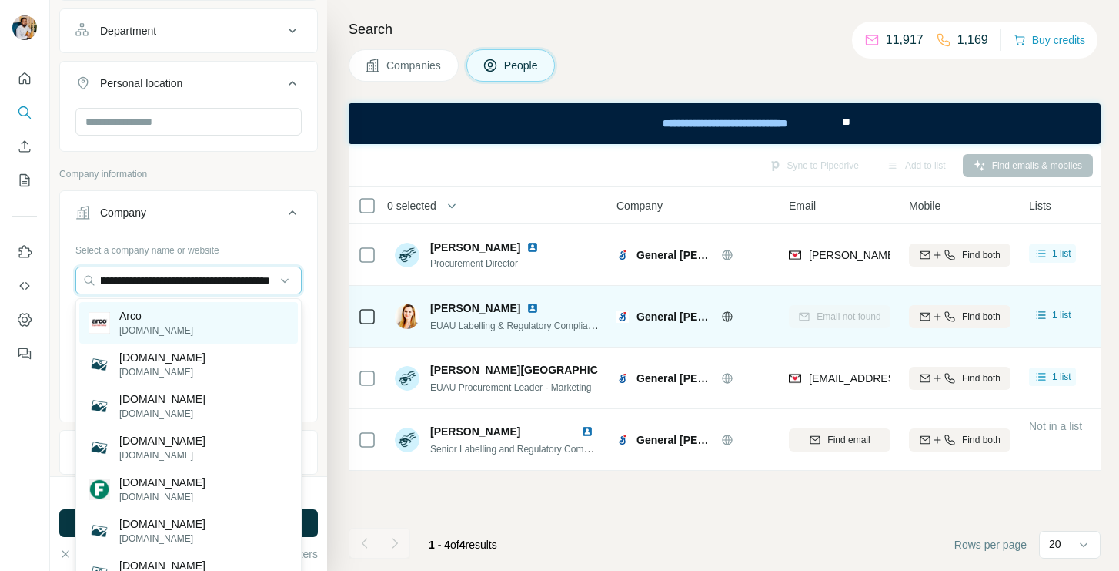
type input "**********"
click at [192, 316] on div "Arco [DOMAIN_NAME]" at bounding box center [188, 323] width 219 height 42
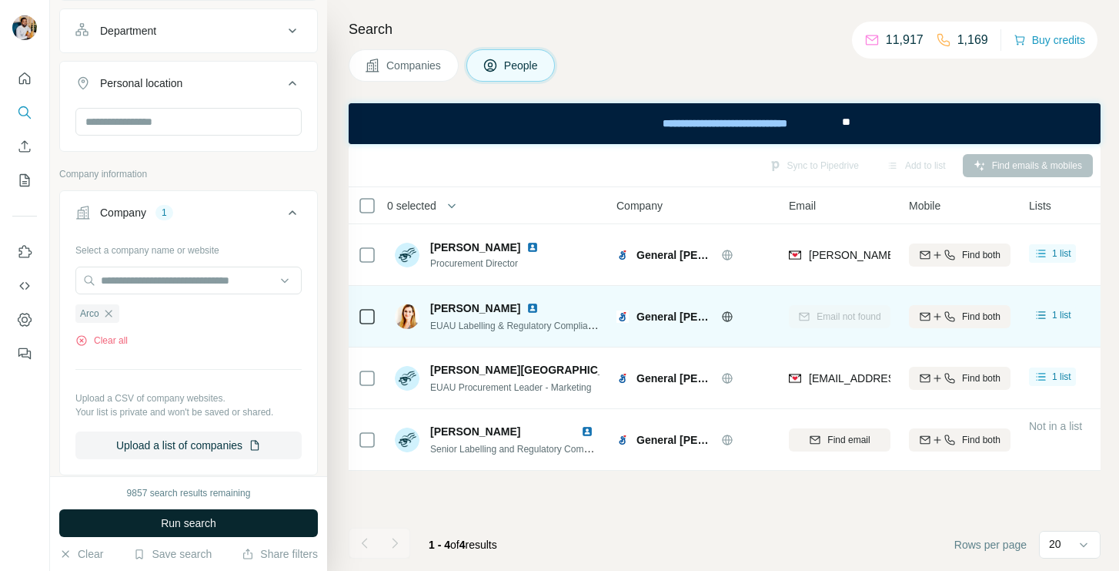
click at [158, 530] on button "Run search" at bounding box center [188, 523] width 259 height 28
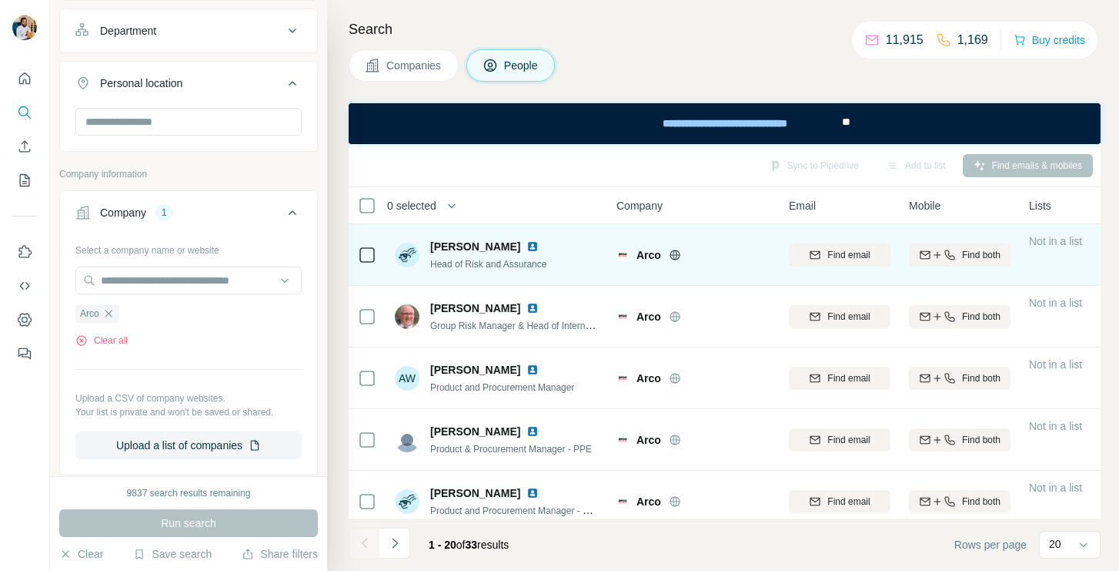
click at [527, 249] on img at bounding box center [533, 246] width 12 height 12
click at [483, 248] on span "[PERSON_NAME]" at bounding box center [475, 246] width 90 height 15
click at [814, 248] on div "Find email" at bounding box center [840, 255] width 102 height 14
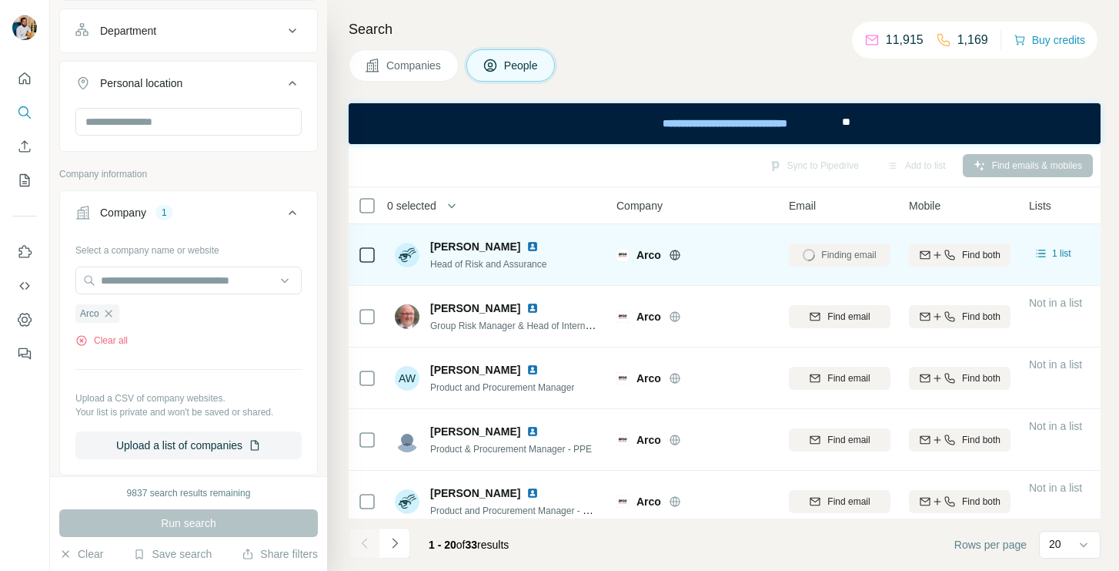
click at [470, 263] on span "Head of Risk and Assurance" at bounding box center [488, 264] width 116 height 11
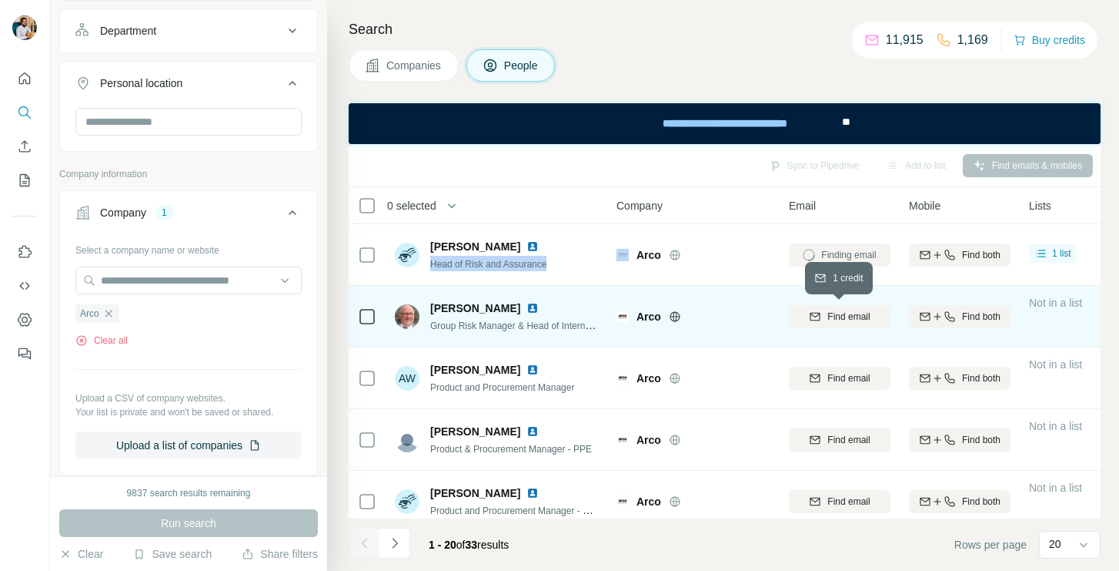
click at [837, 313] on span "Find email" at bounding box center [849, 317] width 42 height 14
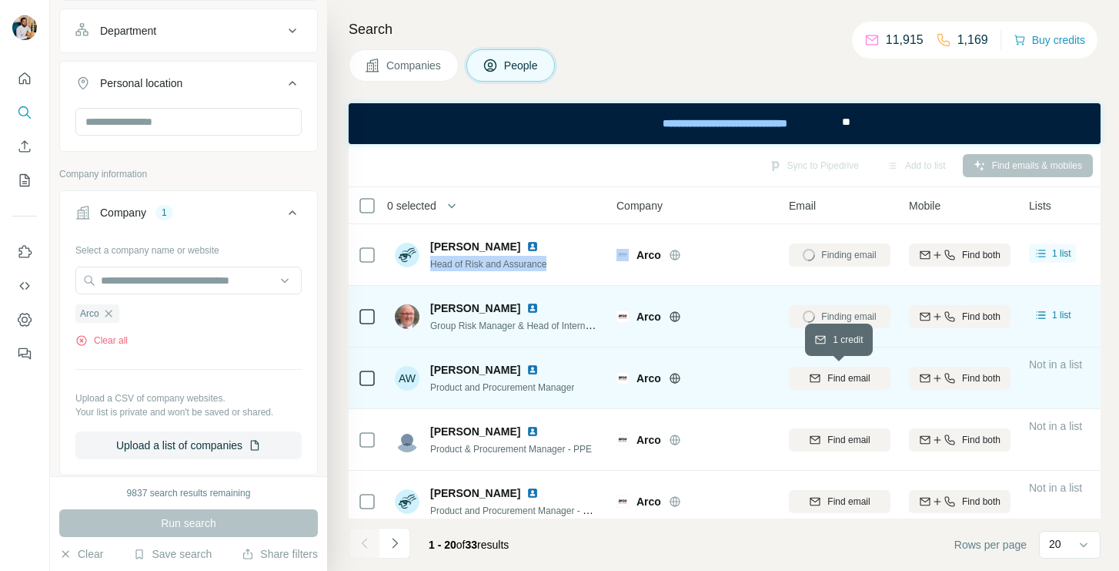
click at [845, 376] on span "Find email" at bounding box center [849, 378] width 42 height 14
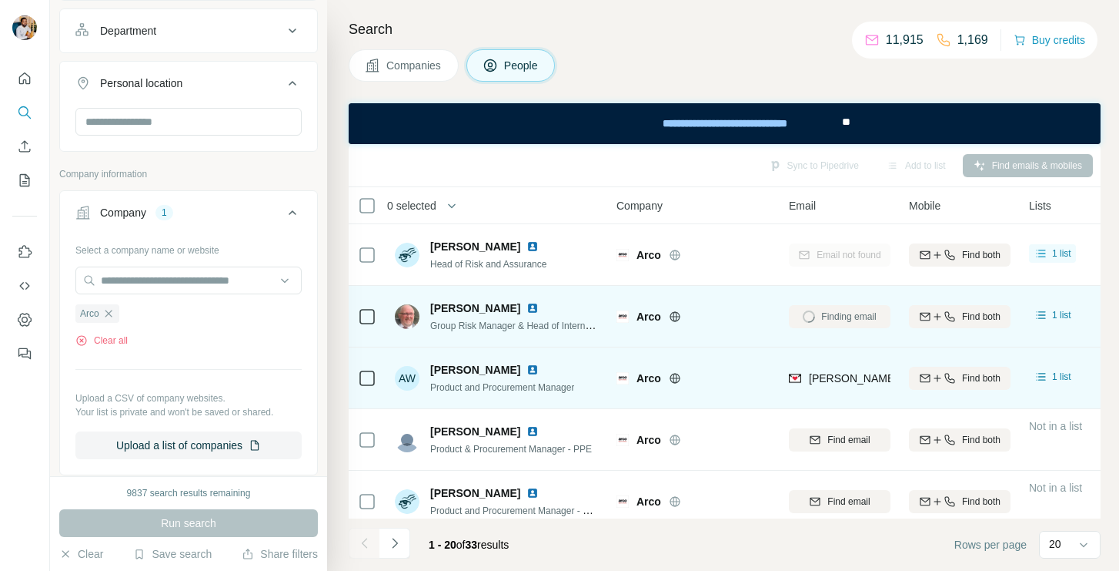
click at [464, 371] on span "[PERSON_NAME]" at bounding box center [475, 369] width 90 height 15
click at [500, 391] on span "Product and Procurement Manager" at bounding box center [502, 387] width 144 height 11
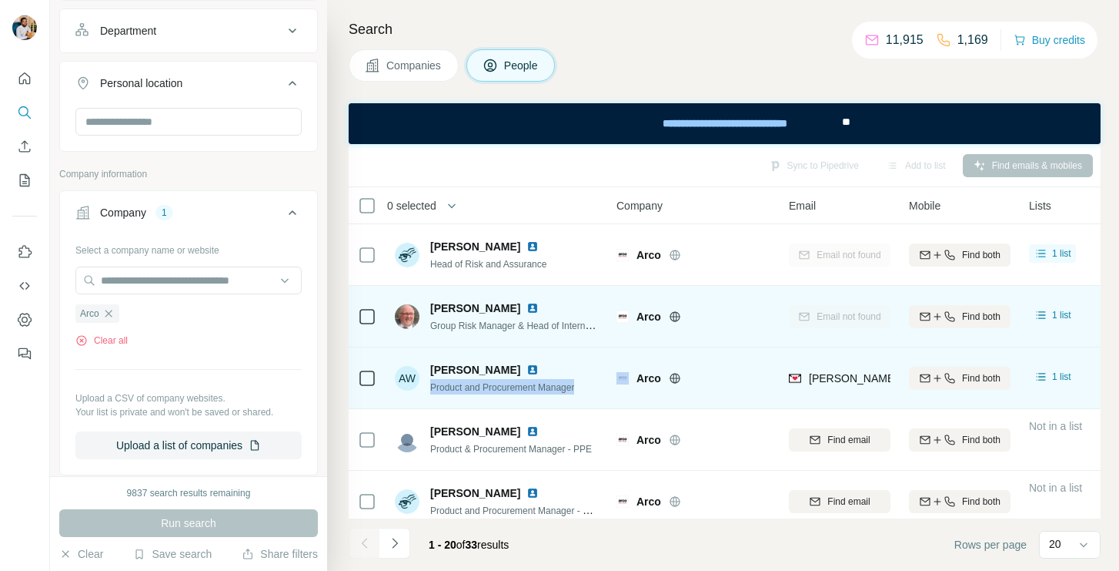
click at [500, 391] on span "Product and Procurement Manager" at bounding box center [502, 387] width 144 height 11
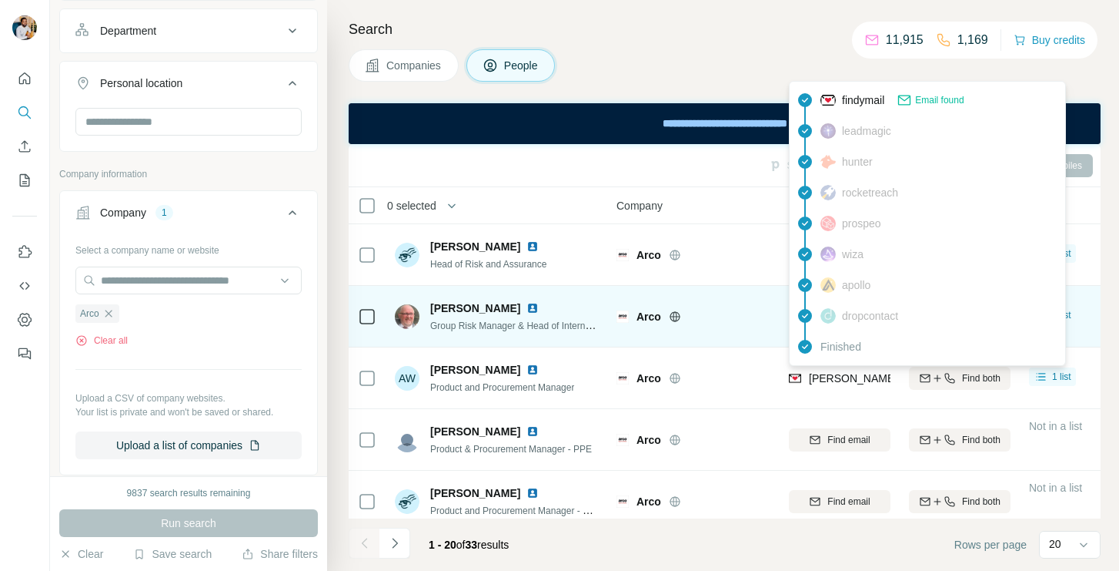
click at [845, 378] on span "[PERSON_NAME][EMAIL_ADDRESS][PERSON_NAME][DOMAIN_NAME]" at bounding box center [989, 378] width 360 height 12
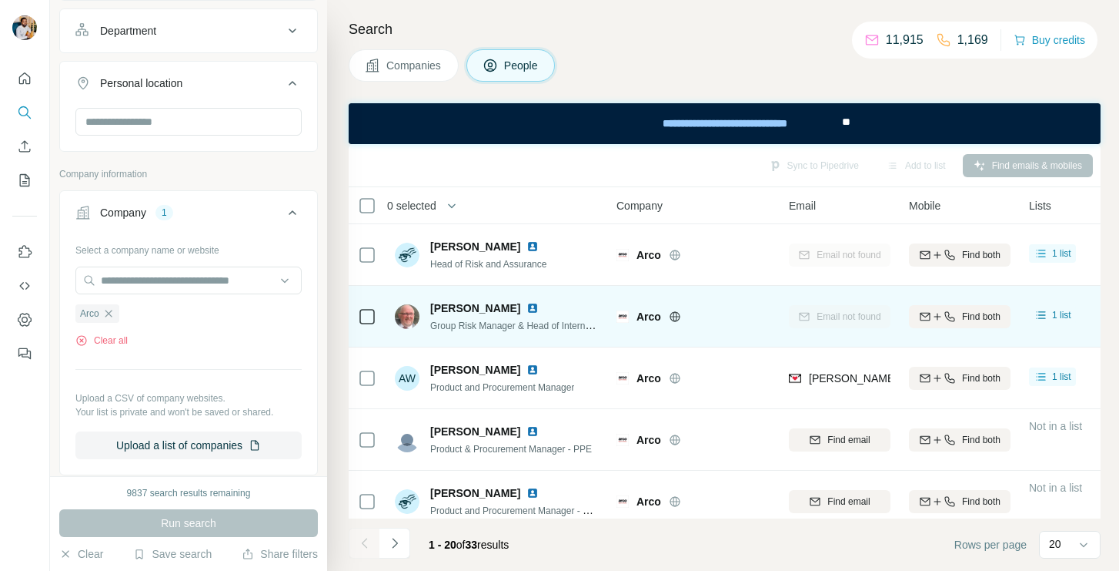
click at [586, 146] on div "Sync to Pipedrive Add to list Find emails & mobiles" at bounding box center [725, 165] width 752 height 43
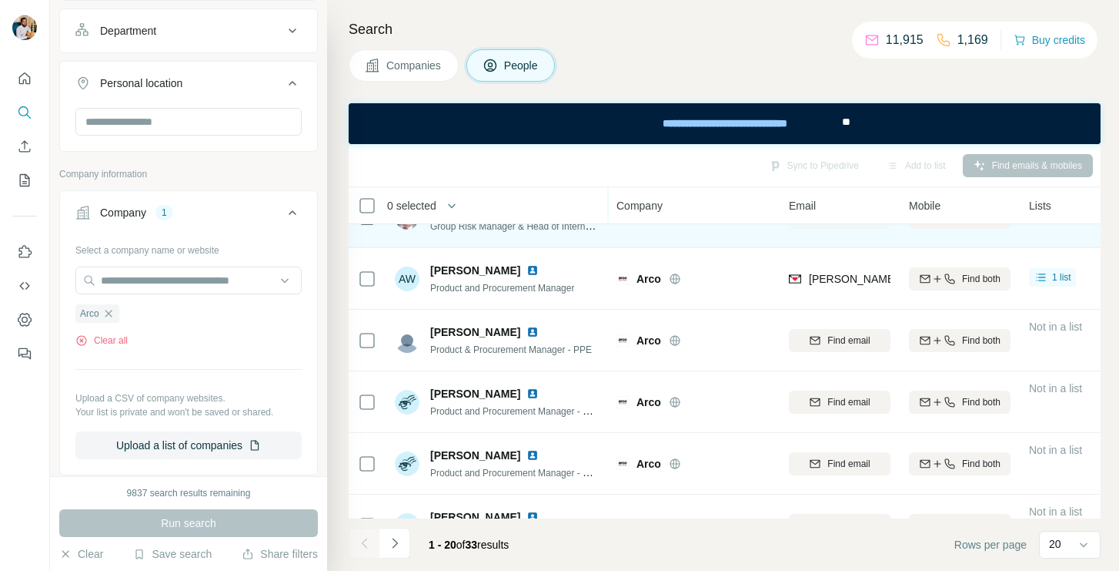
scroll to position [105, 0]
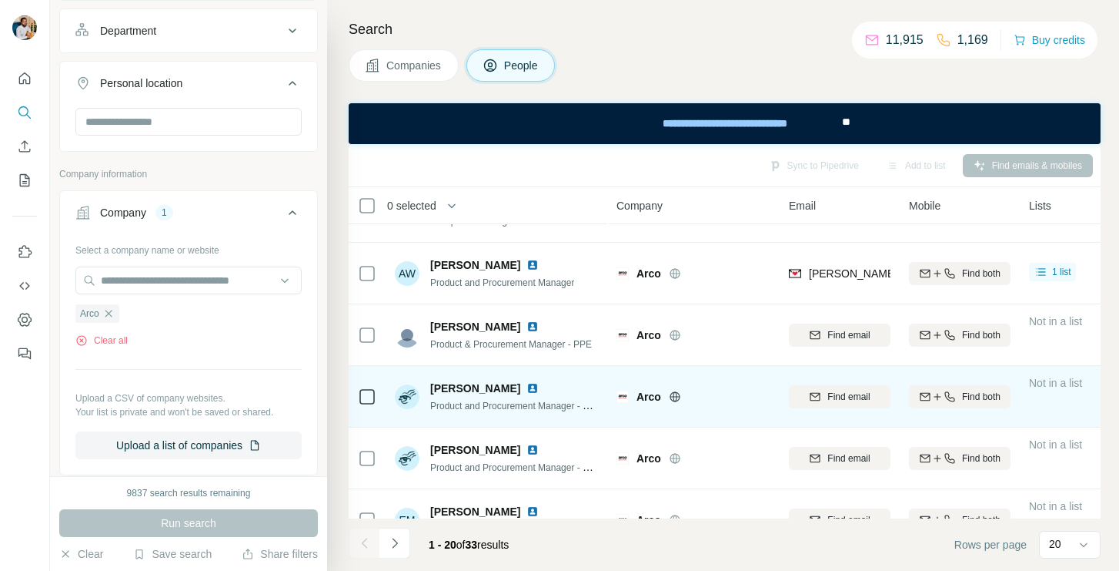
click at [845, 397] on span "Find email" at bounding box center [849, 397] width 42 height 14
click at [510, 388] on span "[PERSON_NAME]" at bounding box center [475, 387] width 90 height 15
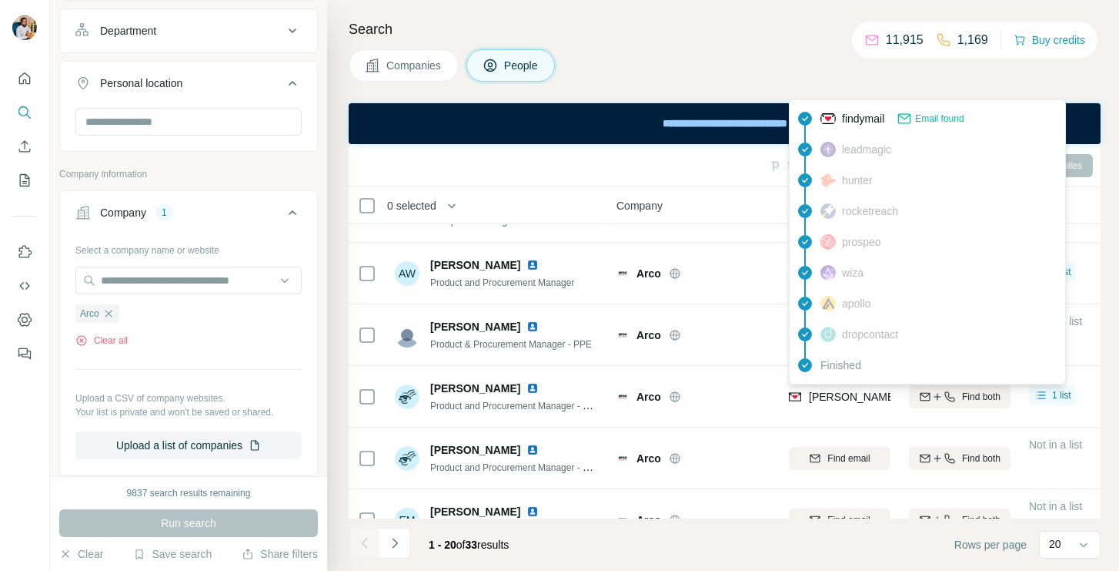
click at [823, 392] on span "[PERSON_NAME][EMAIL_ADDRESS][DOMAIN_NAME]" at bounding box center [944, 396] width 271 height 12
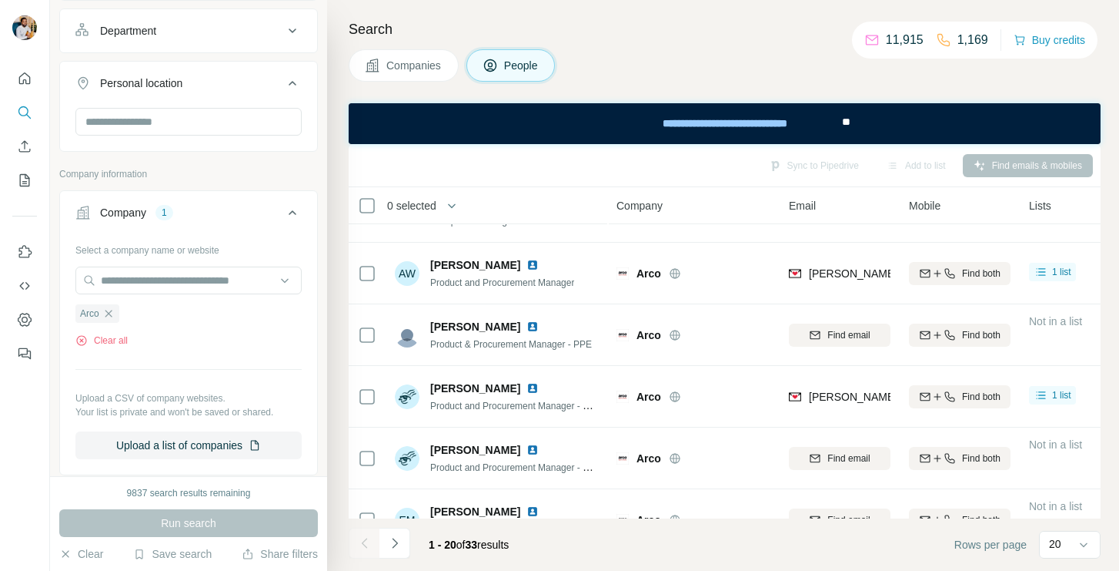
click at [568, 405] on span "Product and Procurement Manager - Cleaning & Hygiene" at bounding box center [547, 405] width 234 height 12
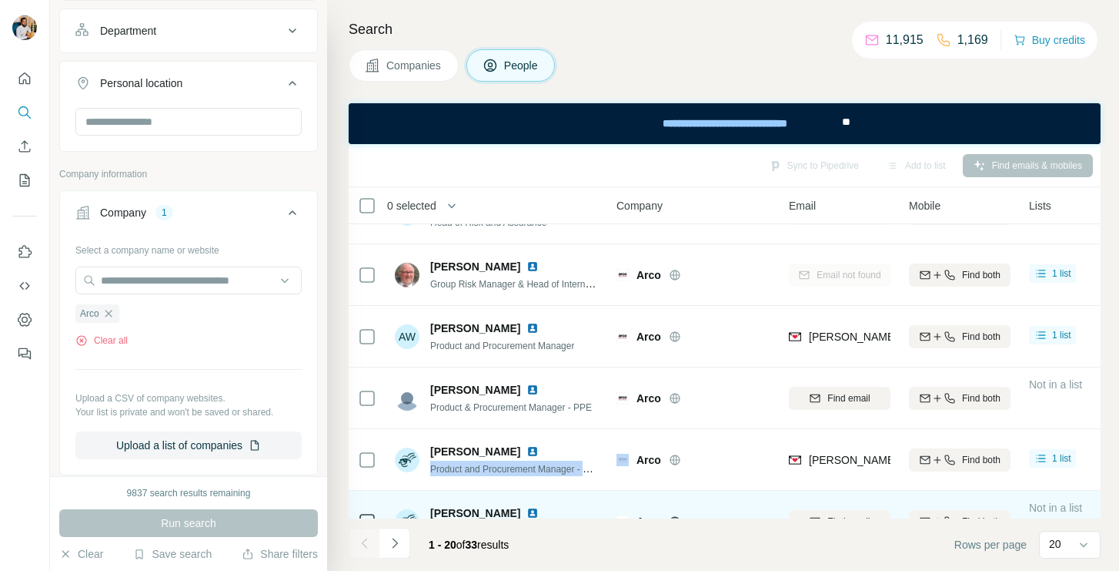
scroll to position [0, 0]
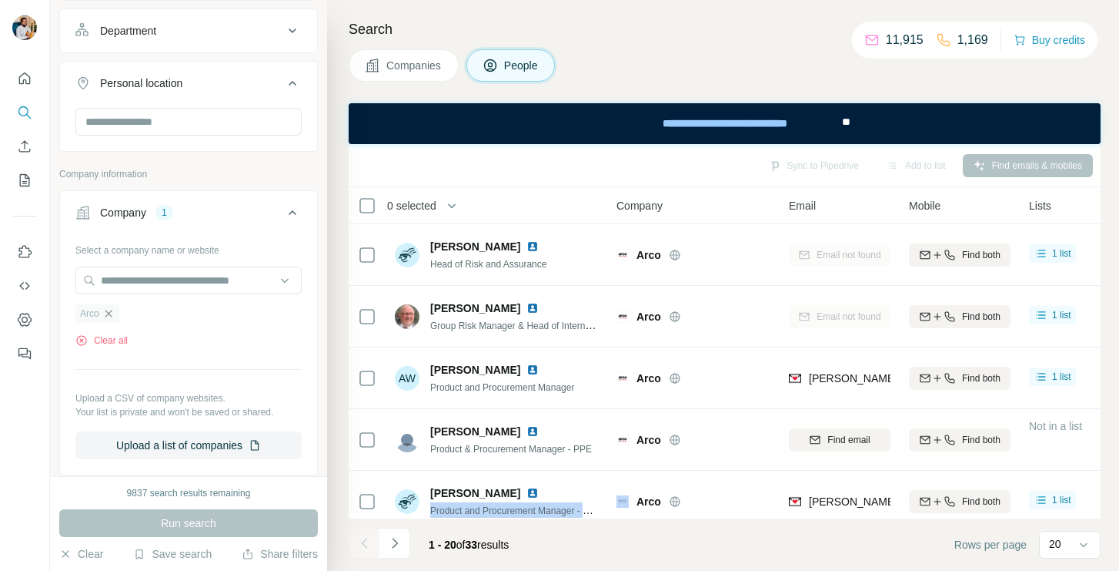
click at [114, 315] on icon "button" at bounding box center [108, 313] width 12 height 12
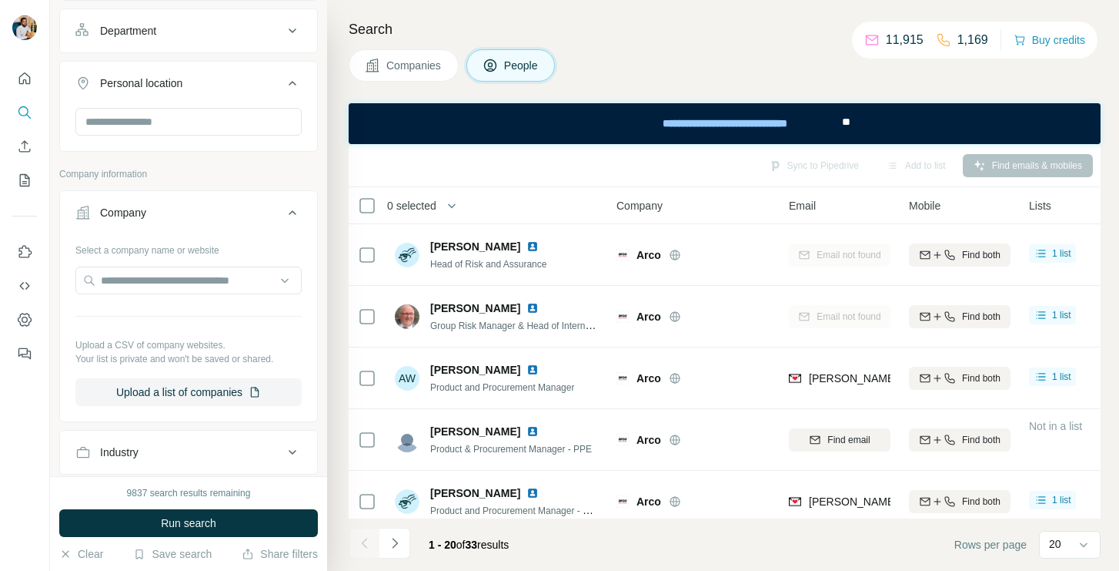
click at [124, 296] on div at bounding box center [188, 281] width 226 height 31
click at [133, 284] on input "text" at bounding box center [188, 280] width 226 height 28
paste input "**********"
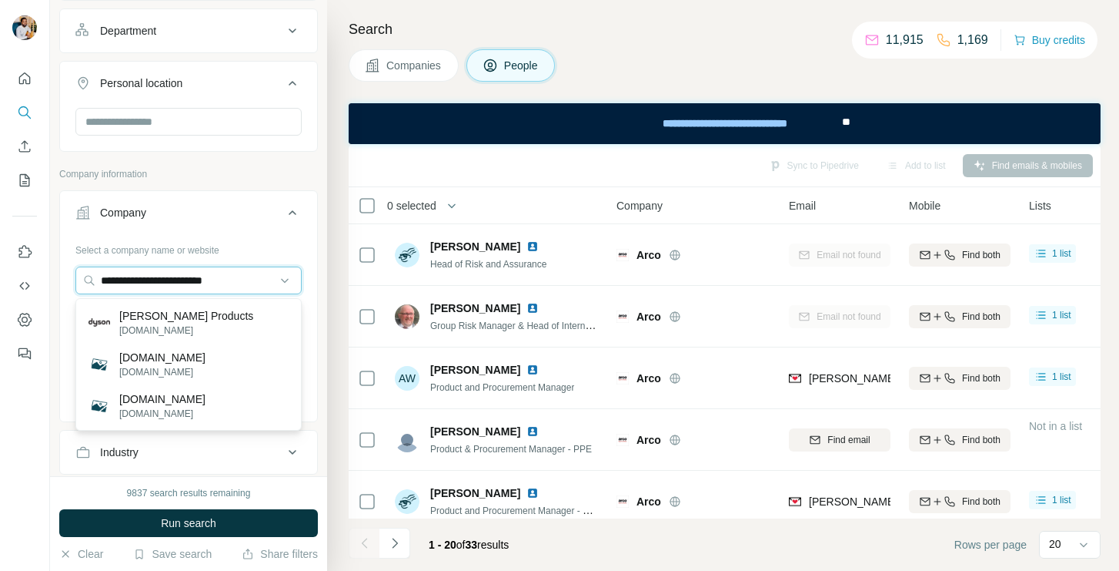
type input "**********"
click at [156, 319] on p "[PERSON_NAME] Products" at bounding box center [186, 315] width 134 height 15
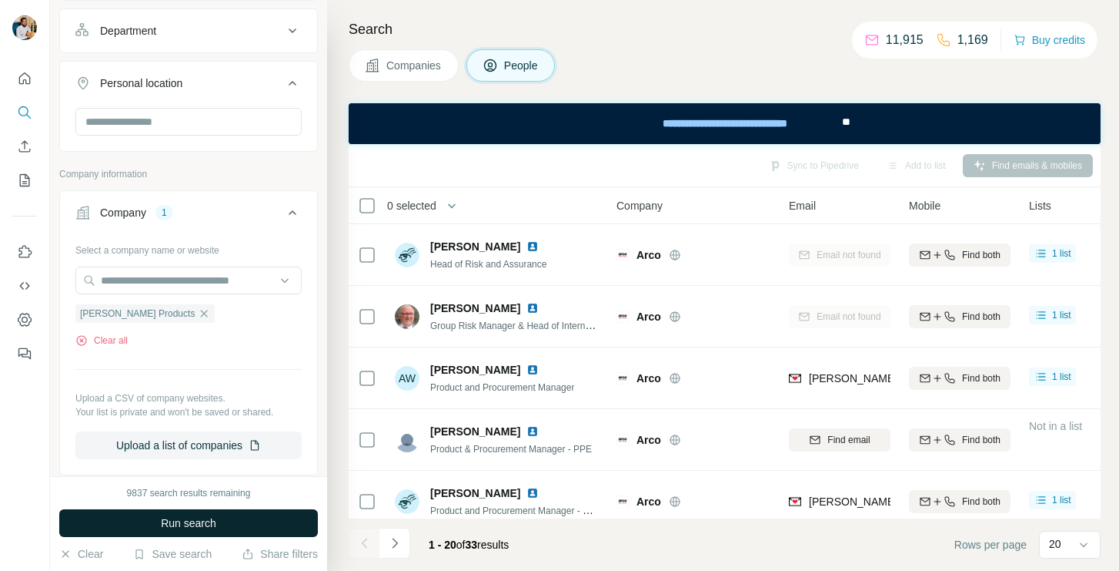
click at [175, 520] on span "Run search" at bounding box center [188, 522] width 55 height 15
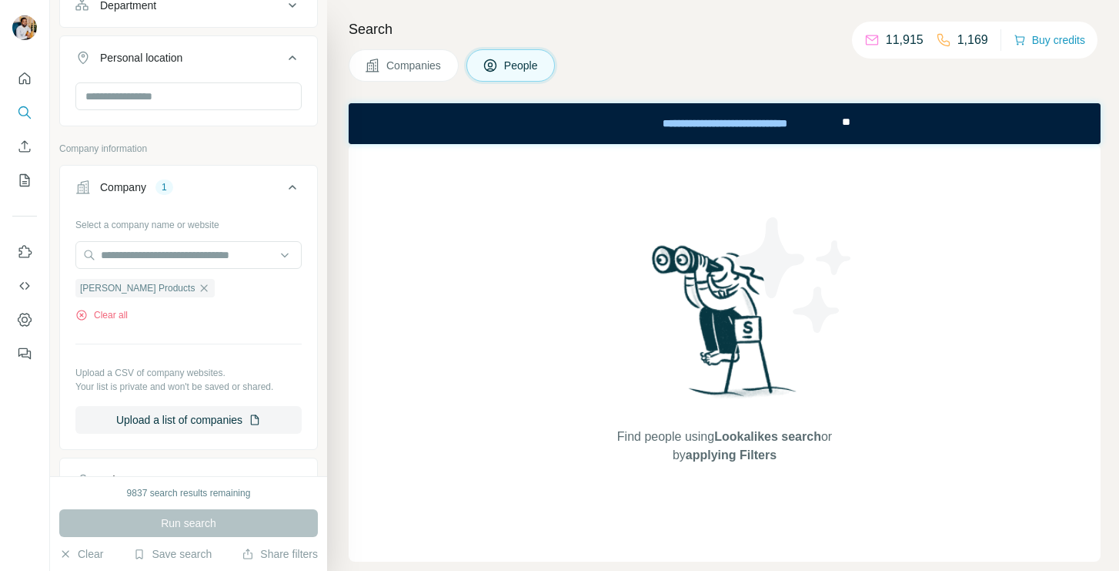
scroll to position [374, 0]
click at [201, 288] on icon "button" at bounding box center [204, 286] width 7 height 7
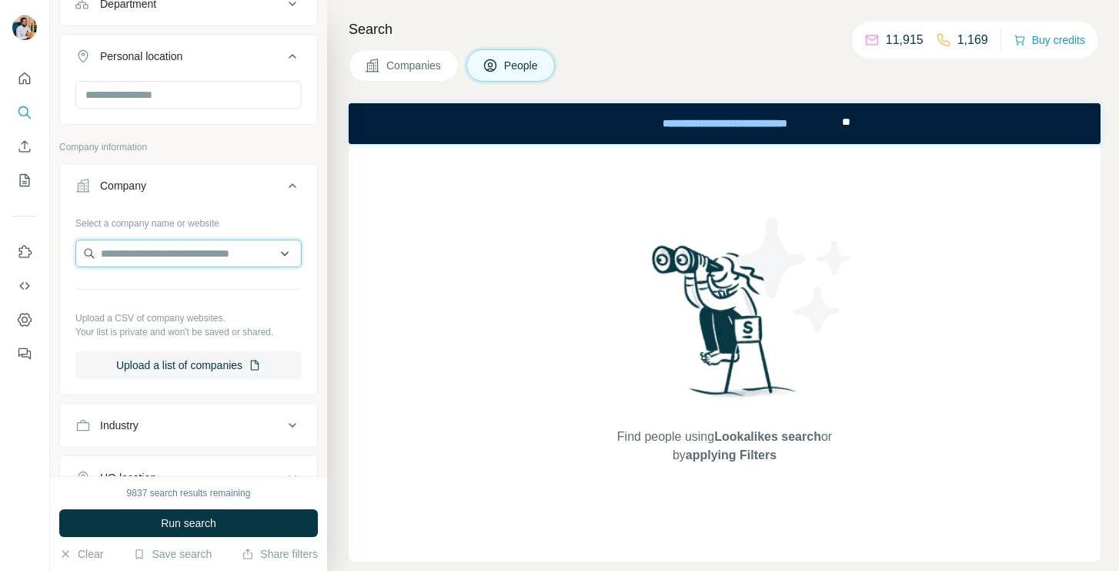
click at [168, 266] on input "text" at bounding box center [188, 253] width 226 height 28
paste input "**********"
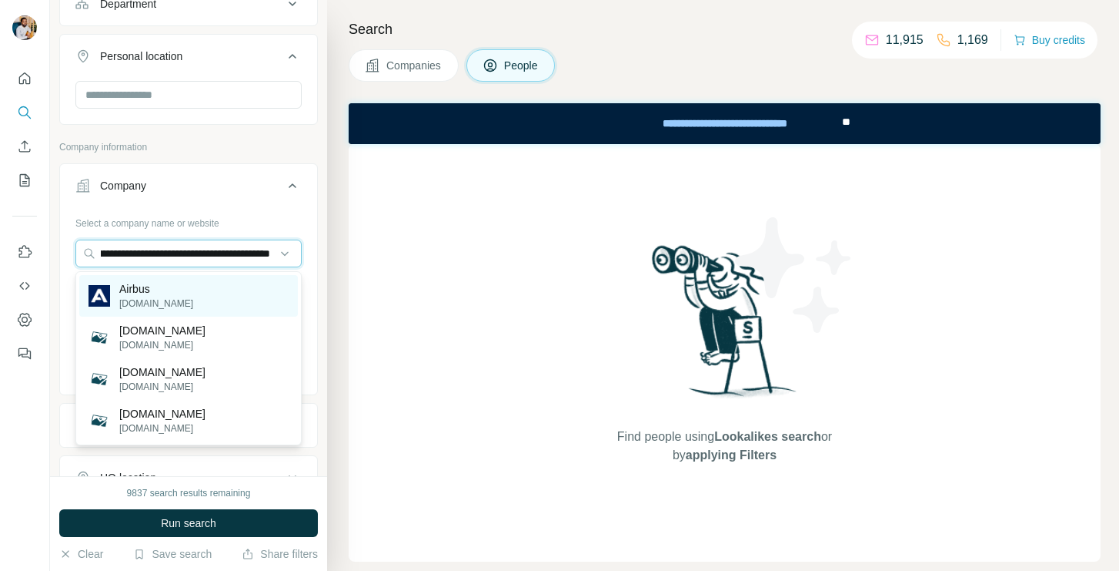
type input "**********"
click at [167, 288] on p "Airbus" at bounding box center [156, 288] width 74 height 15
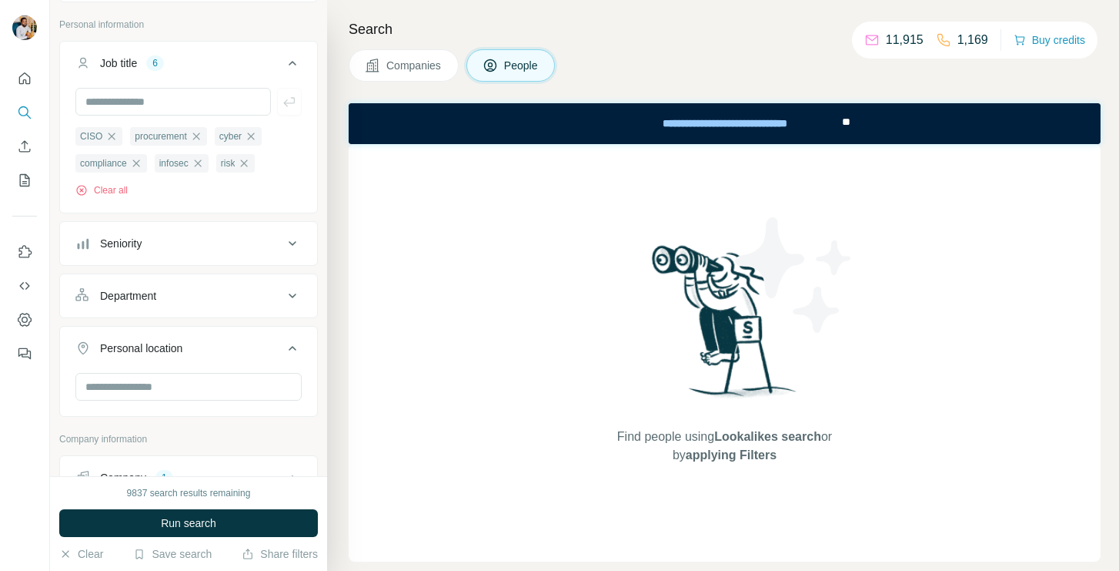
scroll to position [67, 0]
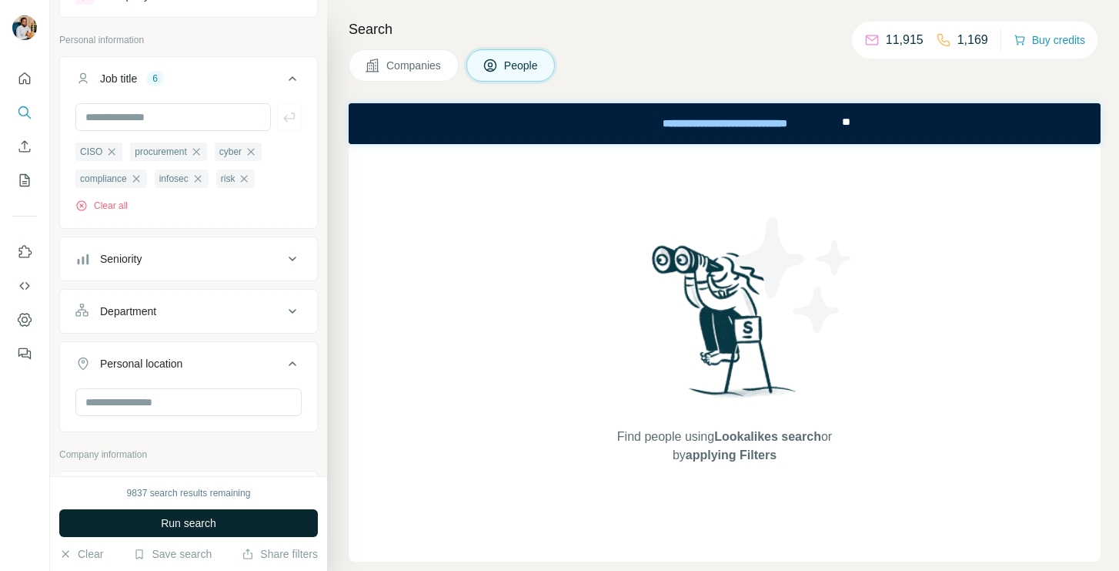
click at [208, 517] on span "Run search" at bounding box center [188, 522] width 55 height 15
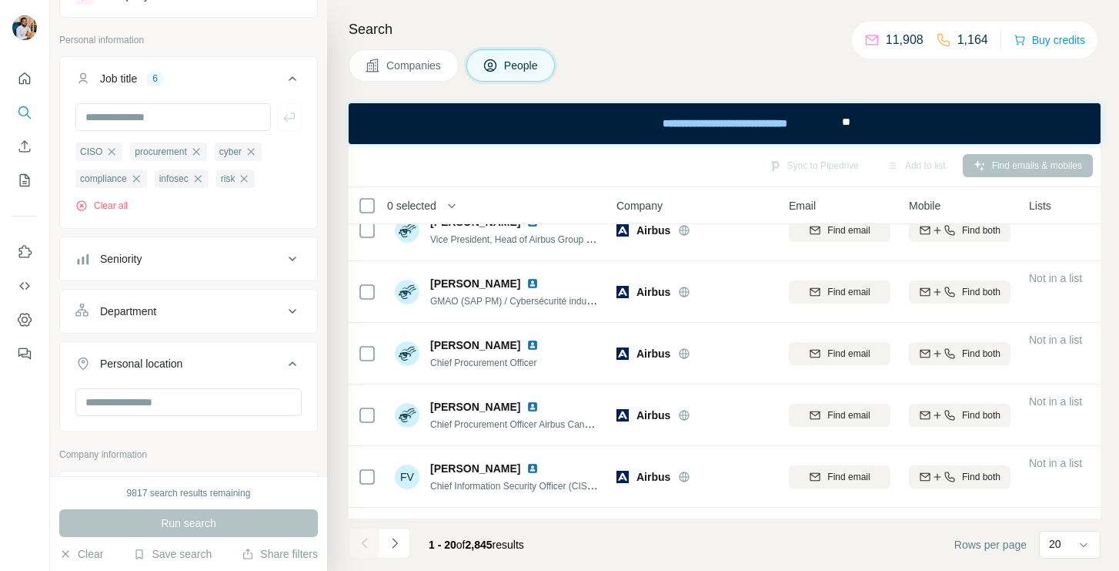
scroll to position [200, 0]
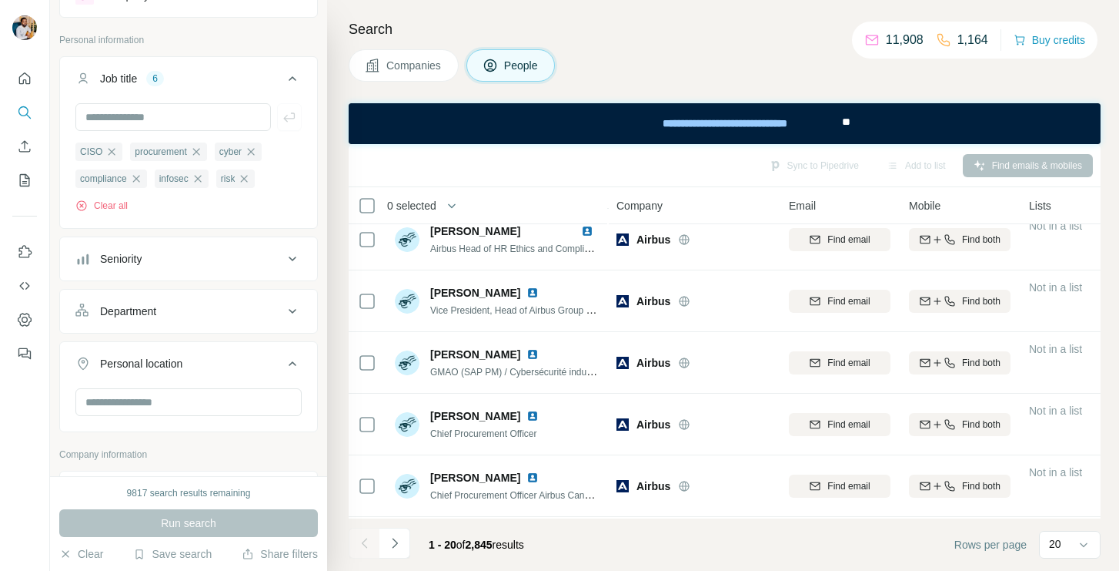
click at [239, 383] on button "Personal location" at bounding box center [188, 366] width 257 height 43
click at [249, 346] on button "Personal location" at bounding box center [188, 363] width 257 height 37
click at [233, 393] on input "text" at bounding box center [188, 402] width 226 height 28
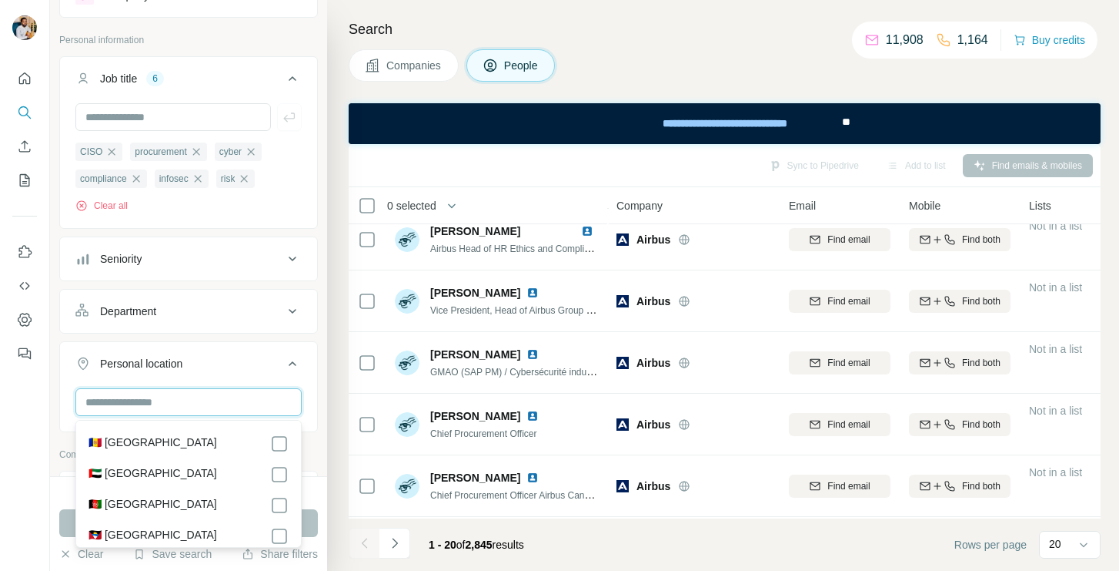
type input "*"
type input "***"
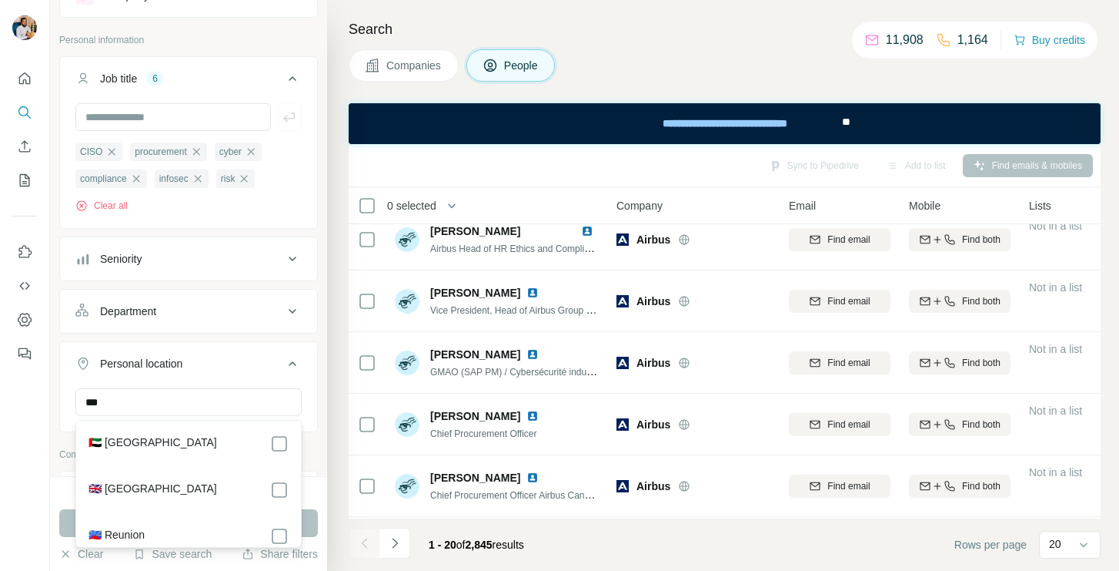
click at [145, 496] on label "🇬🇧 [GEOGRAPHIC_DATA]" at bounding box center [153, 489] width 129 height 18
click at [318, 398] on div "New search Hide Company lookalikes Personal information Job title 6 CISO procur…" at bounding box center [188, 238] width 277 height 476
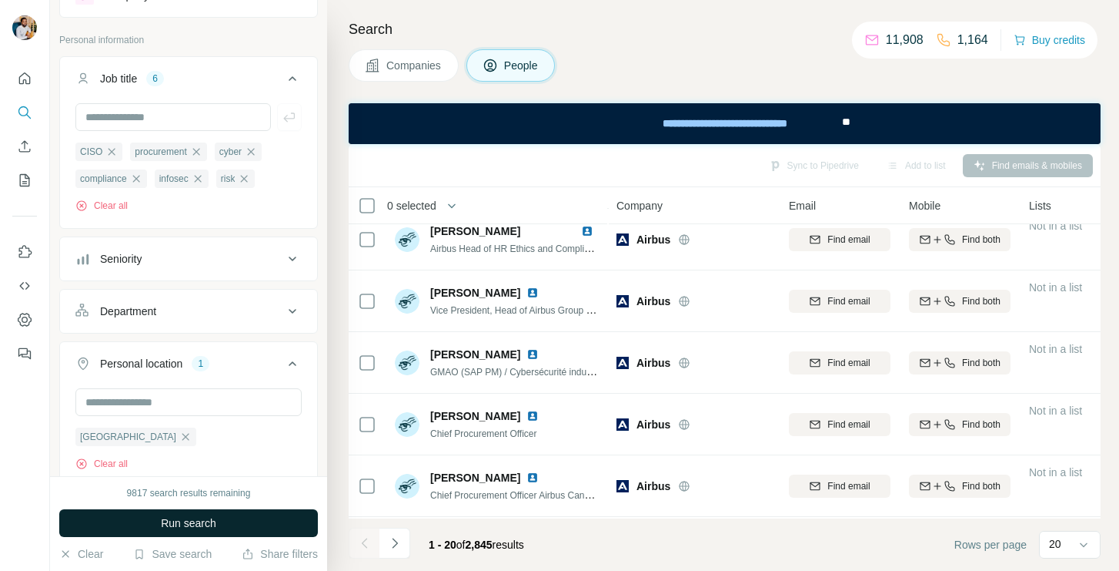
click at [224, 519] on button "Run search" at bounding box center [188, 523] width 259 height 28
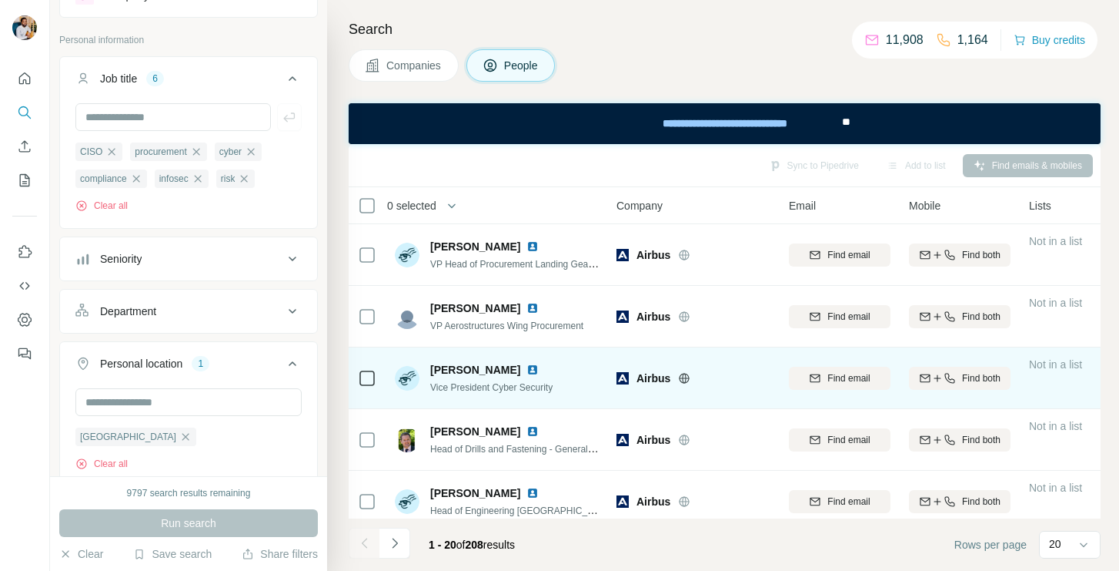
click at [450, 370] on span "[PERSON_NAME]" at bounding box center [475, 369] width 90 height 15
click at [848, 384] on span "Find email" at bounding box center [849, 378] width 42 height 14
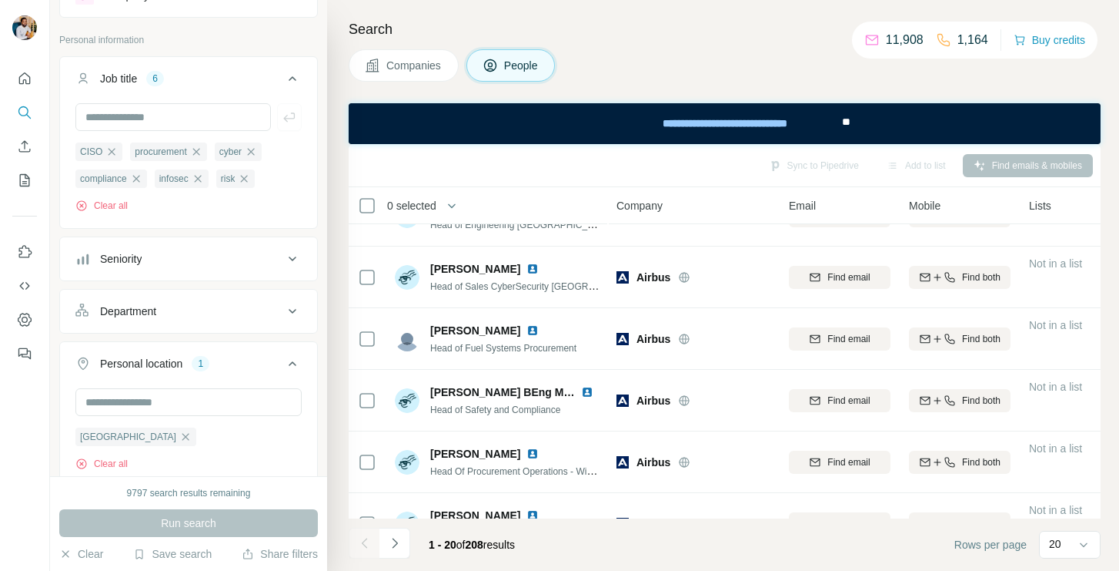
scroll to position [287, 0]
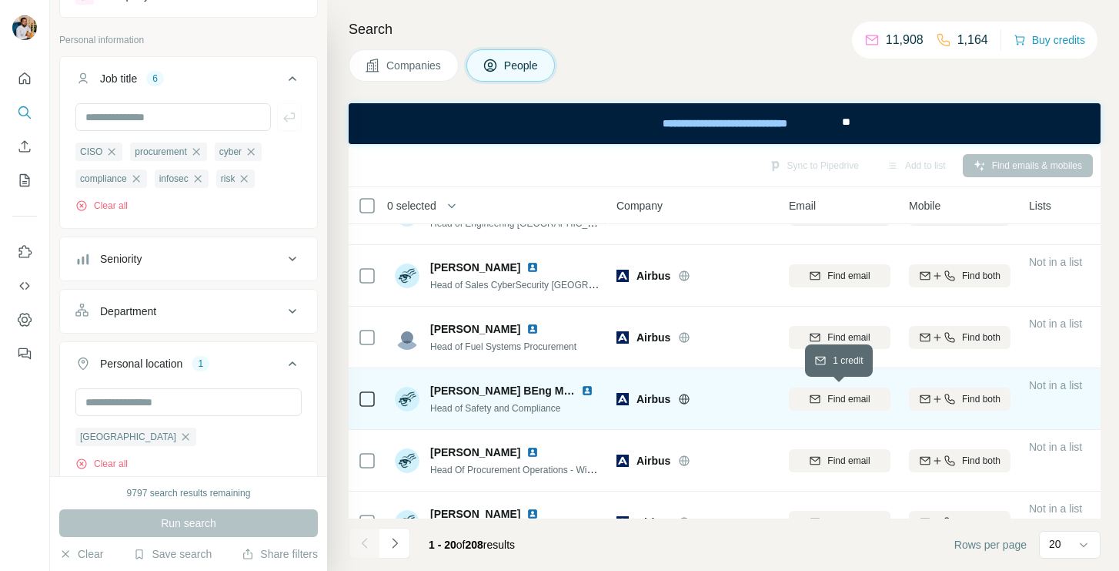
click at [845, 397] on span "Find email" at bounding box center [849, 399] width 42 height 14
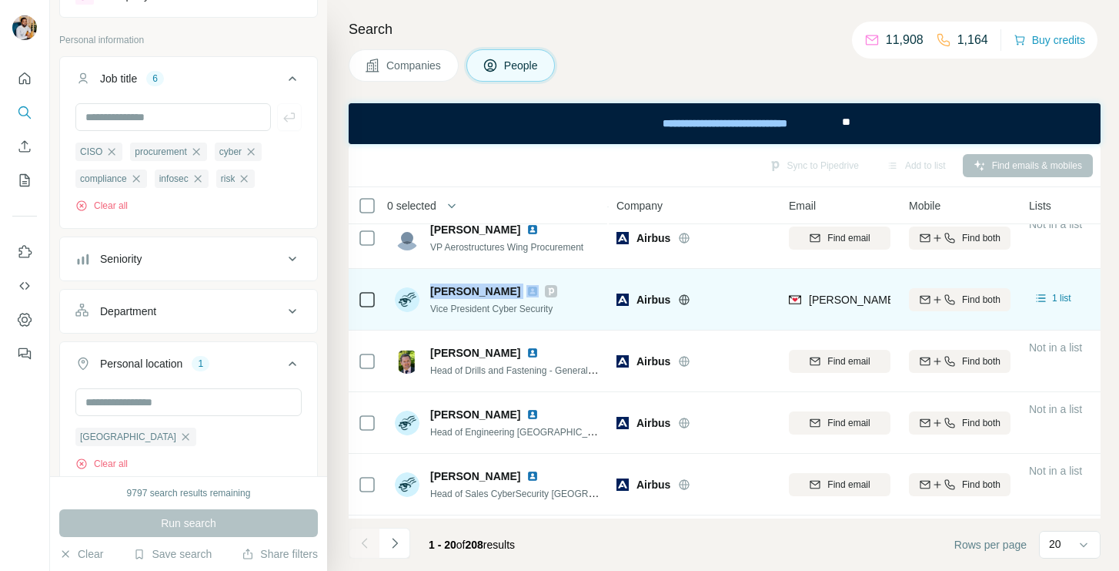
scroll to position [55, 0]
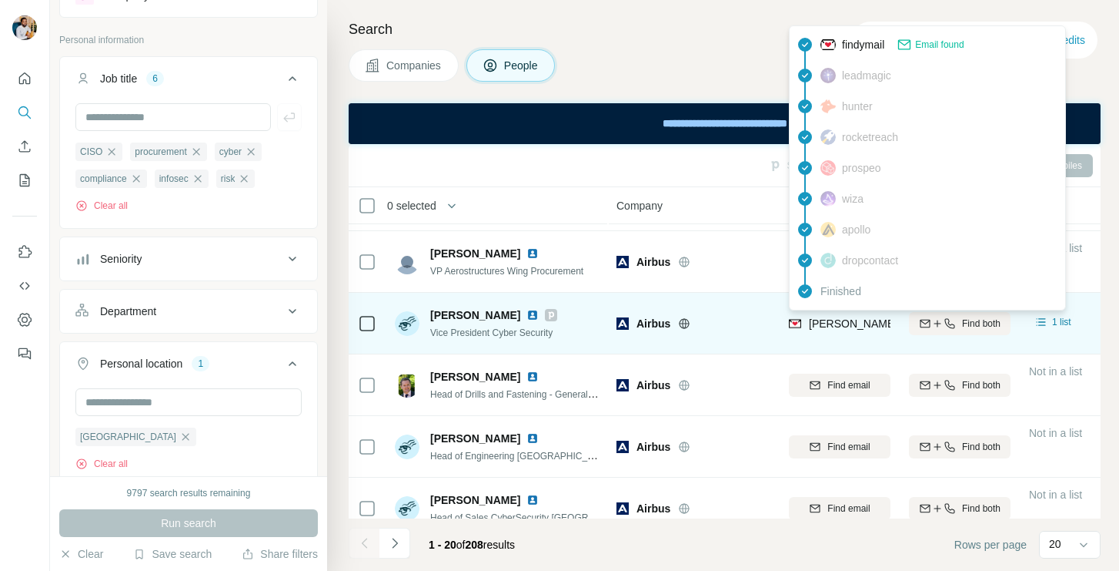
click at [865, 326] on span "[PERSON_NAME][EMAIL_ADDRESS][PERSON_NAME][DOMAIN_NAME]" at bounding box center [989, 323] width 360 height 12
click at [524, 333] on span "Vice President Cyber Security" at bounding box center [491, 332] width 122 height 11
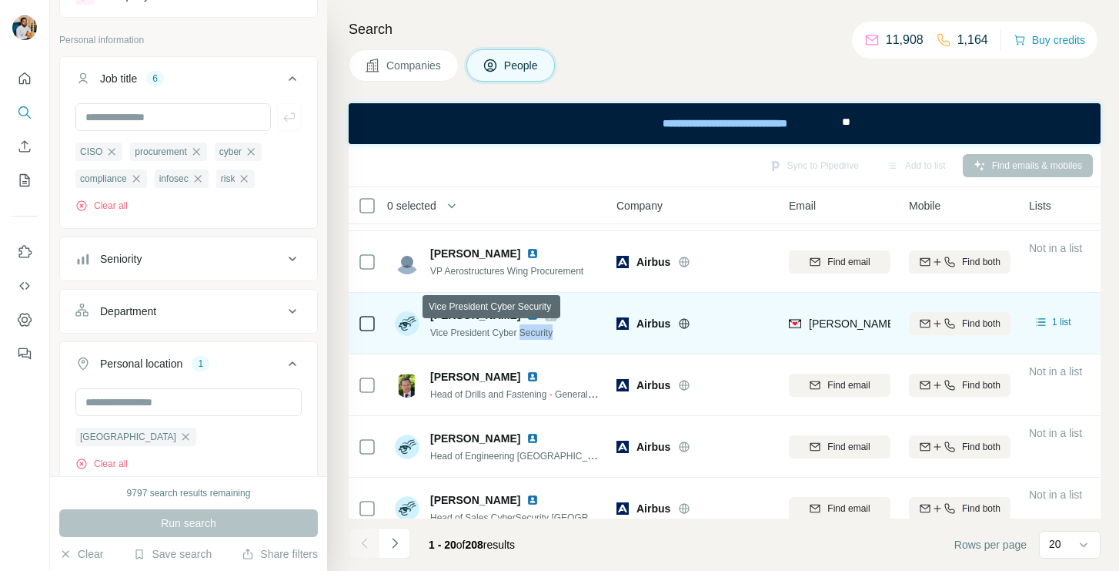
click at [524, 333] on span "Vice President Cyber Security" at bounding box center [491, 332] width 122 height 11
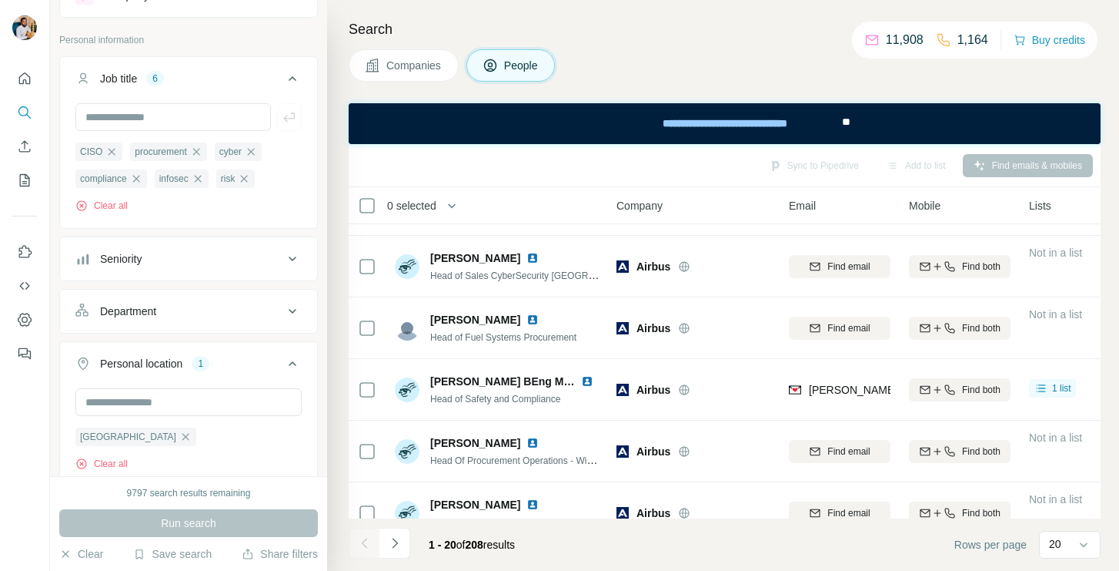
scroll to position [299, 0]
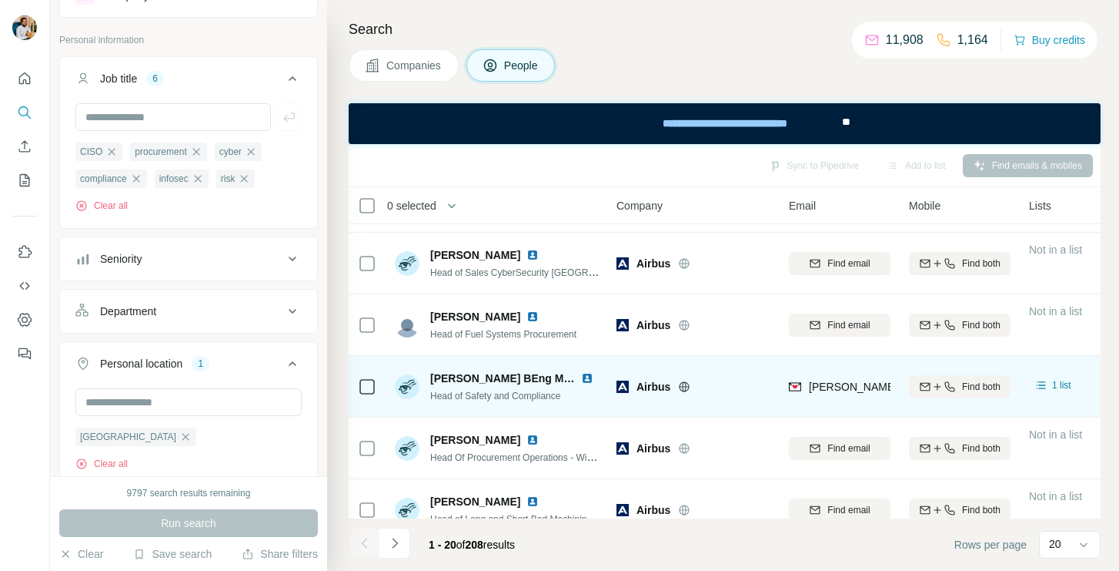
click at [527, 377] on span "[PERSON_NAME] BEng MRAeS" at bounding box center [511, 378] width 162 height 12
click at [581, 380] on img at bounding box center [587, 378] width 12 height 12
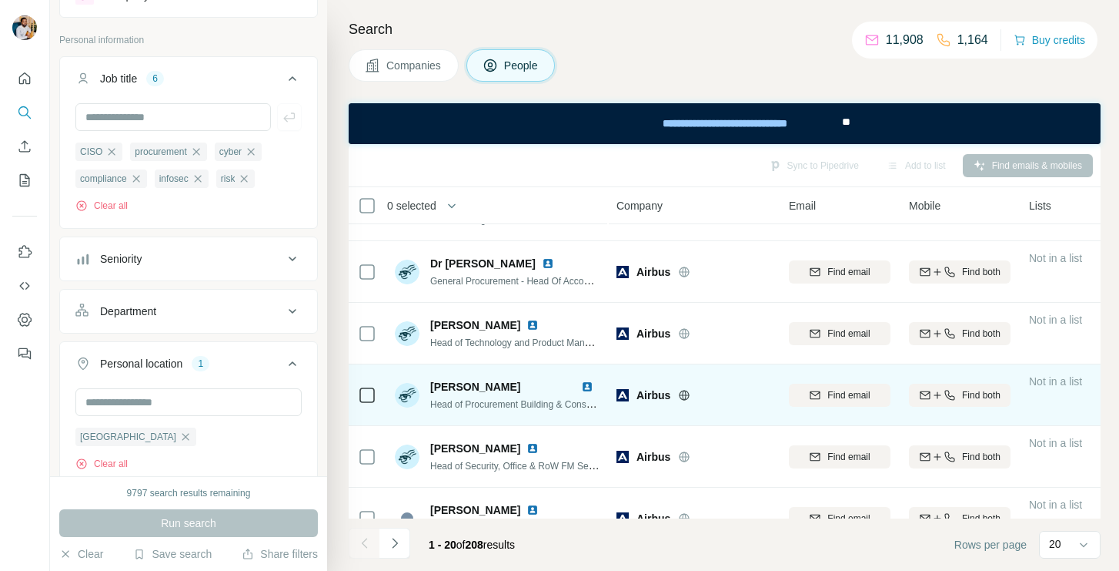
scroll to position [604, 0]
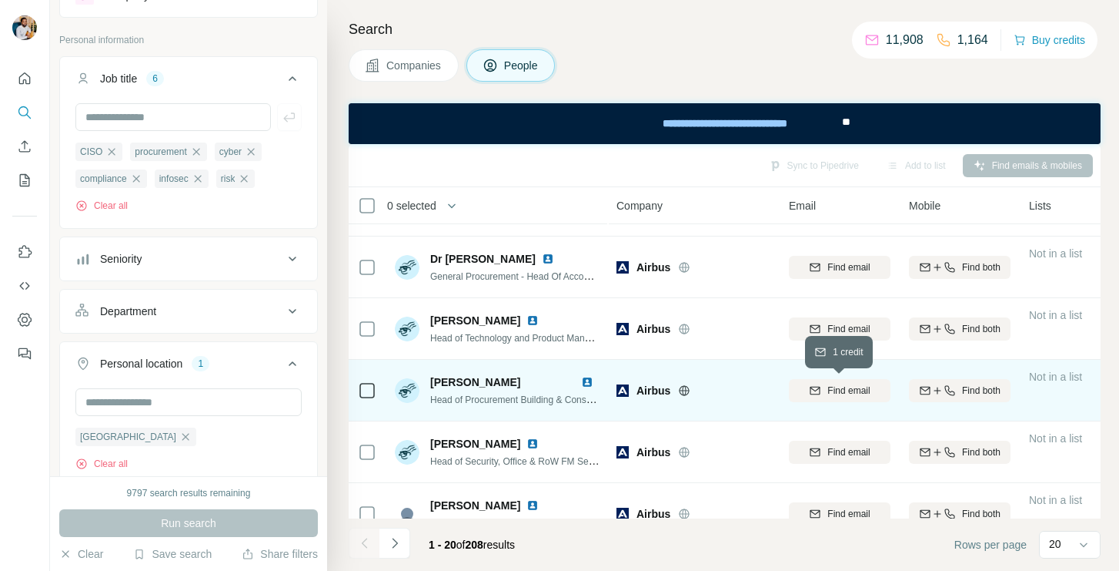
click at [857, 388] on span "Find email" at bounding box center [849, 390] width 42 height 14
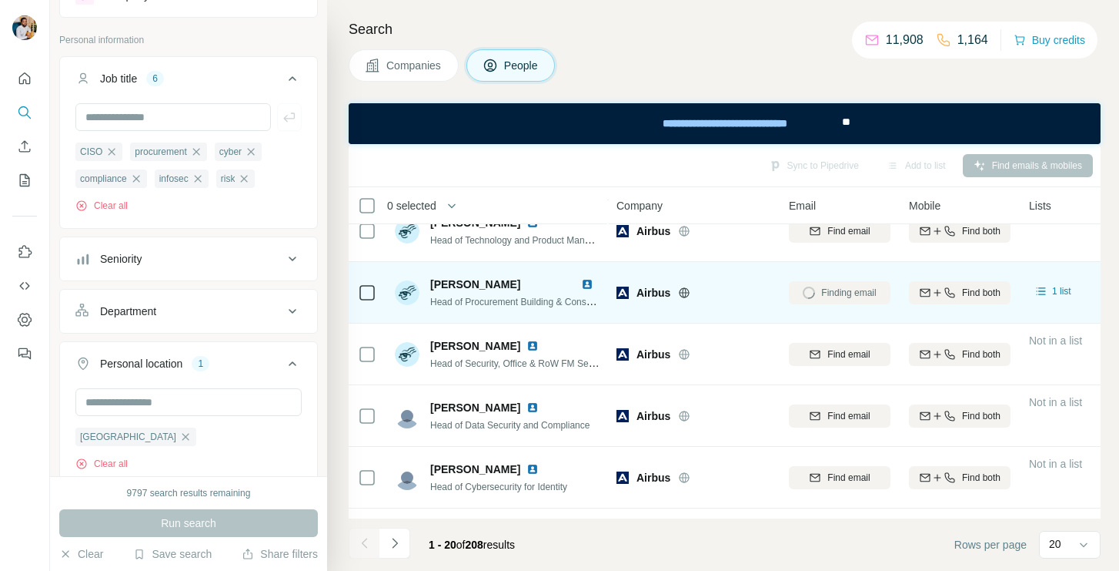
scroll to position [715, 0]
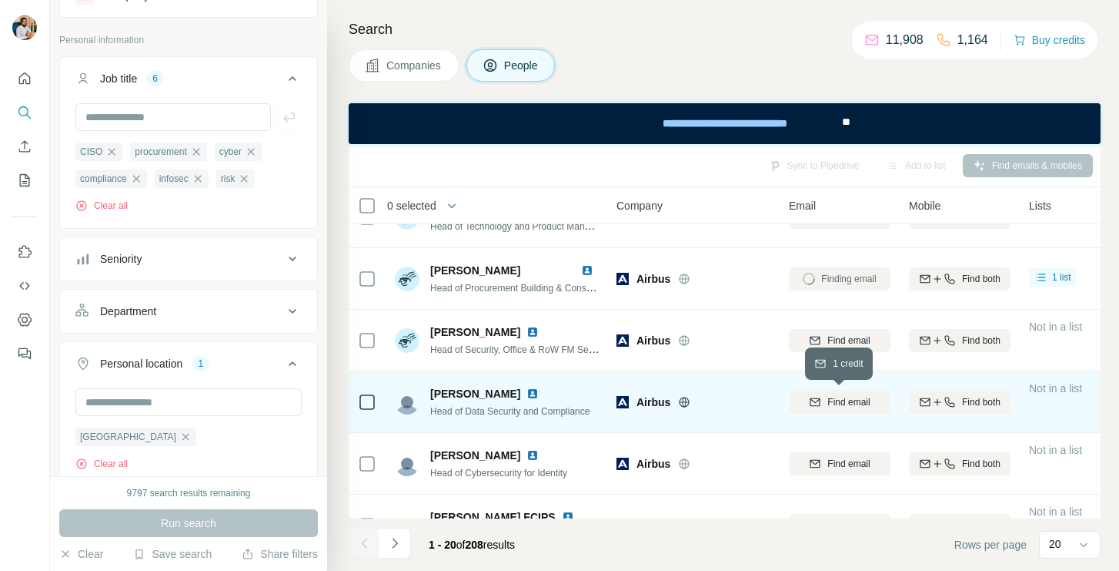
click at [832, 408] on button "Find email" at bounding box center [840, 401] width 102 height 23
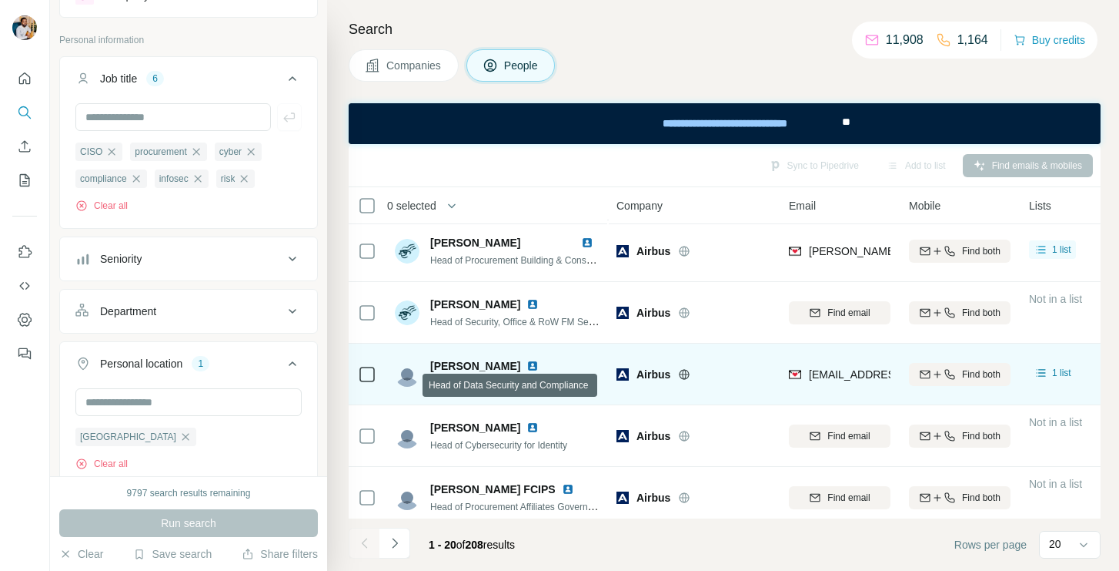
scroll to position [745, 0]
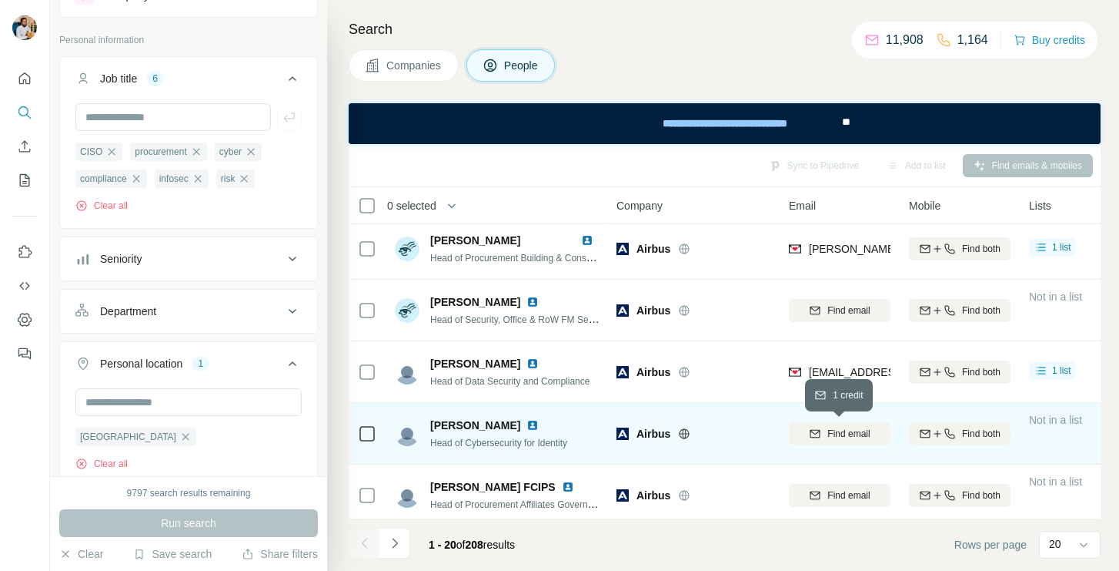
click at [862, 429] on span "Find email" at bounding box center [849, 434] width 42 height 14
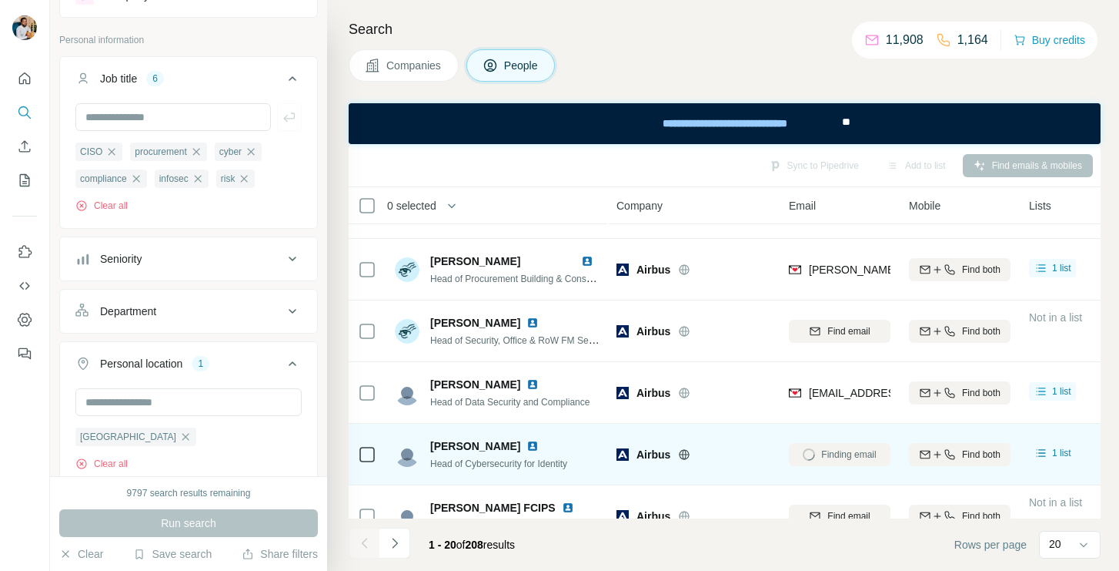
scroll to position [719, 0]
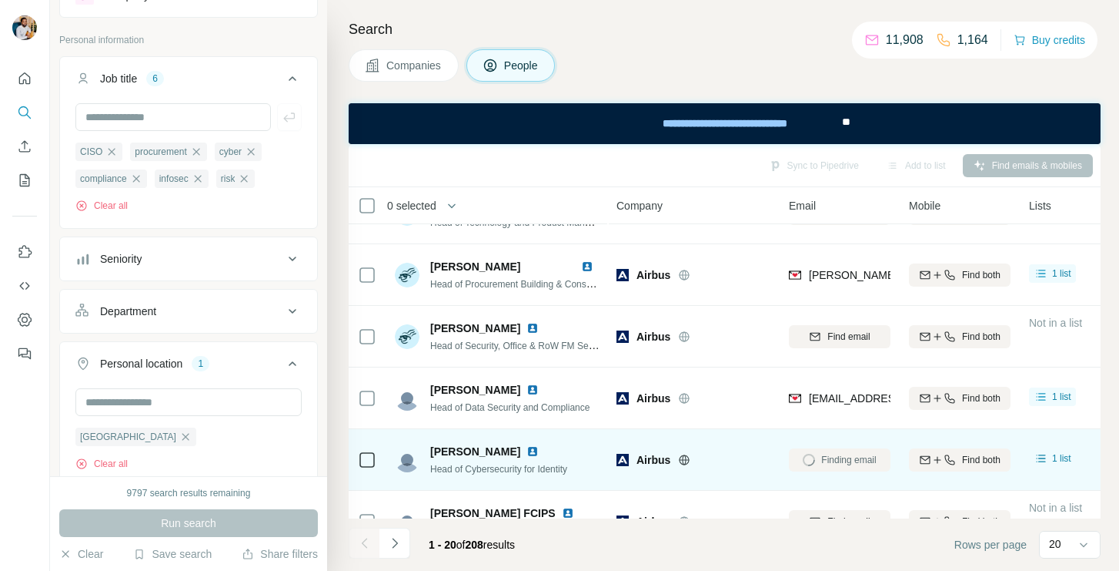
click at [527, 390] on img at bounding box center [533, 389] width 12 height 12
click at [445, 384] on span "[PERSON_NAME]" at bounding box center [475, 389] width 90 height 15
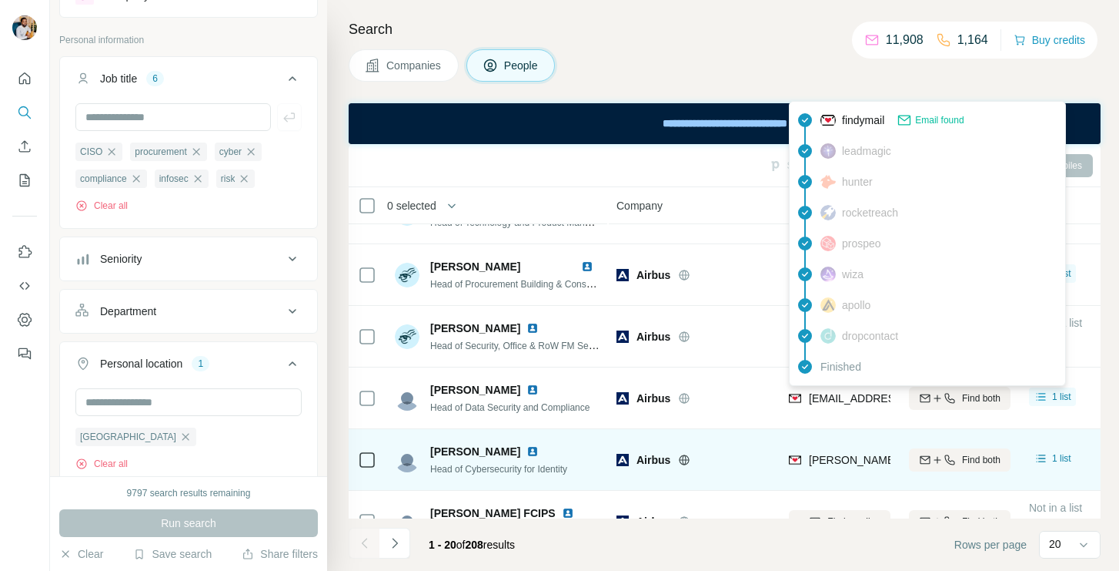
click at [833, 400] on span "[EMAIL_ADDRESS][PERSON_NAME][DOMAIN_NAME]" at bounding box center [944, 398] width 271 height 12
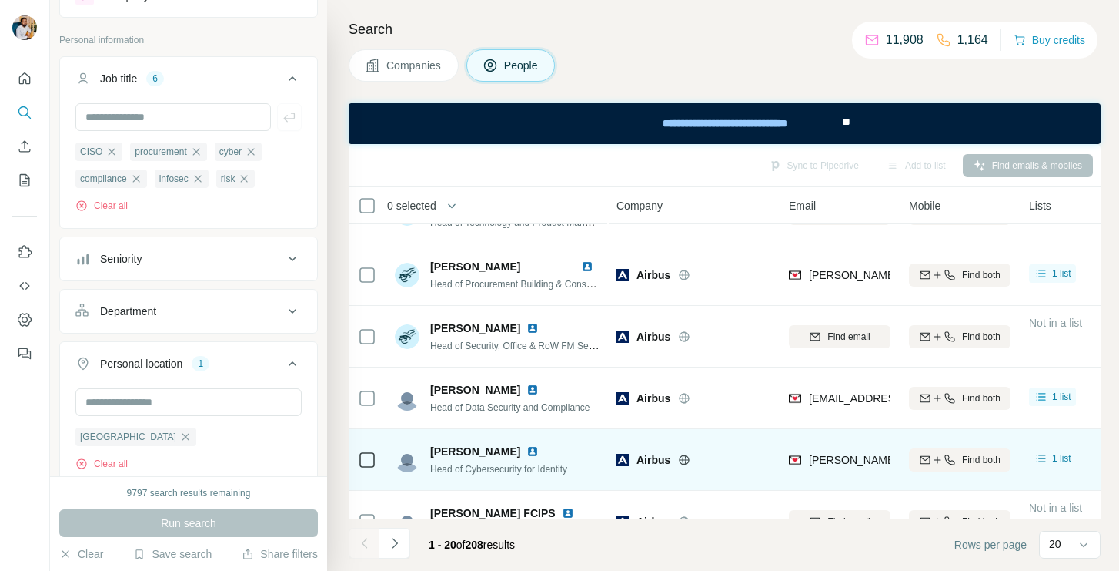
click at [558, 413] on div "[PERSON_NAME] Head of Data Security and Compliance" at bounding box center [497, 397] width 205 height 42
click at [558, 410] on span "Head of Data Security and Compliance" at bounding box center [509, 407] width 159 height 11
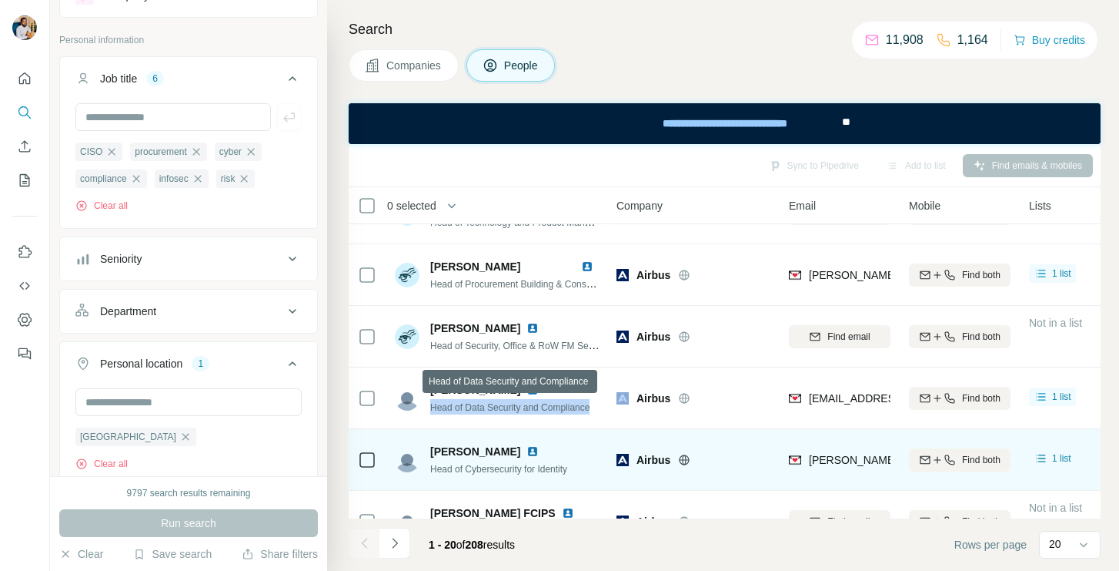
click at [558, 410] on span "Head of Data Security and Compliance" at bounding box center [509, 407] width 159 height 11
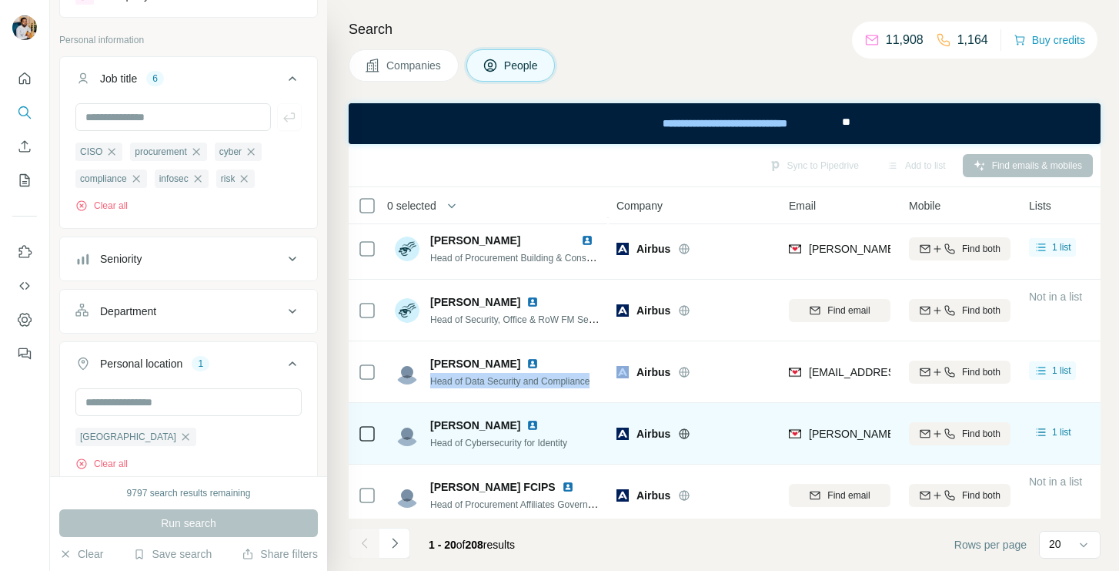
scroll to position [747, 0]
click at [479, 423] on span "[PERSON_NAME]" at bounding box center [475, 423] width 90 height 15
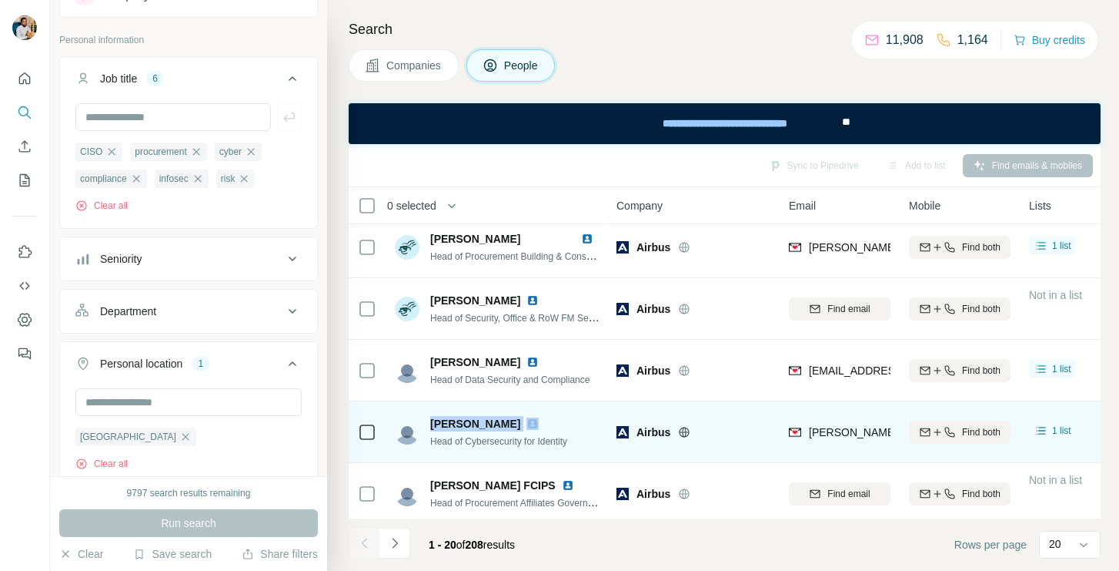
click at [479, 423] on span "[PERSON_NAME]" at bounding box center [475, 423] width 90 height 15
click at [517, 444] on span "Head of Cybersecurity for Identity" at bounding box center [498, 441] width 137 height 11
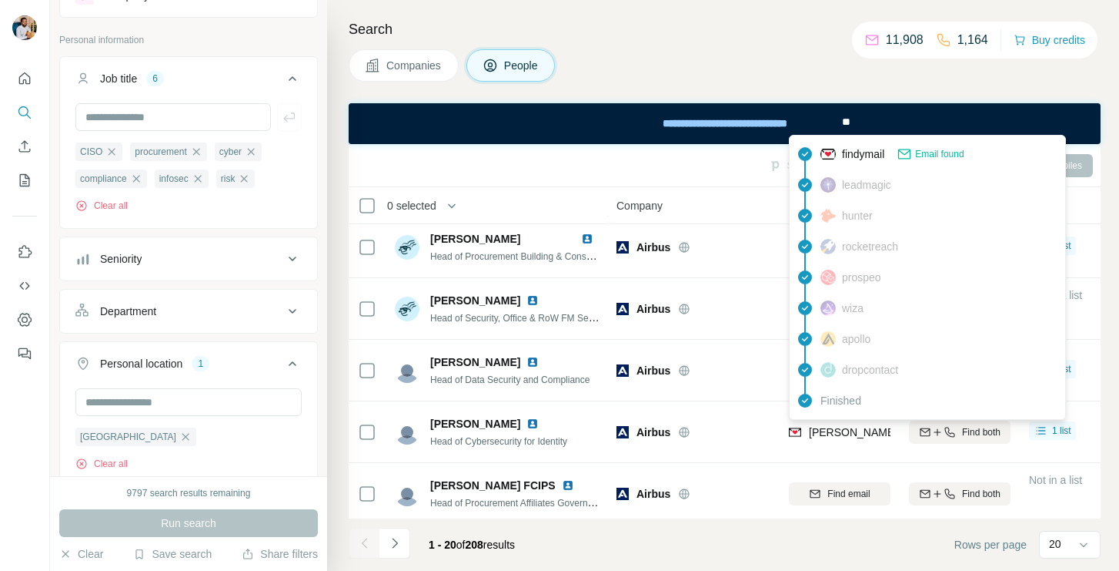
click at [804, 430] on div "[PERSON_NAME][EMAIL_ADDRESS][DOMAIN_NAME]" at bounding box center [928, 431] width 279 height 15
click at [828, 430] on span "[PERSON_NAME][EMAIL_ADDRESS][DOMAIN_NAME]" at bounding box center [944, 432] width 271 height 12
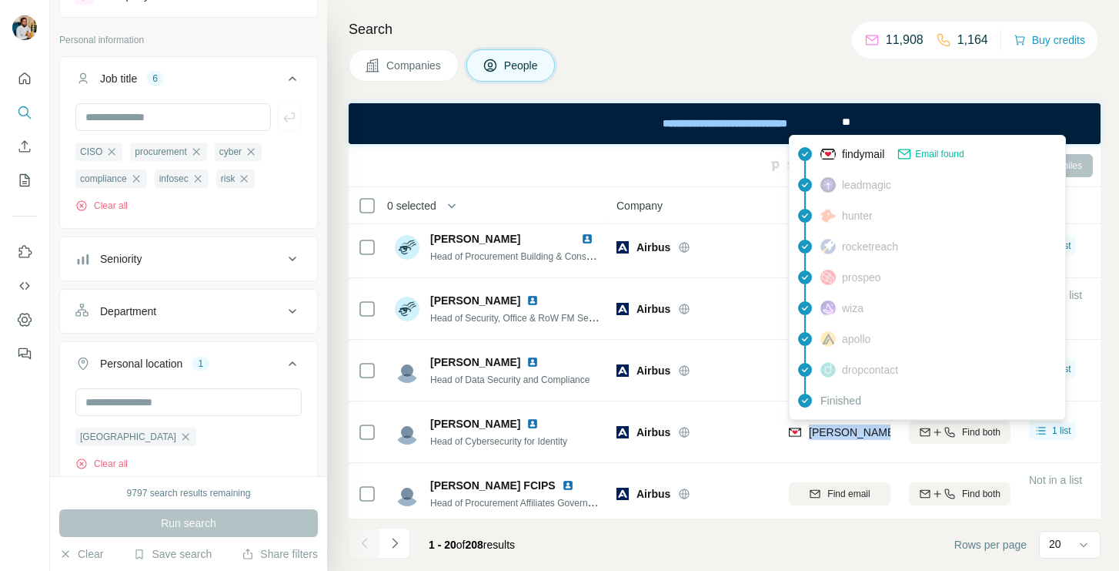
click at [828, 430] on span "[PERSON_NAME][EMAIL_ADDRESS][DOMAIN_NAME]" at bounding box center [944, 432] width 271 height 12
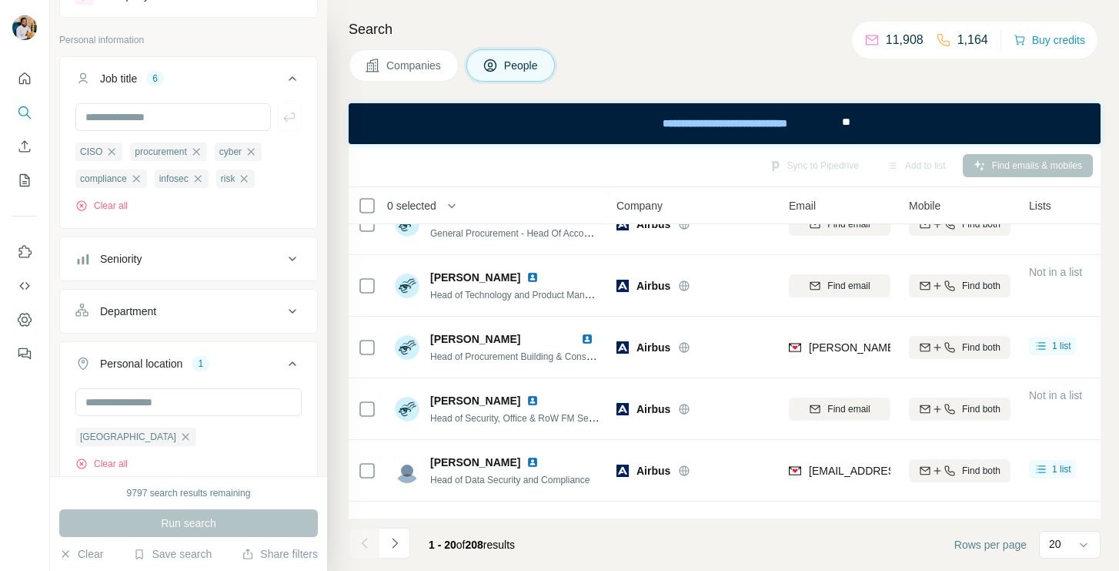
scroll to position [637, 0]
